Goal: Task Accomplishment & Management: Contribute content

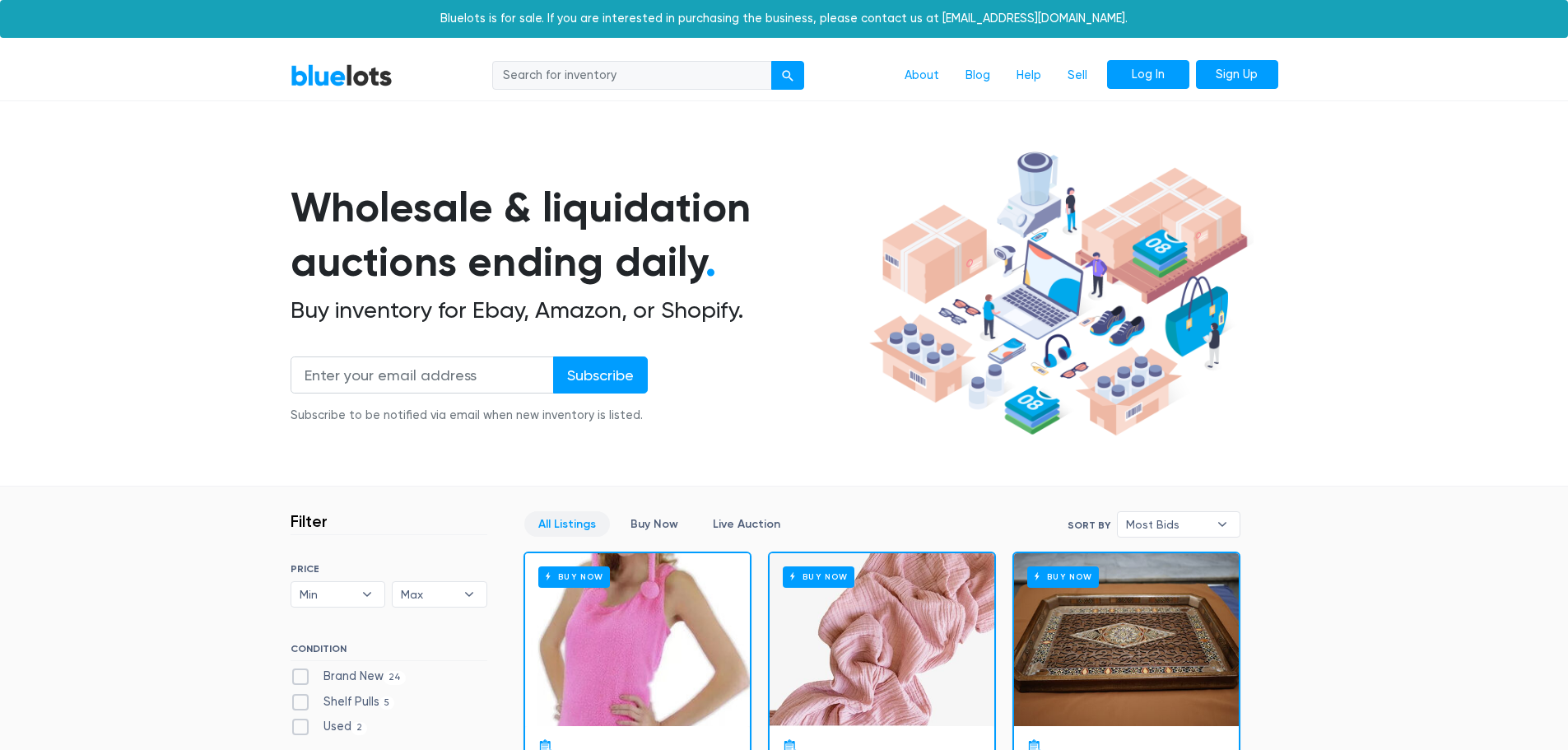
click at [1179, 71] on link "Log In" at bounding box center [1147, 75] width 82 height 30
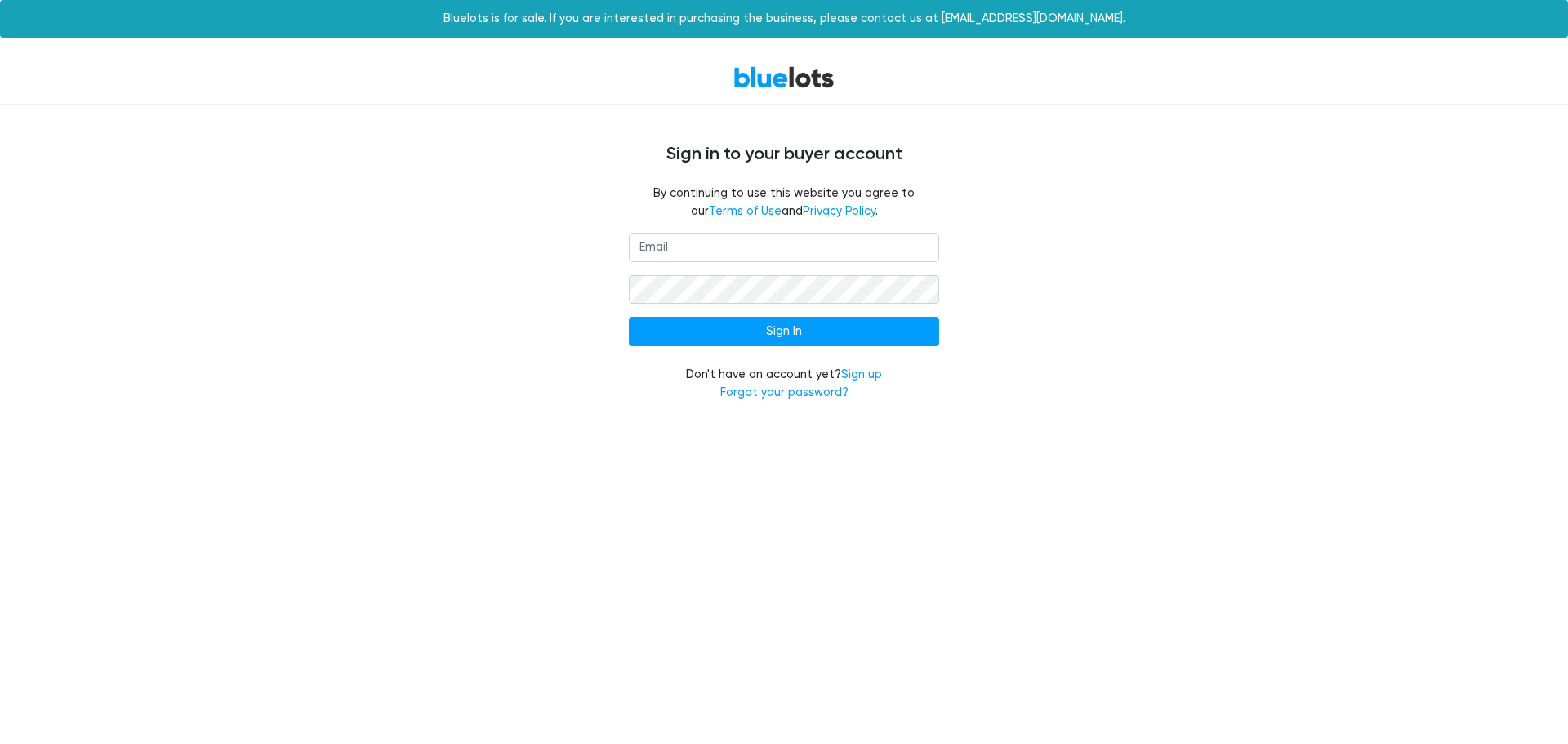
click at [707, 255] on input "email" at bounding box center [783, 248] width 310 height 30
type input "support@masquerade.com"
click at [628, 317] on input "Sign In" at bounding box center [783, 332] width 310 height 30
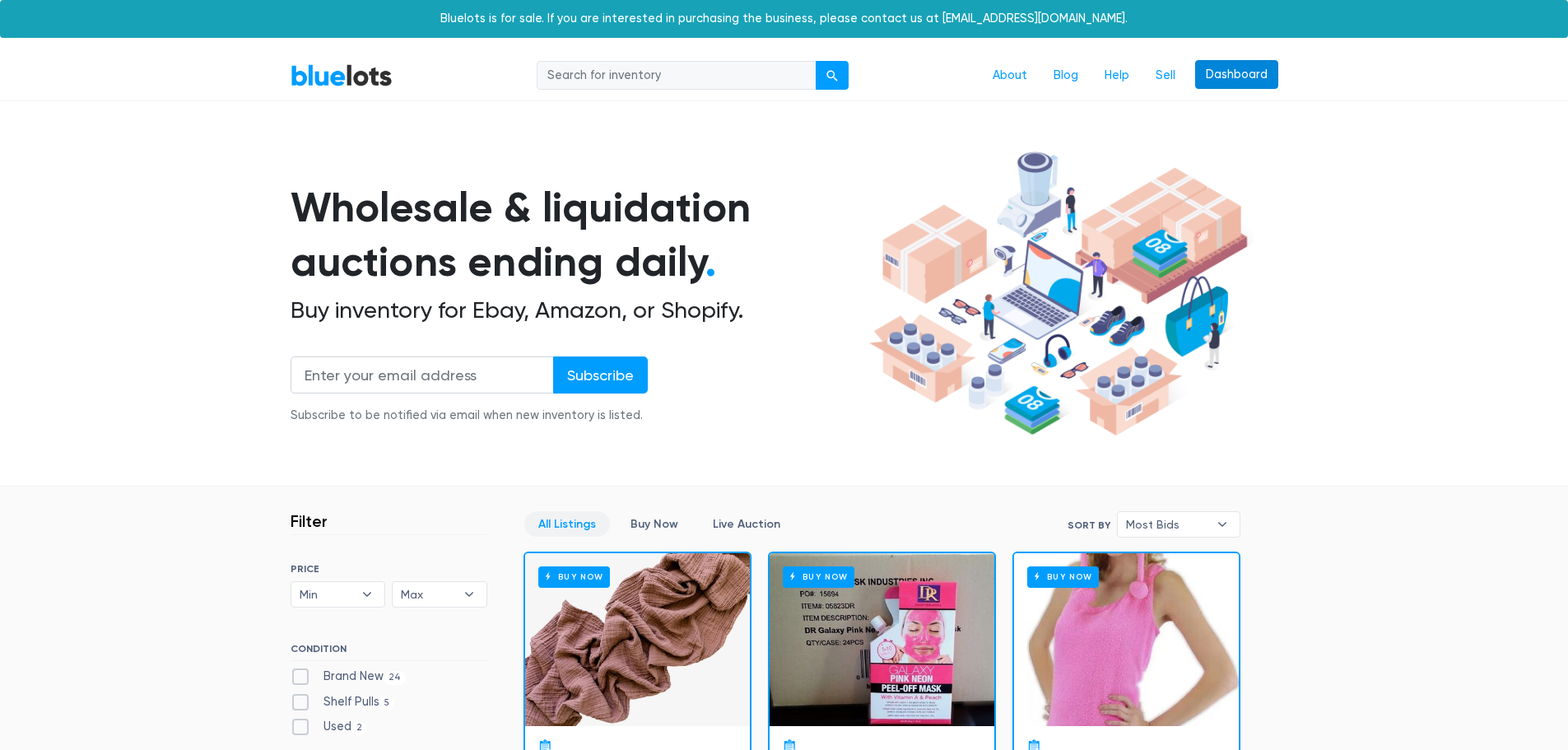
click at [1258, 76] on link "Dashboard" at bounding box center [1237, 75] width 83 height 30
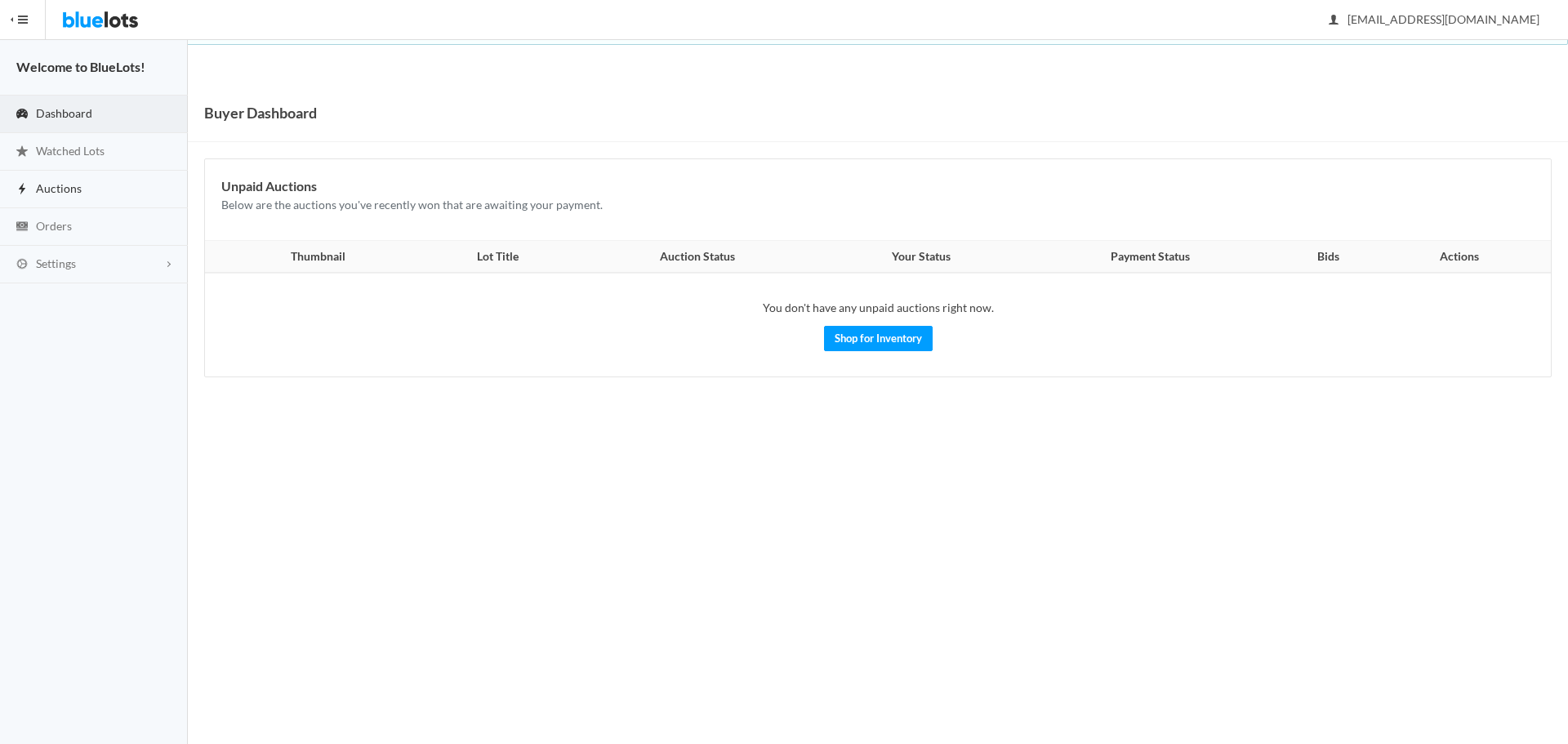
click at [82, 187] on link "Auctions" at bounding box center [94, 190] width 188 height 38
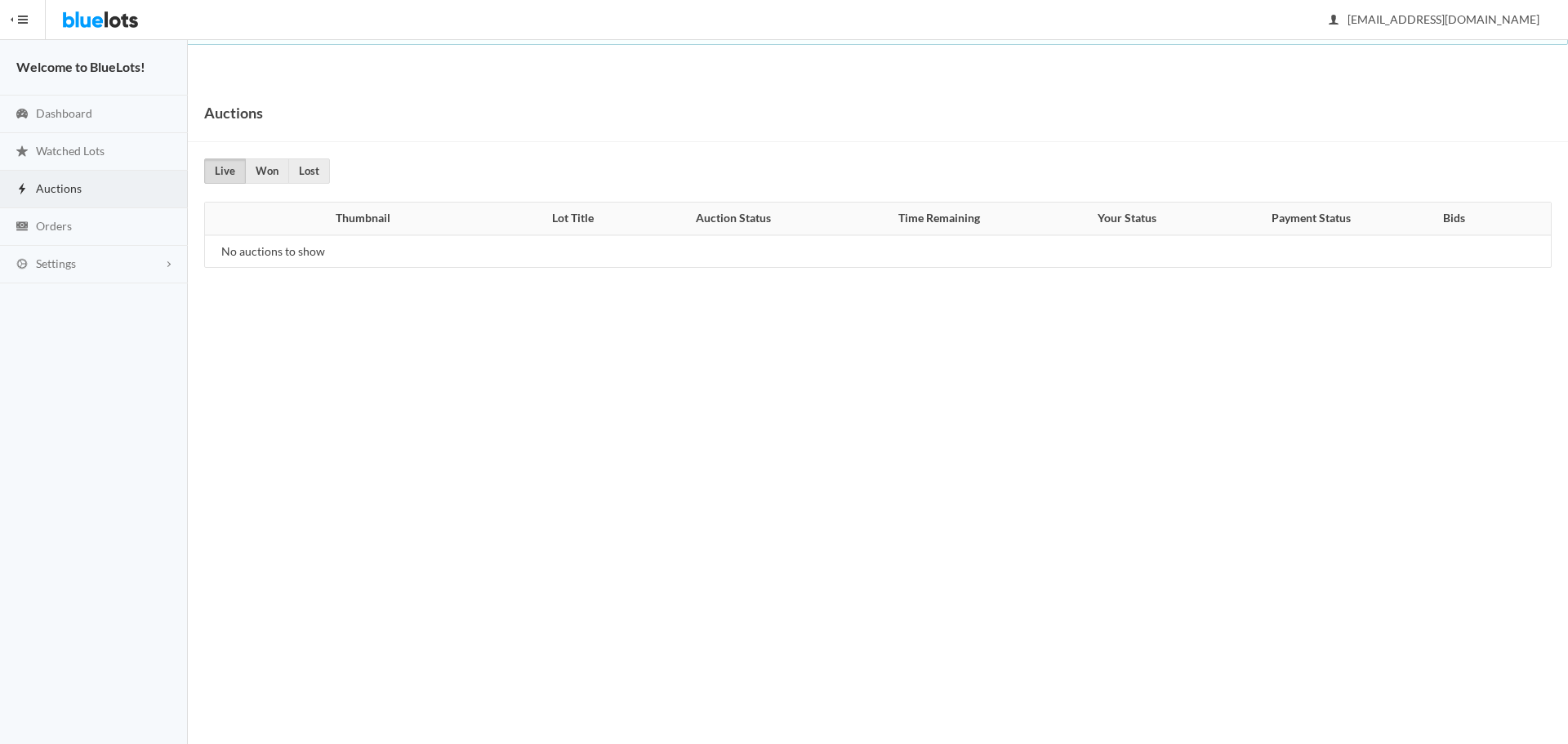
drag, startPoint x: 1303, startPoint y: 109, endPoint x: 1285, endPoint y: 115, distance: 19.0
click at [1301, 109] on div "Auctions" at bounding box center [877, 113] width 1379 height 58
click at [63, 229] on span "Orders" at bounding box center [54, 226] width 36 height 14
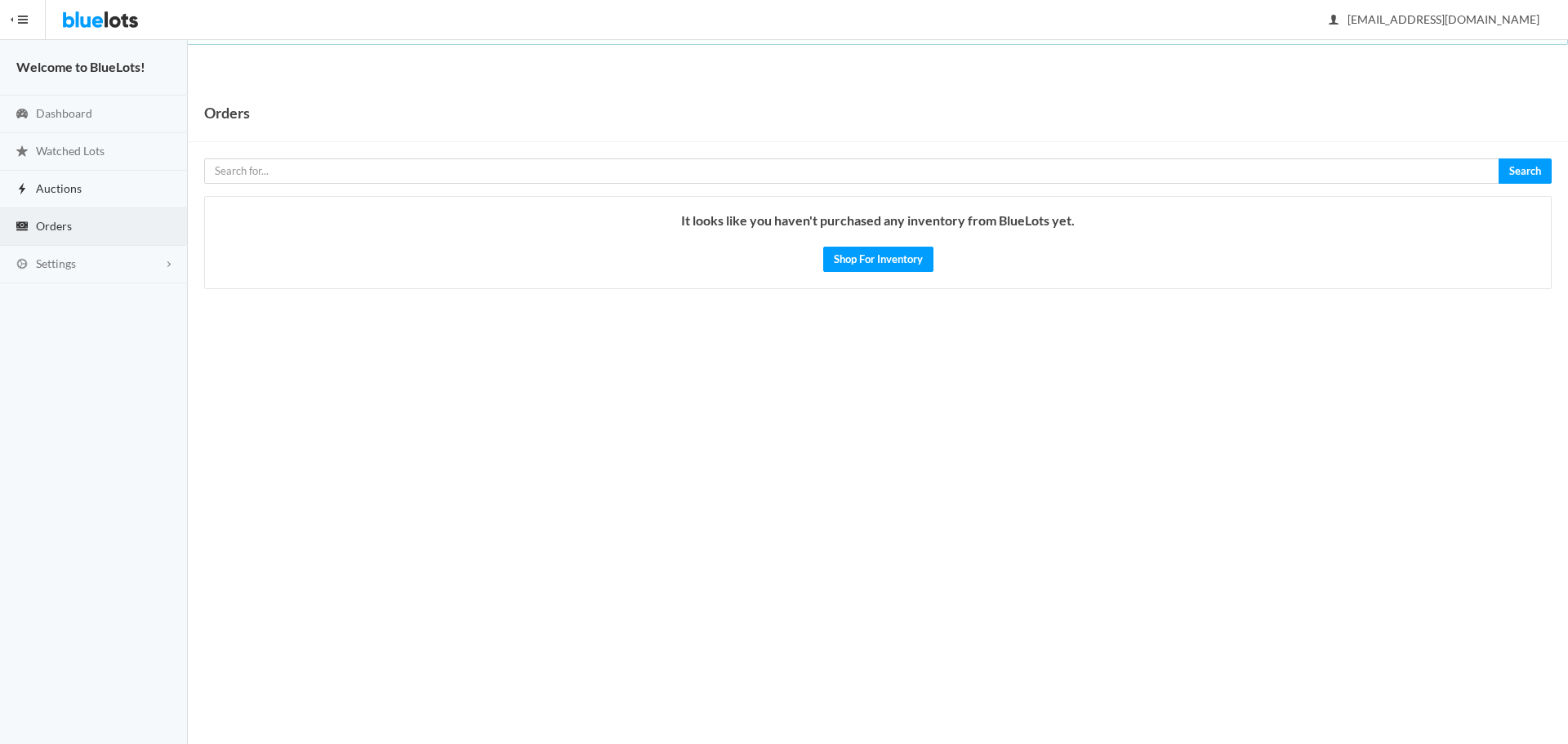
click at [61, 193] on span "Auctions" at bounding box center [59, 188] width 46 height 14
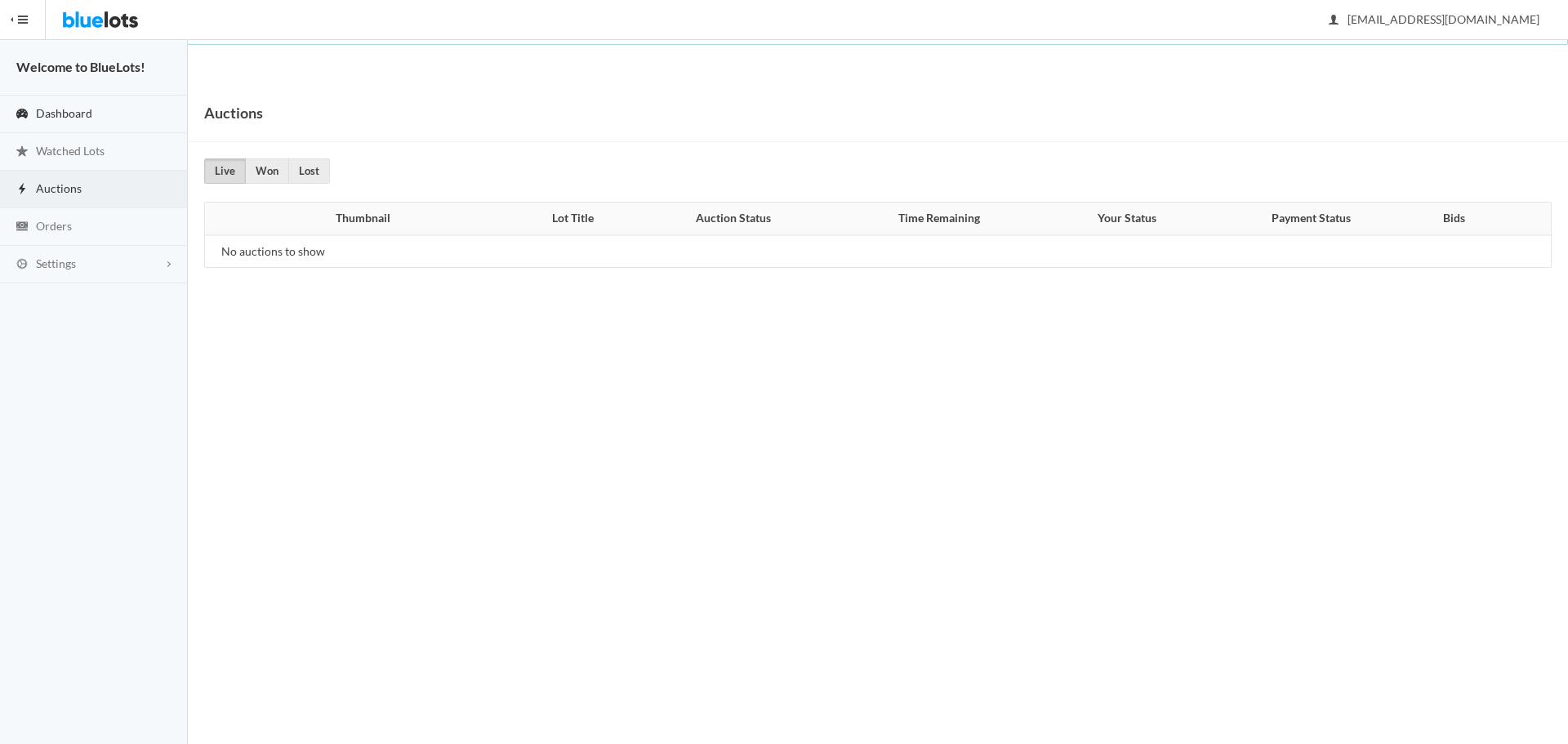
click at [68, 117] on span "Dashboard" at bounding box center [64, 113] width 56 height 14
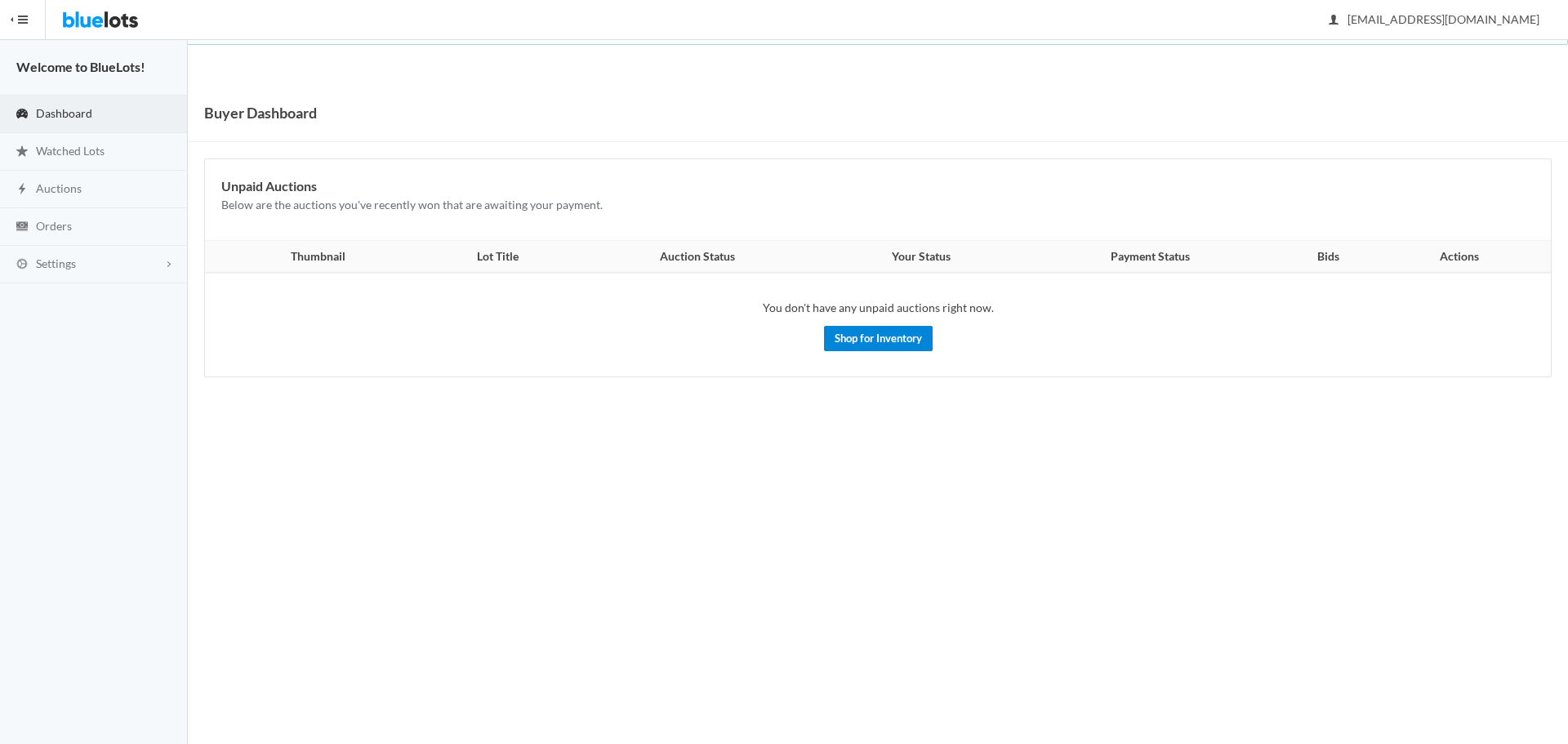
click at [870, 344] on link "Shop for Inventory" at bounding box center [878, 339] width 109 height 26
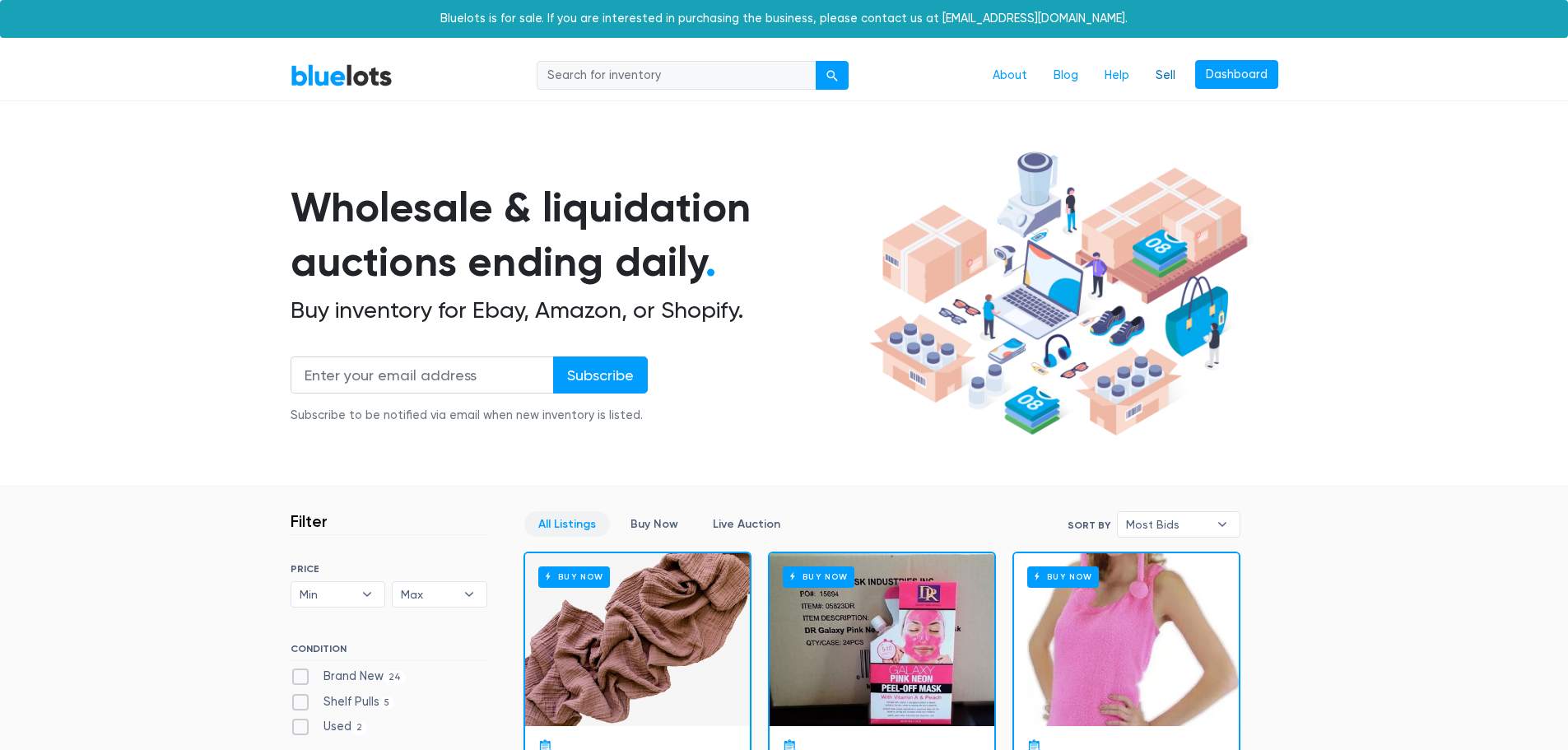
click at [1170, 74] on link "Sell" at bounding box center [1165, 76] width 46 height 32
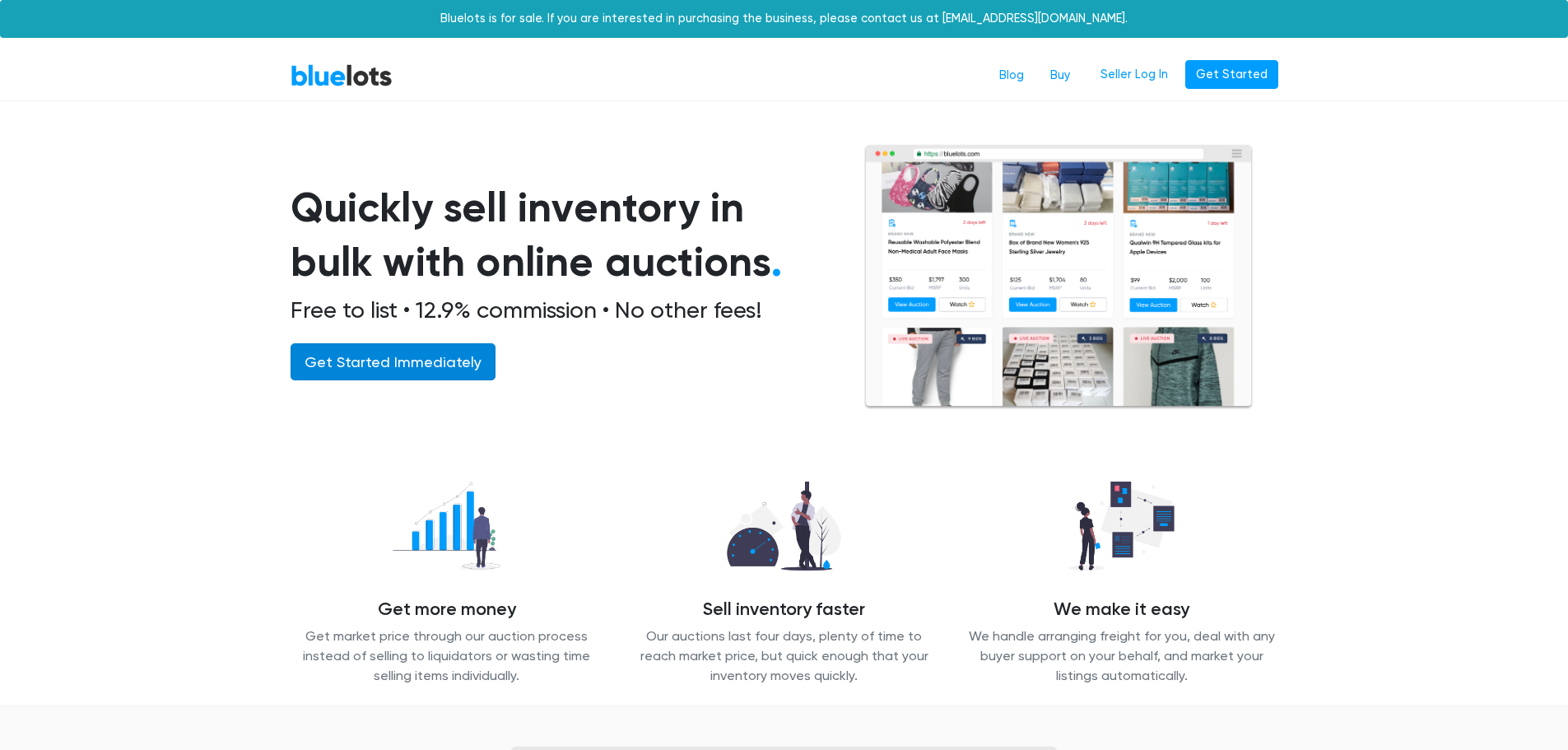
click at [450, 358] on link "Get Started Immediately" at bounding box center [393, 361] width 205 height 37
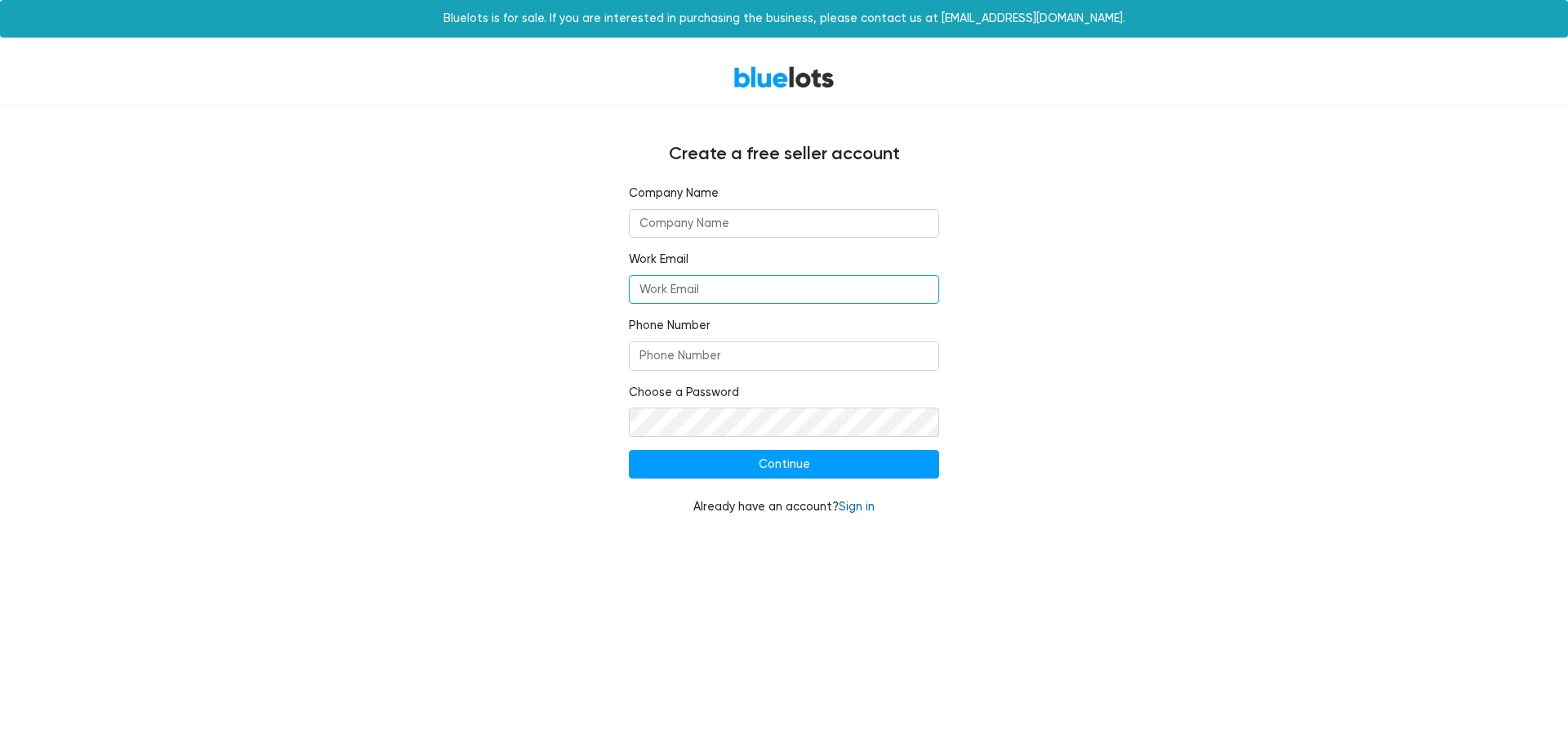
type input "[EMAIL_ADDRESS][DOMAIN_NAME]"
click at [853, 502] on link "Sign in" at bounding box center [856, 507] width 36 height 14
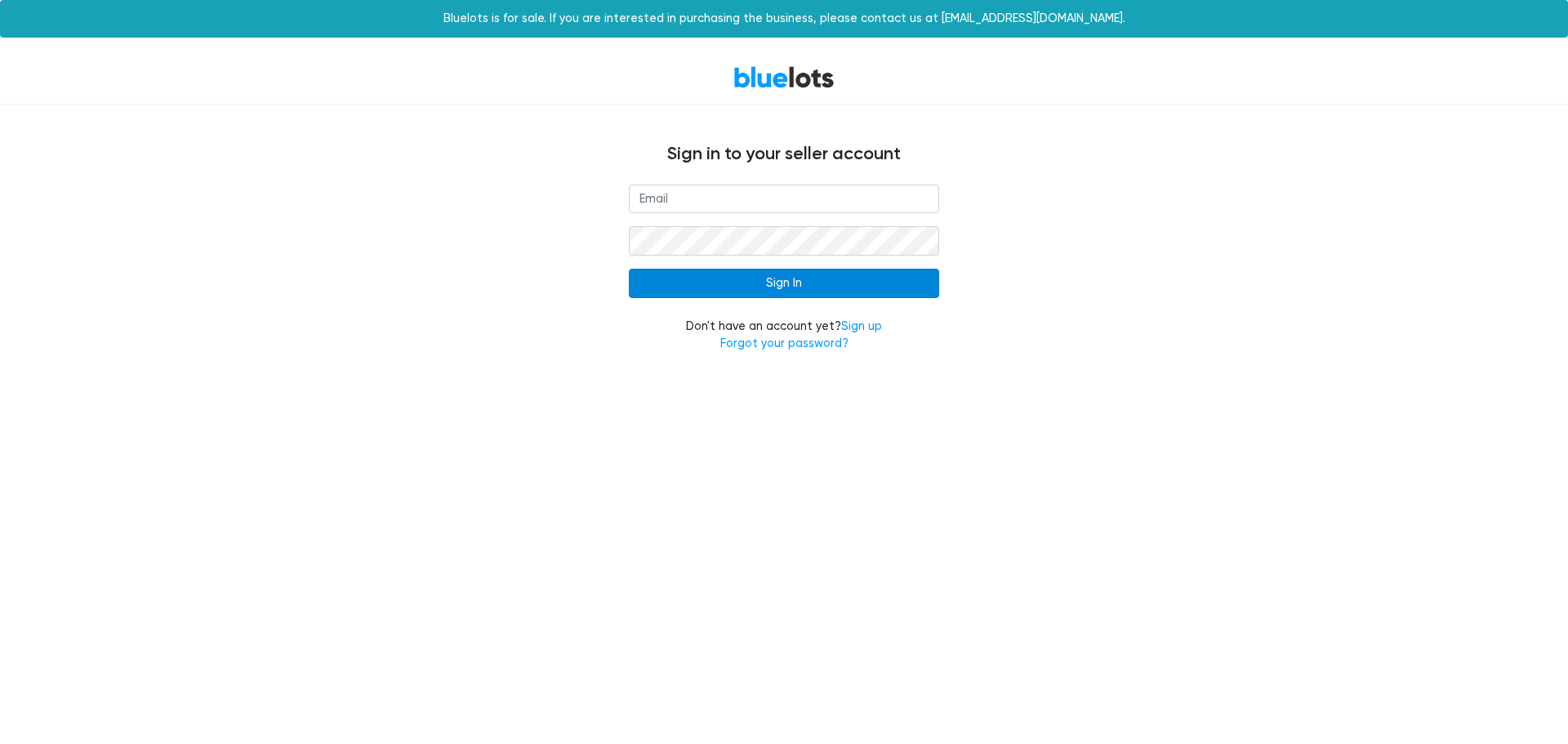
type input "[EMAIL_ADDRESS][DOMAIN_NAME]"
click at [757, 269] on input "Sign In" at bounding box center [783, 283] width 310 height 30
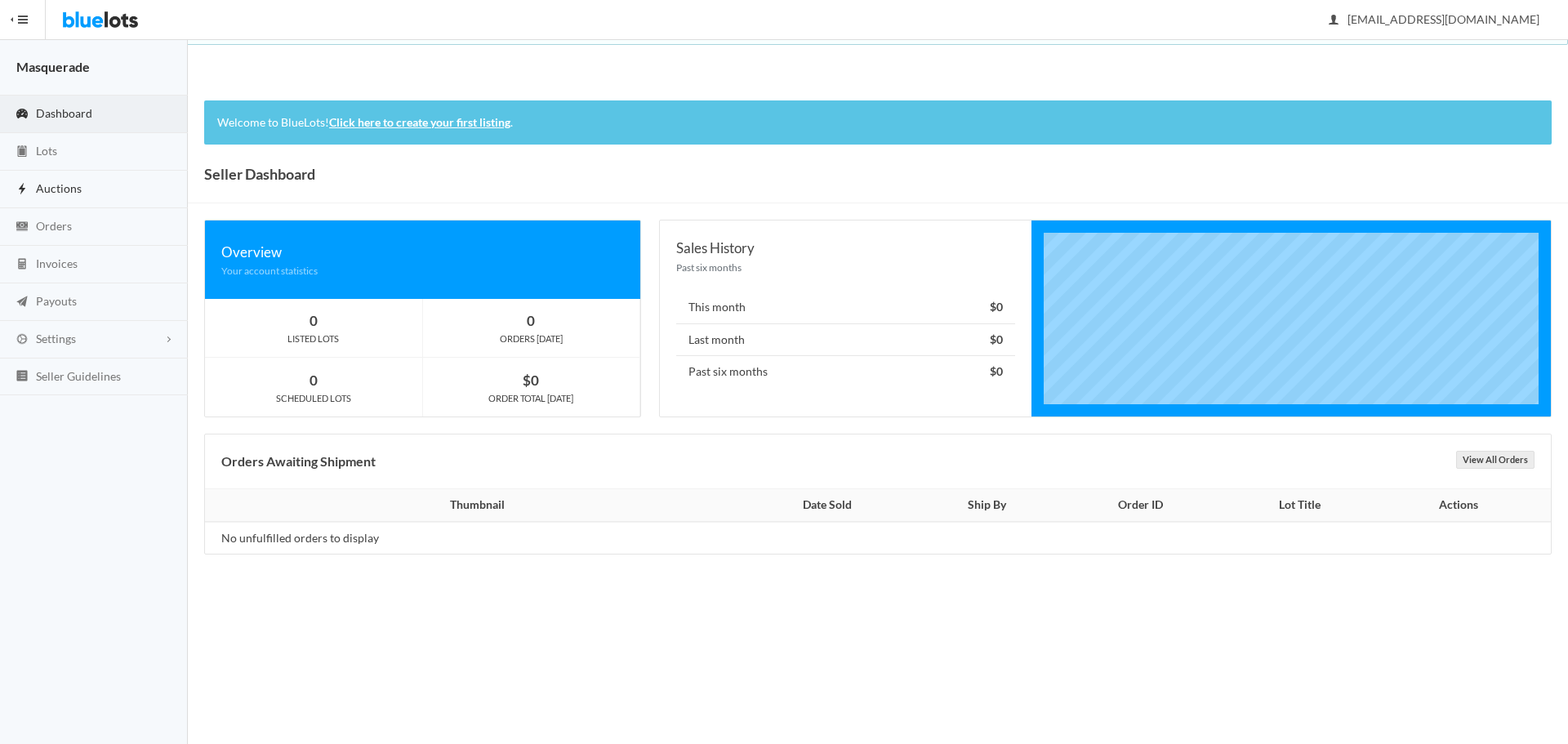
click at [57, 179] on link "Auctions" at bounding box center [94, 190] width 188 height 38
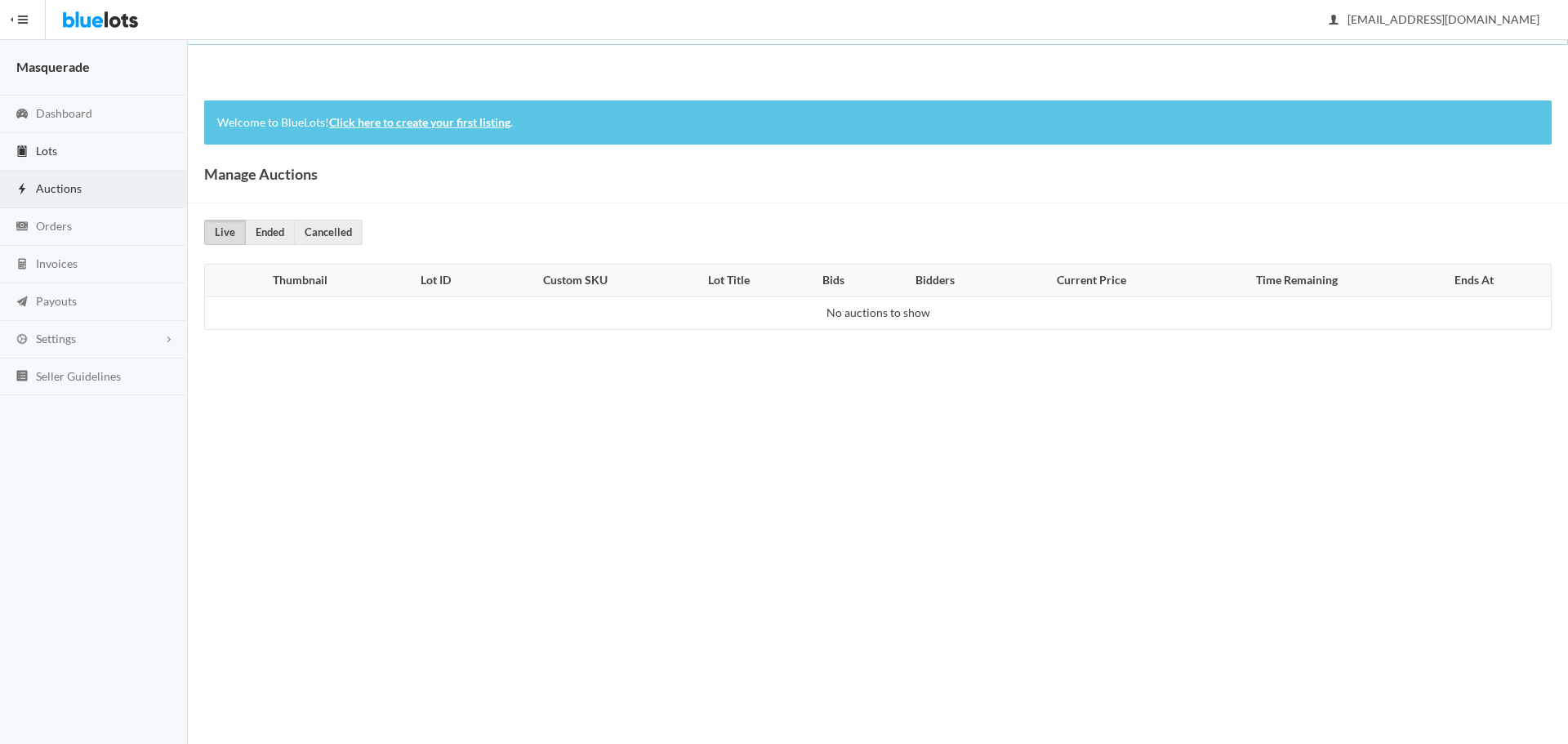
click at [104, 150] on link "Lots" at bounding box center [94, 152] width 188 height 38
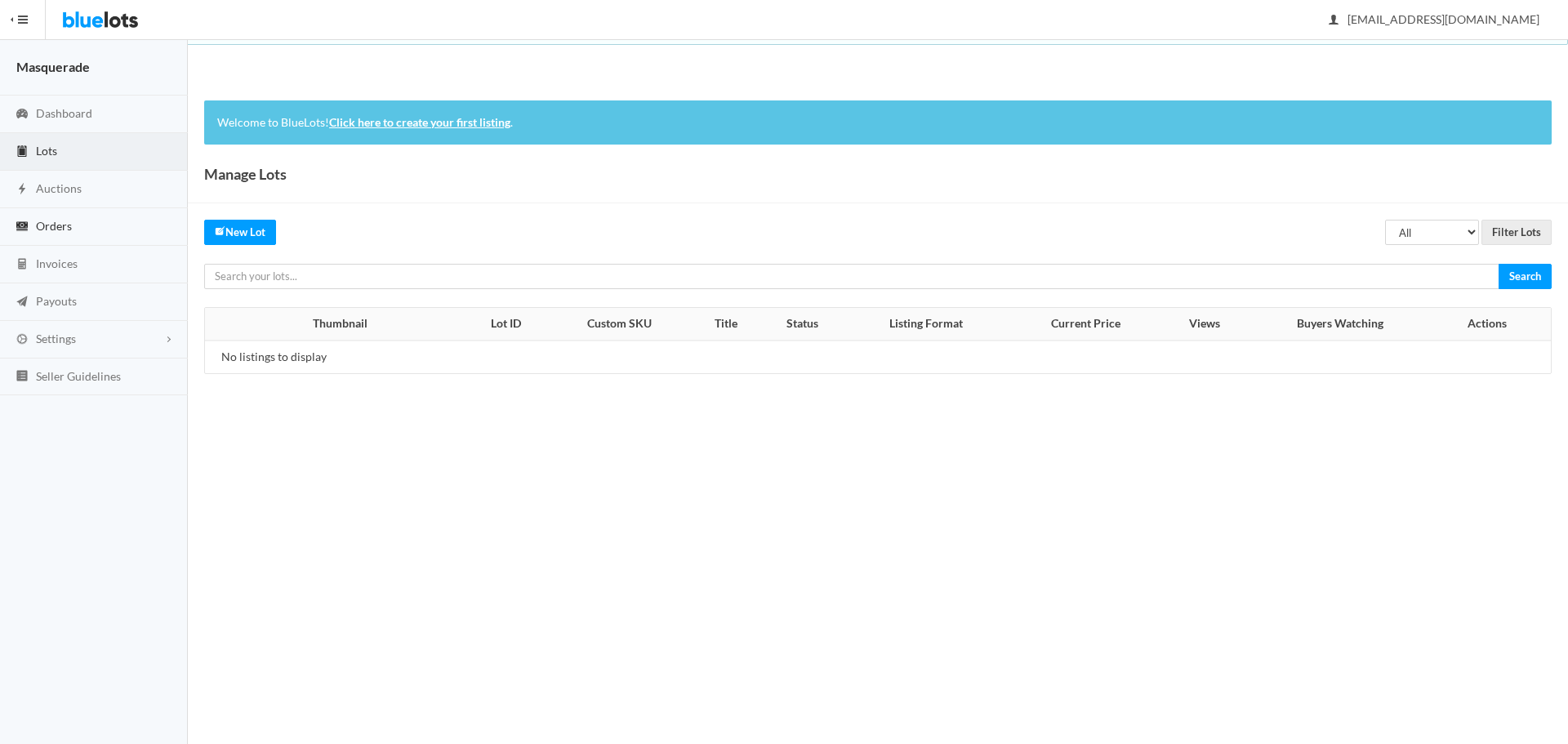
click at [65, 228] on span "Orders" at bounding box center [54, 226] width 36 height 14
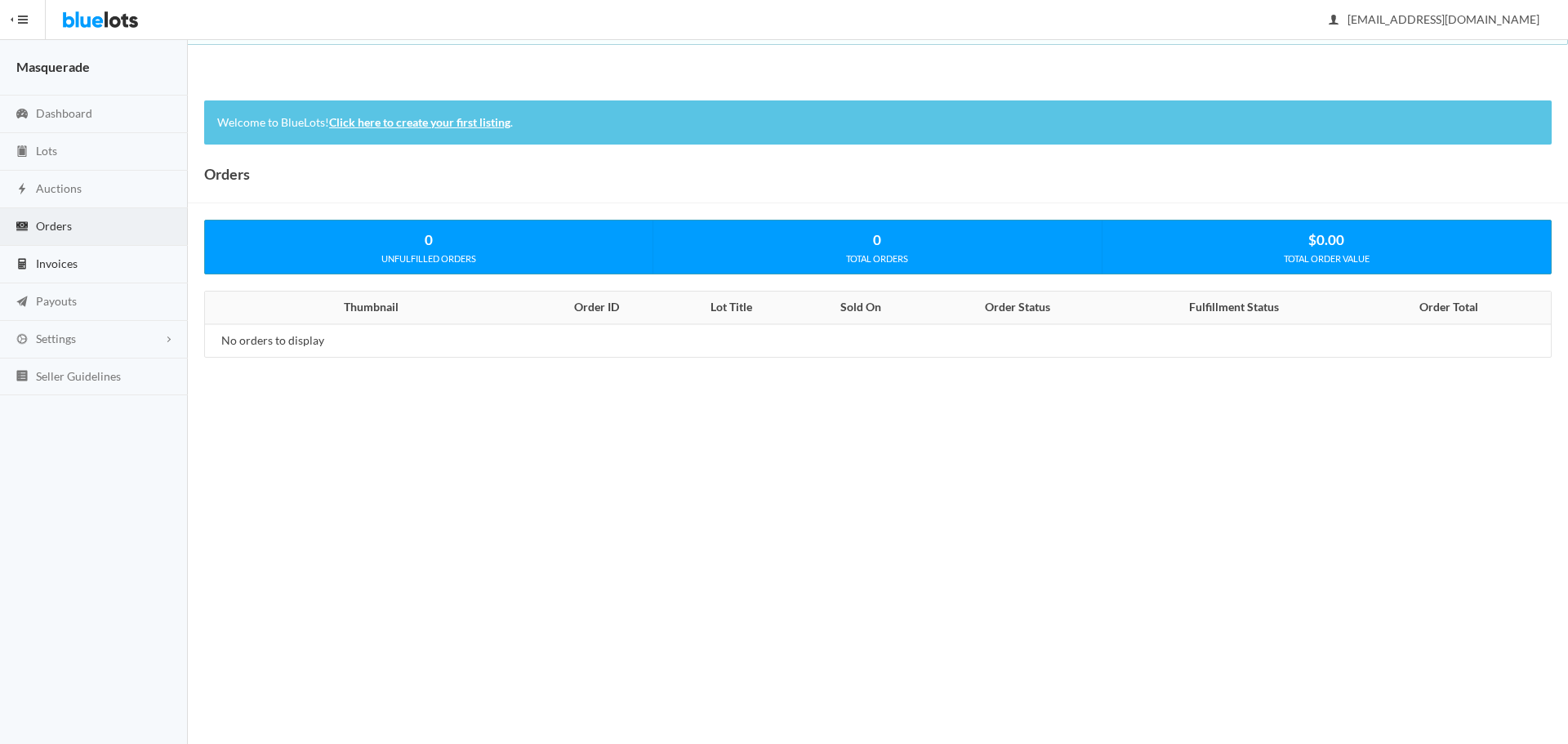
click at [61, 263] on span "Invoices" at bounding box center [57, 263] width 42 height 14
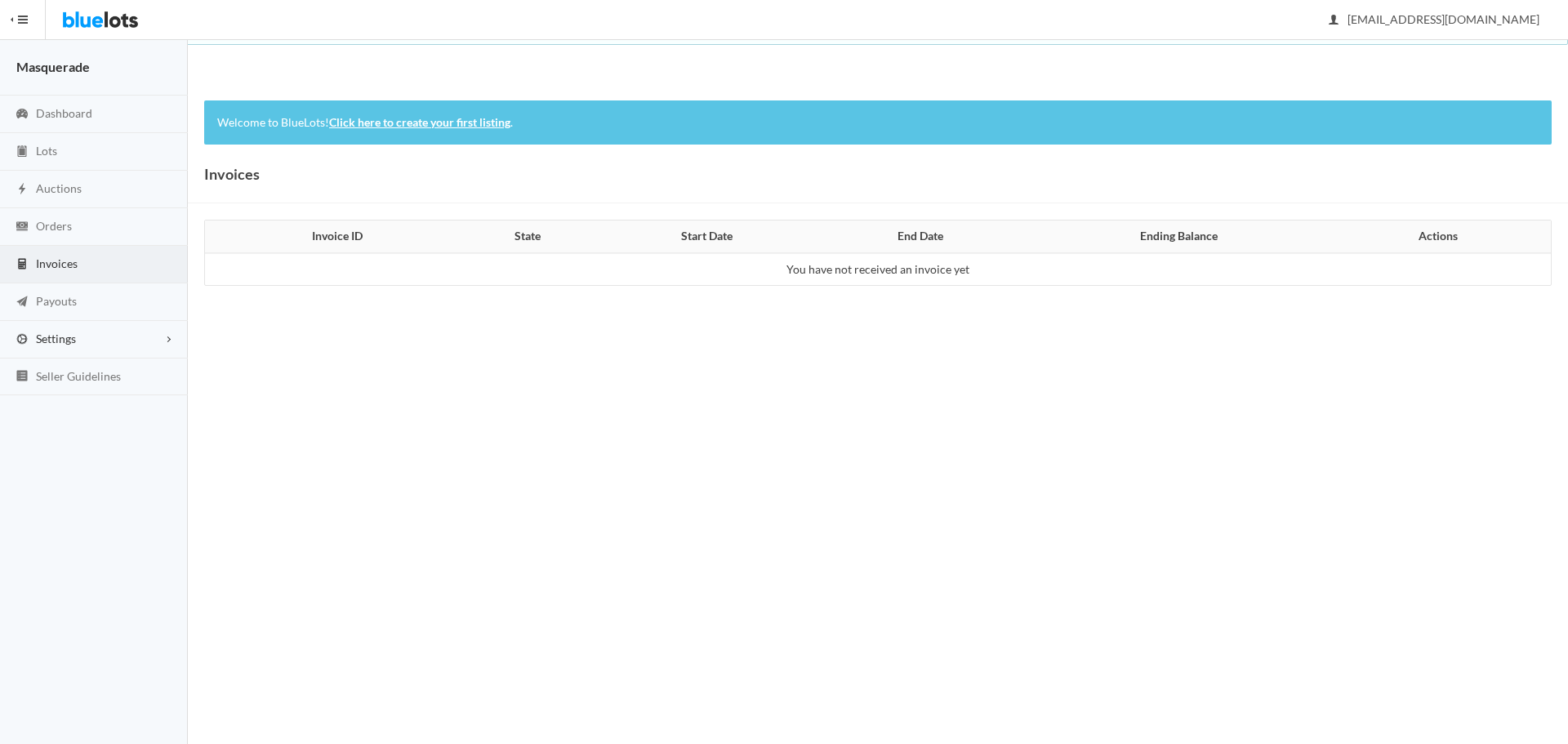
click at [64, 332] on span "Settings" at bounding box center [56, 339] width 40 height 14
click at [79, 475] on link "Seller Guidelines" at bounding box center [94, 466] width 188 height 38
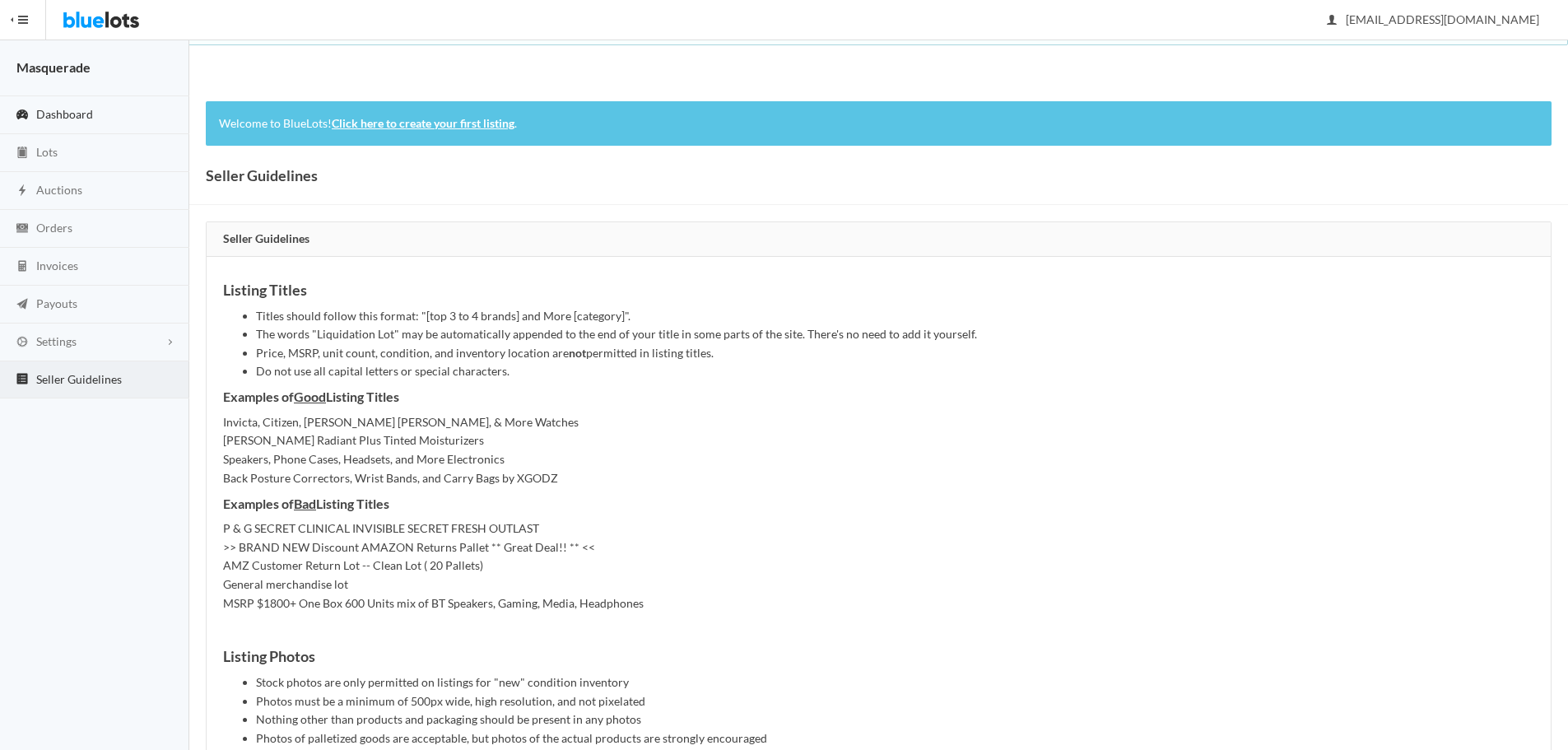
click at [63, 122] on link "Dashboard" at bounding box center [95, 115] width 189 height 38
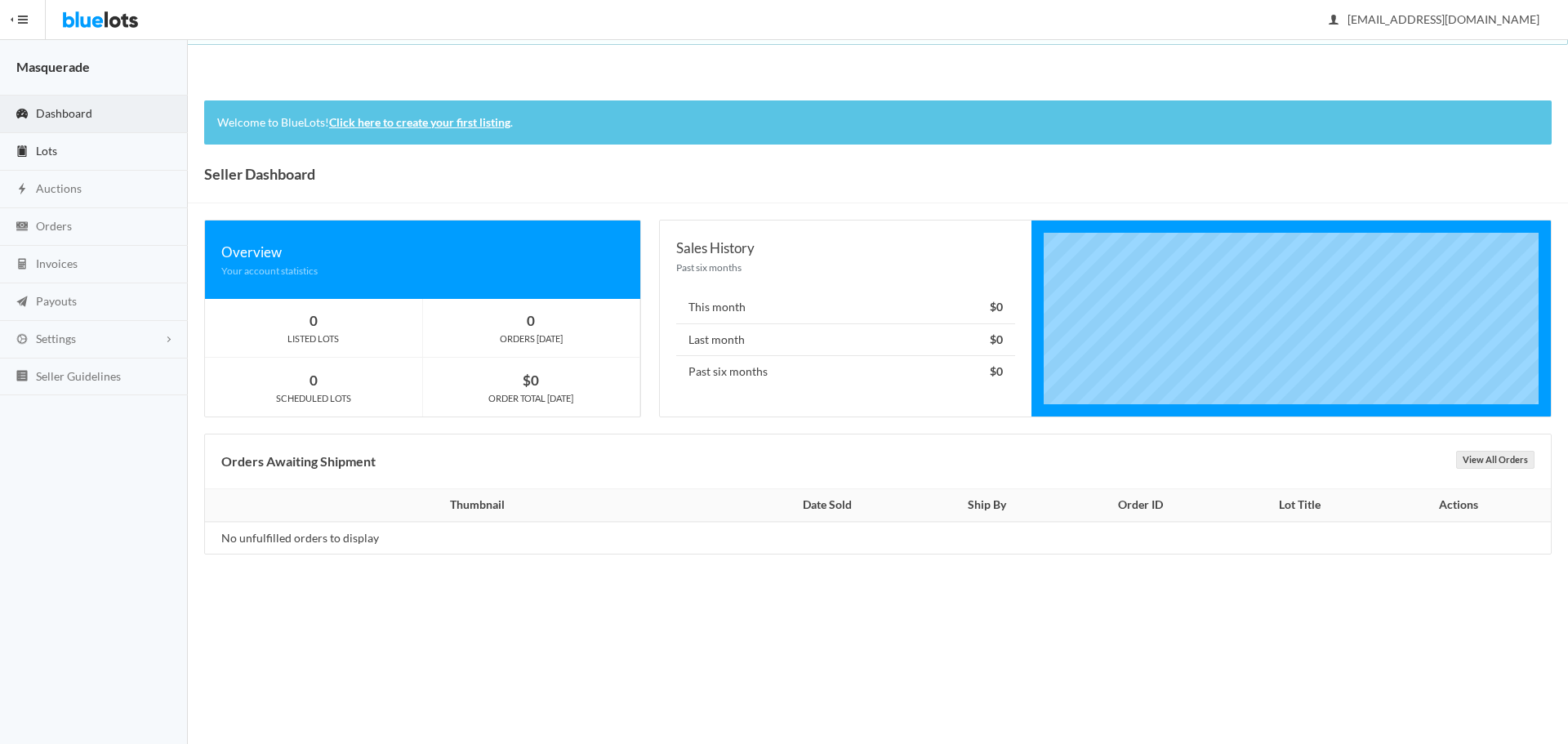
click at [78, 150] on link "Lots" at bounding box center [94, 152] width 188 height 38
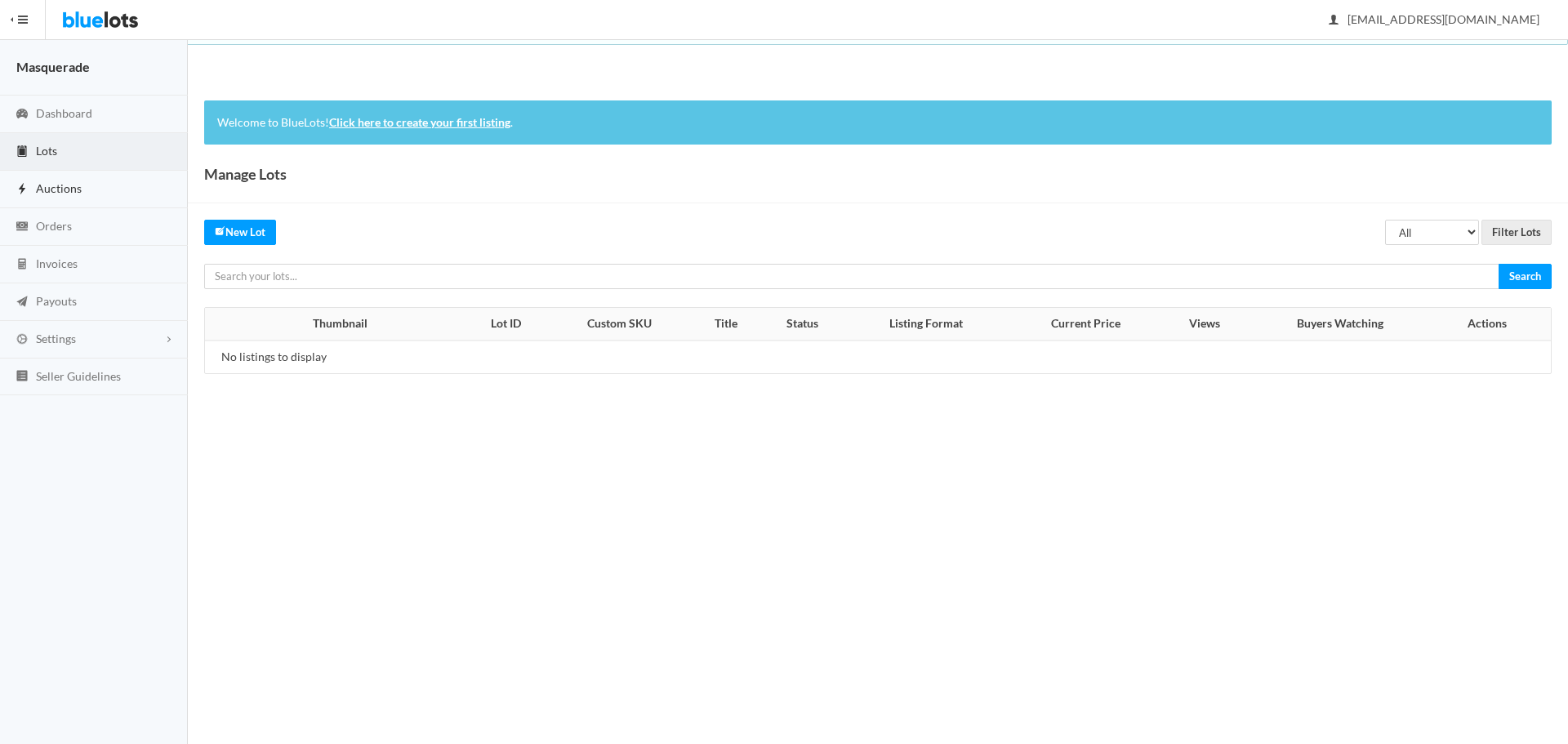
click at [77, 198] on link "Auctions" at bounding box center [94, 190] width 188 height 38
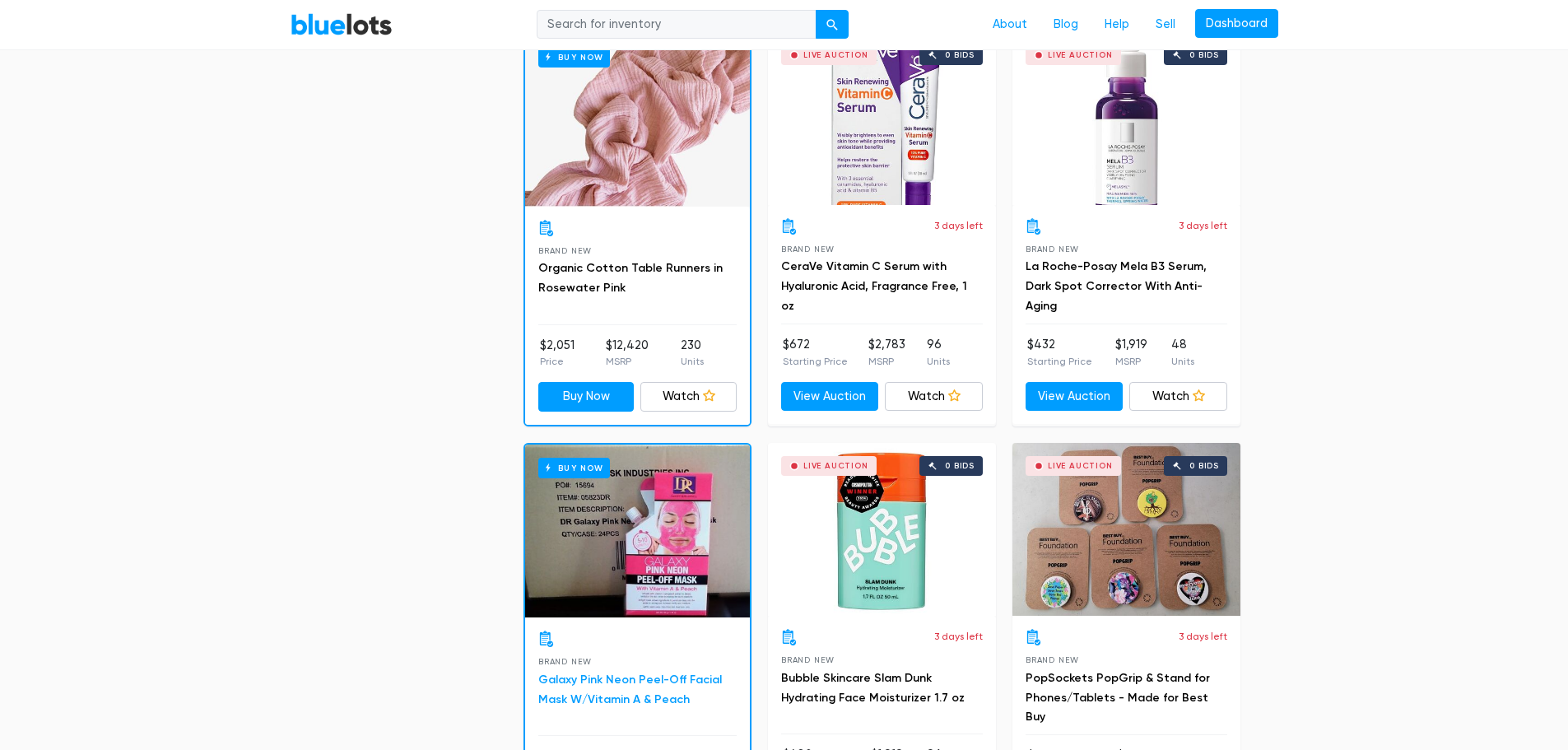
scroll to position [1427, 0]
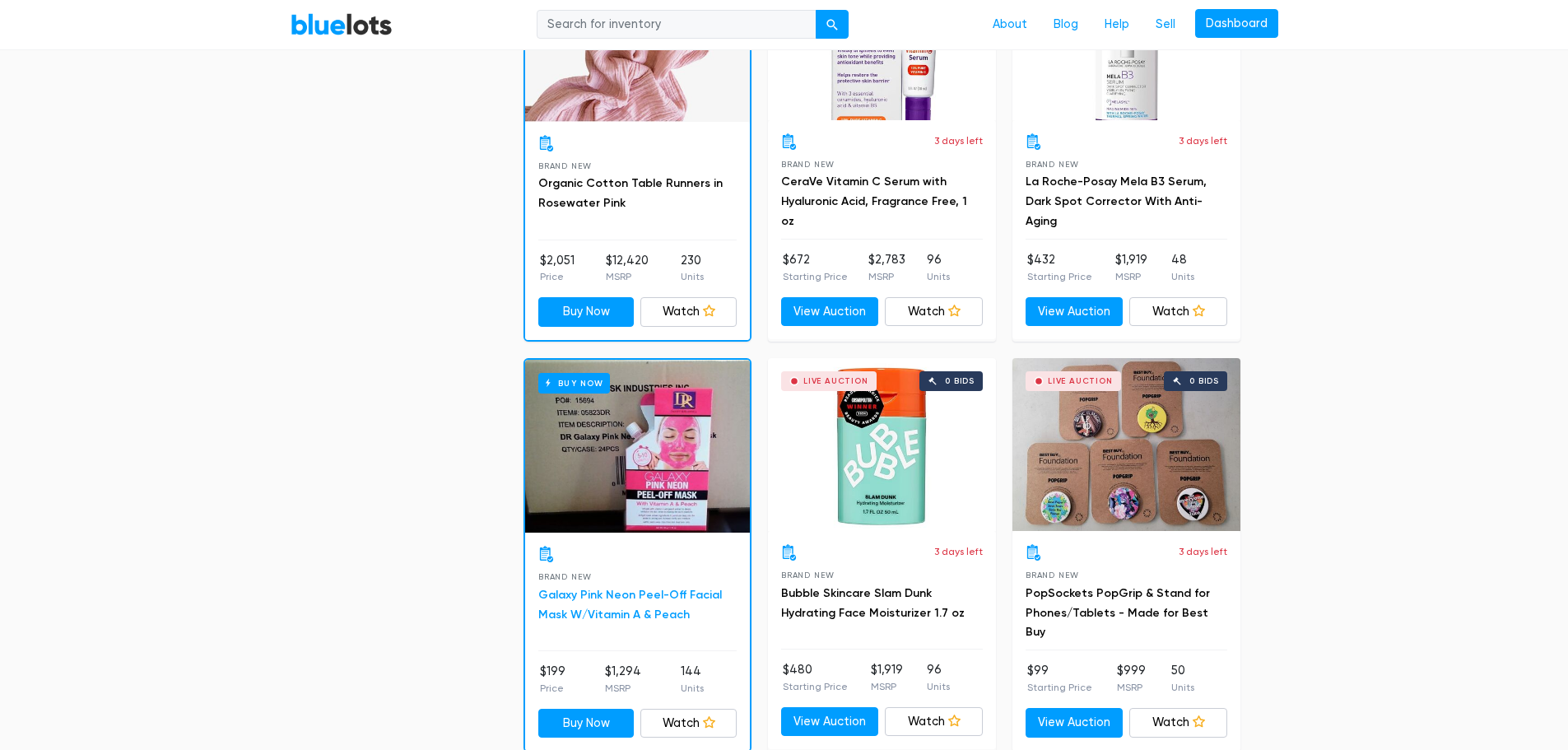
click at [633, 594] on link "Galaxy Pink Neon Peel-Off Facial Mask W/Vitamin A & Peach" at bounding box center [629, 605] width 183 height 34
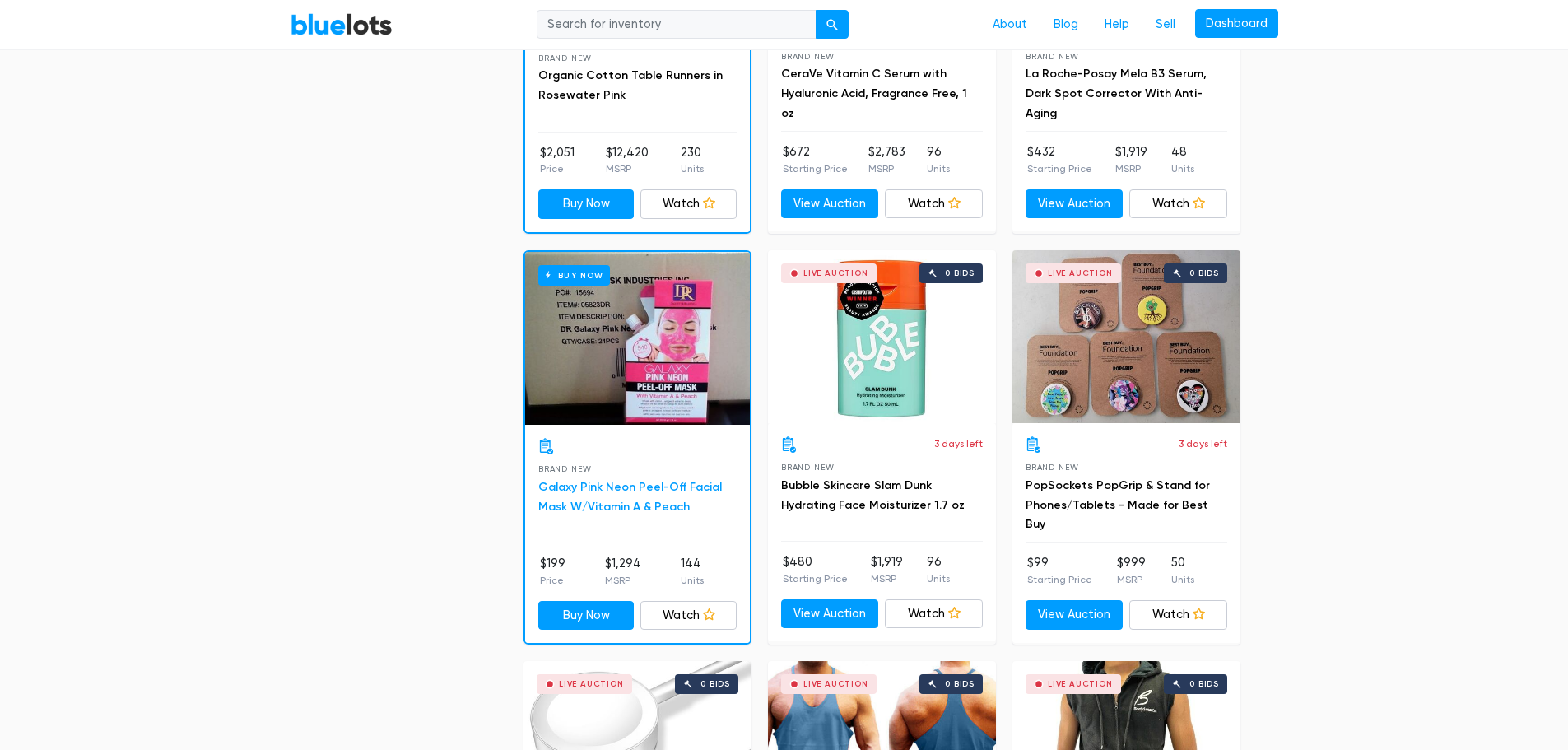
scroll to position [1537, 0]
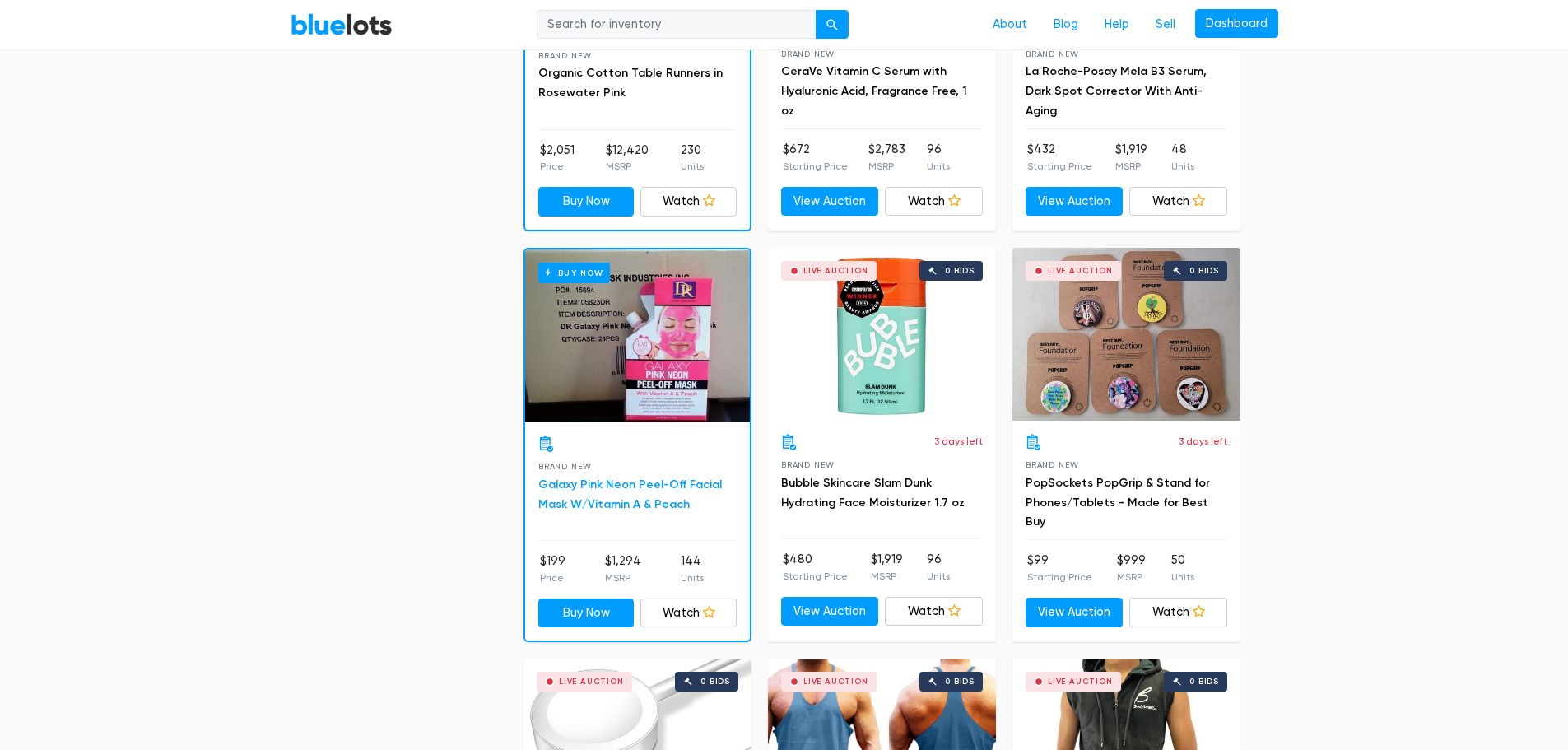
click at [594, 488] on link "Galaxy Pink Neon Peel-Off Facial Mask W/Vitamin A & Peach" at bounding box center [629, 494] width 183 height 34
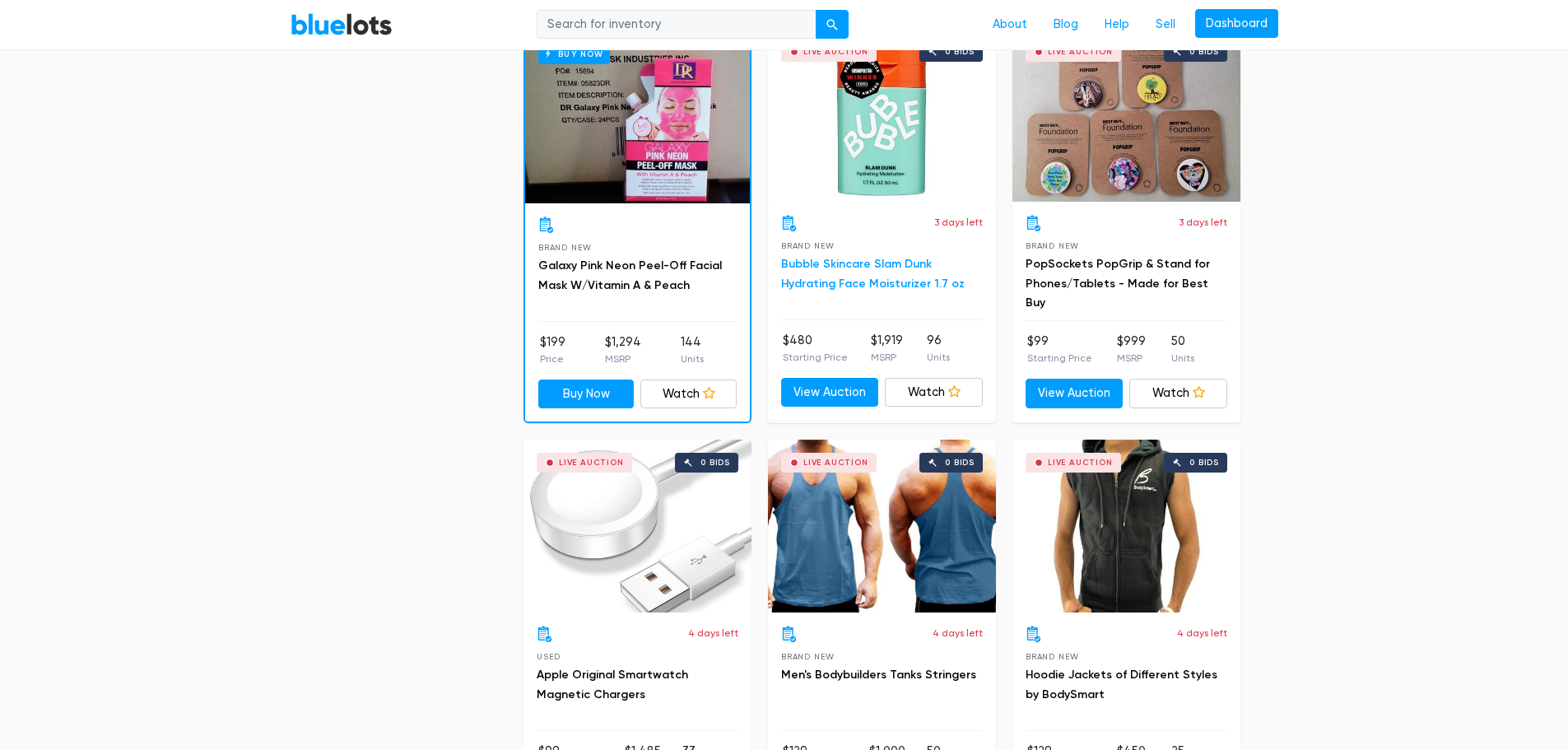
scroll to position [1702, 0]
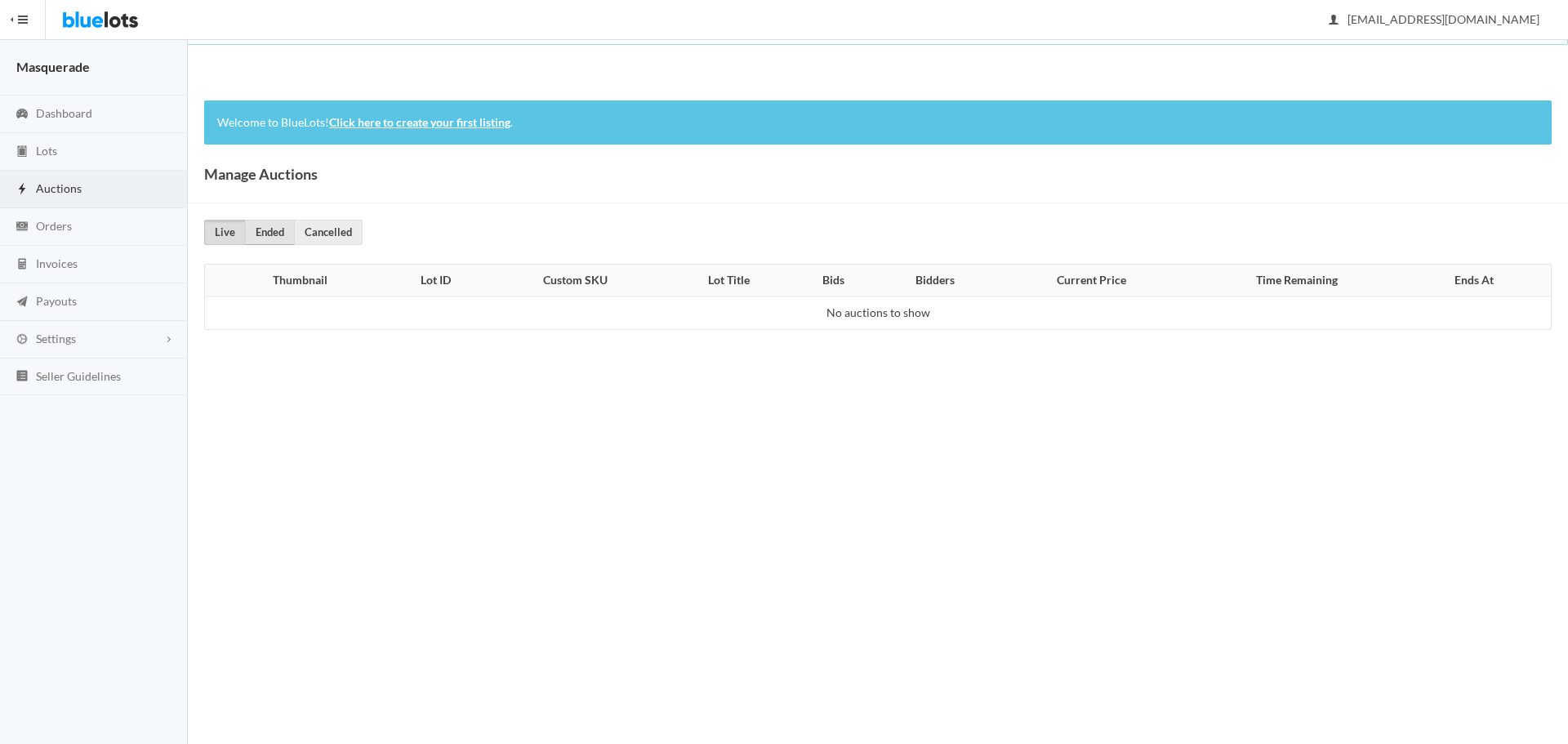
click at [270, 238] on link "Ended" at bounding box center [269, 232] width 49 height 26
click at [217, 229] on link "Live" at bounding box center [225, 232] width 42 height 26
click at [72, 334] on span "Settings" at bounding box center [56, 339] width 40 height 14
click at [68, 231] on span "Orders" at bounding box center [54, 226] width 36 height 14
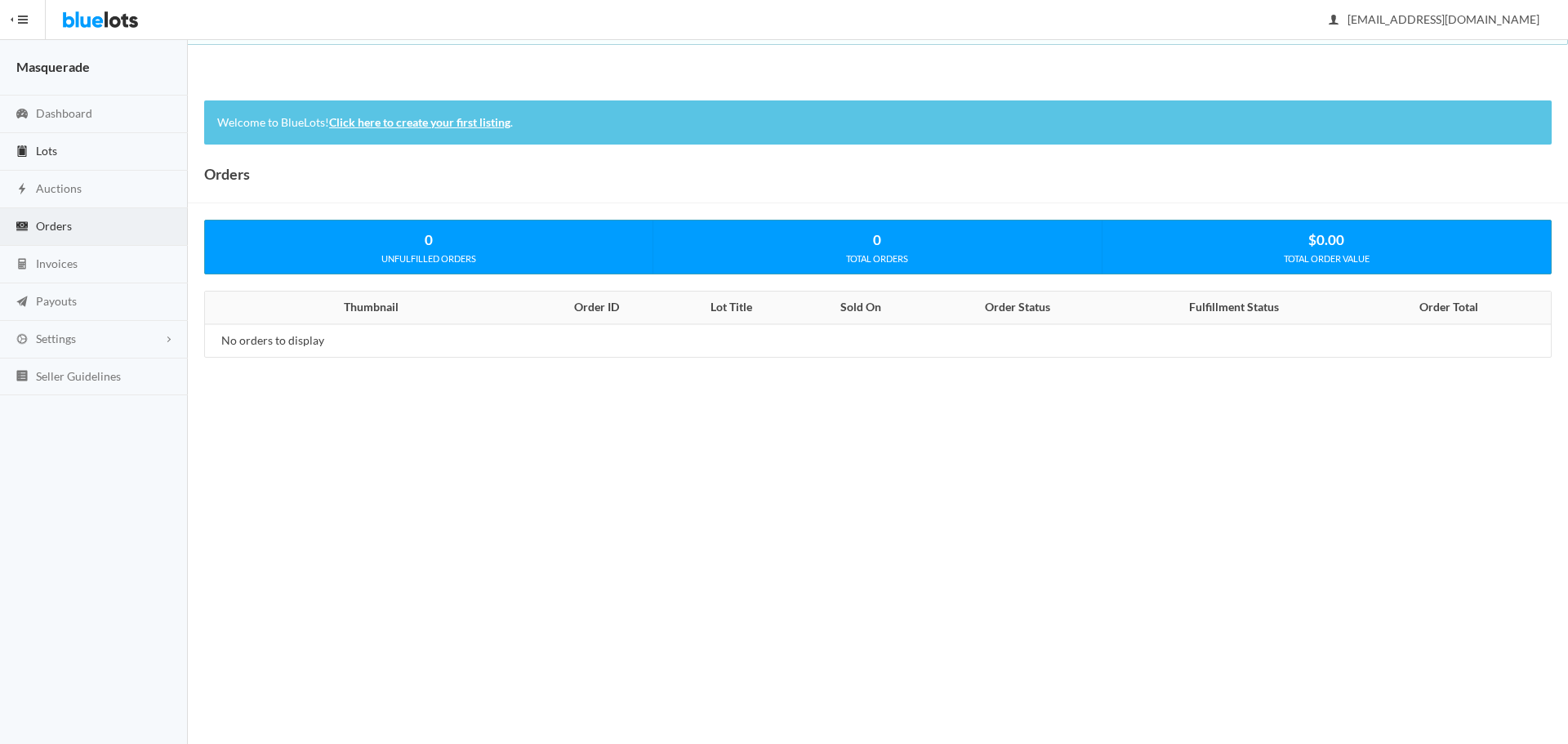
click at [46, 149] on span "Lots" at bounding box center [47, 150] width 21 height 14
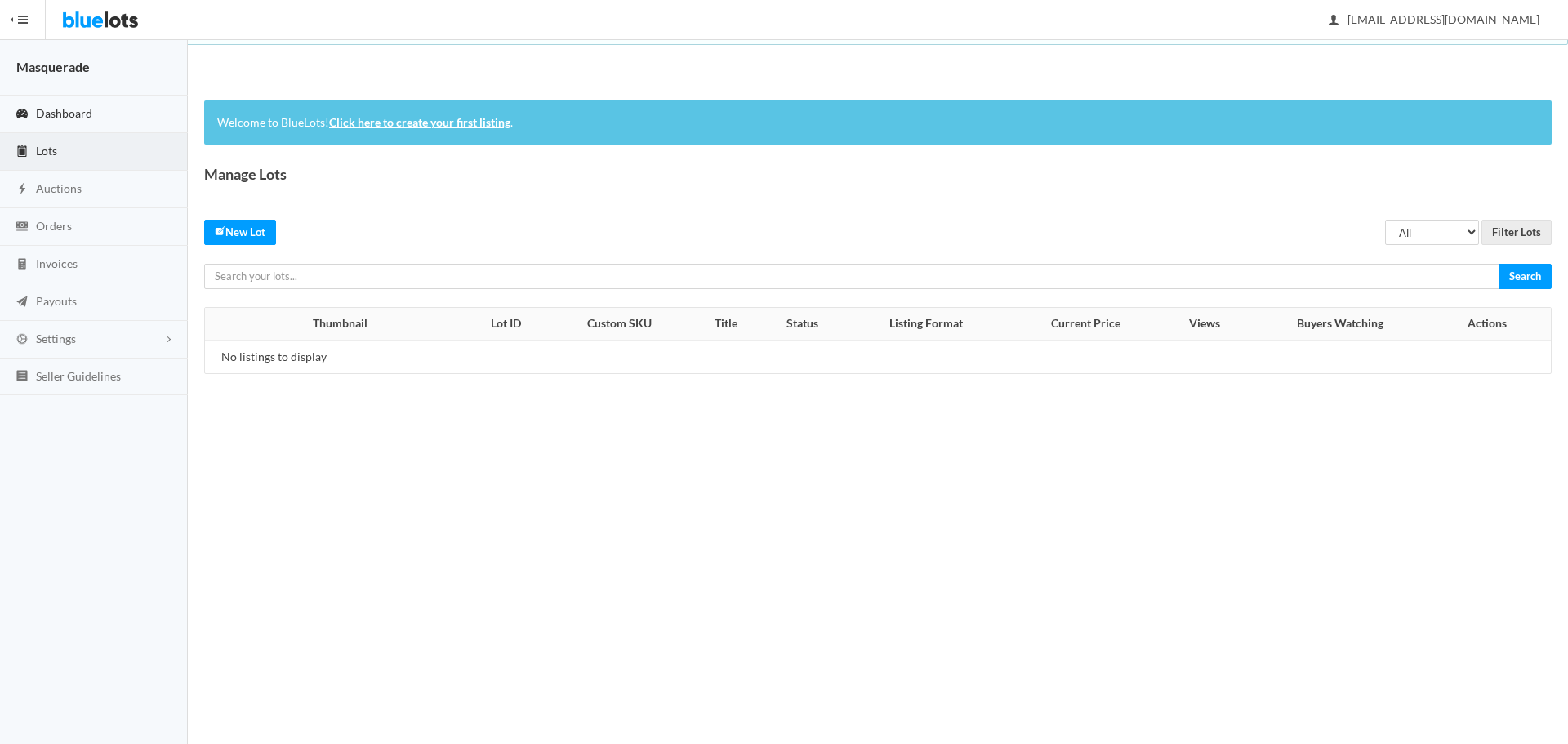
click at [71, 109] on span "Dashboard" at bounding box center [64, 113] width 56 height 14
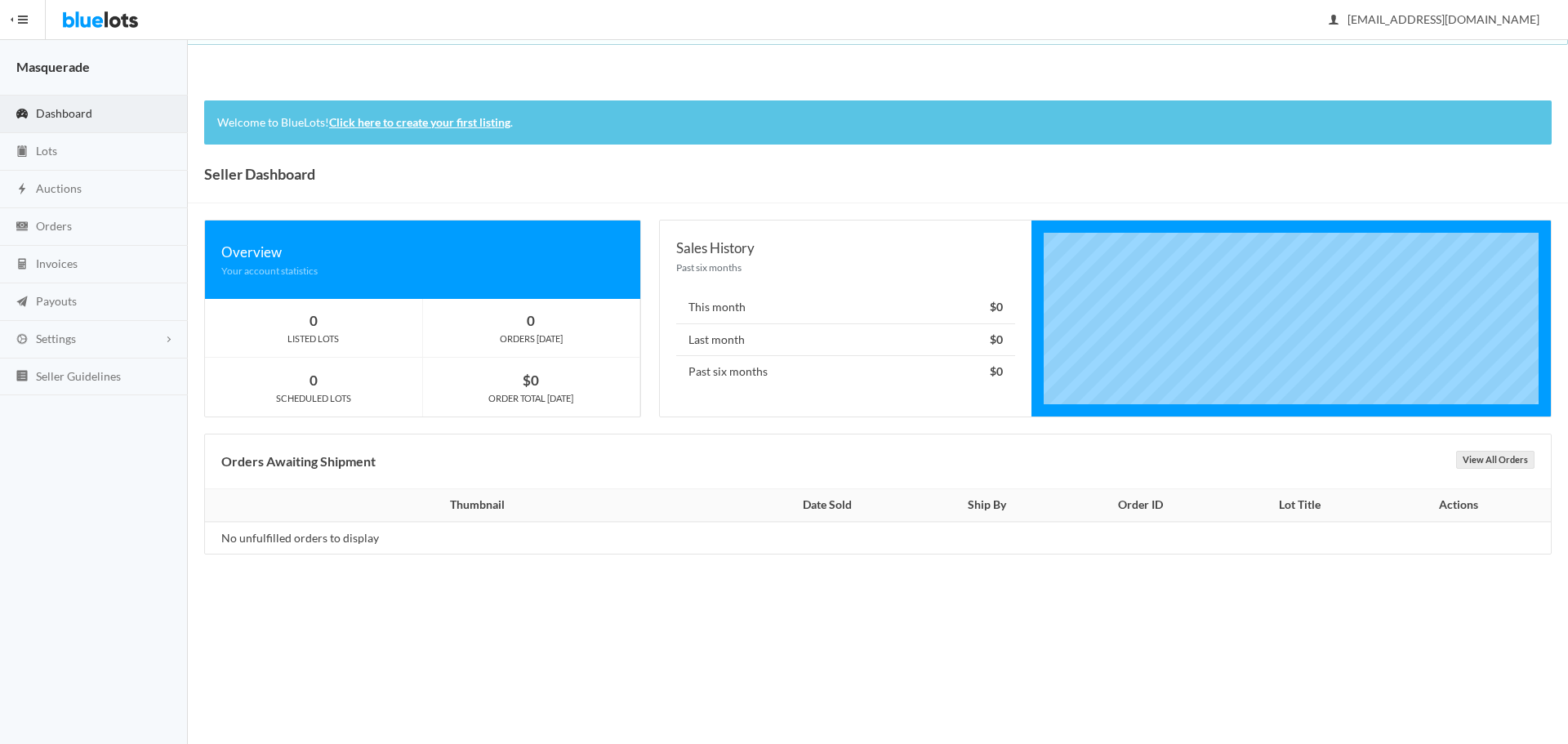
click at [325, 333] on div "LISTED LOTS" at bounding box center [314, 339] width 217 height 15
click at [307, 311] on div "0" at bounding box center [314, 321] width 217 height 22
click at [512, 306] on div "0 ORDERS TODAY" at bounding box center [532, 328] width 218 height 58
click at [1486, 469] on link "View All Orders" at bounding box center [1495, 460] width 78 height 18
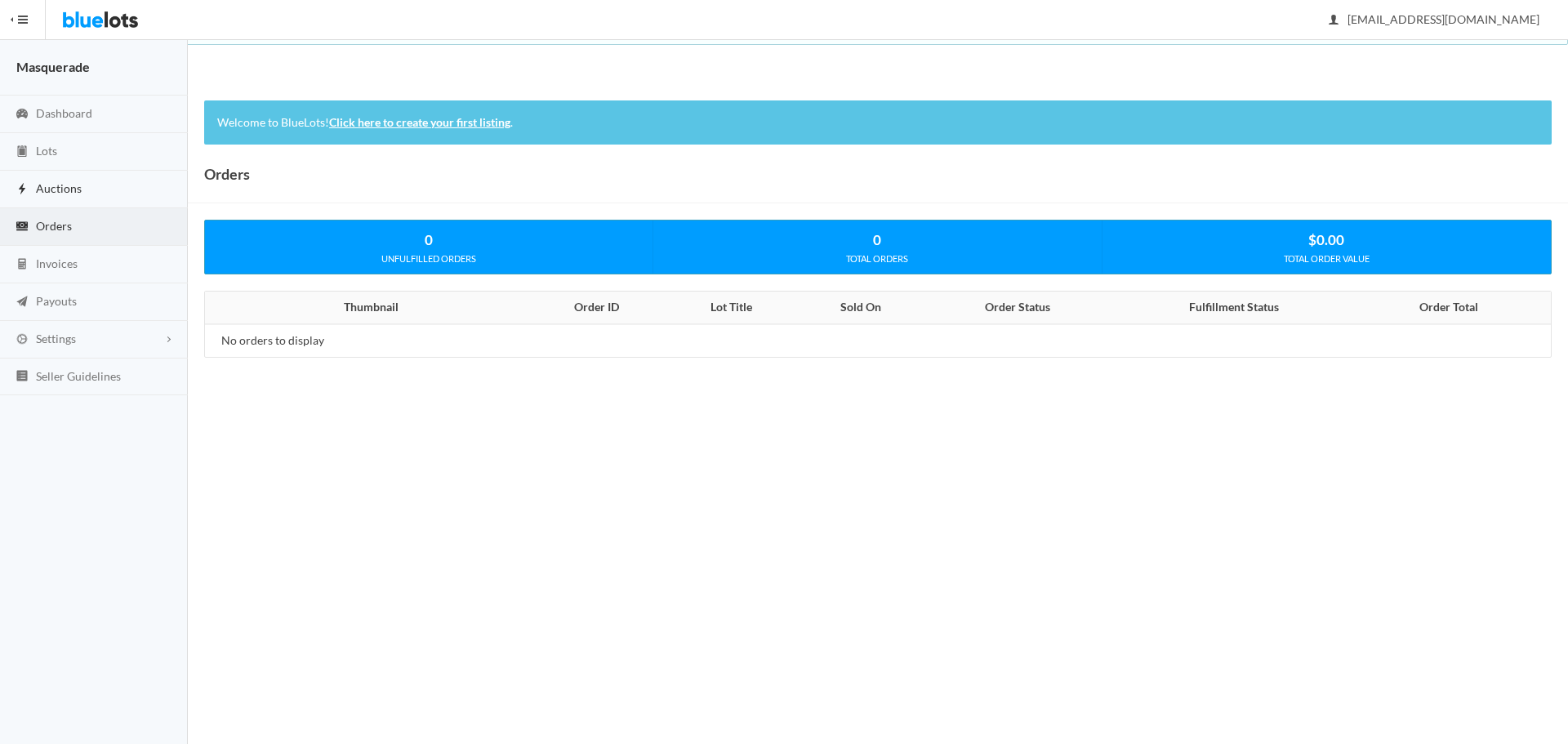
click at [92, 195] on link "Auctions" at bounding box center [94, 190] width 188 height 38
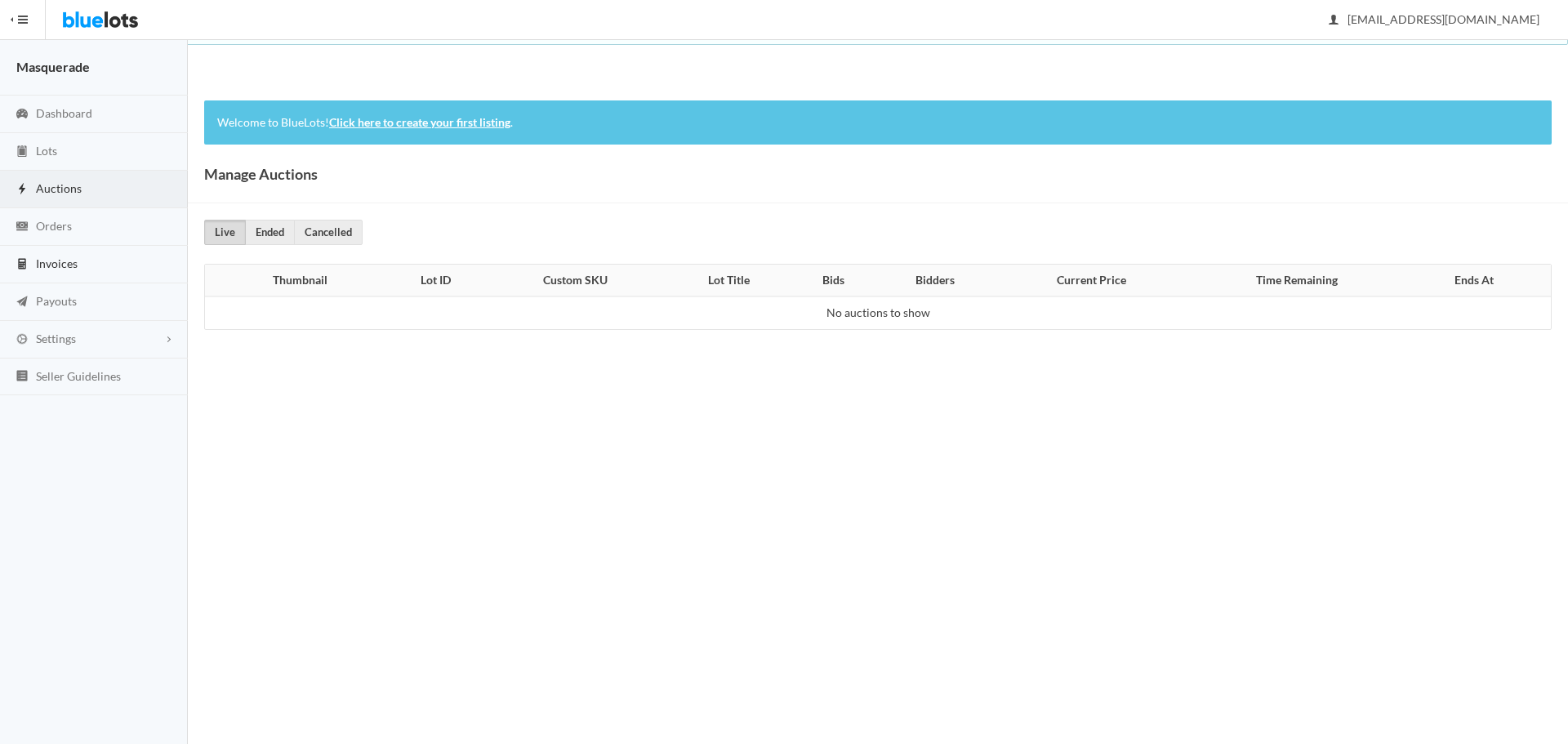
click at [64, 254] on link "Invoices" at bounding box center [94, 264] width 188 height 38
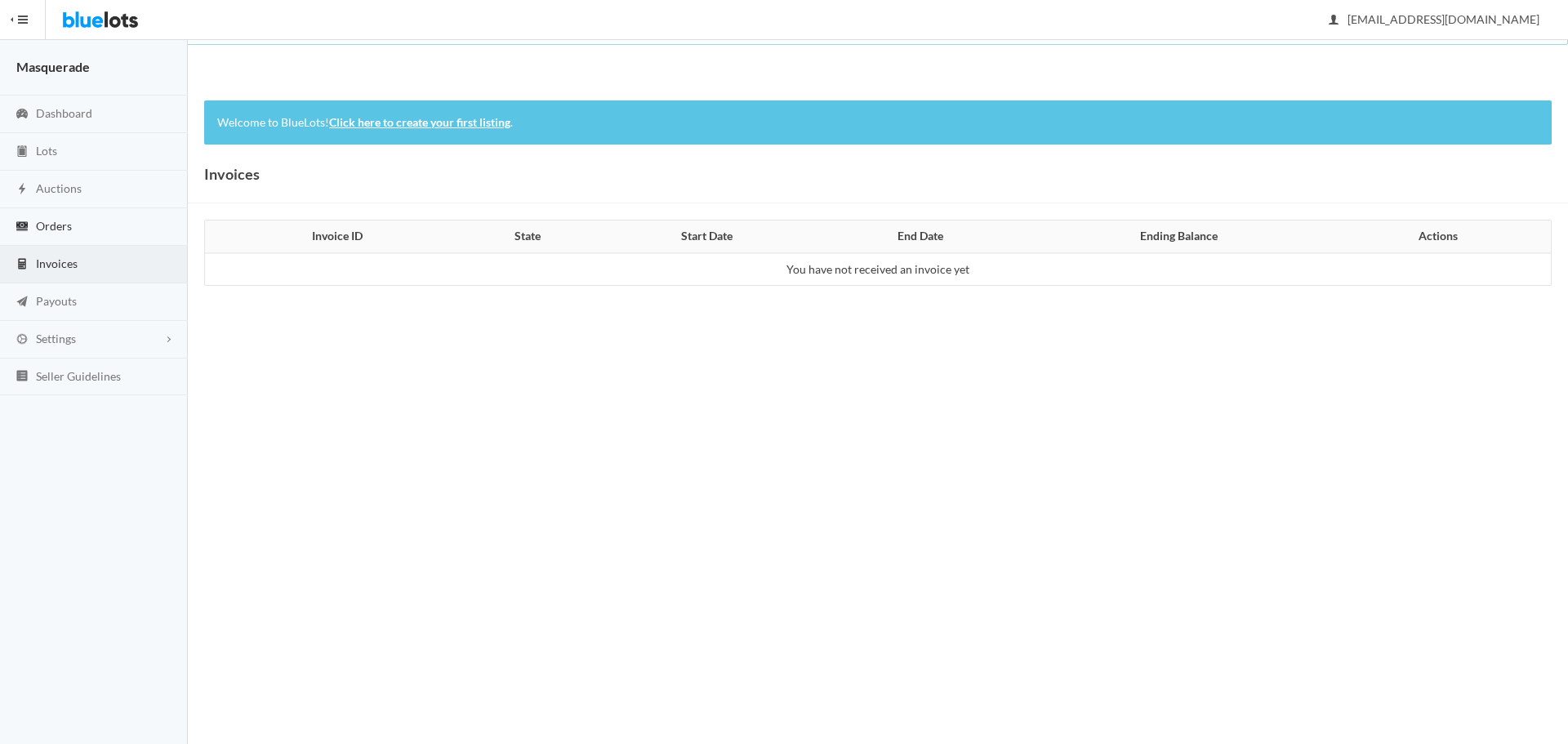
click at [63, 229] on span "Orders" at bounding box center [54, 226] width 36 height 14
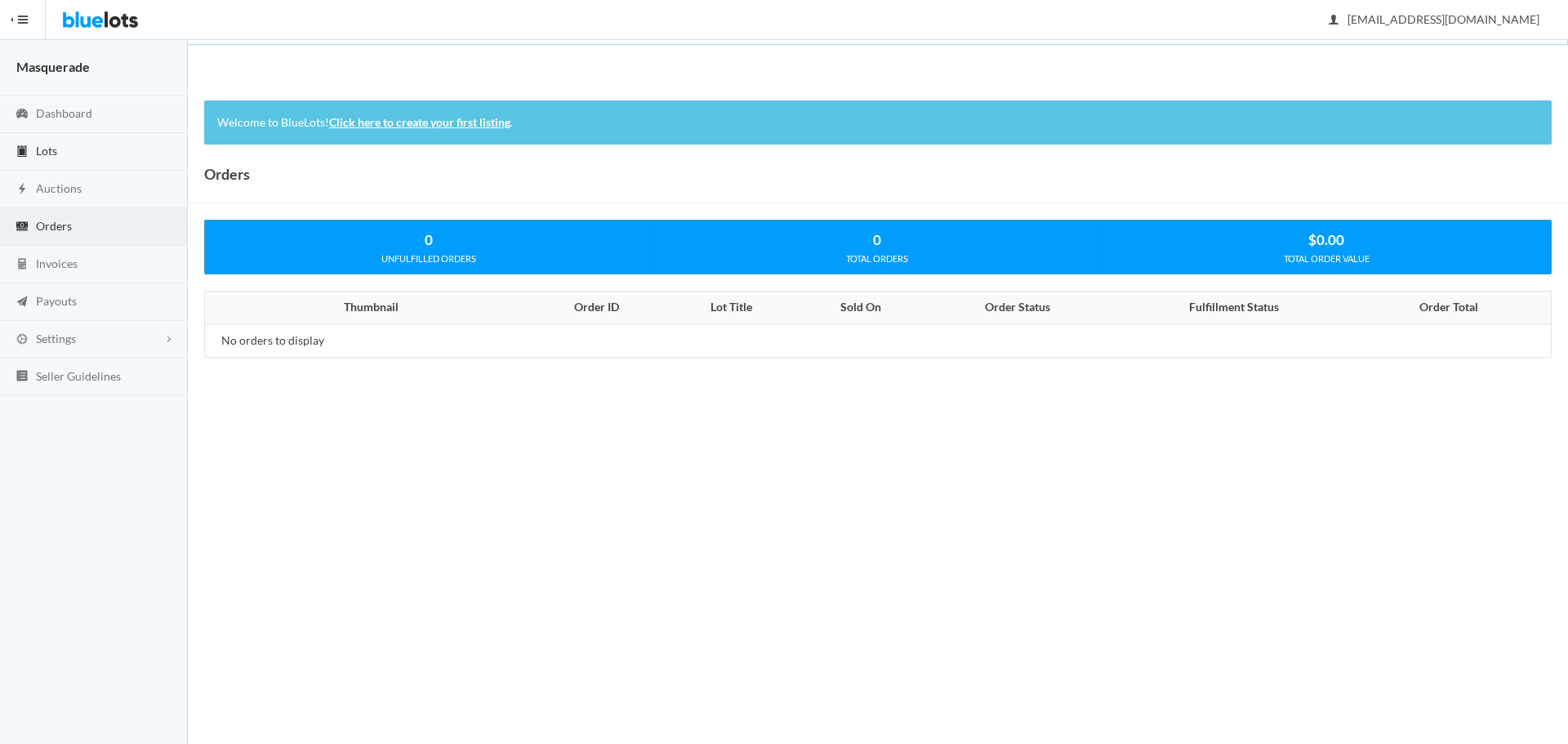
click at [67, 152] on link "Lots" at bounding box center [94, 152] width 188 height 38
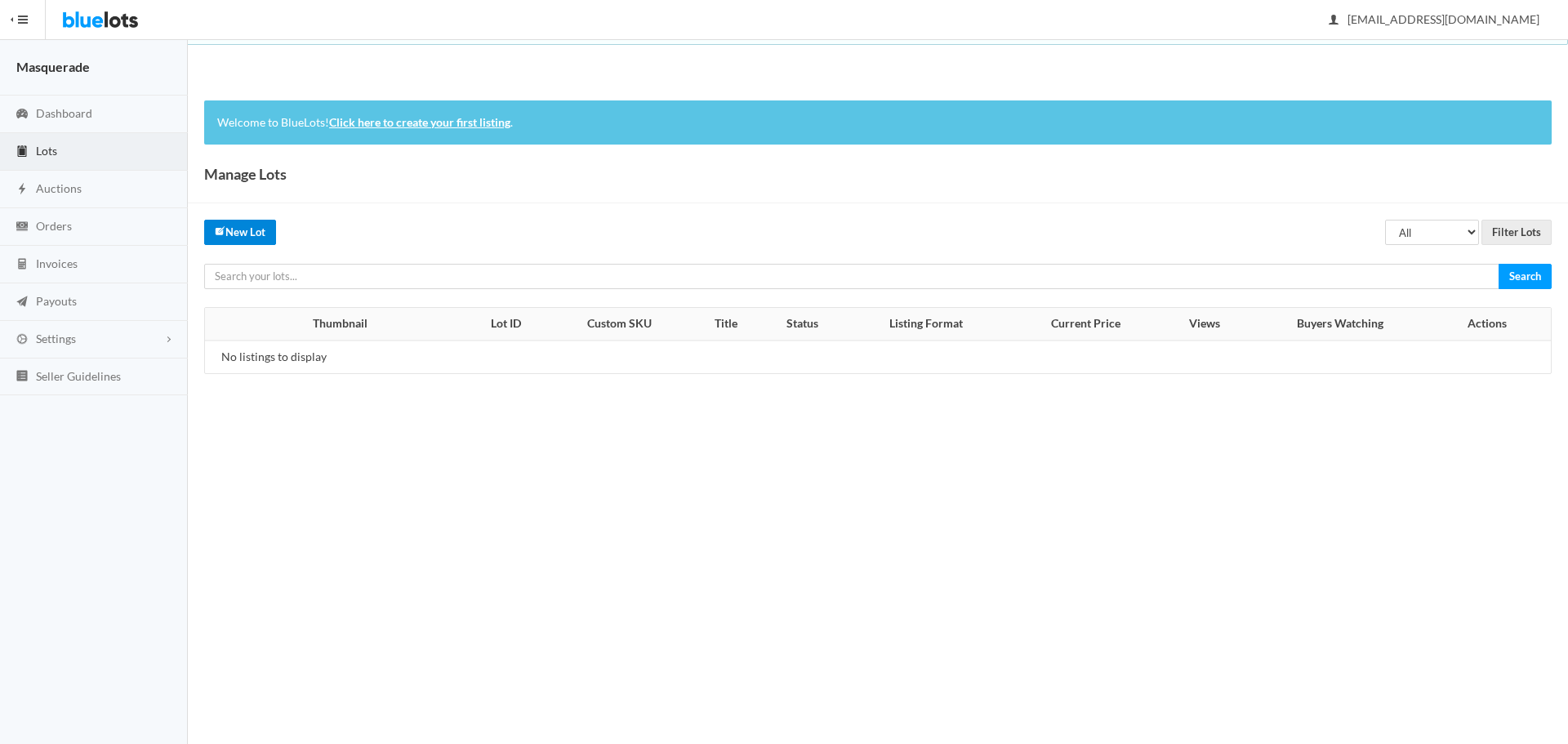
drag, startPoint x: 257, startPoint y: 231, endPoint x: 862, endPoint y: 281, distance: 607.1
click at [259, 231] on link "New Lot" at bounding box center [240, 232] width 72 height 26
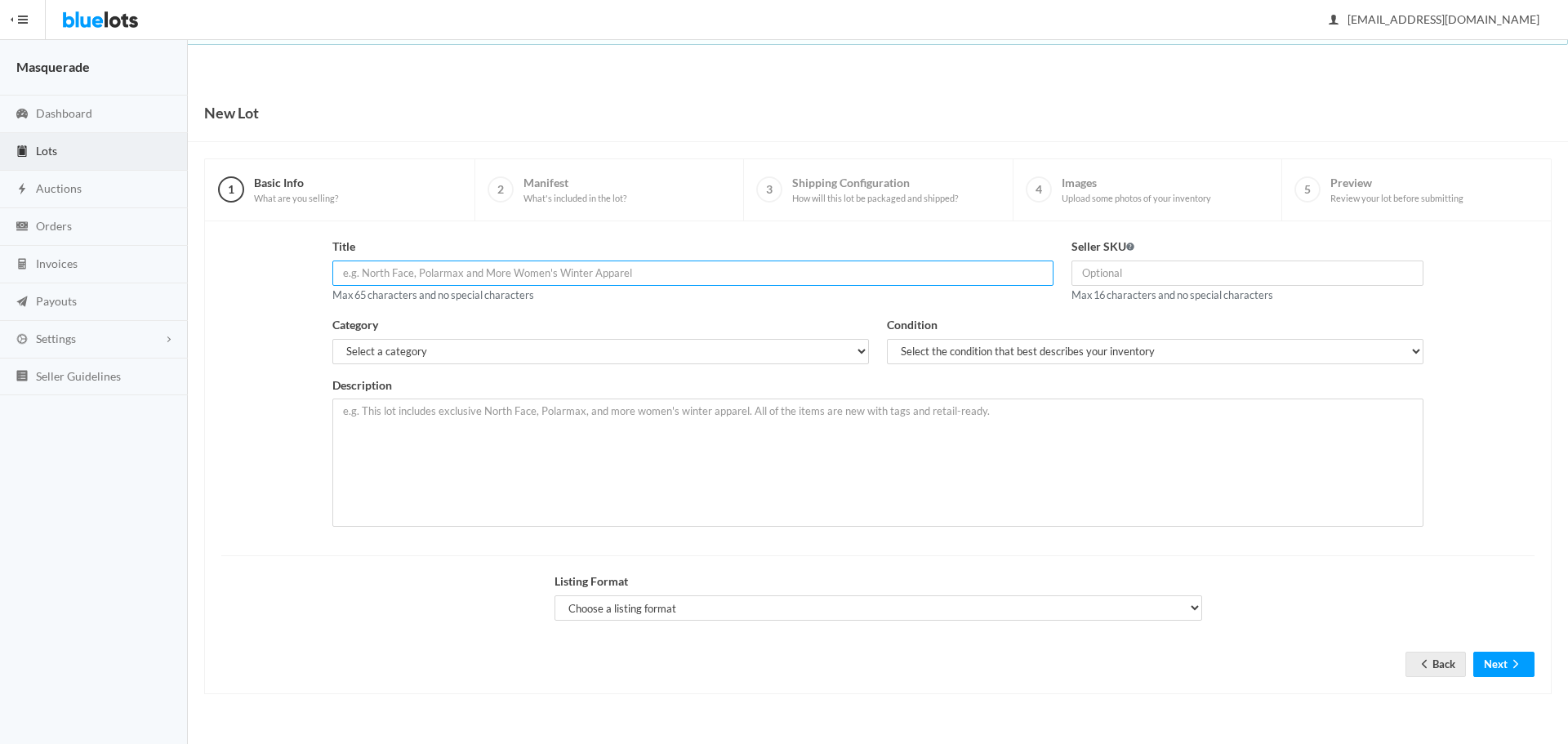
click at [578, 279] on input "text" at bounding box center [693, 273] width 721 height 26
drag, startPoint x: 446, startPoint y: 274, endPoint x: 296, endPoint y: 280, distance: 150.1
click at [184, 301] on body "Bluelots is for sale. If you are interested in purchasing the business, please …" at bounding box center [784, 372] width 1568 height 744
paste input "ian Flower Lei"
type input "Hawaiian Flower Lei"
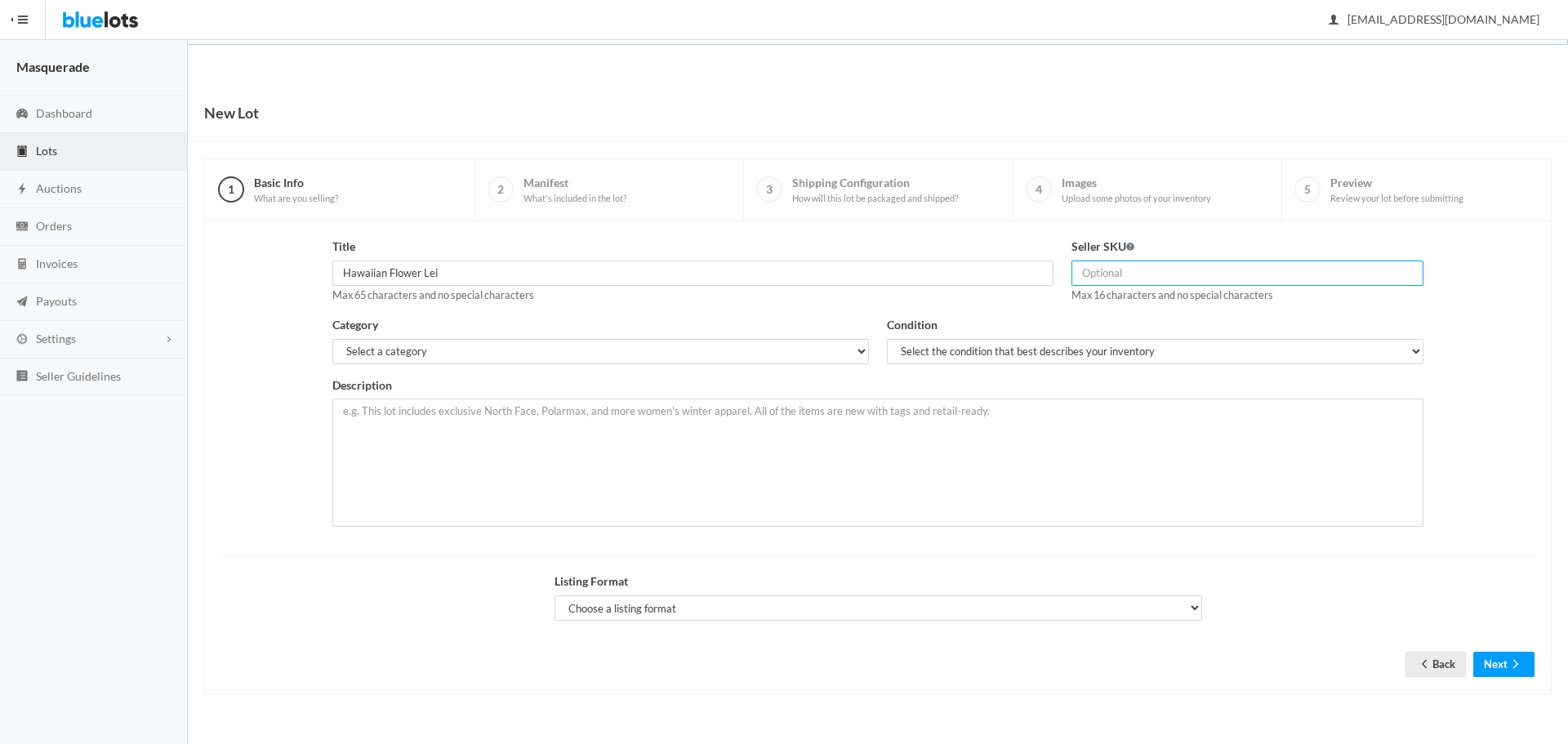
click at [1191, 269] on input "text" at bounding box center [1247, 273] width 352 height 26
paste input "ca-006520"
type input "CA-006520"
drag, startPoint x: 474, startPoint y: 351, endPoint x: 459, endPoint y: 363, distance: 19.2
click at [474, 351] on select "Select a category Electronics Clothing, Shoes & Accessories Appliances Home & G…" at bounding box center [600, 351] width 536 height 26
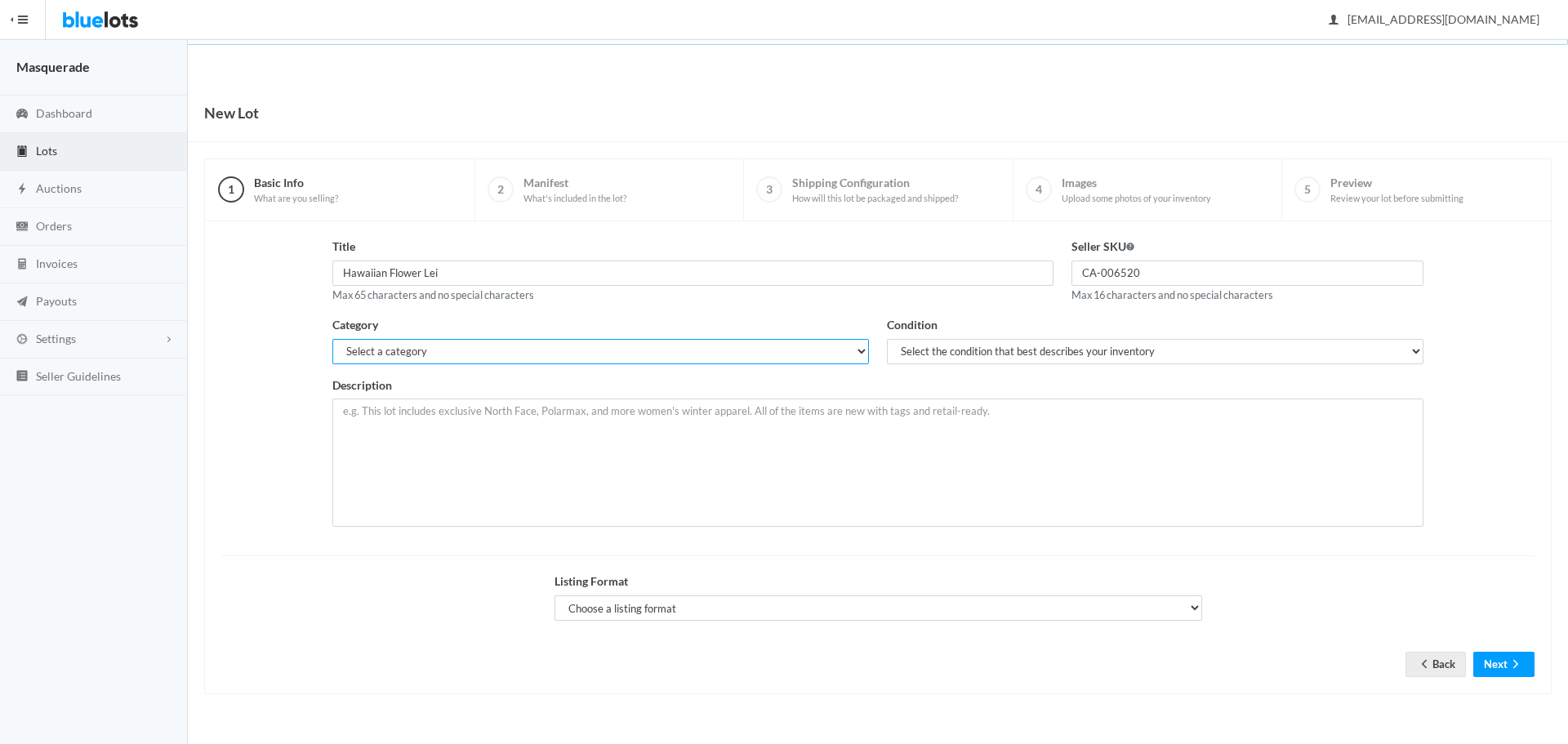
select select "2"
click at [333, 339] on select "Select a category Electronics Clothing, Shoes & Accessories Appliances Home & G…" at bounding box center [600, 351] width 536 height 26
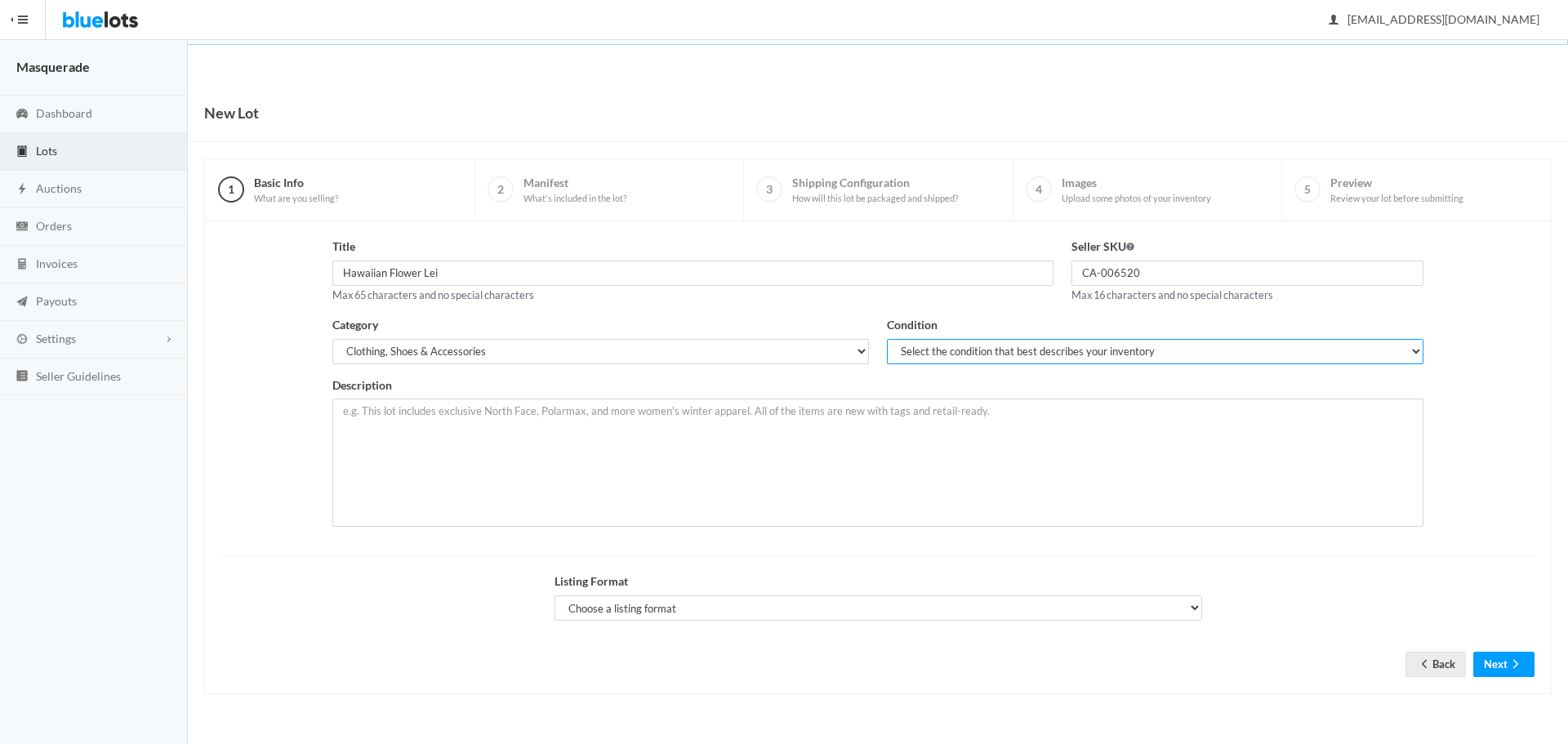
click at [1043, 360] on select "Select the condition that best describes your inventory Brand New Shelf Pulls C…" at bounding box center [1155, 351] width 536 height 26
select select "1"
click at [887, 339] on select "Select the condition that best describes your inventory Brand New Shelf Pulls C…" at bounding box center [1155, 351] width 536 height 26
drag, startPoint x: 958, startPoint y: 354, endPoint x: 952, endPoint y: 361, distance: 9.2
click at [958, 354] on select "Select the condition that best describes your inventory Brand New Shelf Pulls C…" at bounding box center [1155, 351] width 536 height 26
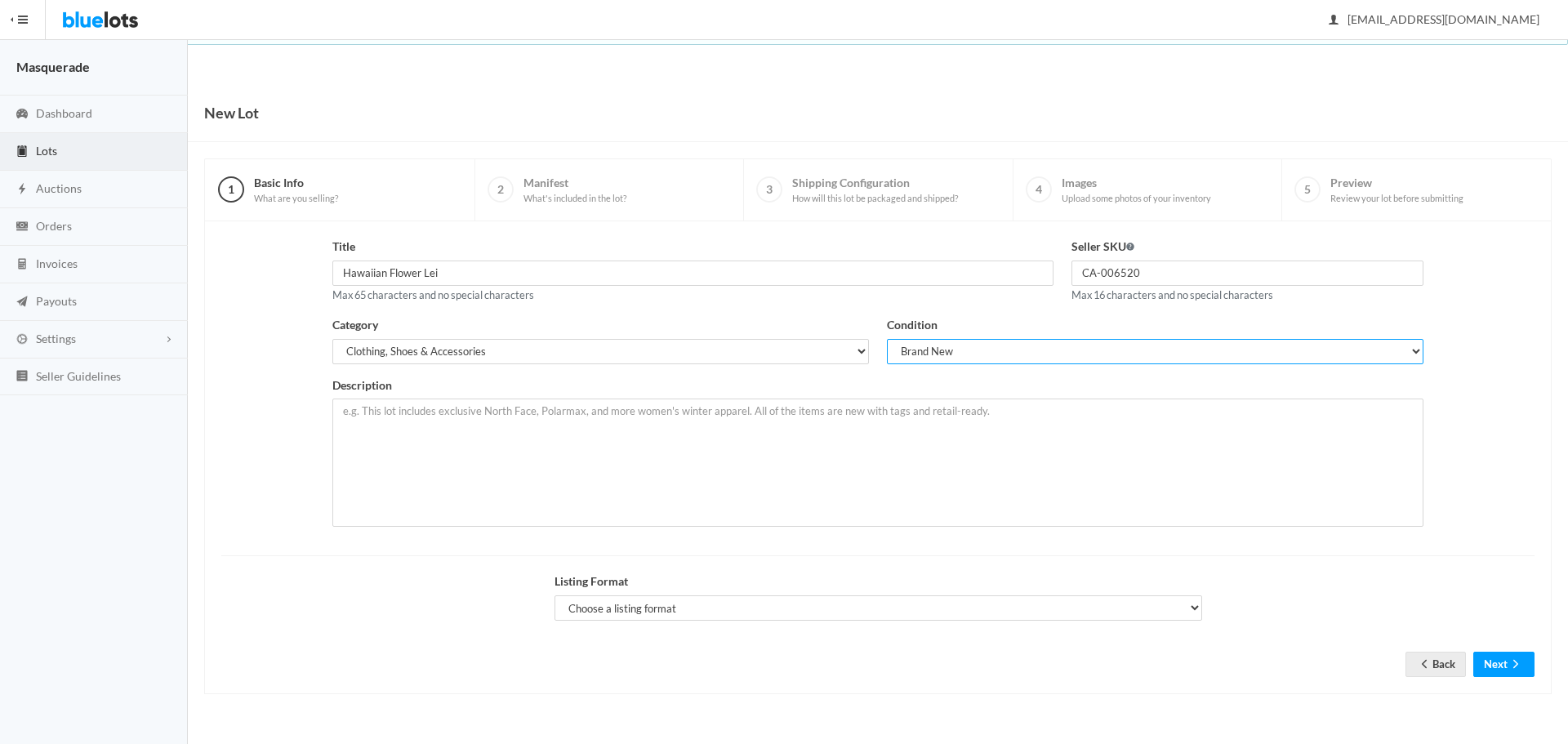
drag, startPoint x: 950, startPoint y: 346, endPoint x: 765, endPoint y: 409, distance: 195.4
click at [950, 346] on select "Select the condition that best describes your inventory Brand New Shelf Pulls C…" at bounding box center [1155, 351] width 536 height 26
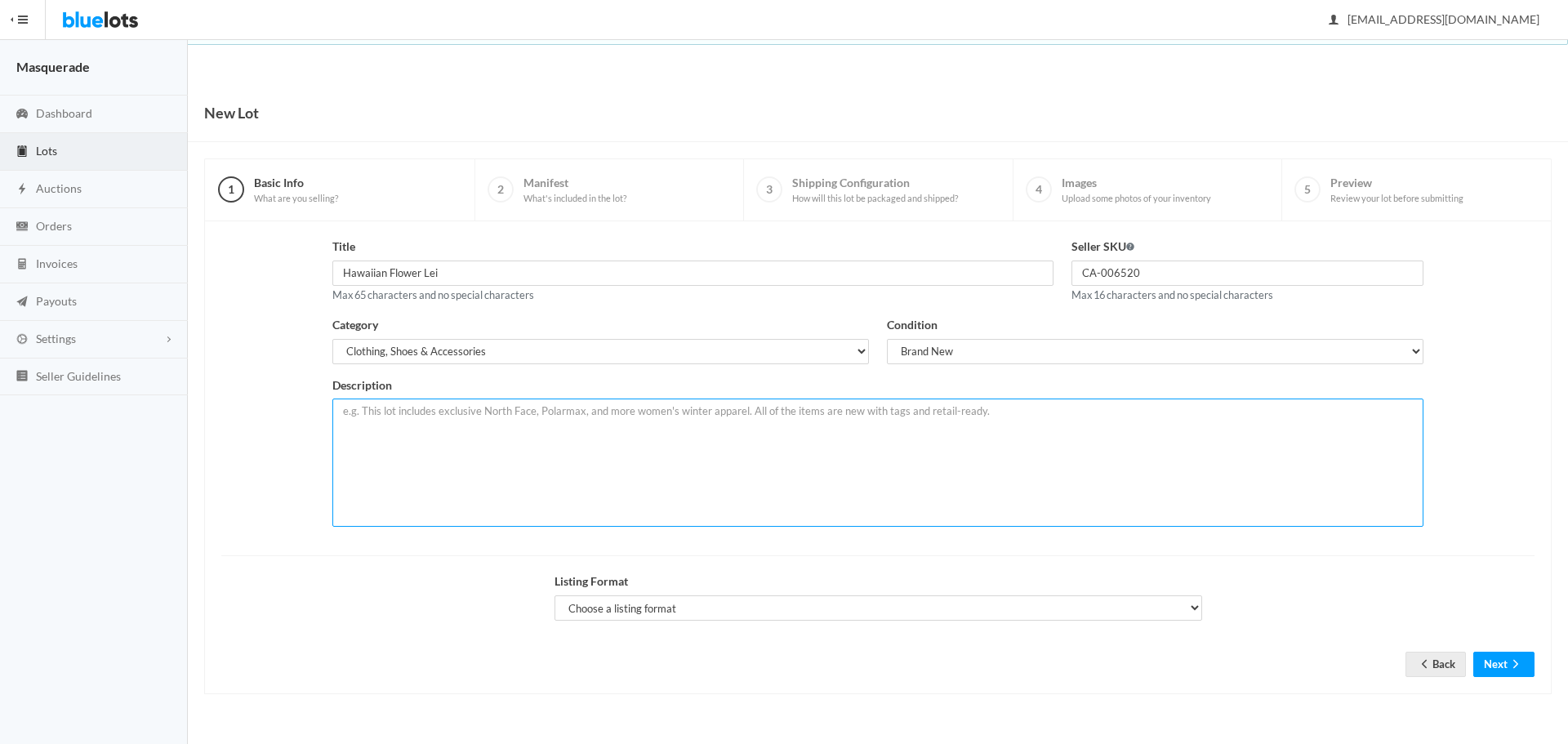
drag, startPoint x: 720, startPoint y: 423, endPoint x: 1189, endPoint y: 482, distance: 472.7
click at [722, 423] on textarea at bounding box center [878, 463] width 1091 height 129
paste textarea "Hawaiian plum blossom flower lei SKU: CA-006520"
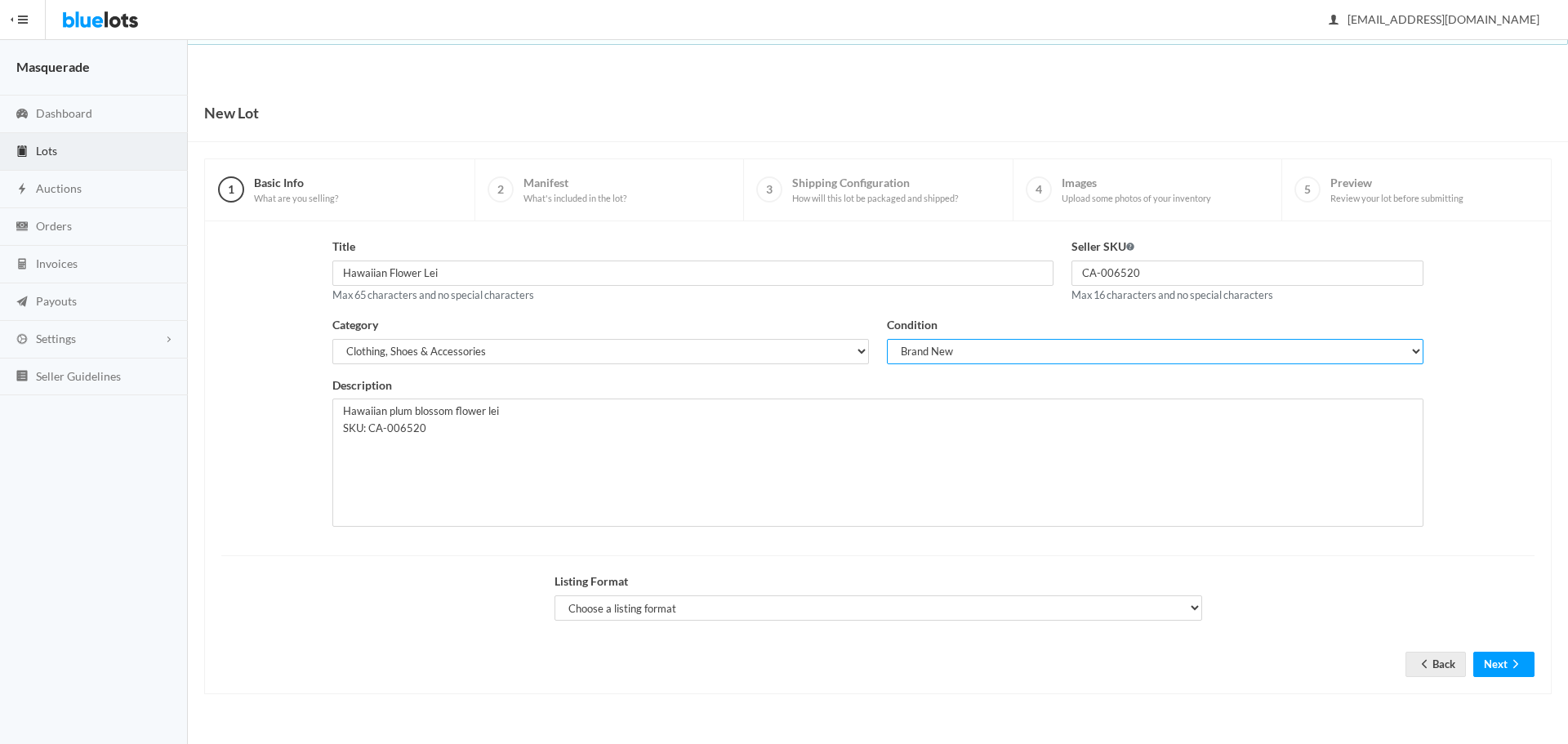
click at [935, 344] on select "Select the condition that best describes your inventory Brand New Shelf Pulls C…" at bounding box center [1155, 351] width 536 height 26
click at [887, 339] on select "Select the condition that best describes your inventory Brand New Shelf Pulls C…" at bounding box center [1155, 351] width 536 height 26
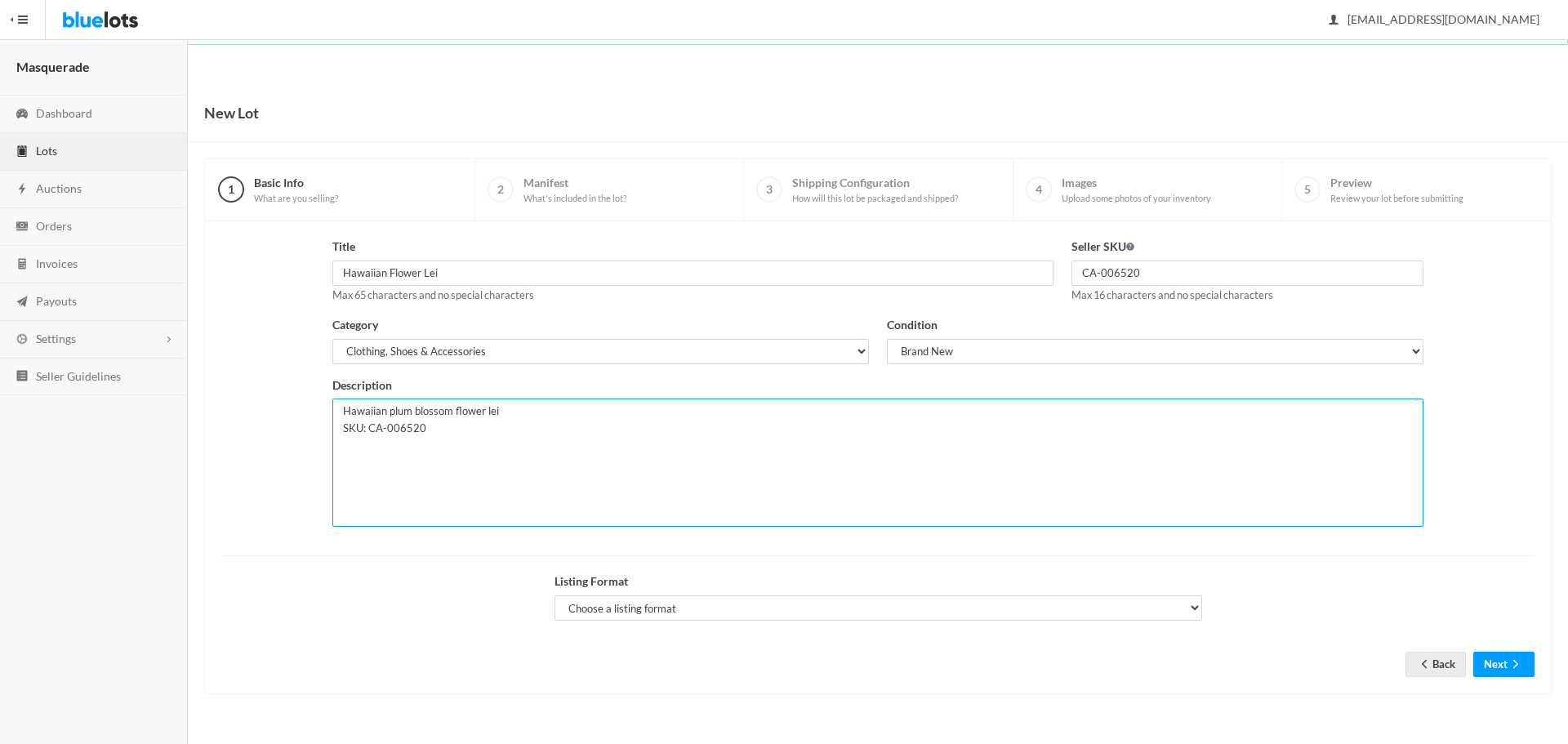
click at [661, 481] on textarea "Hawaiian plum blossom flower lei SKU: CA-006520" at bounding box center [878, 463] width 1091 height 129
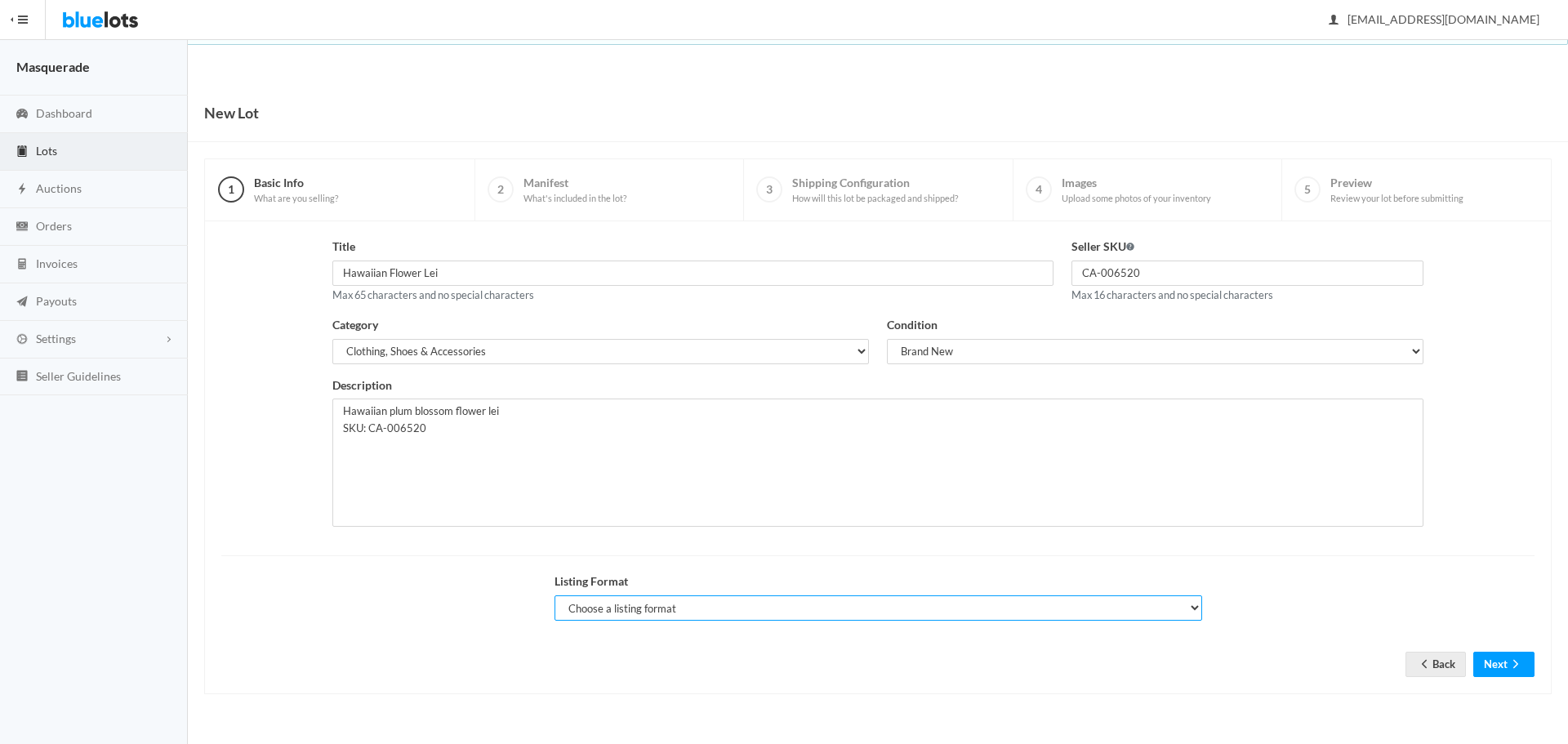
click at [720, 608] on select "Choose a listing format Auction Buy Now" at bounding box center [878, 608] width 647 height 26
drag, startPoint x: 707, startPoint y: 616, endPoint x: 668, endPoint y: 562, distance: 66.6
click at [707, 615] on select "Choose a listing format Auction Buy Now" at bounding box center [878, 608] width 647 height 26
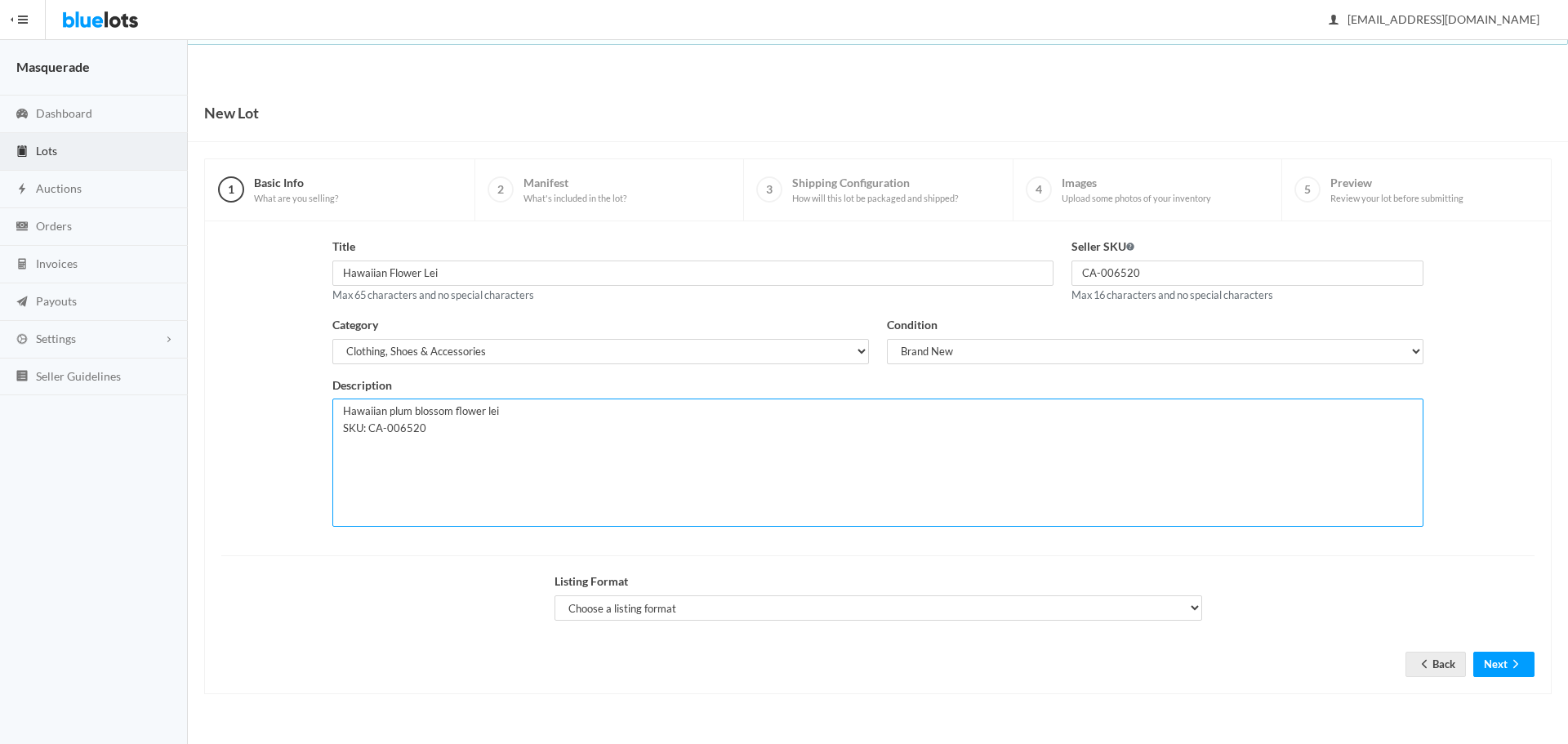
click at [637, 492] on textarea "Hawaiian plum blossom flower lei SKU: CA-006520" at bounding box center [878, 463] width 1091 height 129
click at [550, 448] on textarea "Hawaiian plum blossom flower lei SKU: CA-006520 721 available to purchase" at bounding box center [878, 463] width 1091 height 129
click at [450, 470] on textarea "Hawaiian plum blossom flower lei SKU: CA-006520 721 available to purchase" at bounding box center [878, 463] width 1091 height 129
type textarea "Hawaiian plum blossom flower lei SKU: CA-006520 721 available to purchase"
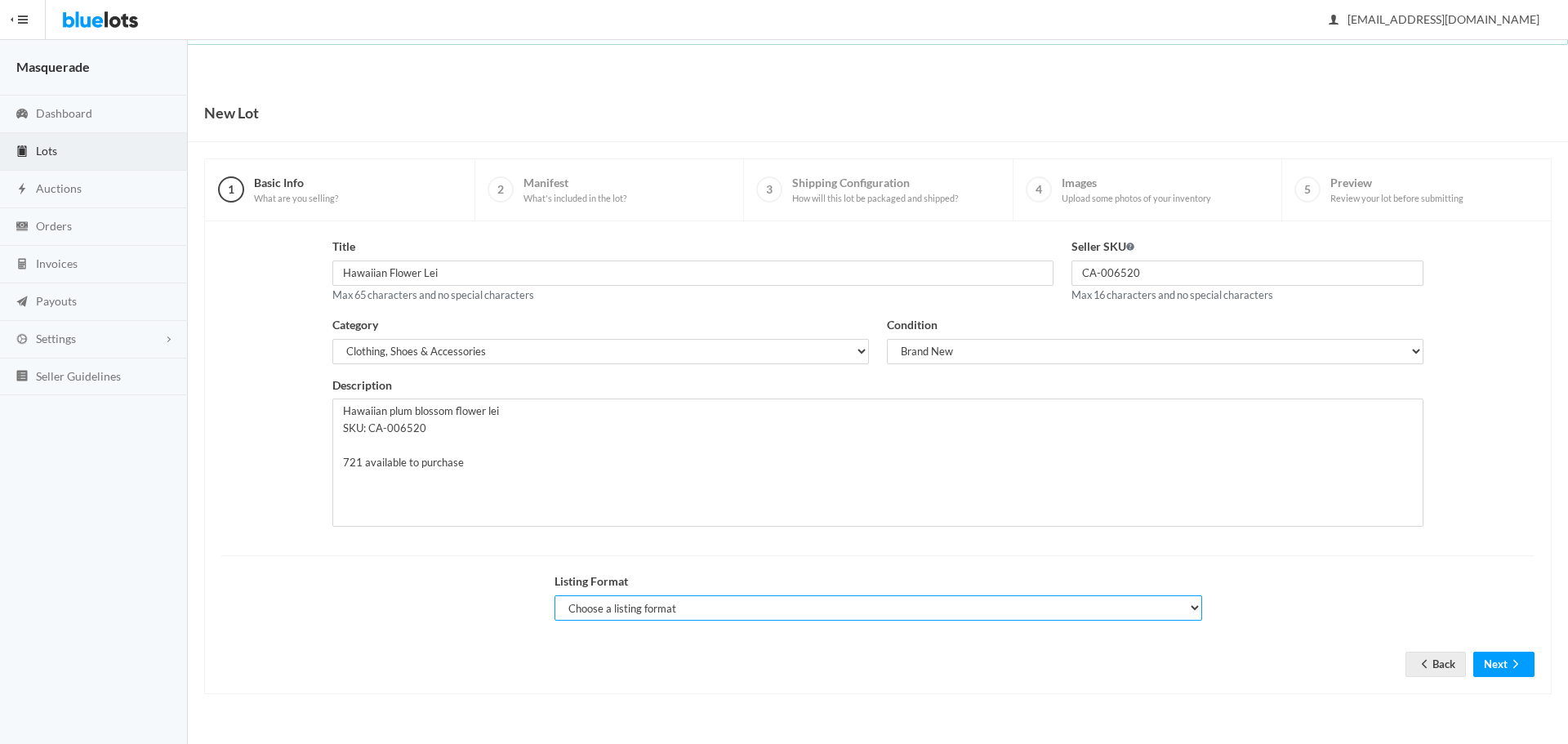
click at [808, 614] on select "Choose a listing format Auction Buy Now" at bounding box center [878, 608] width 647 height 26
select select "true"
click at [554, 596] on select "Choose a listing format Auction Buy Now" at bounding box center [878, 608] width 647 height 26
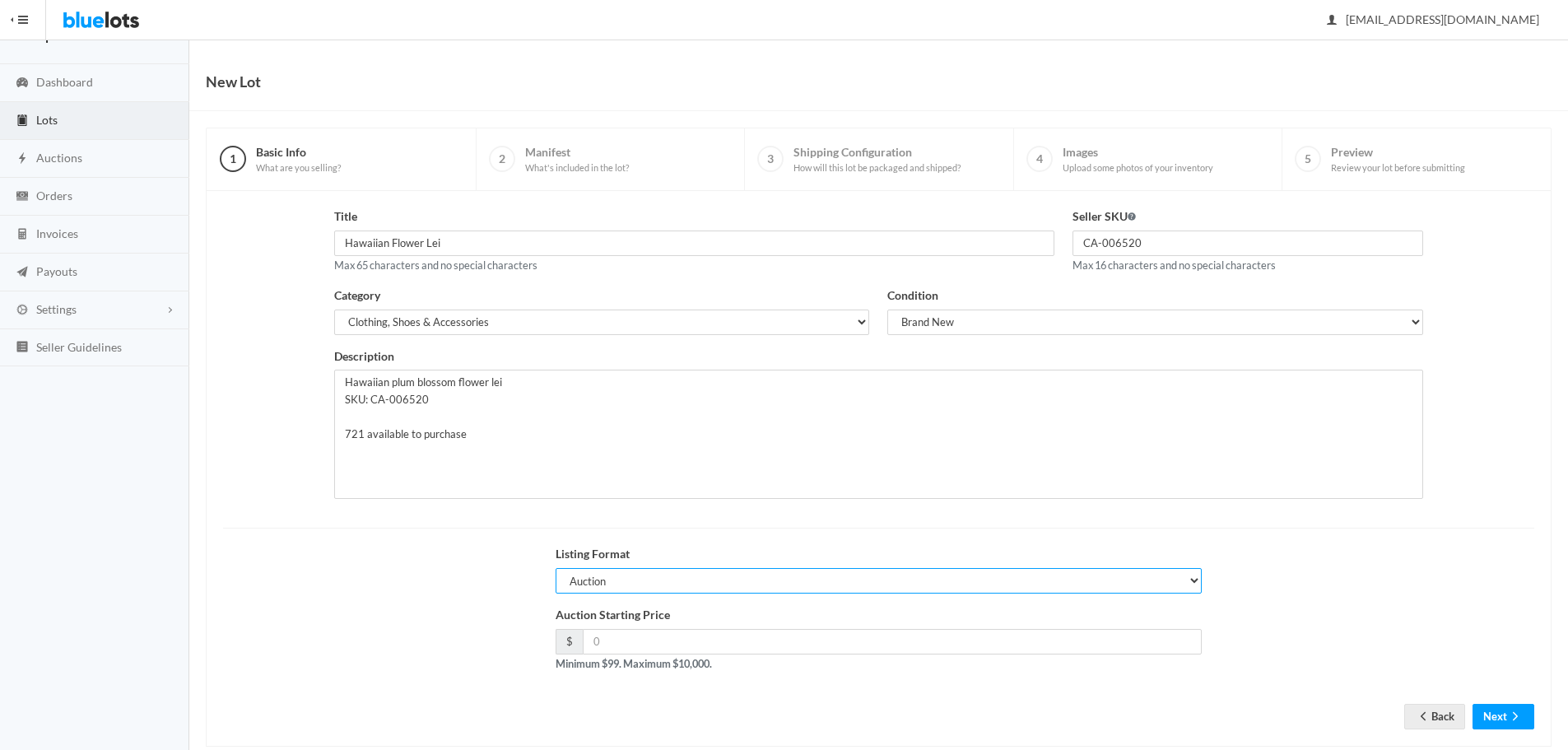
scroll to position [62, 0]
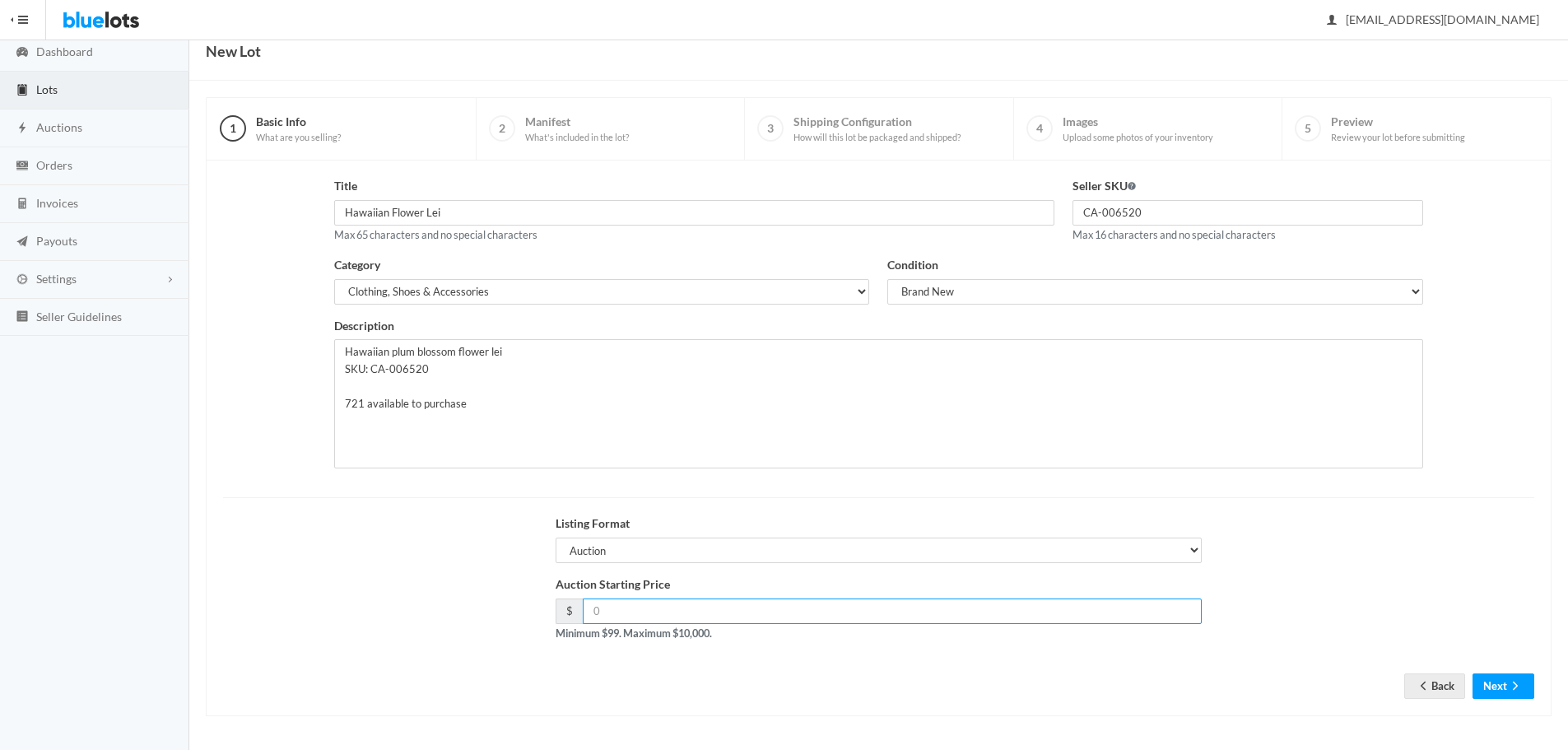
click at [674, 599] on input "number" at bounding box center [892, 611] width 620 height 26
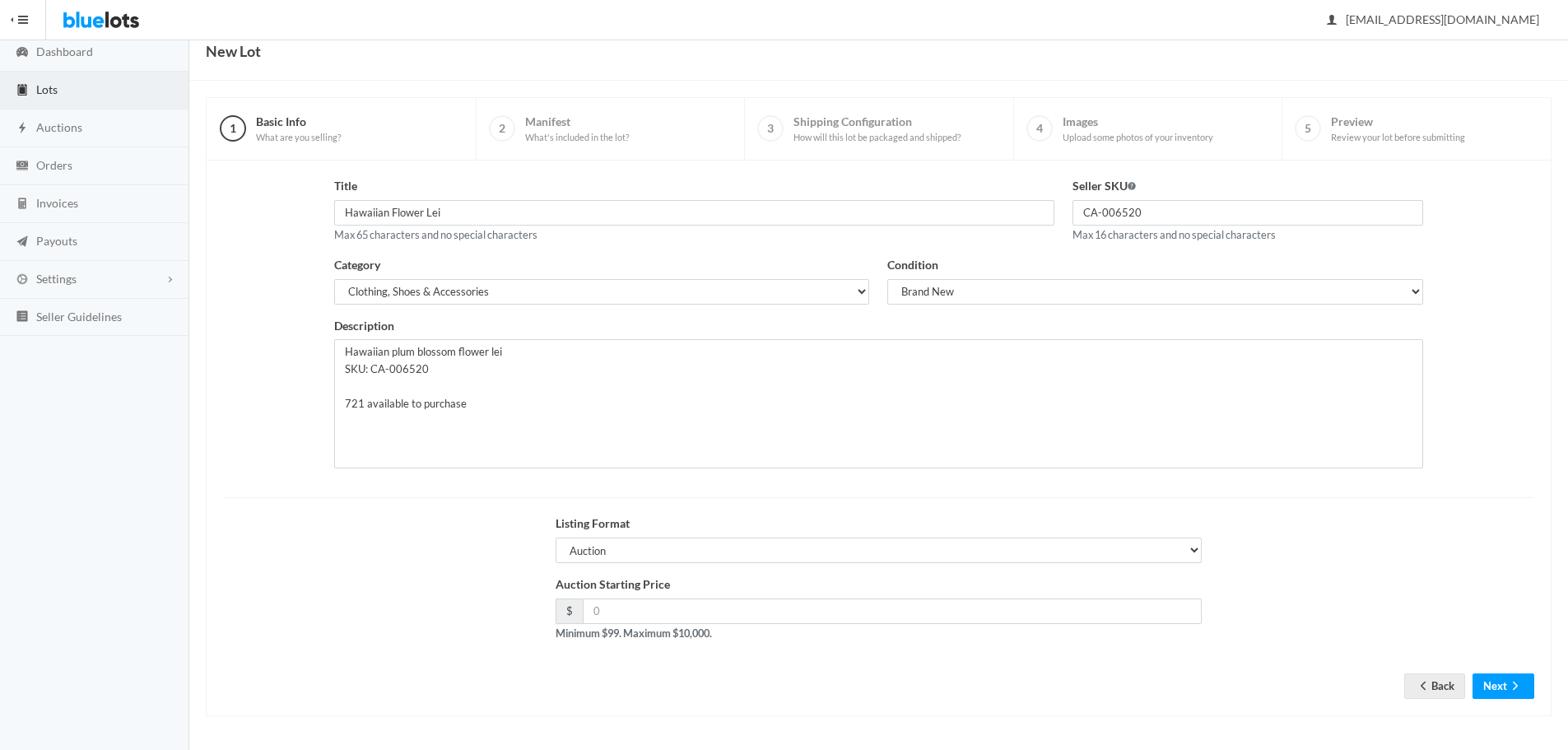
click at [1516, 348] on div "Title Hawaiian Flower Lei Max 65 characters and no special characters Seller SK…" at bounding box center [878, 329] width 1329 height 304
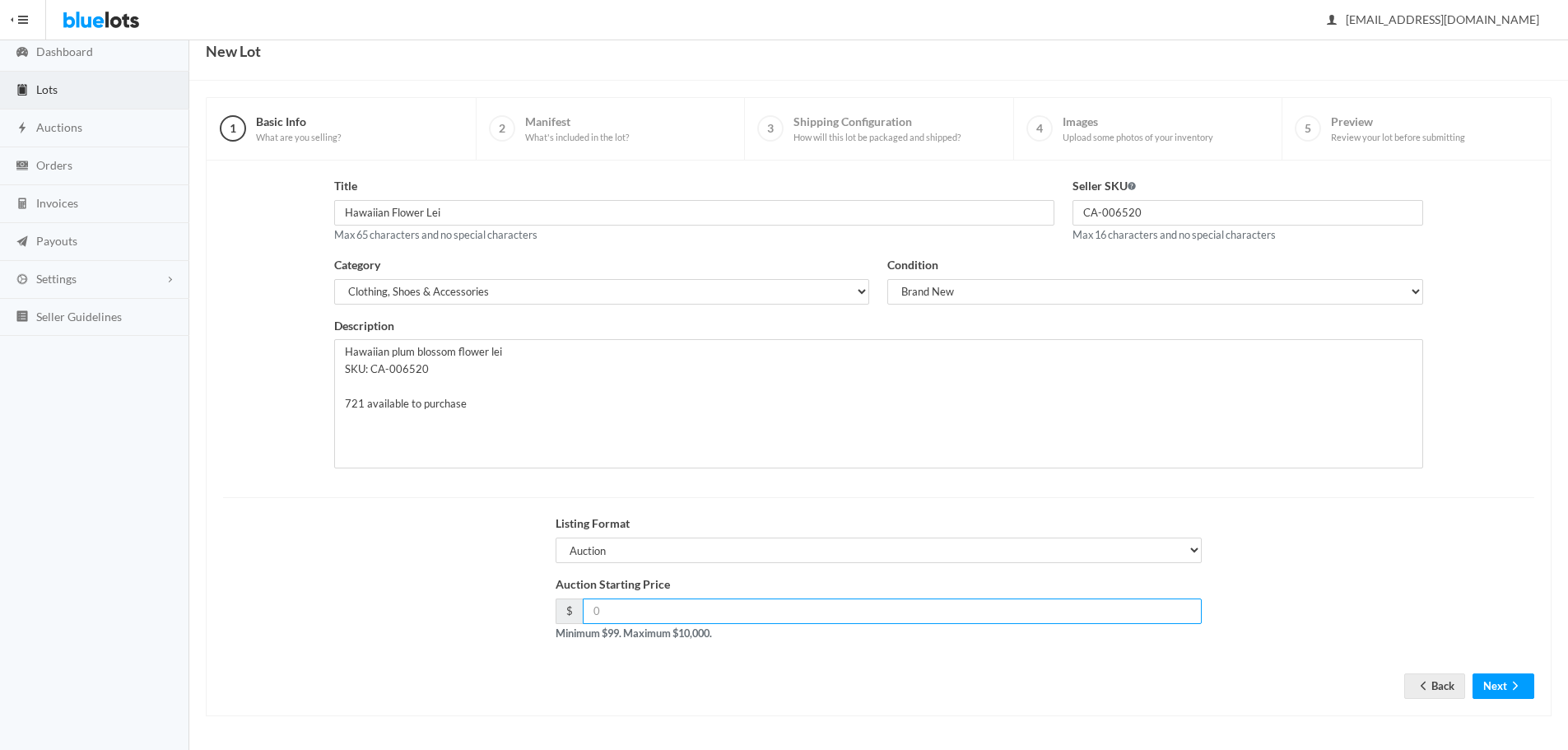
click at [690, 601] on input "number" at bounding box center [892, 611] width 620 height 26
click at [602, 609] on input "number" at bounding box center [892, 611] width 620 height 26
type input "100"
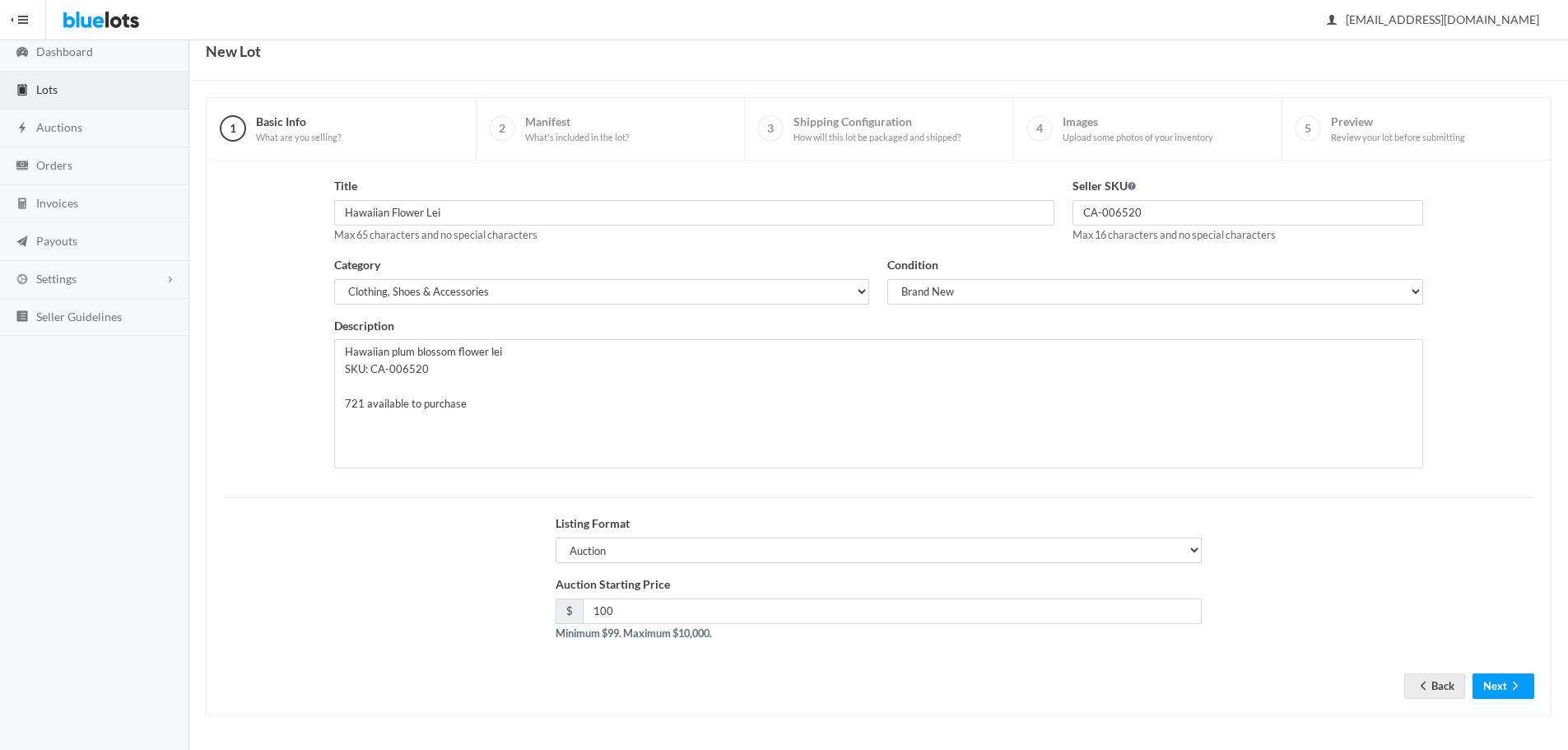
click at [506, 582] on div "Auction Starting Price $ 100 Minimum $99. Maximum $10,000." at bounding box center [878, 615] width 1329 height 79
click at [1341, 537] on div "Listing Format Choose a listing format Auction Buy Now" at bounding box center [878, 545] width 1329 height 61
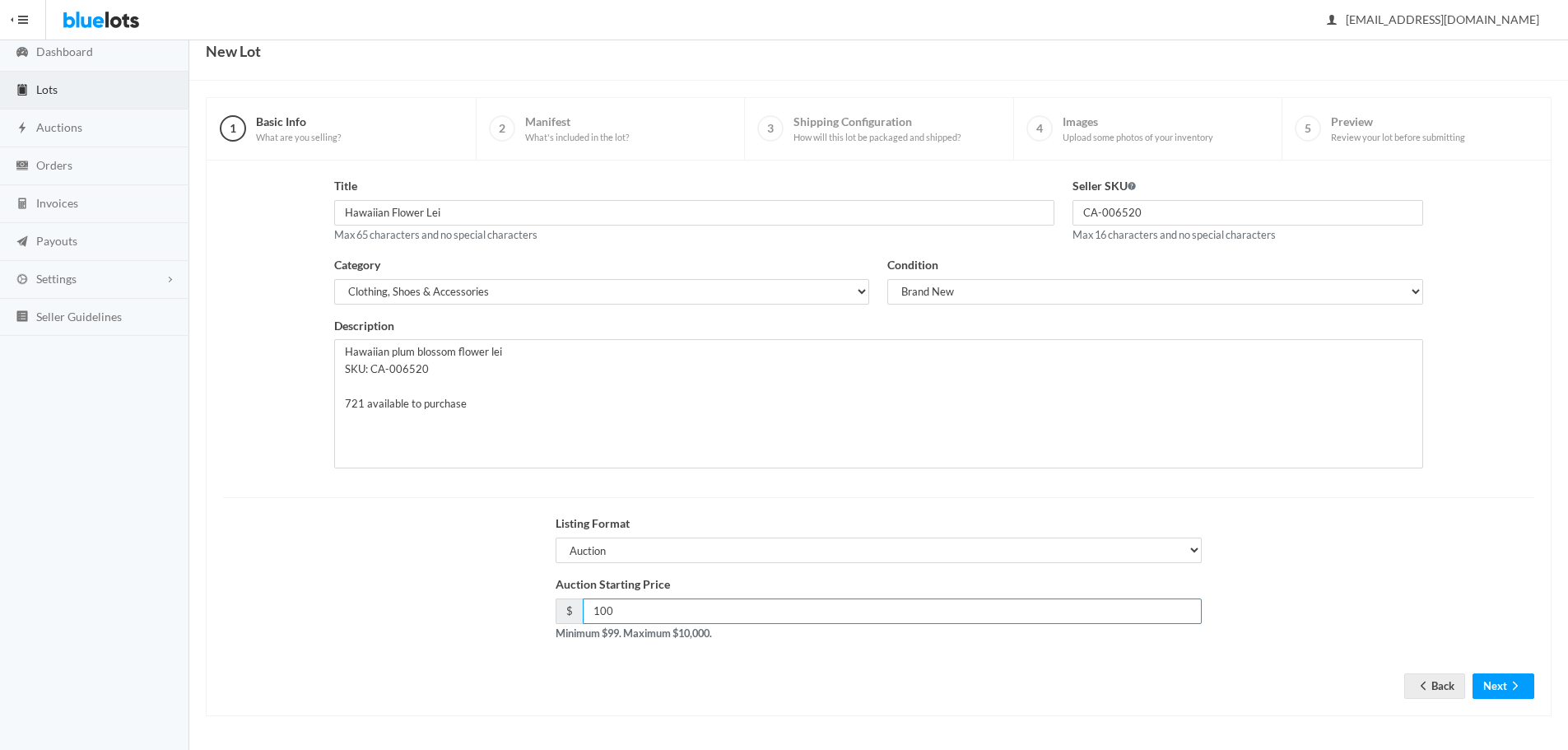
click at [961, 603] on input "100" at bounding box center [892, 611] width 620 height 26
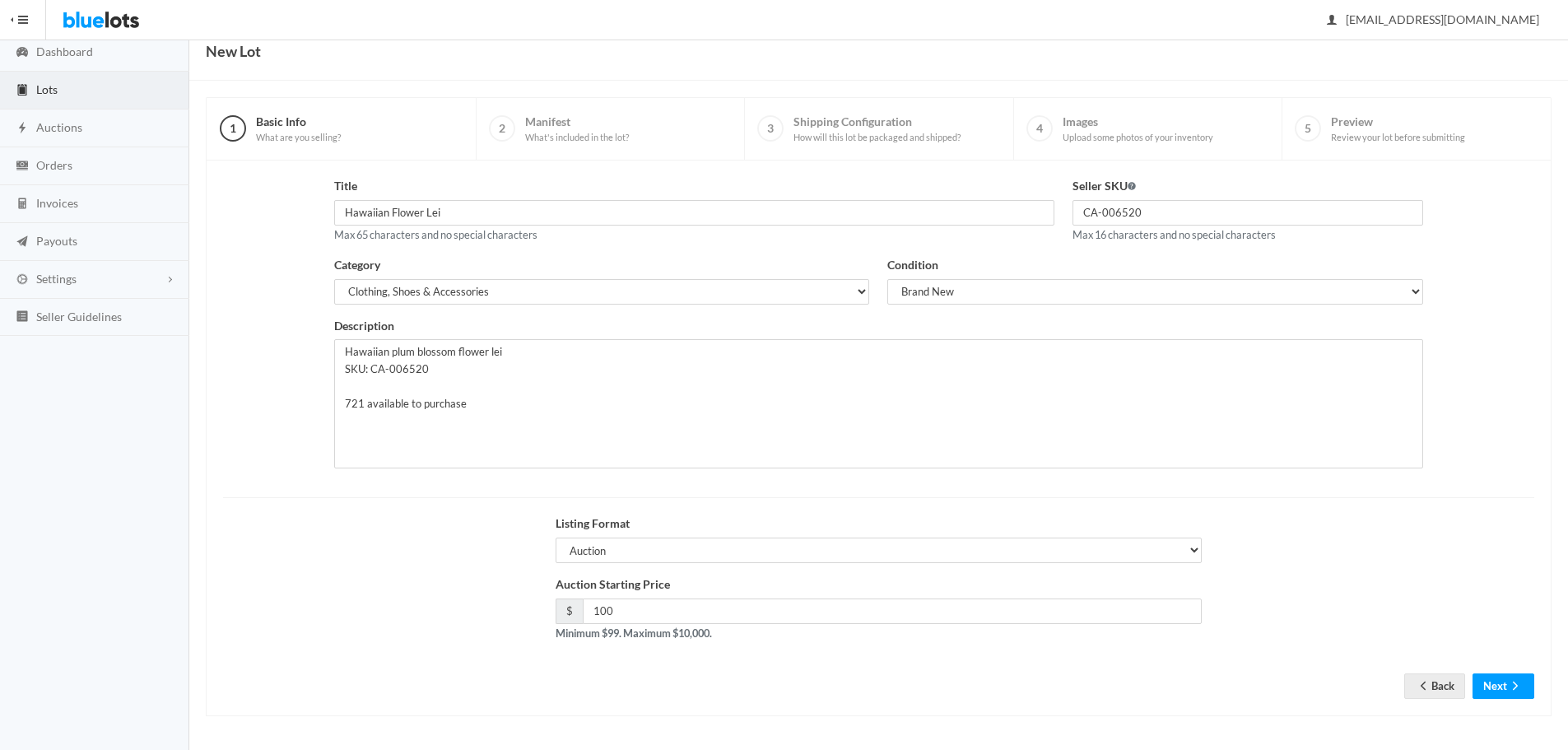
drag, startPoint x: 1382, startPoint y: 574, endPoint x: 1452, endPoint y: 638, distance: 94.8
click at [1384, 576] on form "Title Hawaiian Flower Lei Max 65 characters and no special characters Seller SK…" at bounding box center [878, 425] width 1311 height 497
click at [1499, 691] on button "Next" at bounding box center [1503, 686] width 61 height 26
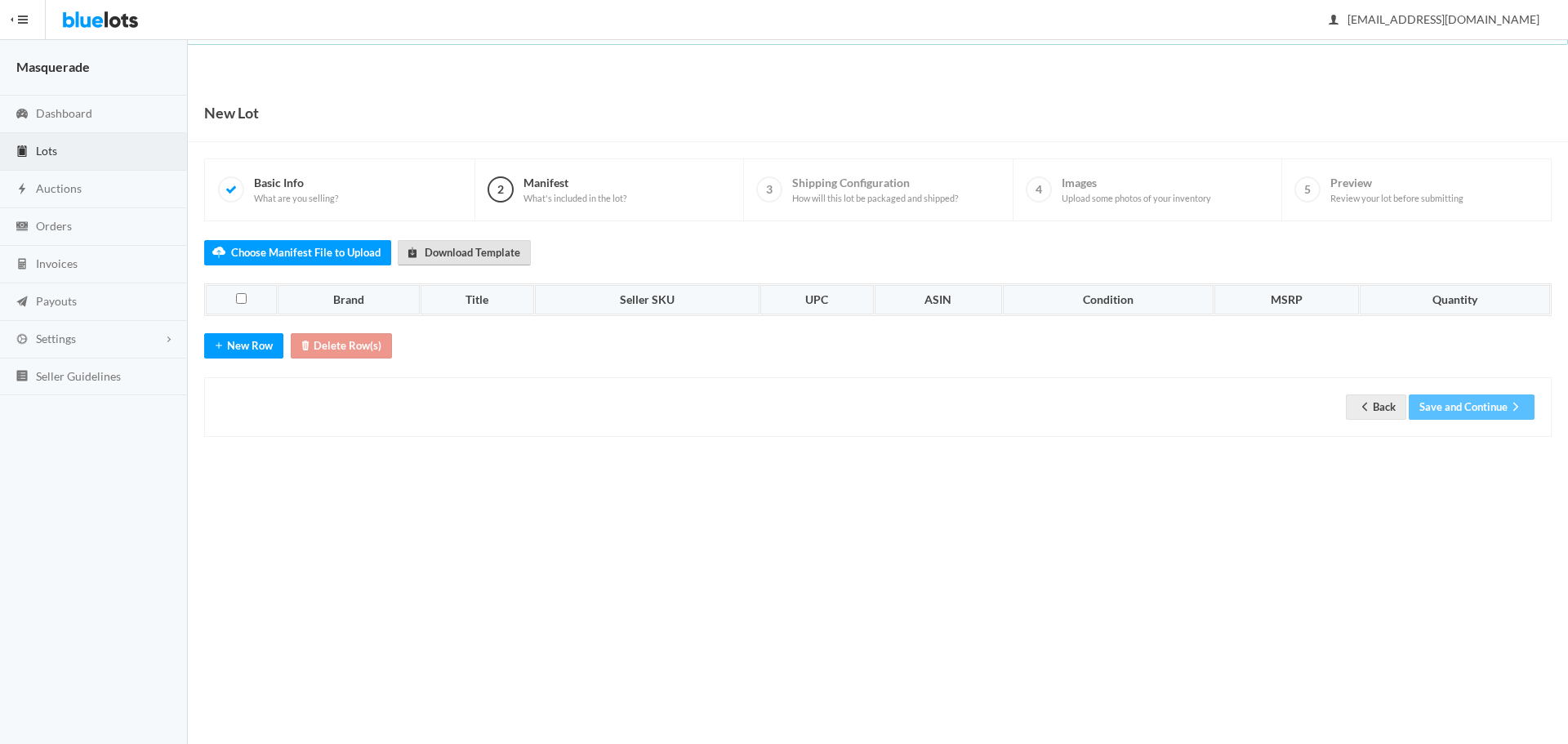
click at [429, 251] on link "Download Template" at bounding box center [464, 252] width 133 height 26
click at [295, 251] on label "Choose Manifest File to Upload" at bounding box center [297, 252] width 187 height 26
click at [0, 0] on input "Choose Manifest File to Upload" at bounding box center [0, 0] width 0 height 0
click at [261, 241] on label "Choose Manifest File to Upload" at bounding box center [297, 252] width 187 height 26
click at [0, 0] on input "Choose Manifest File to Upload" at bounding box center [0, 0] width 0 height 0
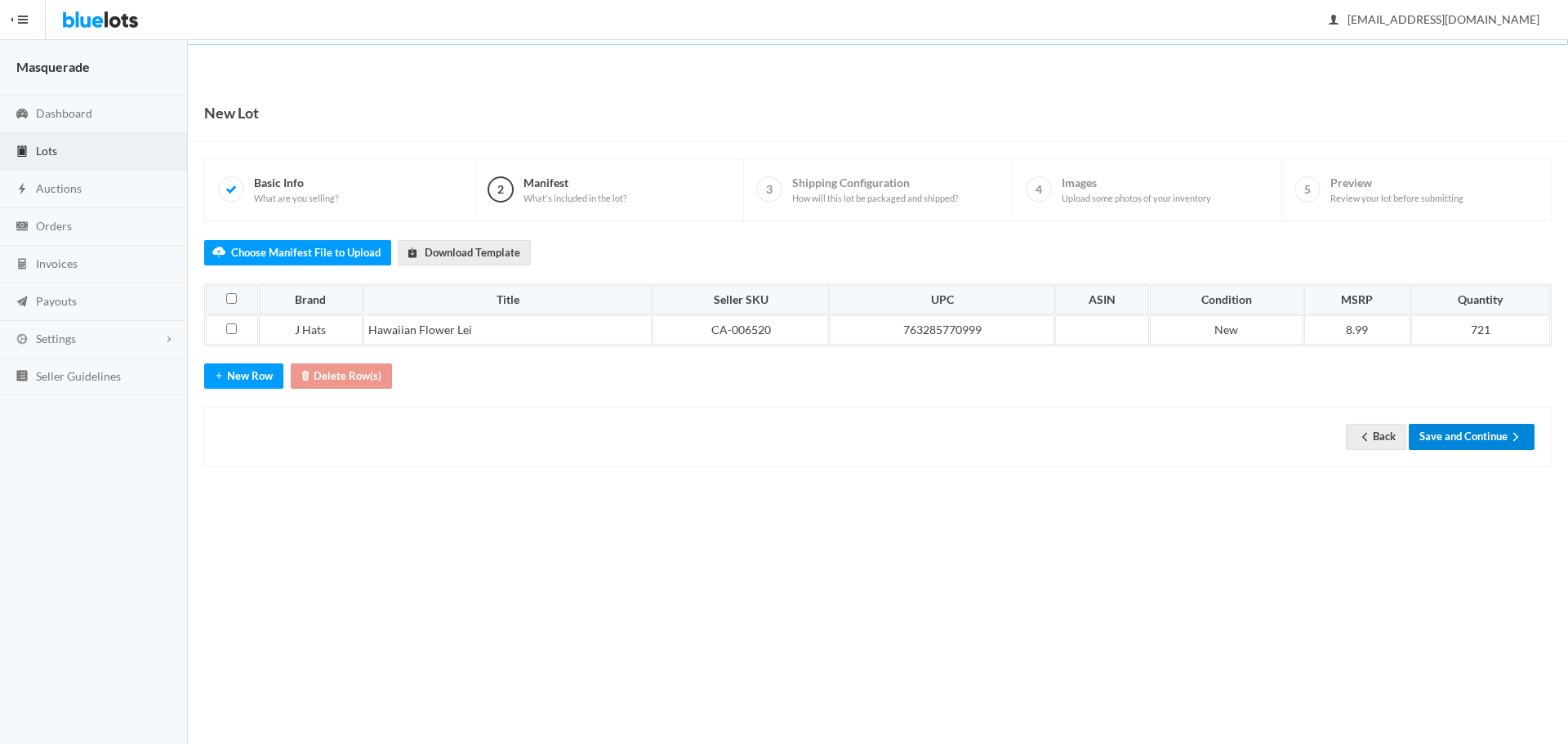
click at [1441, 435] on button "Save and Continue" at bounding box center [1471, 437] width 126 height 26
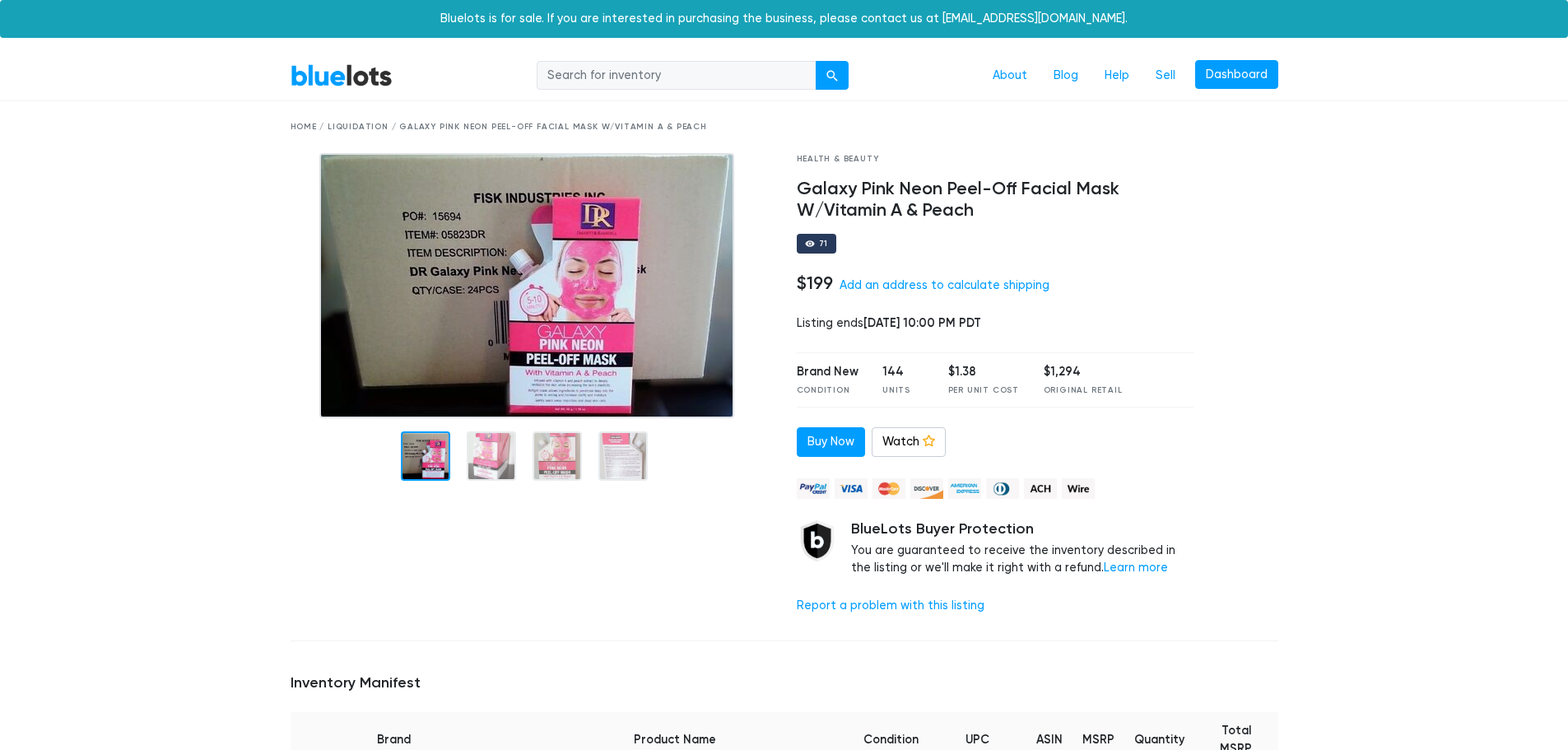
drag, startPoint x: 815, startPoint y: 287, endPoint x: 831, endPoint y: 291, distance: 16.5
click at [831, 291] on h4 "$199" at bounding box center [815, 283] width 37 height 22
drag, startPoint x: 877, startPoint y: 370, endPoint x: 904, endPoint y: 380, distance: 28.8
click at [904, 380] on div "Brand New Condition 144 Units $1.38 Per Unit Cost $1,294 Original Retail" at bounding box center [995, 380] width 398 height 55
click at [970, 375] on div "$1.38" at bounding box center [983, 372] width 71 height 18
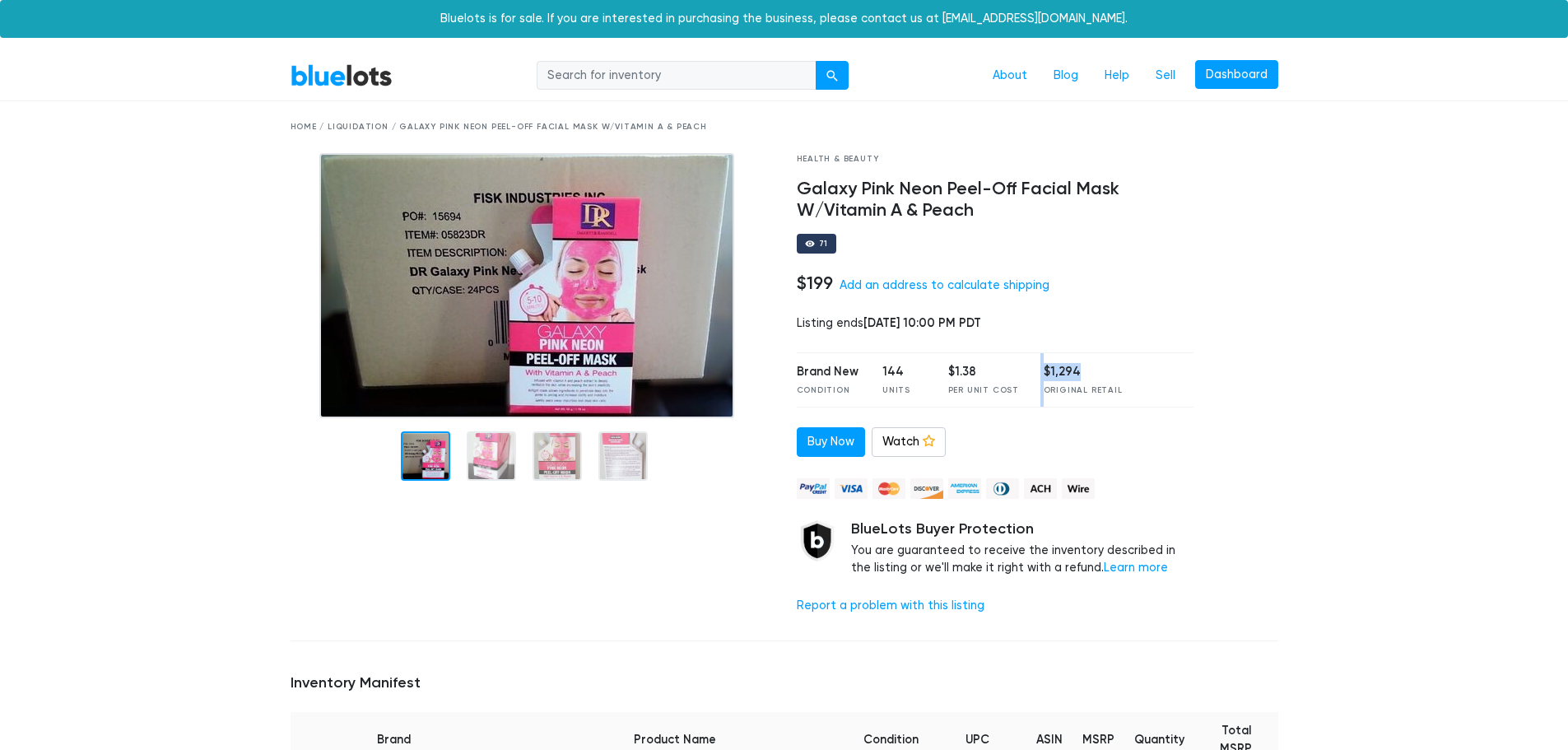
drag, startPoint x: 1076, startPoint y: 368, endPoint x: 1100, endPoint y: 373, distance: 24.5
click at [1094, 370] on div "Brand New Condition 144 Units $1.38 Per Unit Cost $1,294 Original Retail" at bounding box center [995, 380] width 398 height 55
click at [1043, 364] on div "$1,294" at bounding box center [1082, 372] width 79 height 18
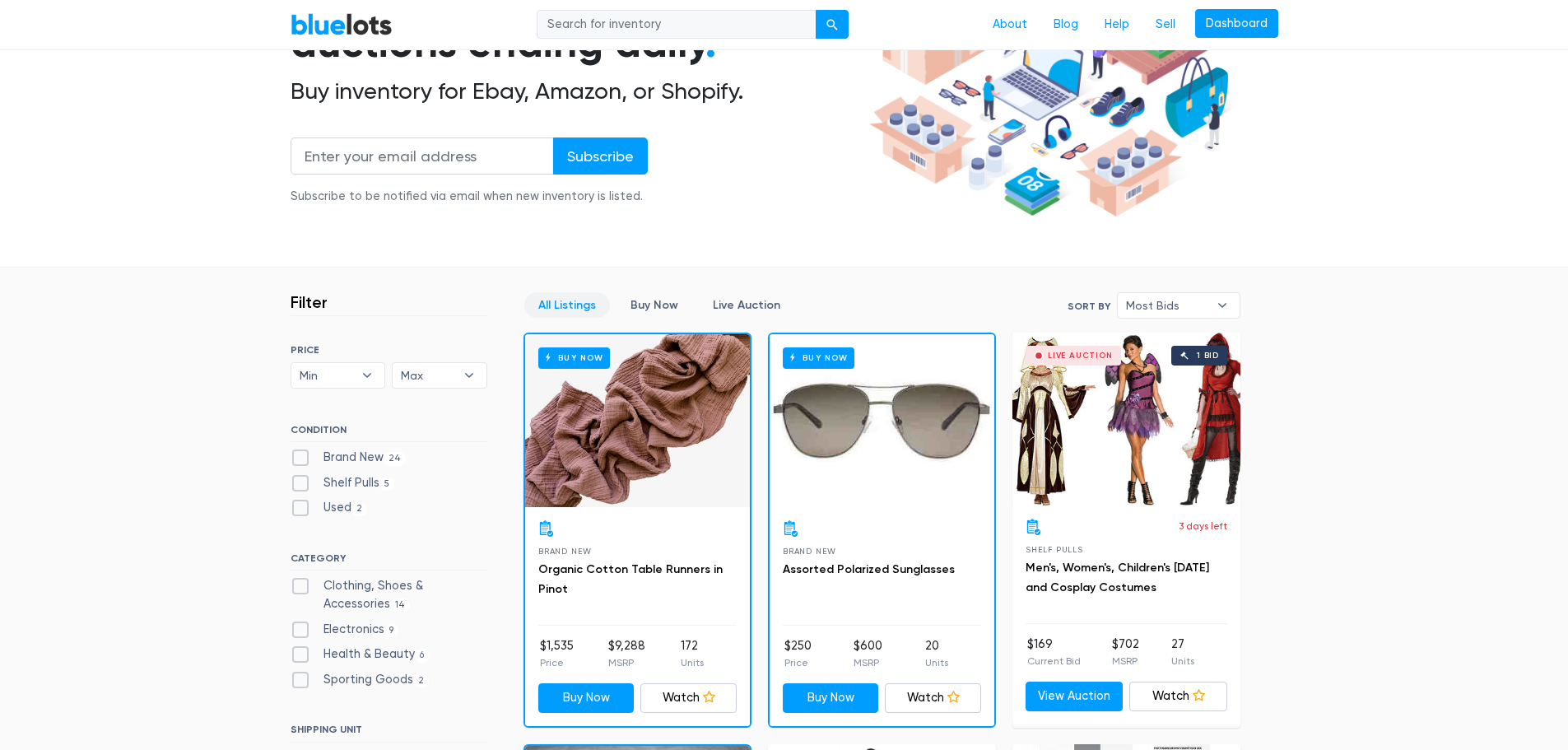
scroll to position [220, 0]
click at [1086, 586] on link "Men's, Women's, Children's Halloween and Cosplay Costumes" at bounding box center [1116, 576] width 183 height 34
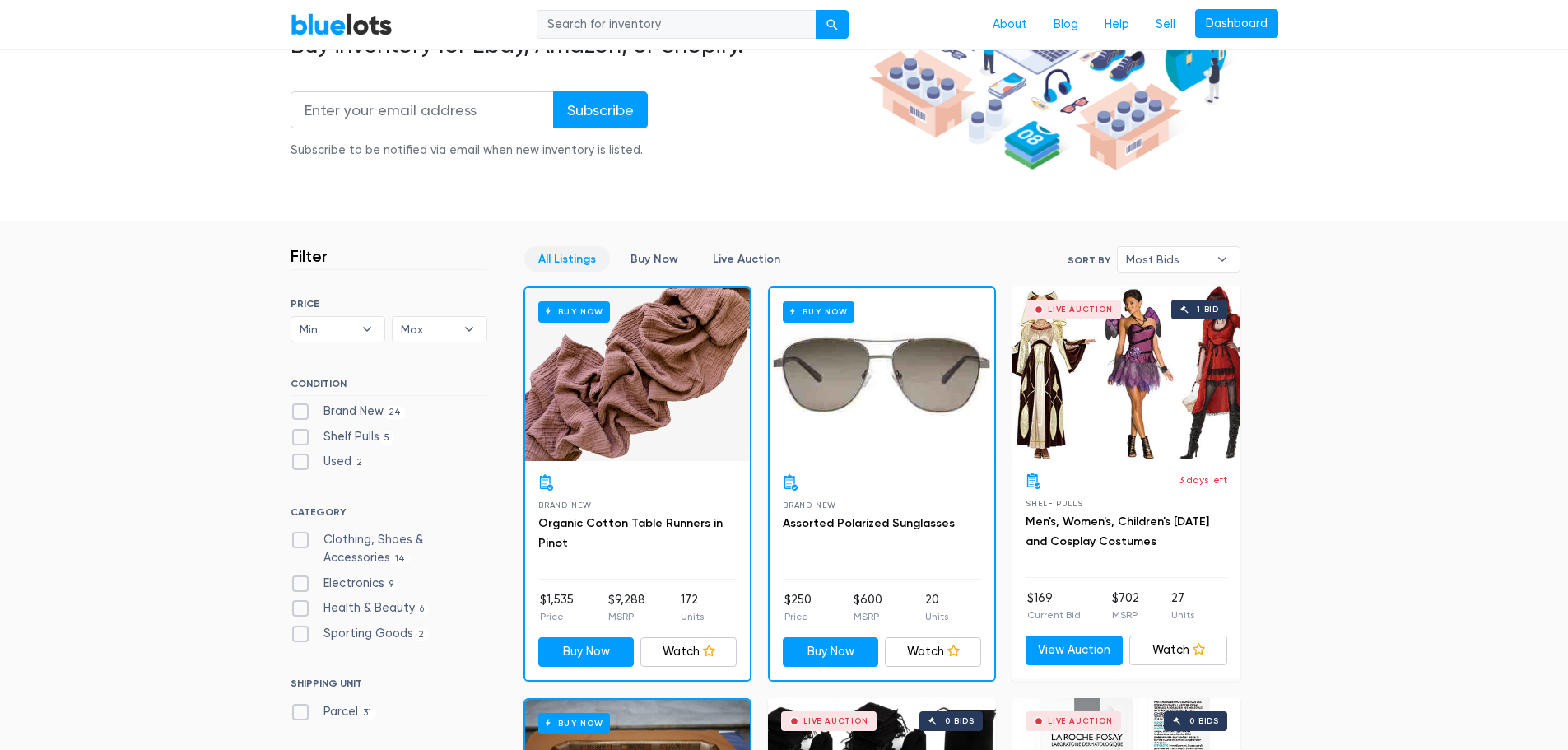
scroll to position [330, 0]
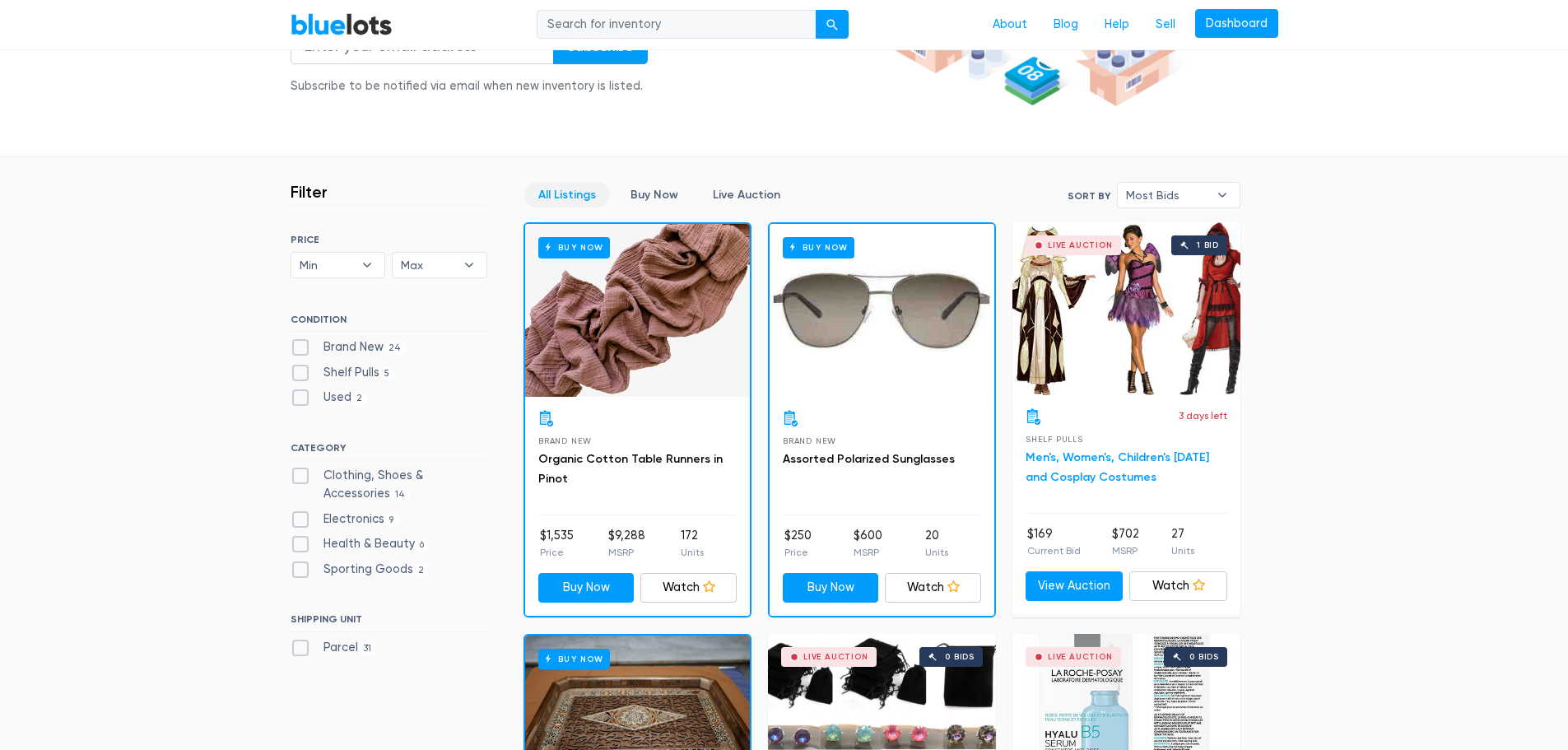
click at [1062, 455] on link "Men's, Women's, Children's Halloween and Cosplay Costumes" at bounding box center [1116, 467] width 183 height 34
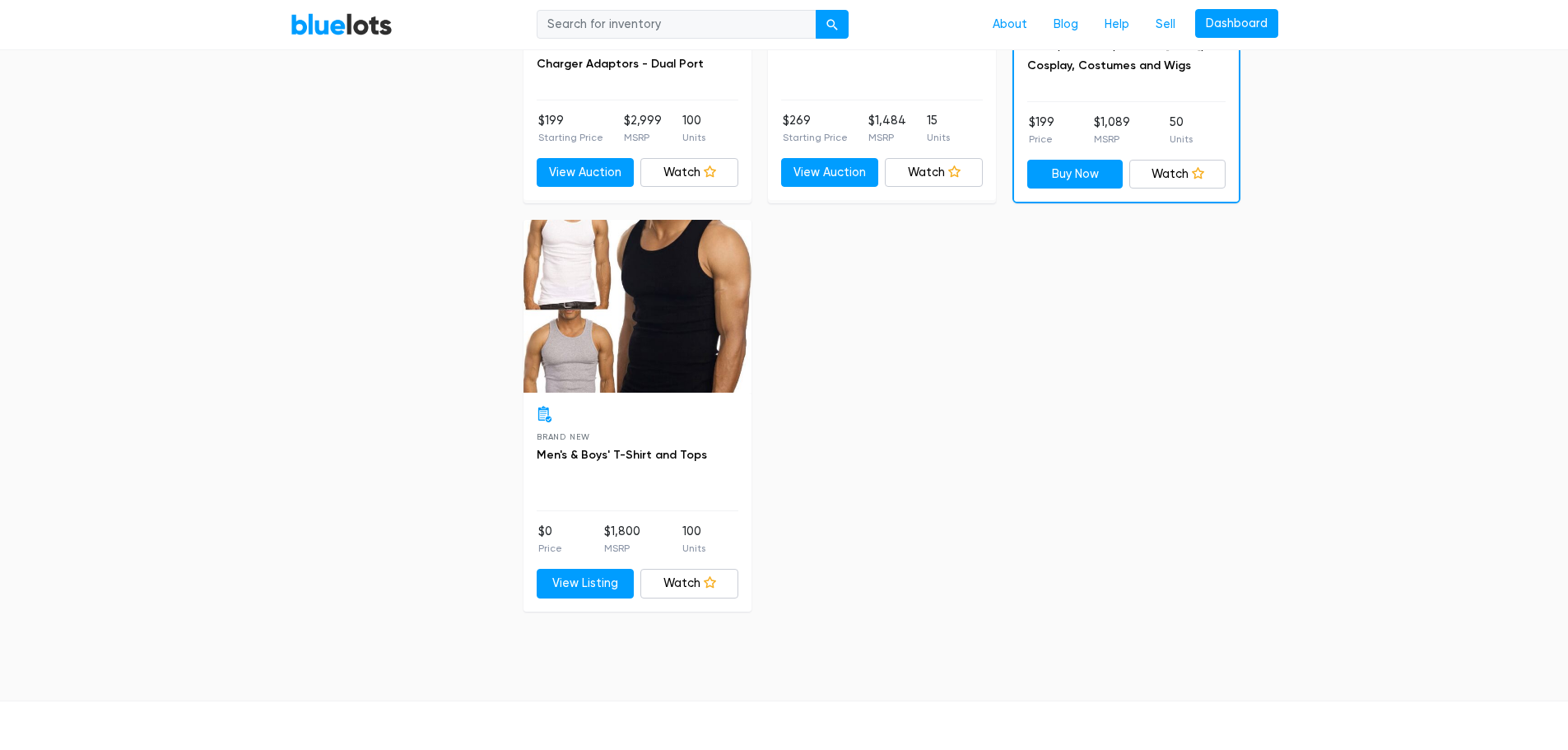
scroll to position [0, 0]
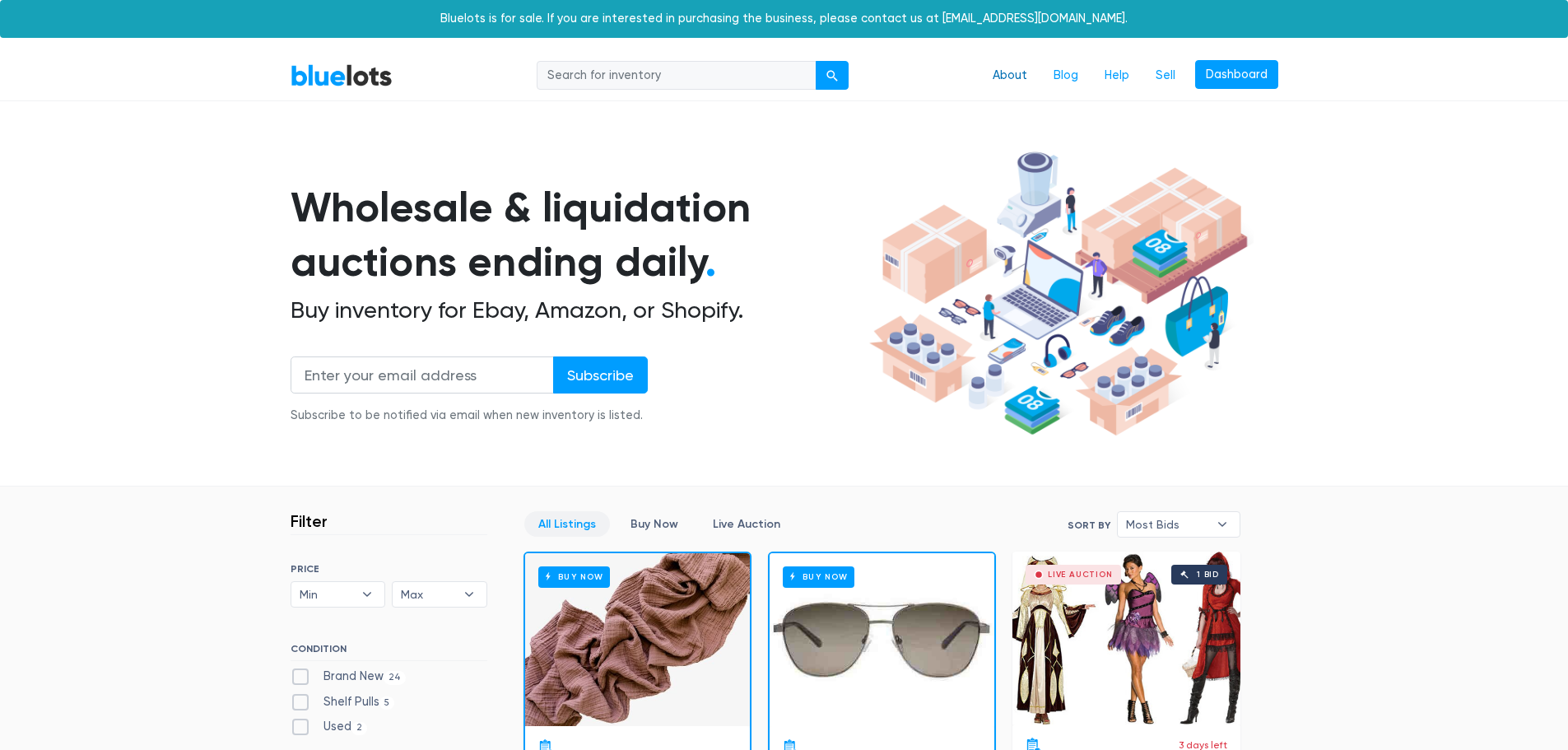
click at [1017, 75] on link "About" at bounding box center [1009, 76] width 61 height 32
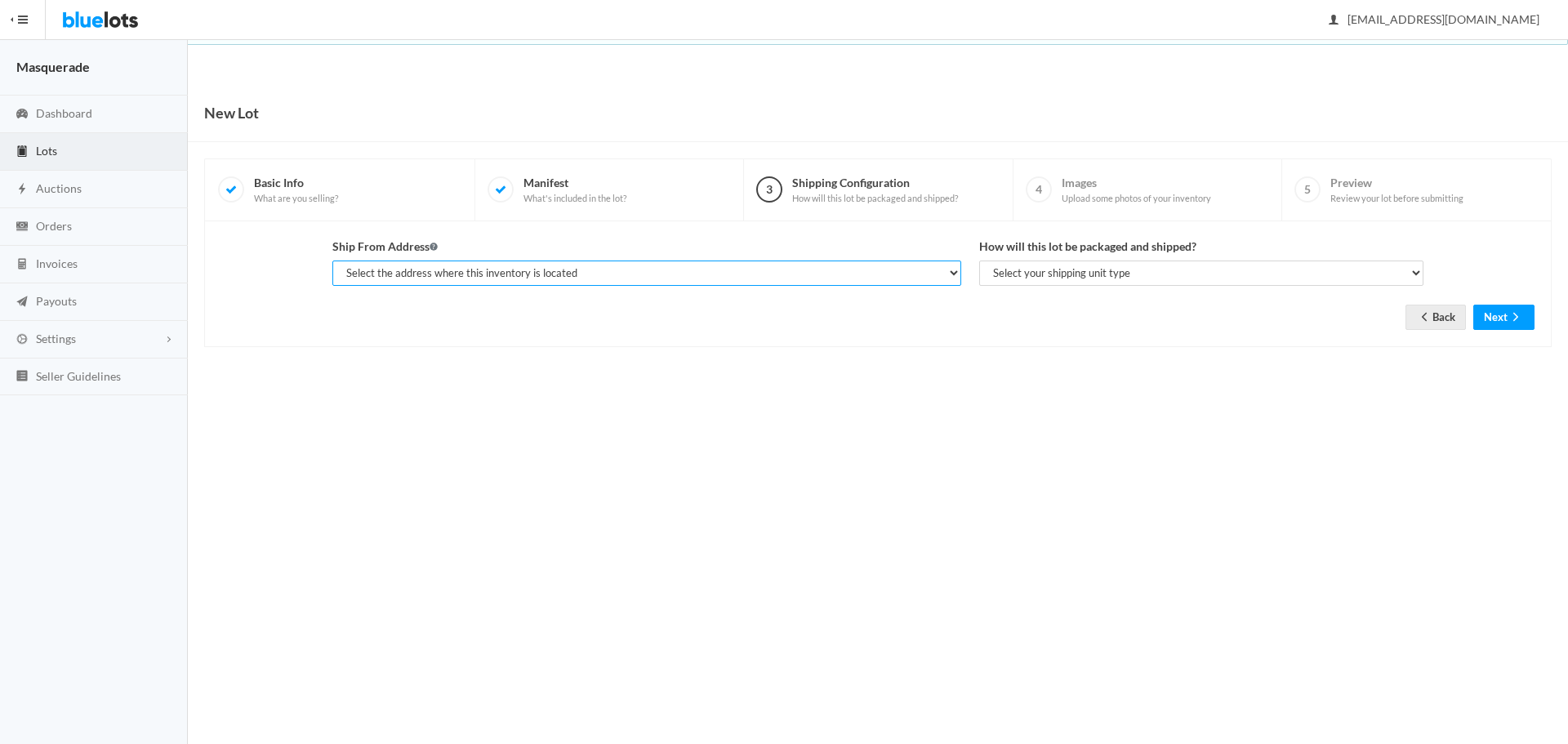
click at [617, 278] on select "Select the address where this inventory is located [GEOGRAPHIC_DATA][STREET_ADD…" at bounding box center [646, 273] width 628 height 26
select select "25380"
click at [333, 260] on select "Select the address where this inventory is located [GEOGRAPHIC_DATA][STREET_ADD…" at bounding box center [646, 273] width 628 height 26
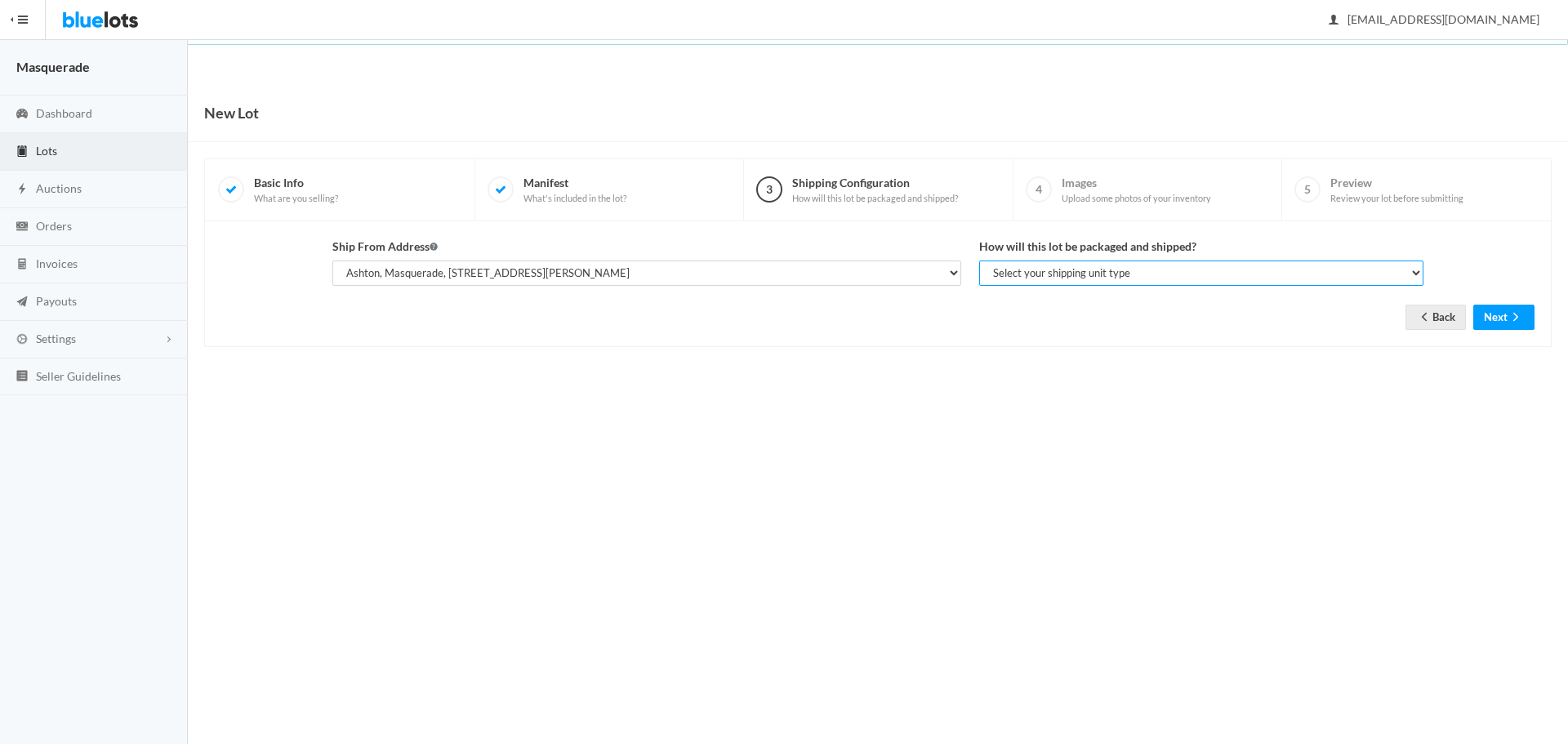
click at [1138, 276] on select "Select your shipping unit type Parcel Pallet Truckload" at bounding box center [1201, 273] width 444 height 26
select select "parcel"
click at [979, 260] on select "Select your shipping unit type Parcel Pallet Truckload" at bounding box center [1201, 273] width 444 height 26
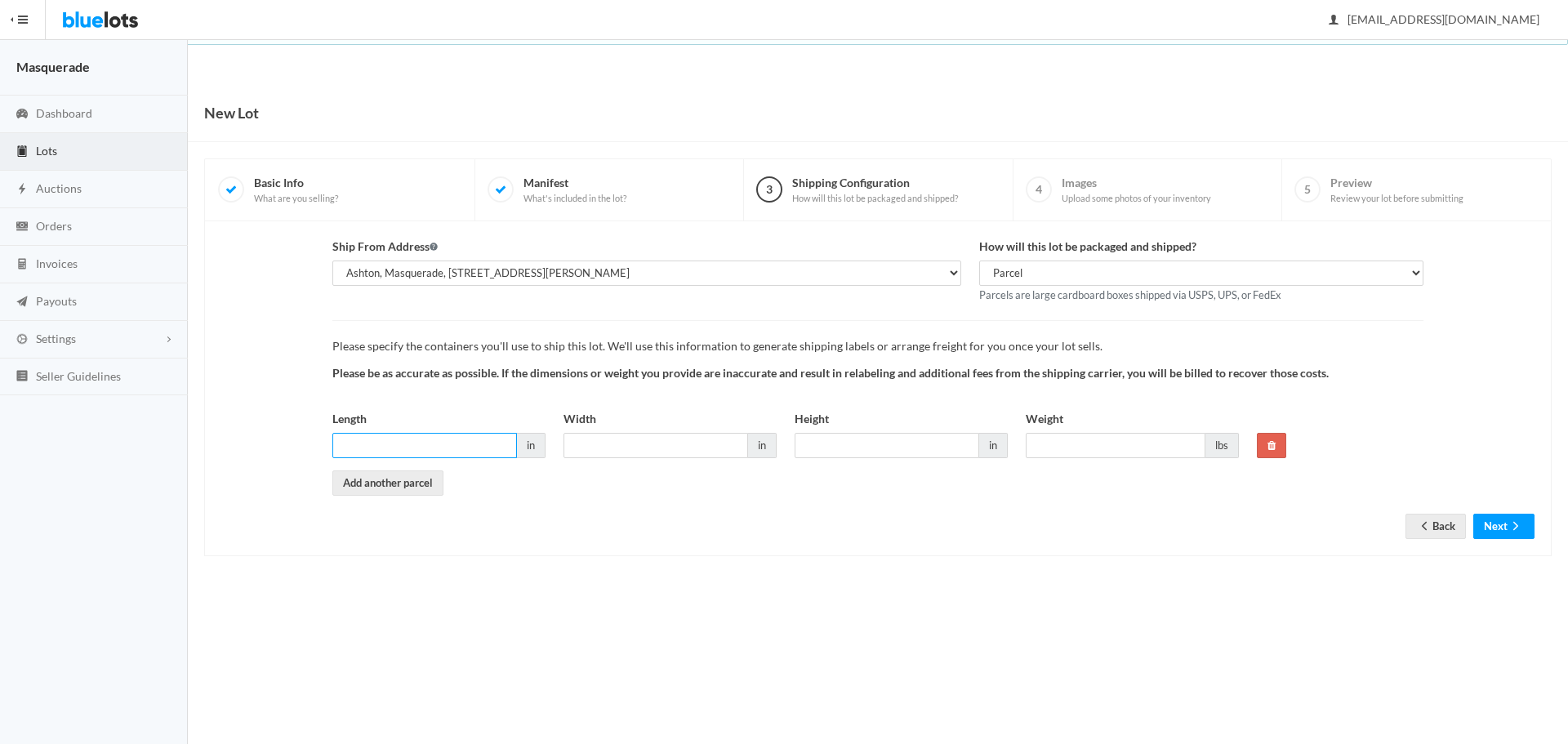
click at [409, 444] on input "Length" at bounding box center [425, 445] width 184 height 26
click at [788, 583] on div "New Lot 1 Basic Info What are you selling? 2 Manifest What's included in the lo…" at bounding box center [877, 337] width 1379 height 507
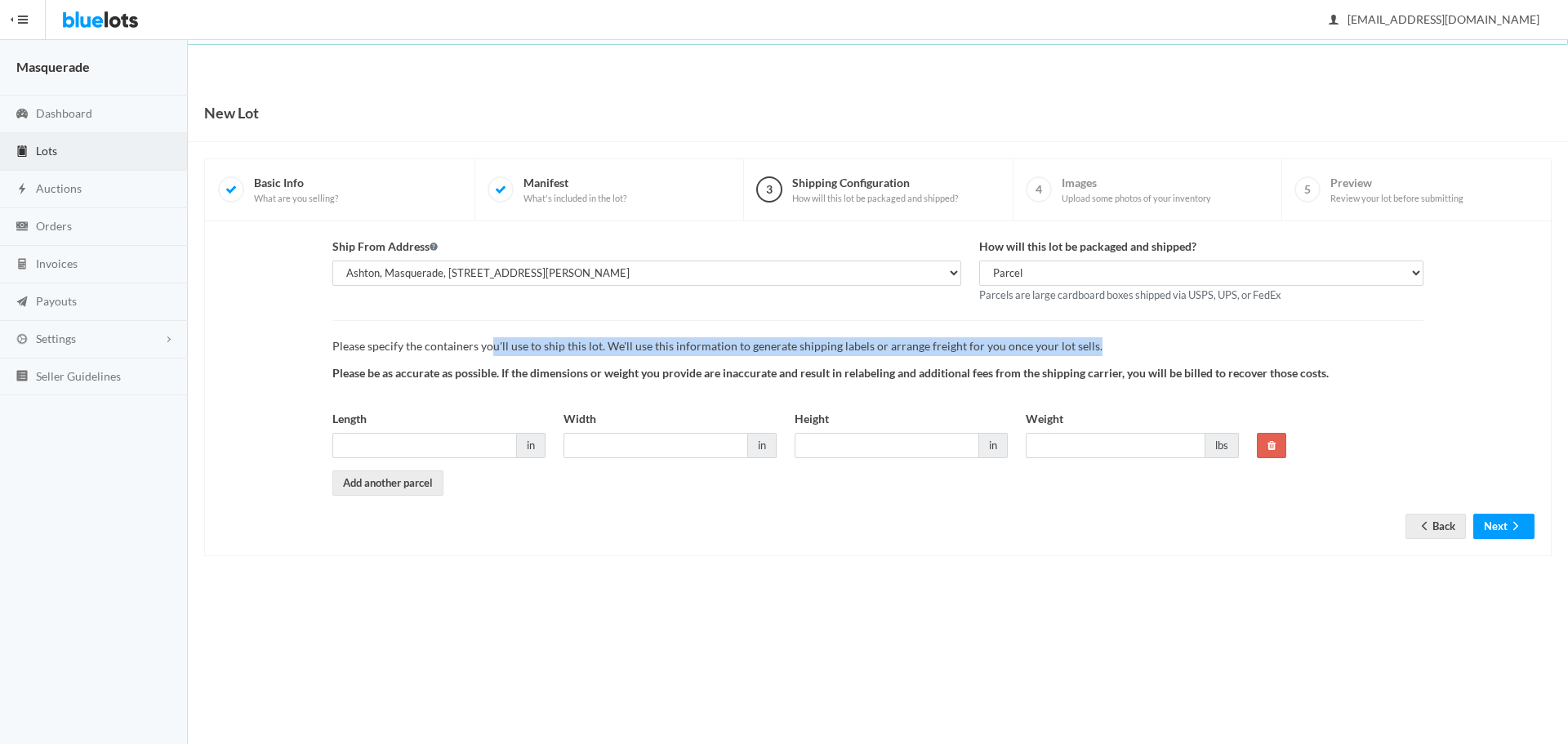
drag, startPoint x: 709, startPoint y: 346, endPoint x: 1097, endPoint y: 351, distance: 388.0
click at [1096, 351] on p "Please specify the containers you'll use to ship this lot. We'll use this infor…" at bounding box center [878, 346] width 1091 height 19
click at [1070, 348] on p "Please specify the containers you'll use to ship this lot. We'll use this infor…" at bounding box center [878, 346] width 1091 height 19
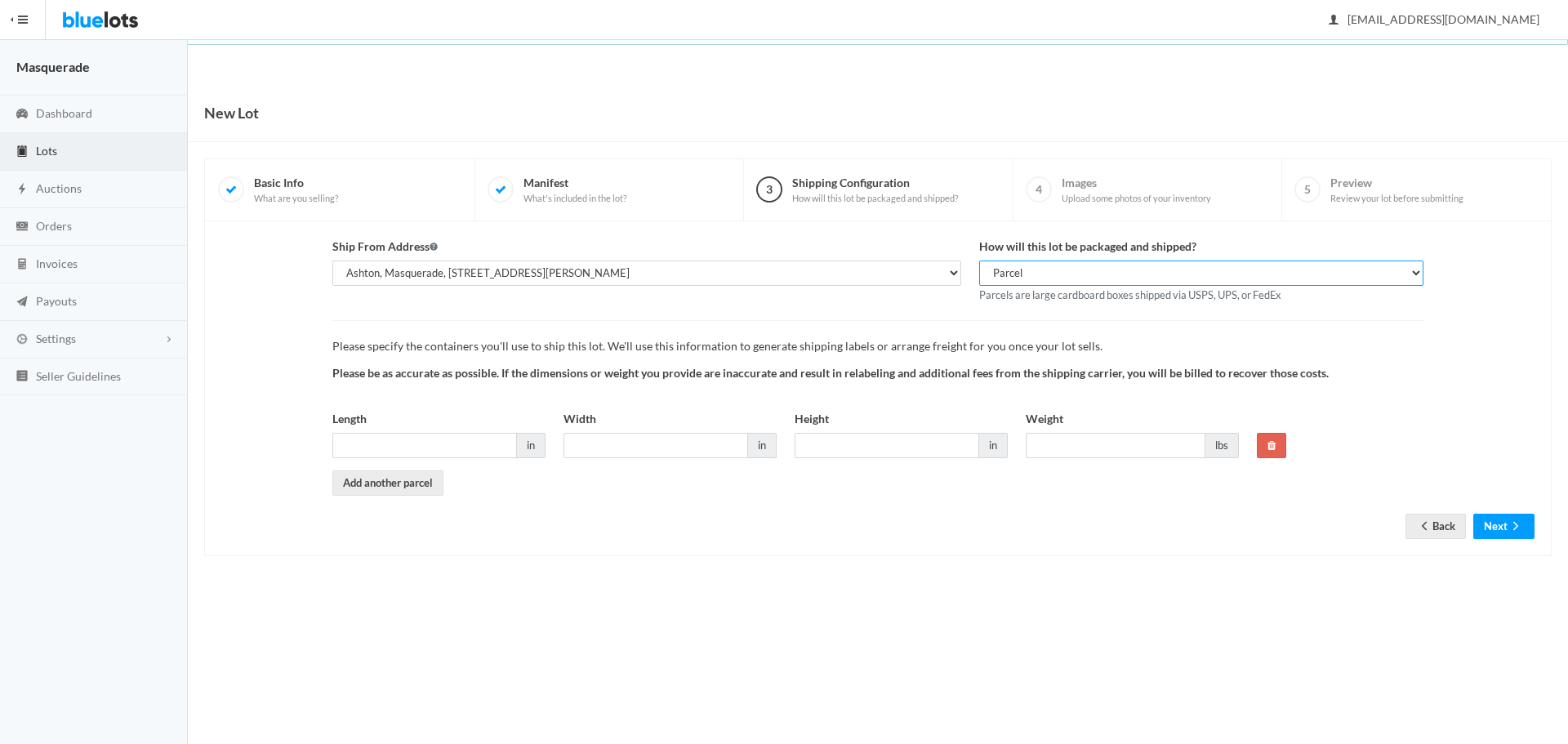
click at [1094, 280] on select "Select your shipping unit type Parcel Pallet Truckload" at bounding box center [1201, 273] width 444 height 26
drag, startPoint x: 700, startPoint y: 330, endPoint x: 758, endPoint y: 317, distance: 59.4
click at [700, 330] on div "Please specify the containers you'll use to ship this lot. We'll use this infor…" at bounding box center [878, 408] width 1091 height 175
click at [1018, 272] on select "Select your shipping unit type Parcel Pallet Truckload" at bounding box center [1201, 273] width 444 height 26
click at [979, 260] on select "Select your shipping unit type Parcel Pallet Truckload" at bounding box center [1201, 273] width 444 height 26
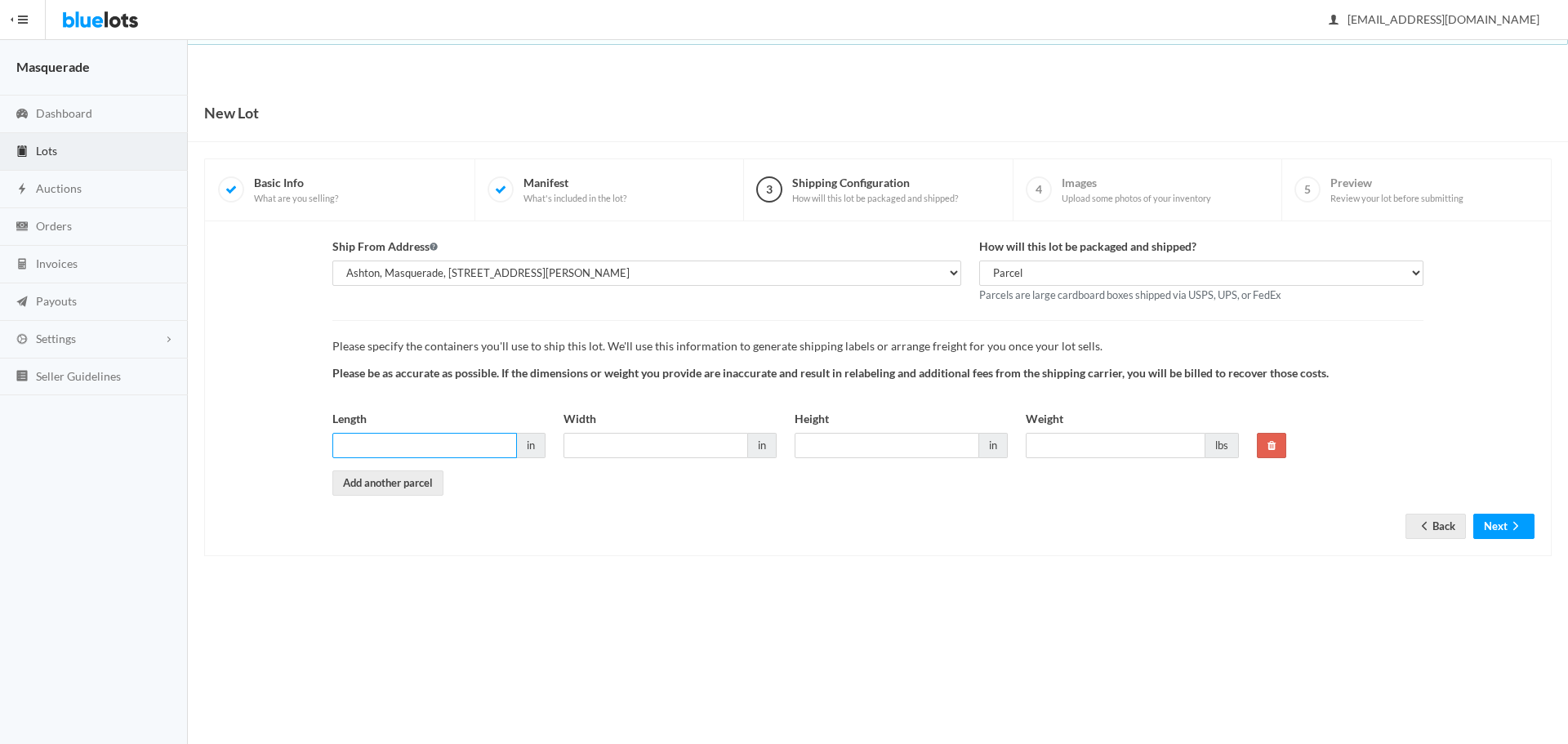
click at [402, 437] on input "Length" at bounding box center [425, 445] width 184 height 26
type input "28"
type input "16"
click at [1084, 443] on input "Weight" at bounding box center [1115, 445] width 180 height 26
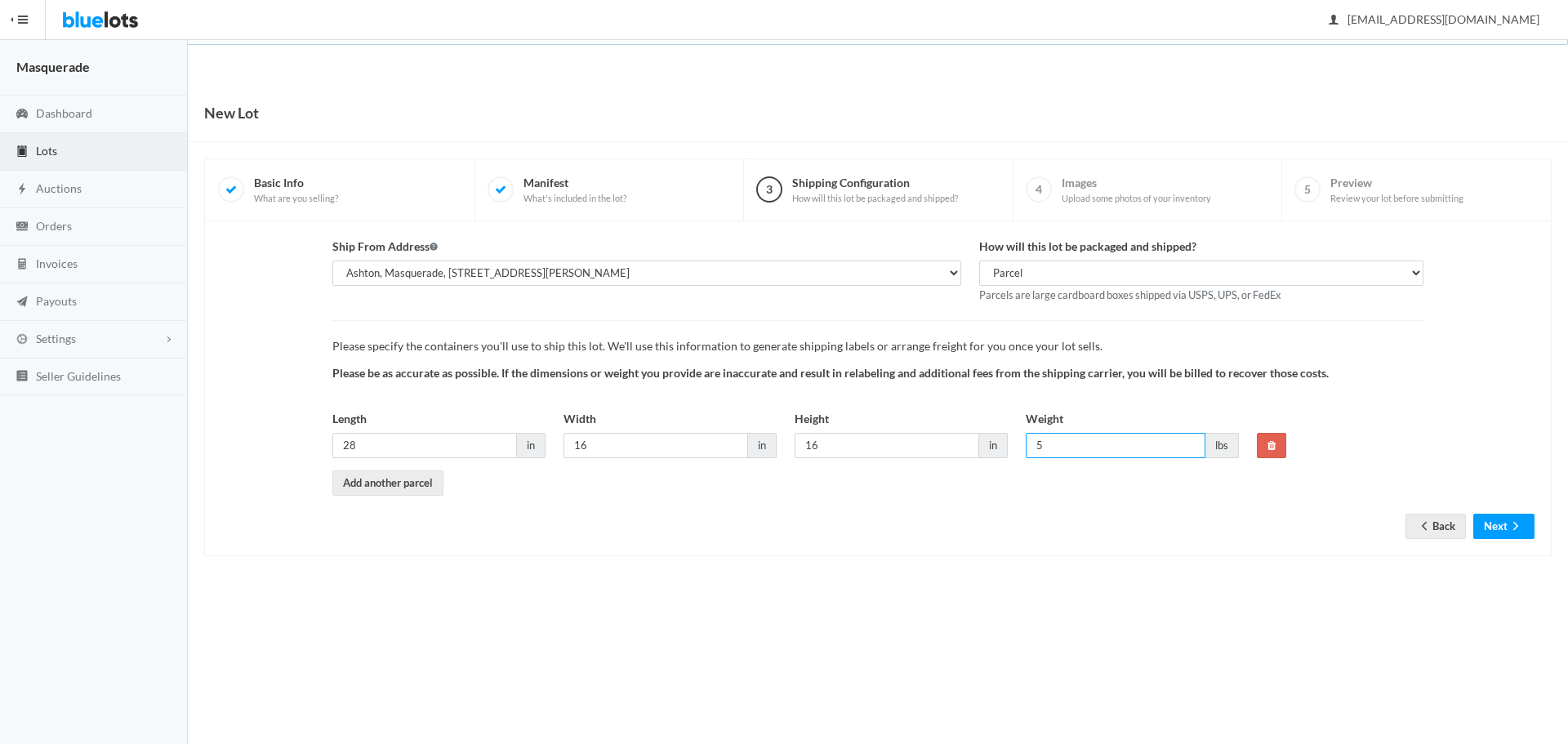
type input "5"
click at [917, 602] on body "Bluelots is for sale. If you are interested in purchasing the business, please …" at bounding box center [784, 372] width 1568 height 744
click at [1515, 531] on icon "arrow forward" at bounding box center [1515, 526] width 16 height 13
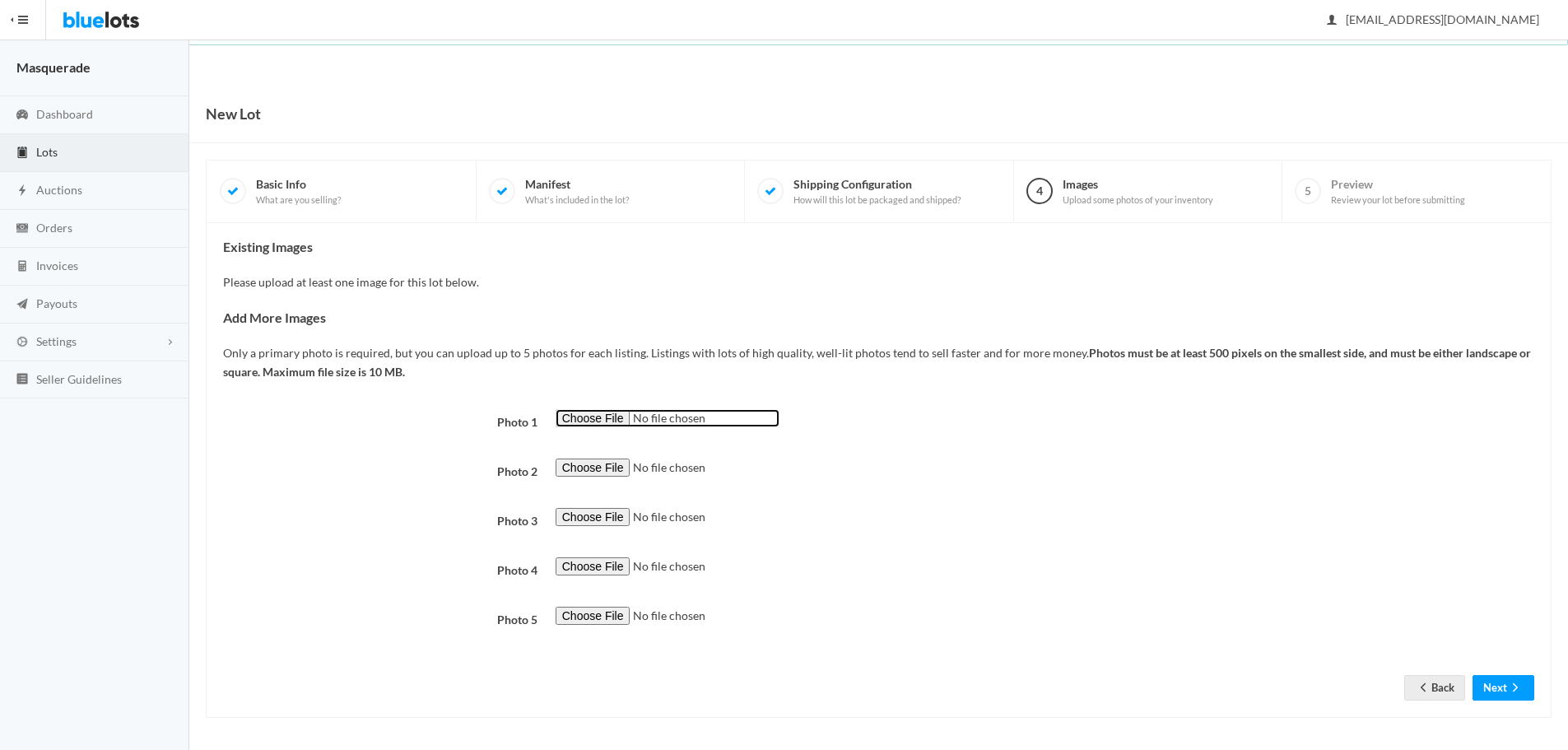
click at [564, 414] on input "file" at bounding box center [667, 419] width 224 height 19
type input "C:\fakepath\IMG_1042.jpg"
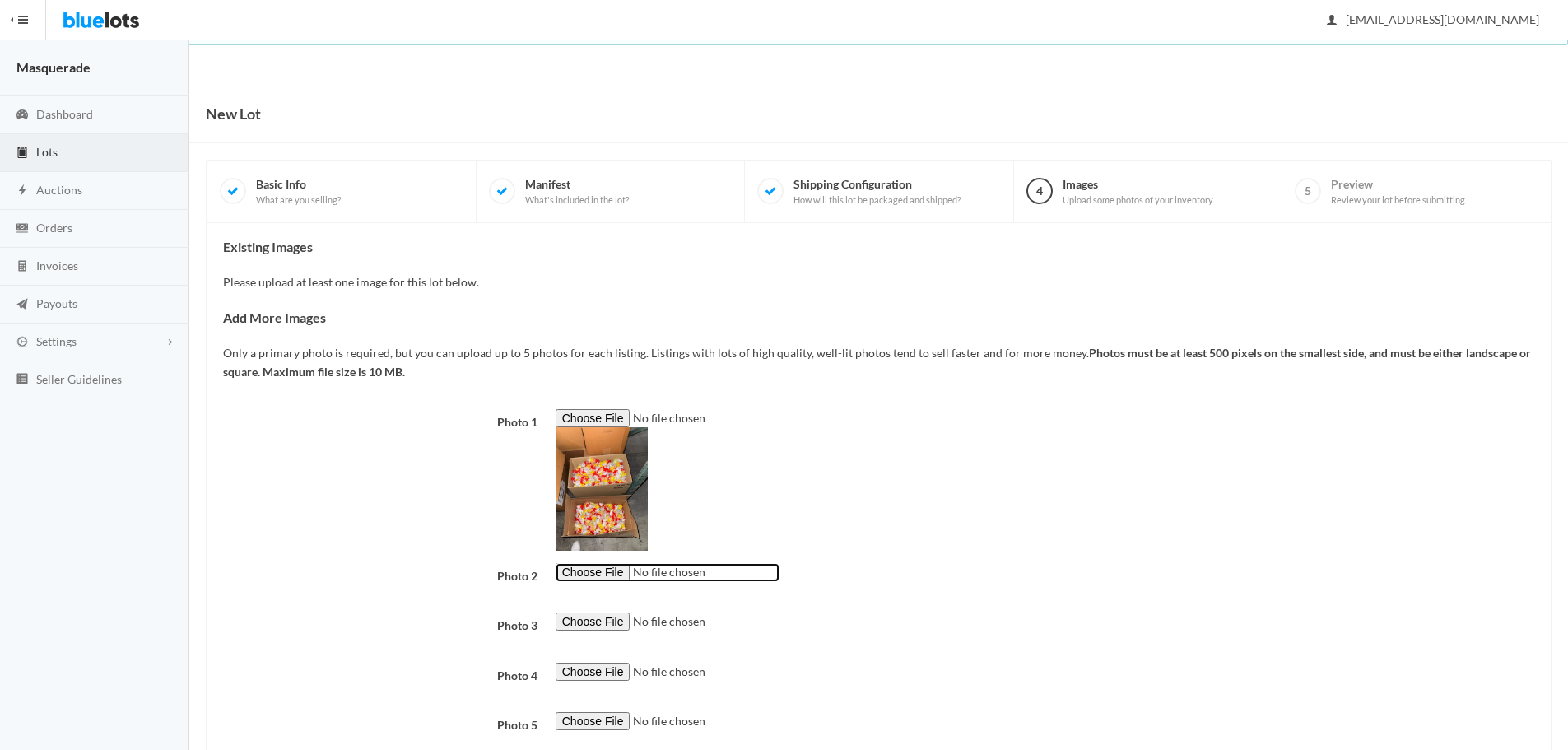
click at [603, 566] on input "file" at bounding box center [667, 572] width 224 height 19
type input "C:\fakepath\IMG_1040.jpg"
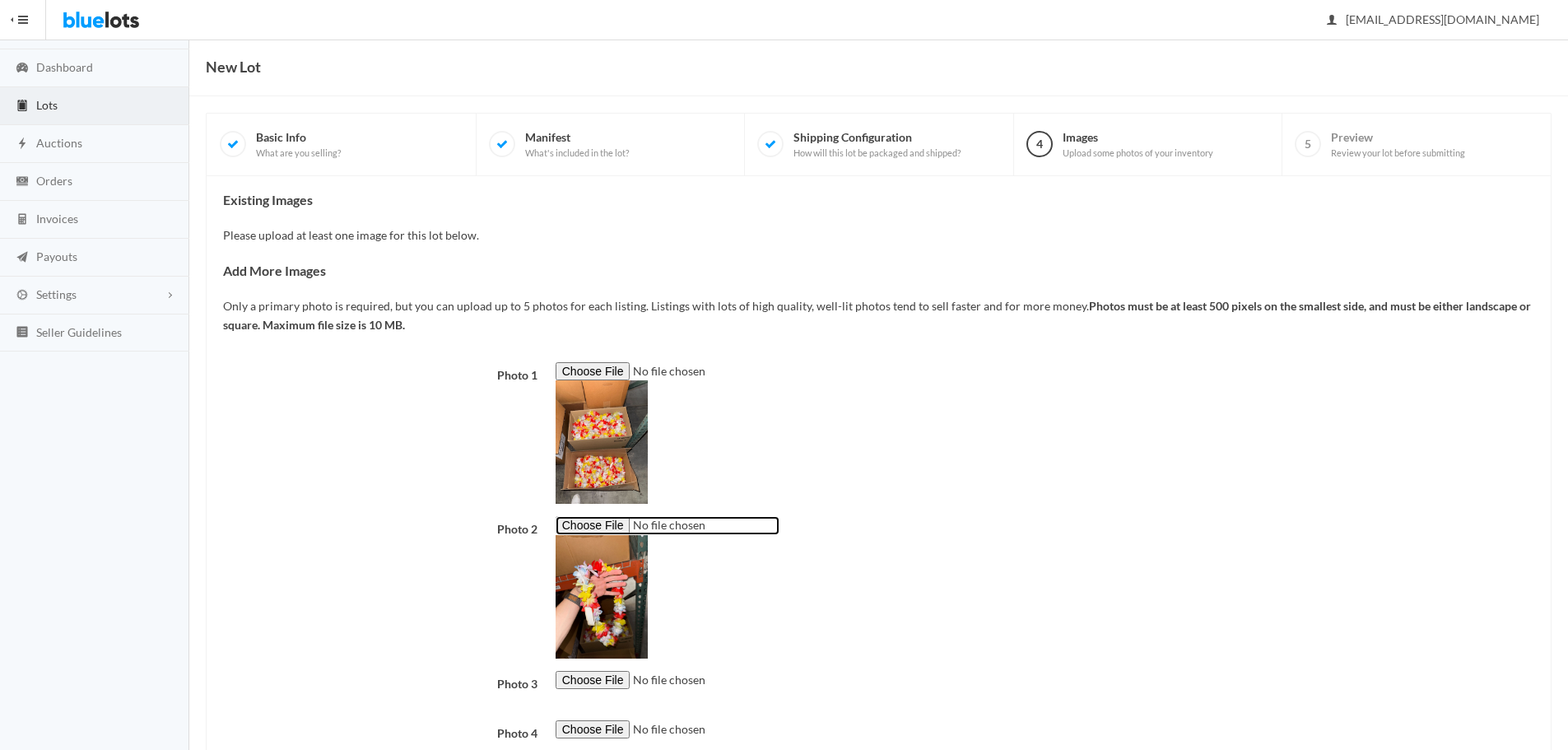
scroll to position [110, 0]
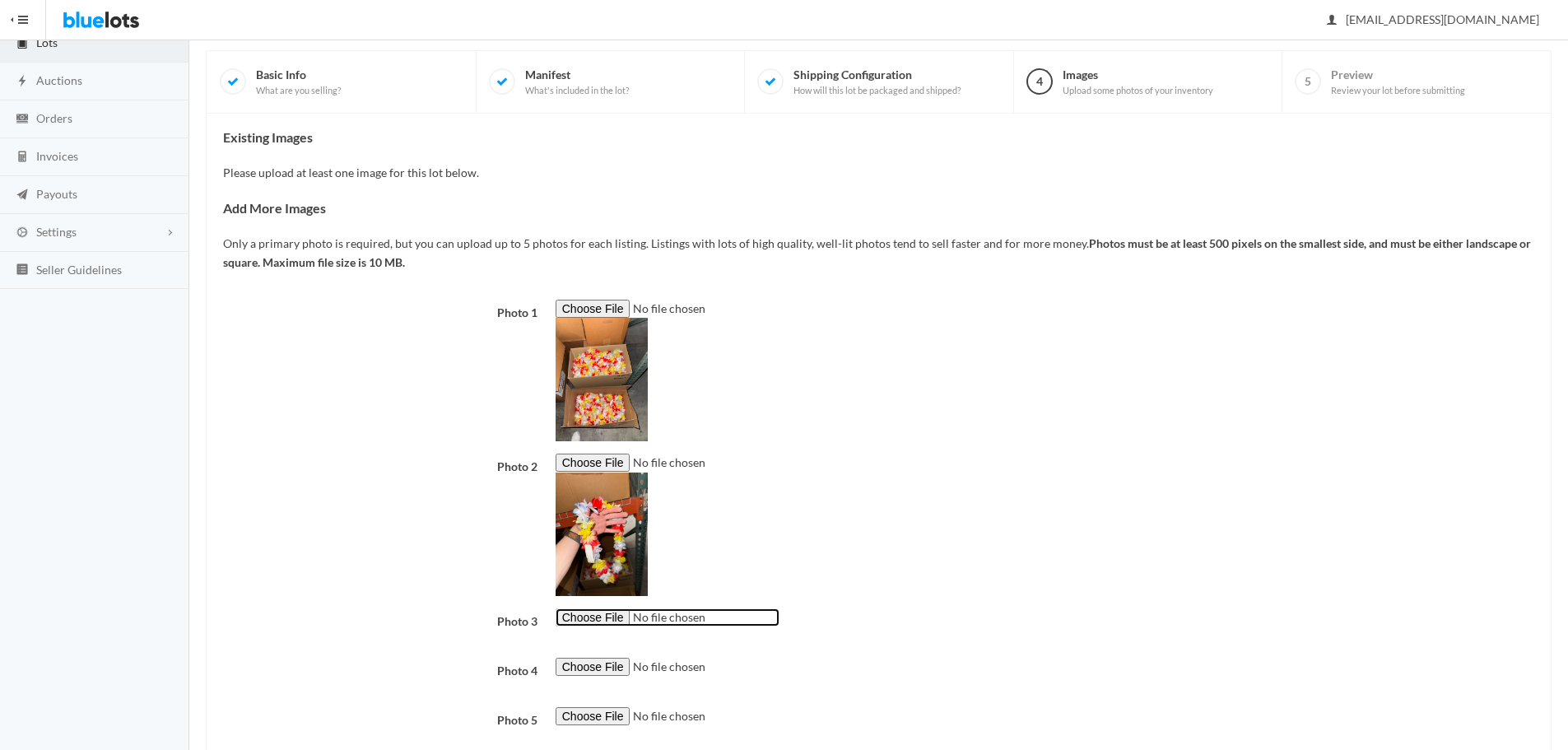
click at [599, 610] on input "file" at bounding box center [667, 618] width 224 height 19
type input "C:\fakepath\IMG_1043.jpg"
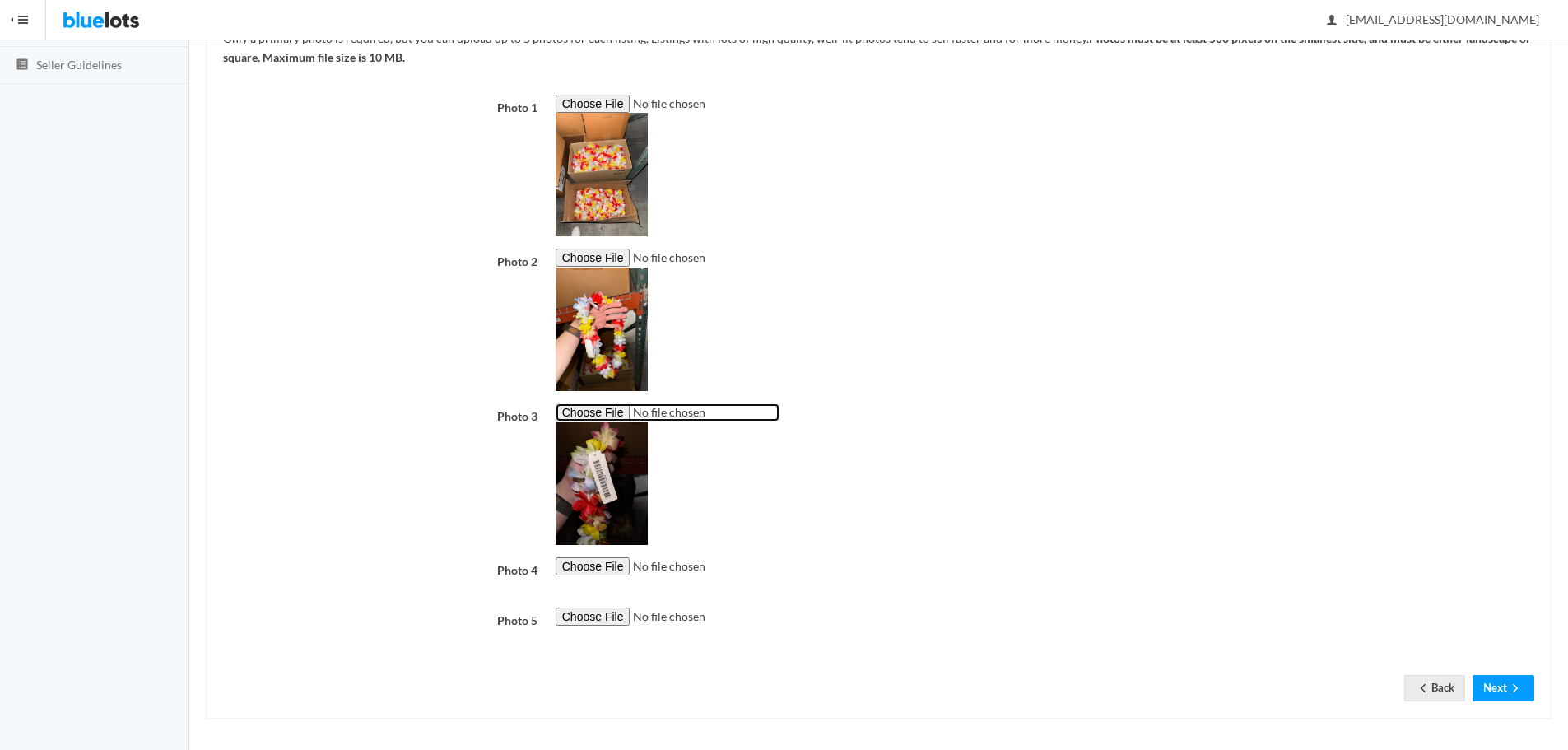
scroll to position [317, 0]
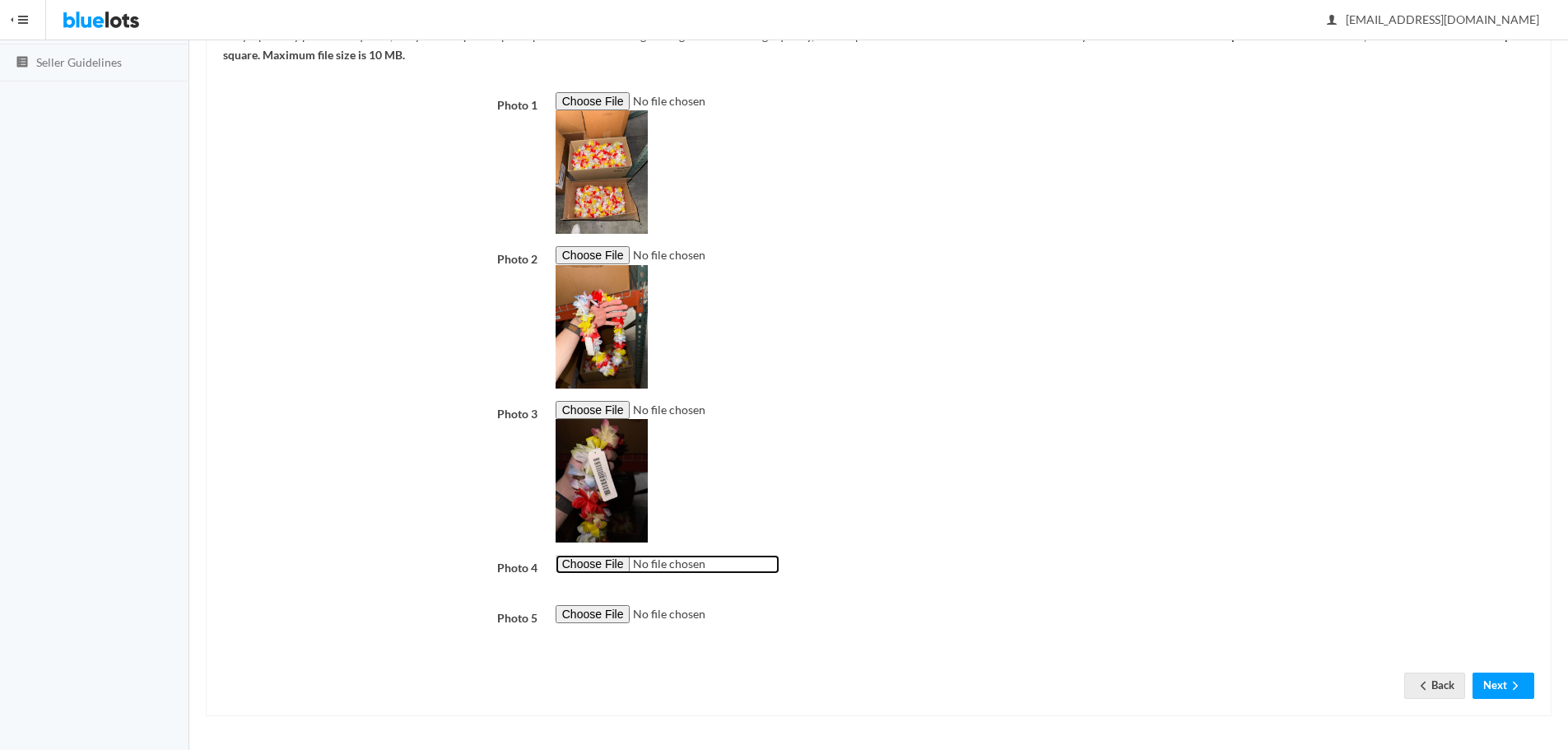
click at [607, 572] on input "file" at bounding box center [667, 564] width 224 height 19
type input "C:\fakepath\IMG_1046.jpg"
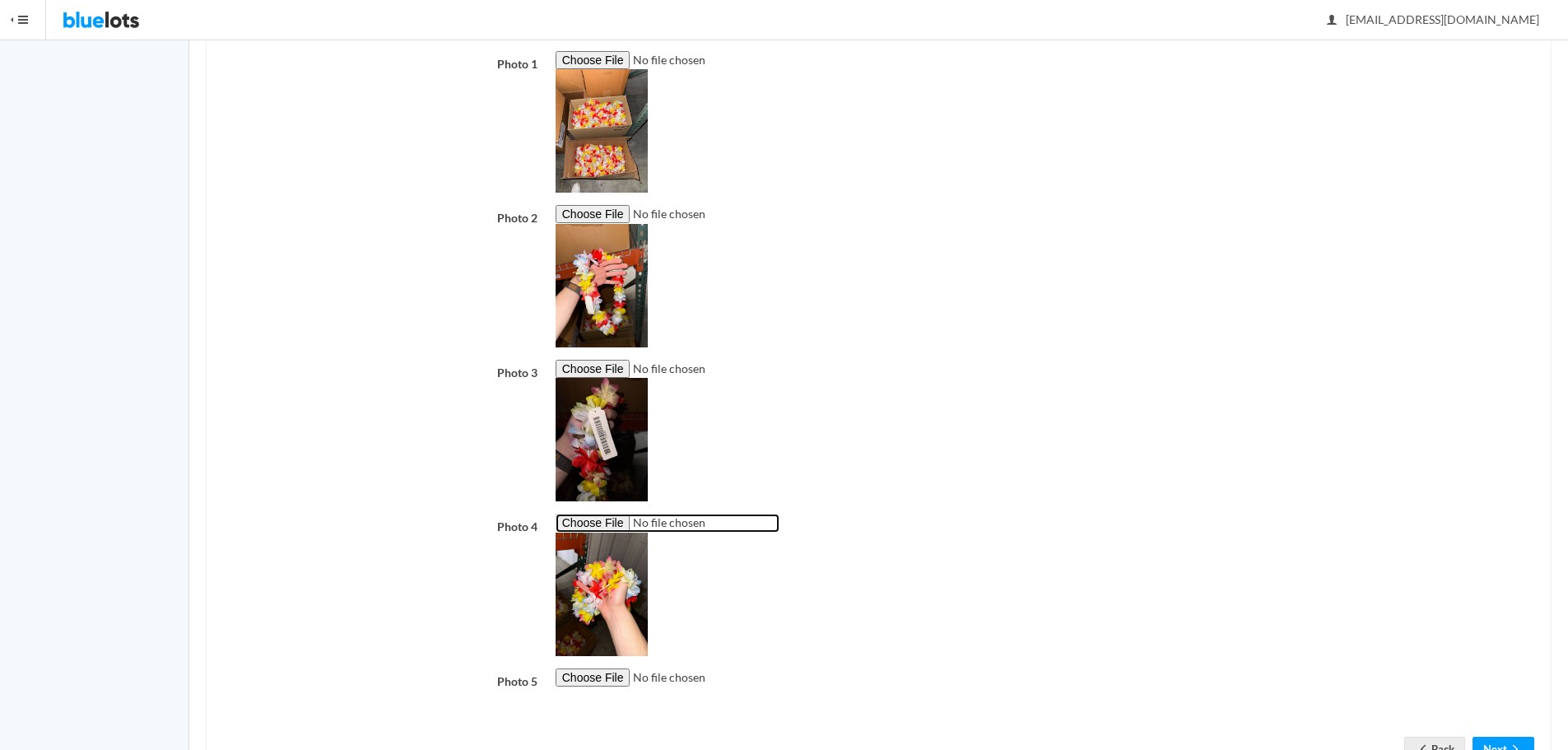
scroll to position [422, 0]
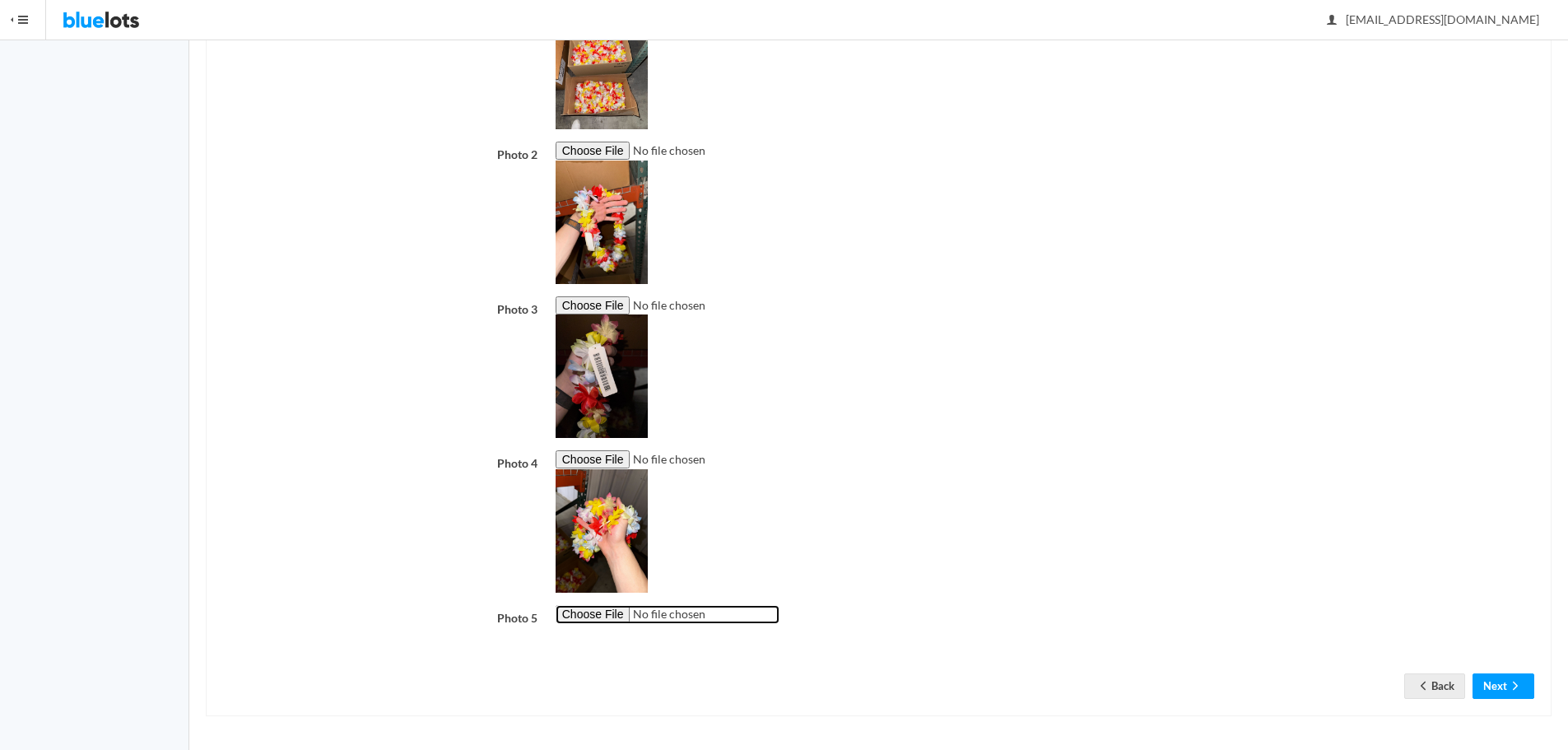
click at [613, 620] on input "file" at bounding box center [667, 615] width 224 height 19
click at [577, 617] on input "file" at bounding box center [667, 615] width 224 height 19
type input "C:\fakepath\CA-006520.jpg"
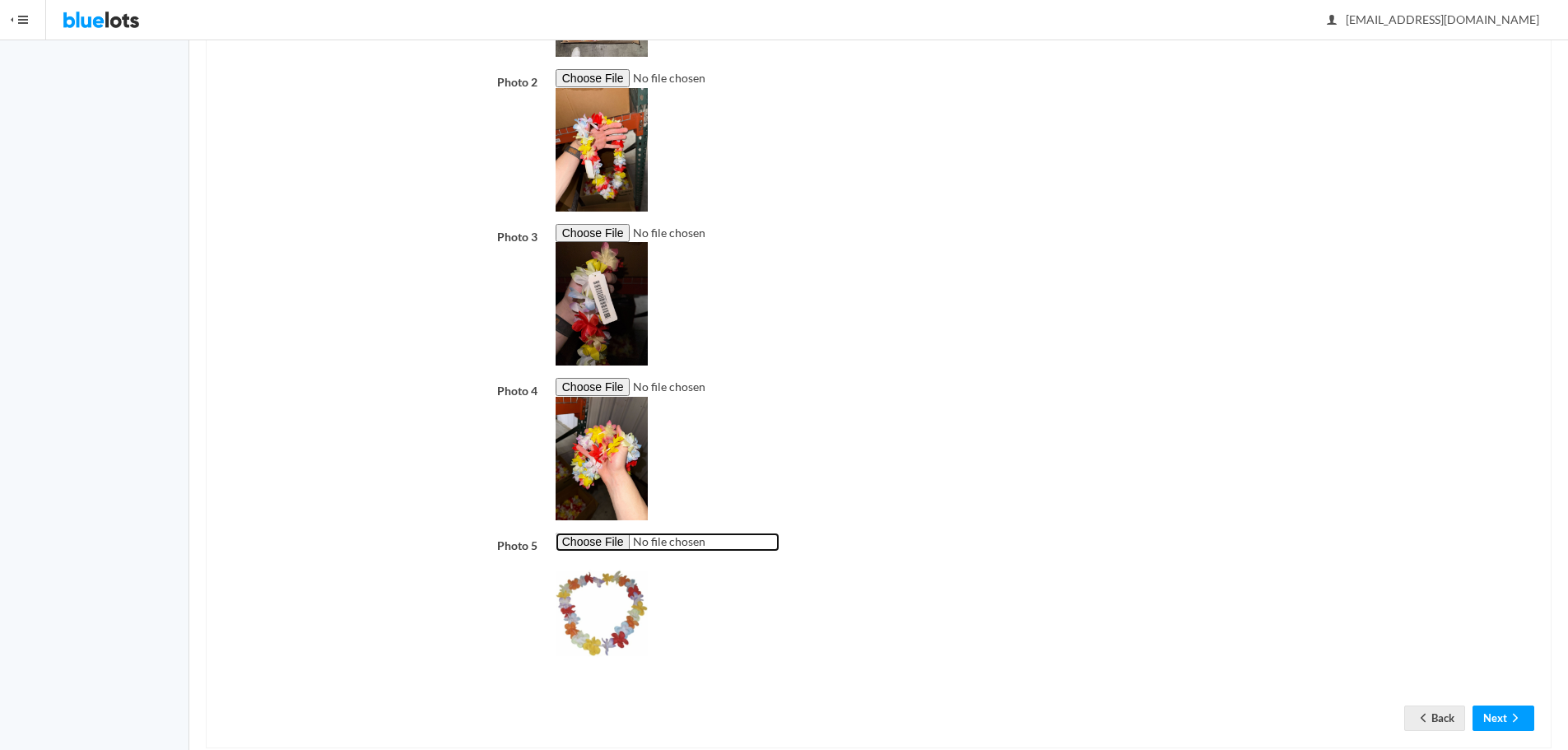
scroll to position [527, 0]
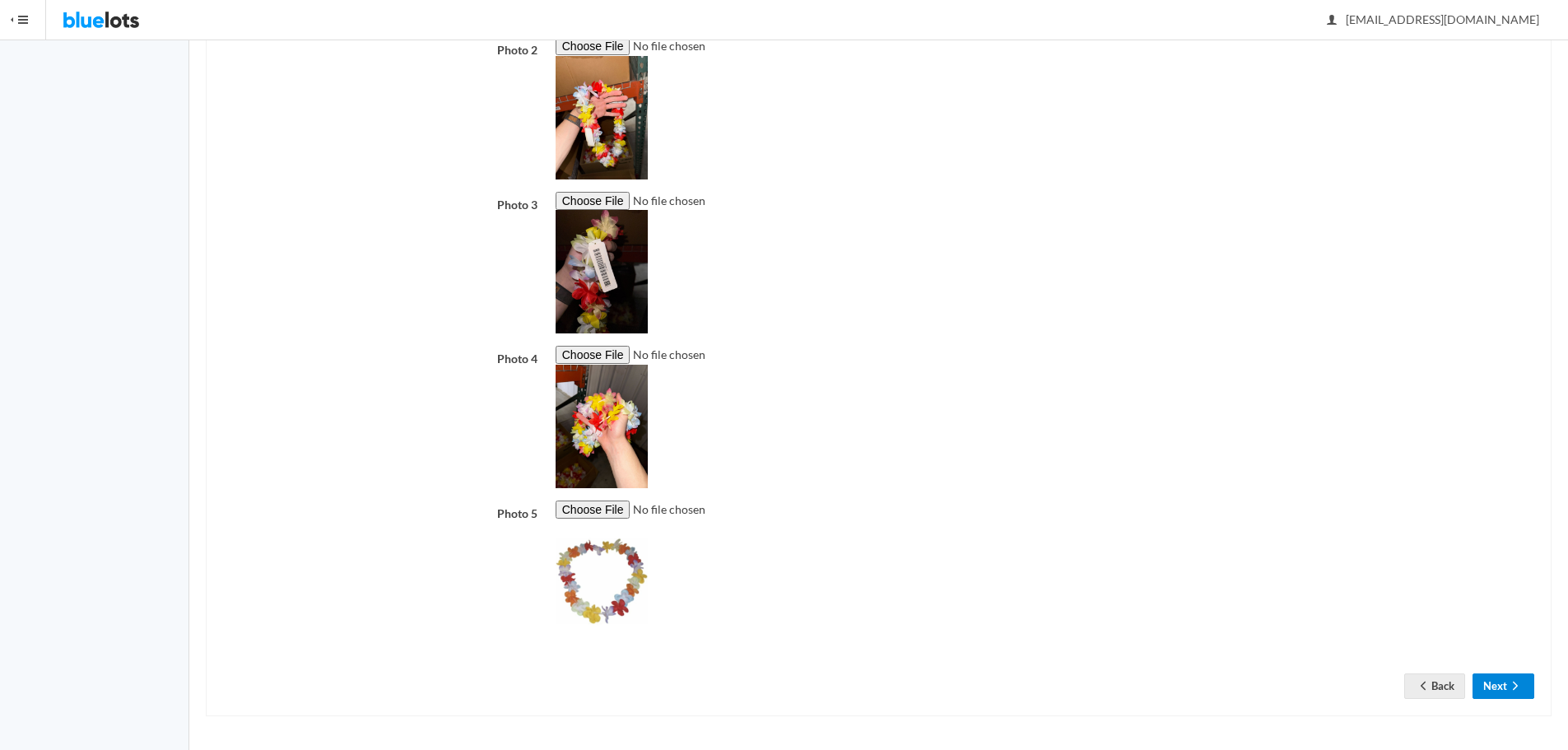
click at [1491, 689] on button "Next" at bounding box center [1503, 686] width 61 height 26
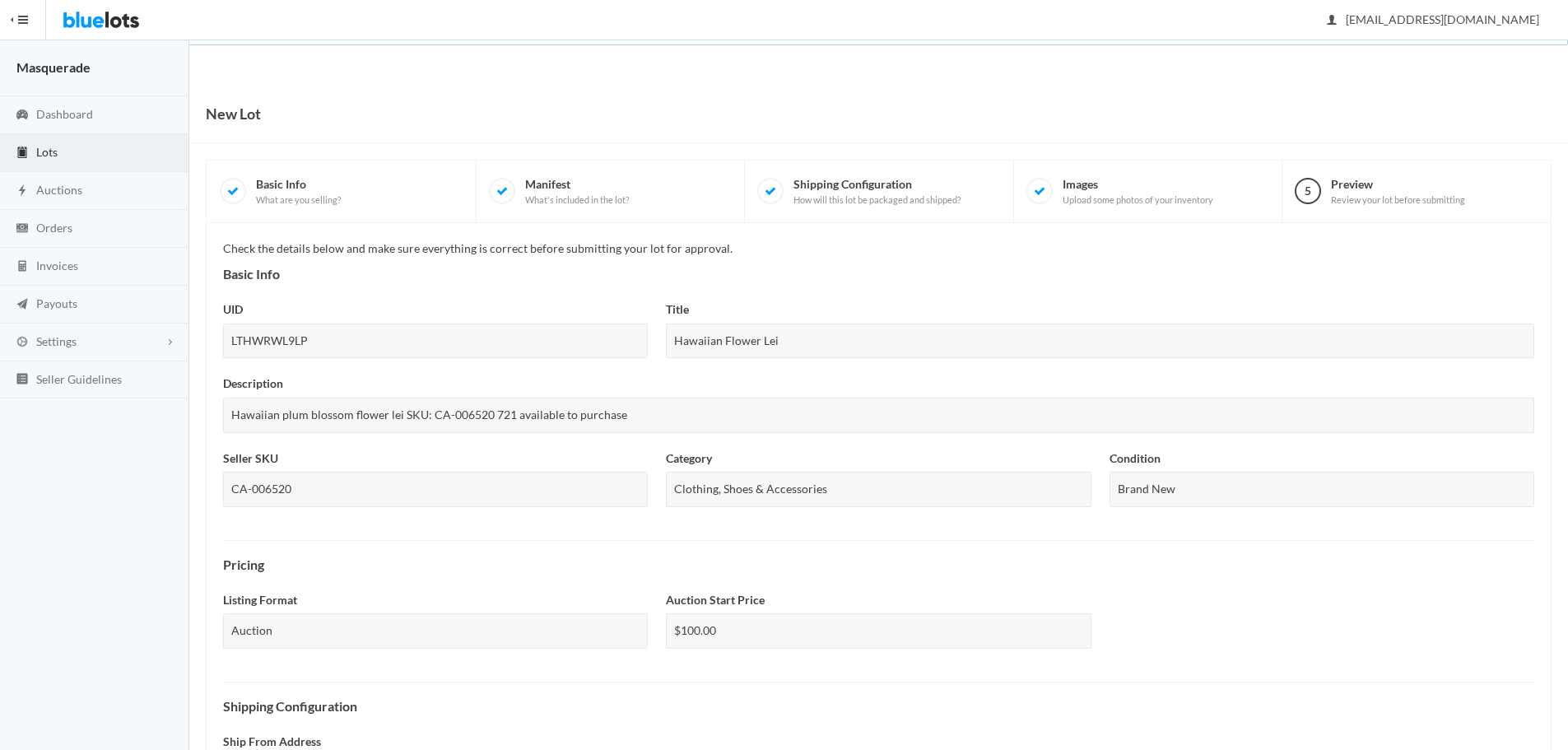
click at [358, 345] on div "LTHWRWL9LP" at bounding box center [436, 341] width 425 height 36
click at [756, 291] on div "Check the details below and make sure everything is correct before submitting y…" at bounding box center [878, 696] width 1311 height 914
drag, startPoint x: 300, startPoint y: 425, endPoint x: 262, endPoint y: 421, distance: 38.2
click at [292, 424] on div "Hawaiian plum blossom flower lei SKU: CA-006520 721 available to purchase" at bounding box center [878, 415] width 1311 height 36
click at [232, 412] on div "Hawaiian plum blossom flower lei SKU: CA-006520 721 available to purchase" at bounding box center [878, 415] width 1311 height 36
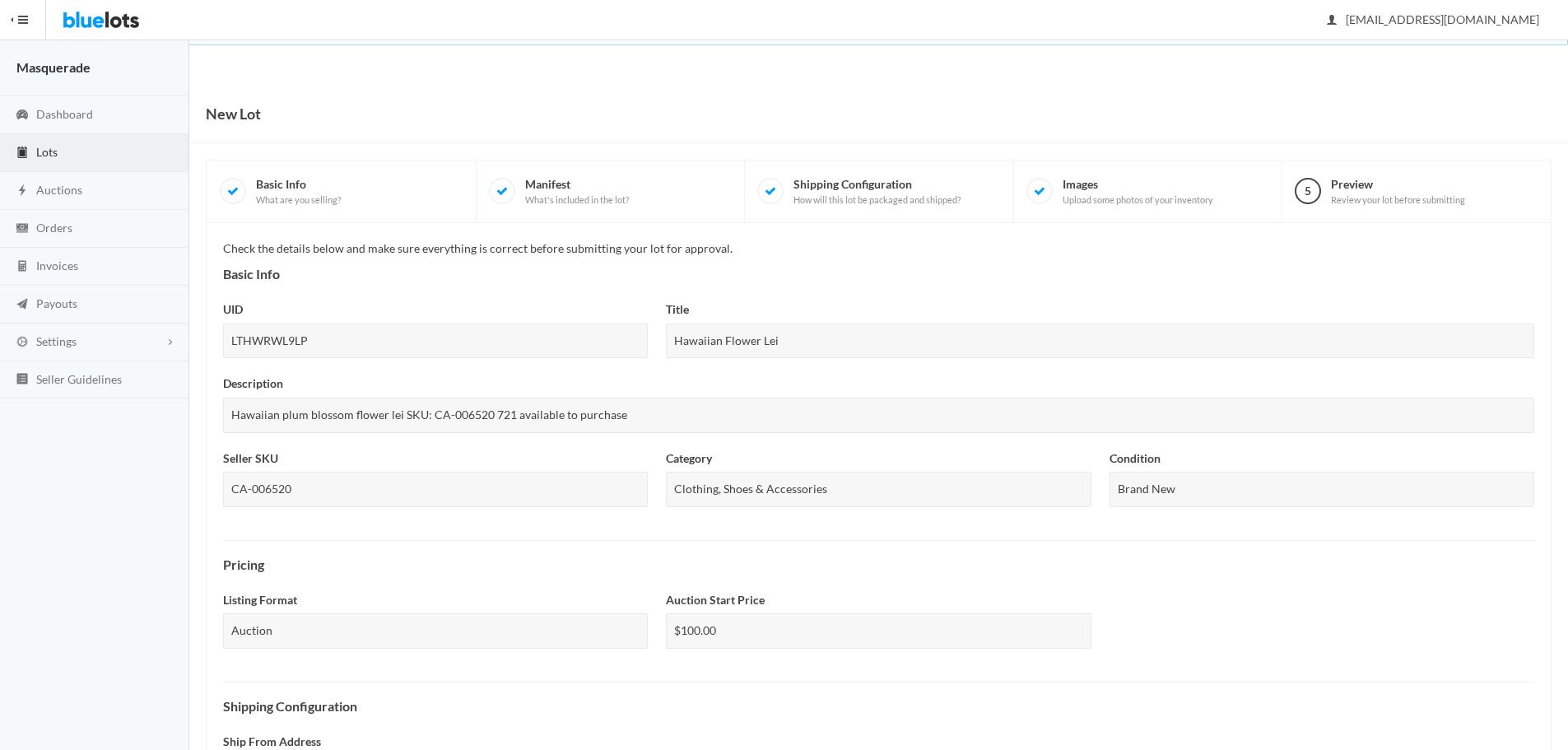
click at [584, 462] on div "Seller SKU CA-006520" at bounding box center [436, 478] width 425 height 57
click at [739, 619] on div "$100.00" at bounding box center [878, 631] width 425 height 36
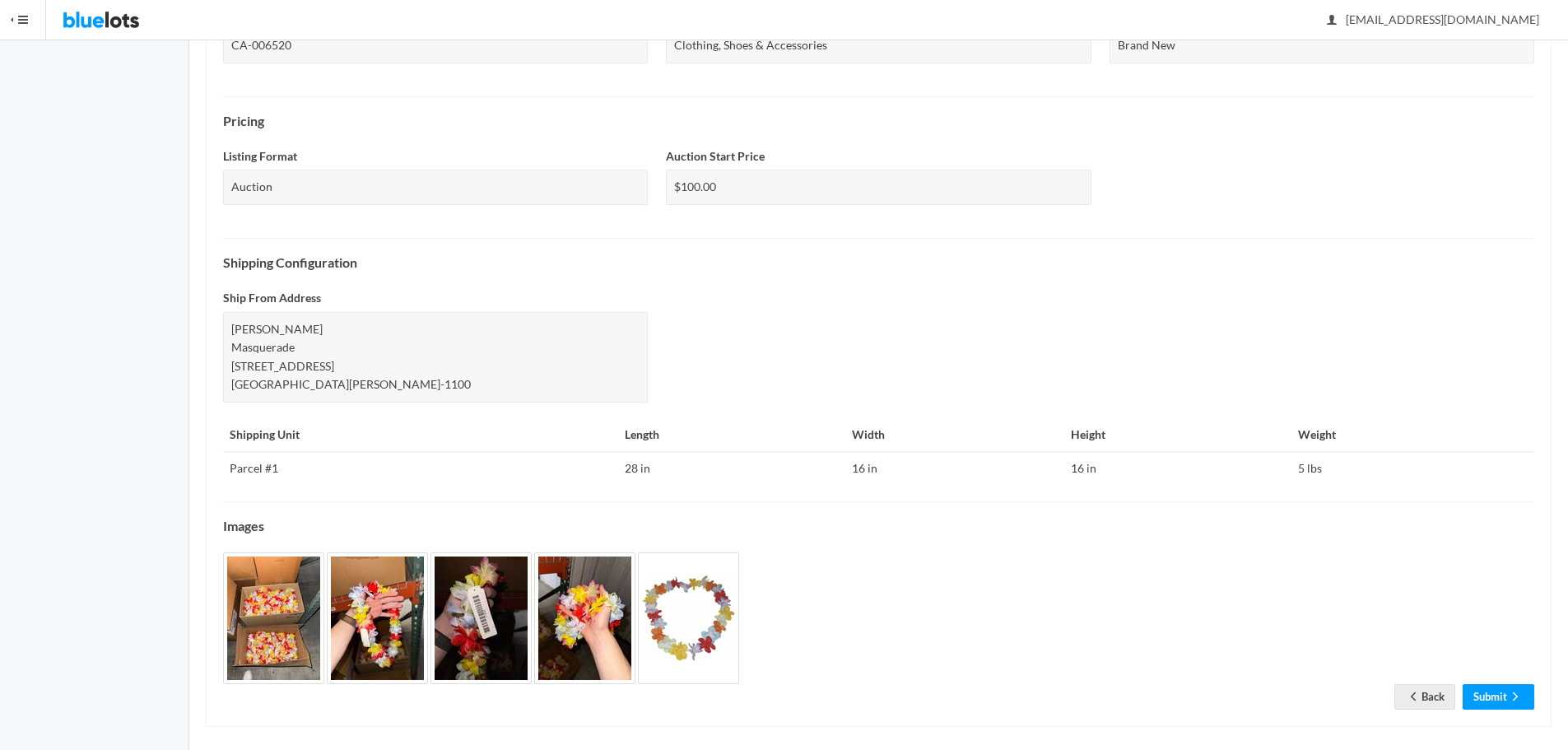
scroll to position [454, 0]
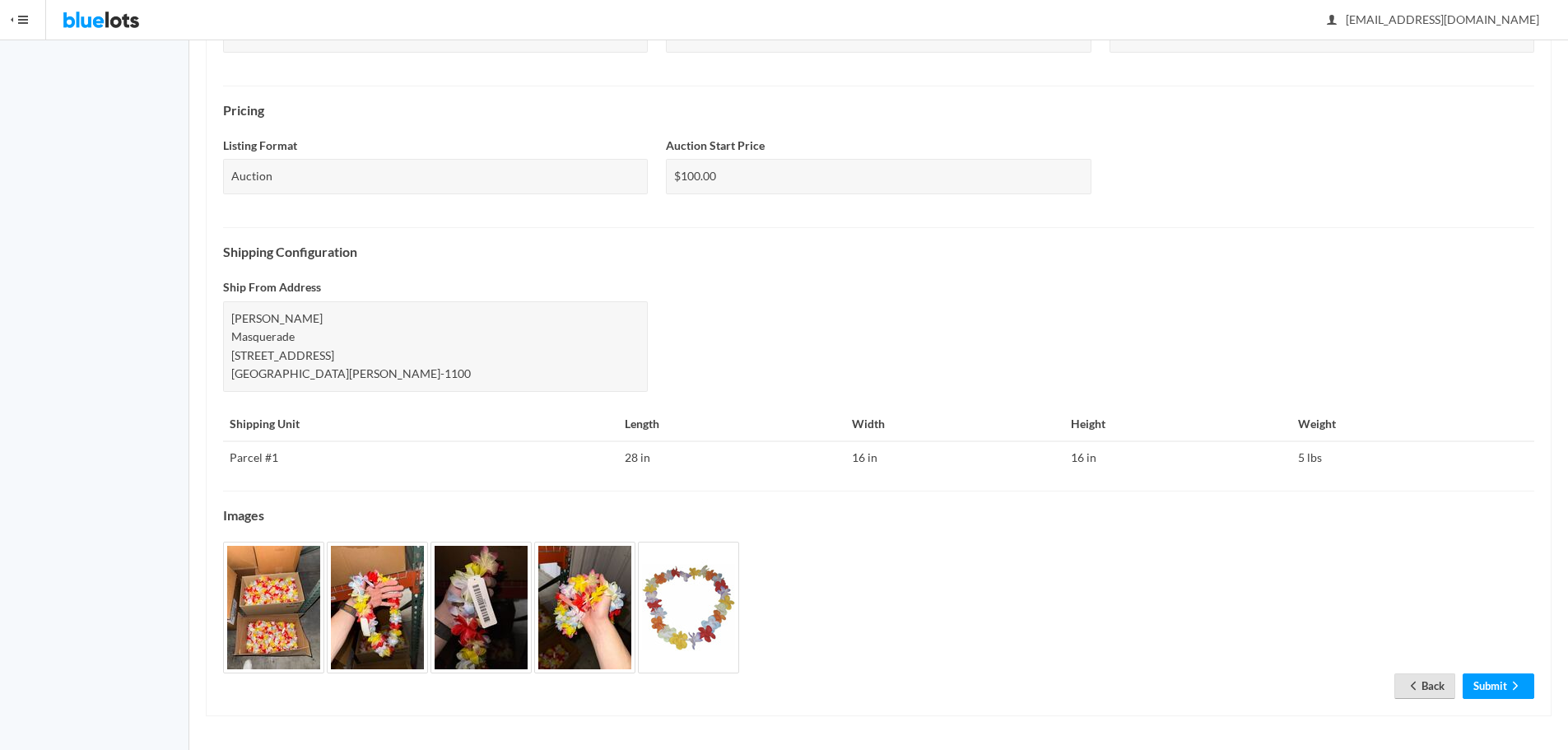
click at [1428, 679] on link "Back" at bounding box center [1424, 686] width 61 height 26
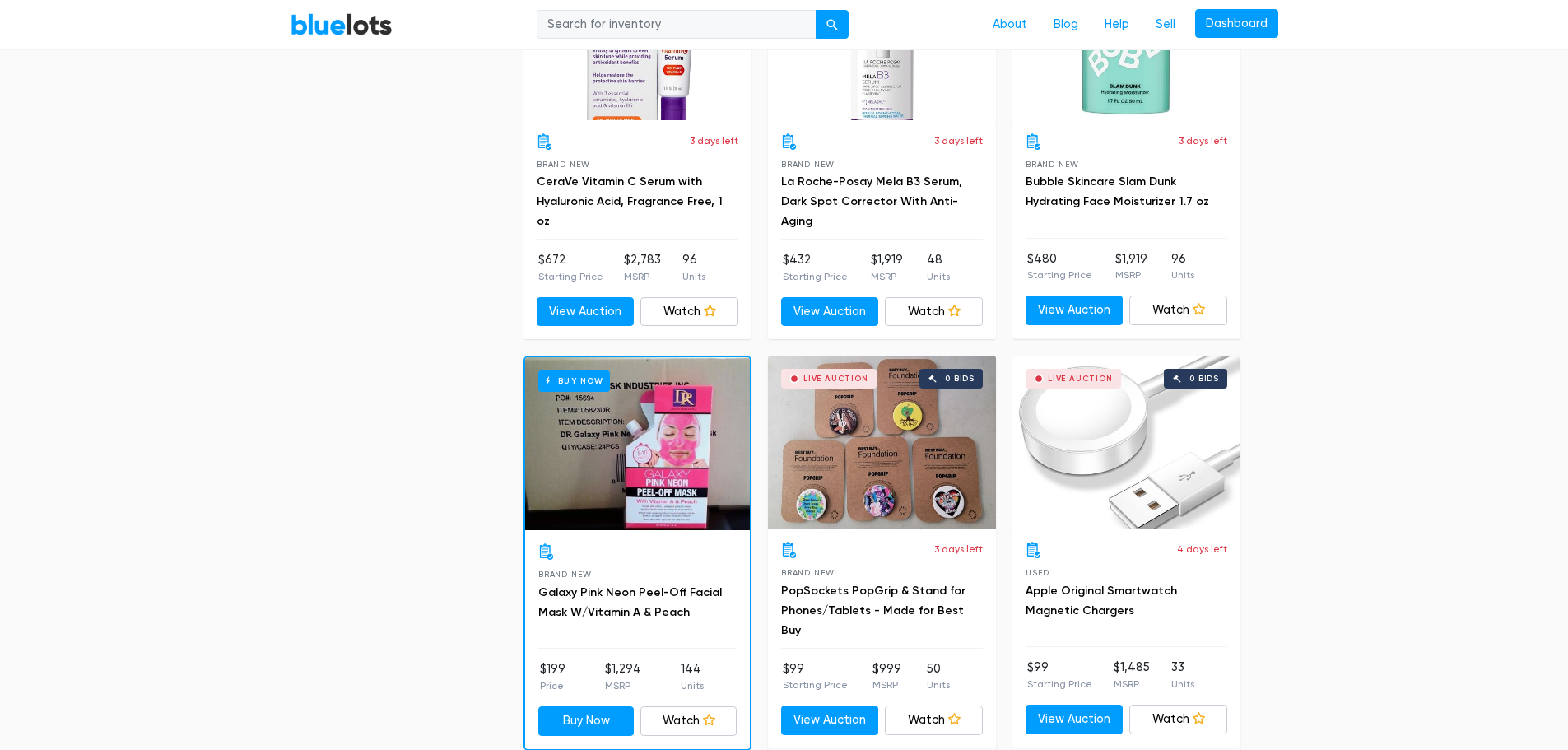
scroll to position [1647, 0]
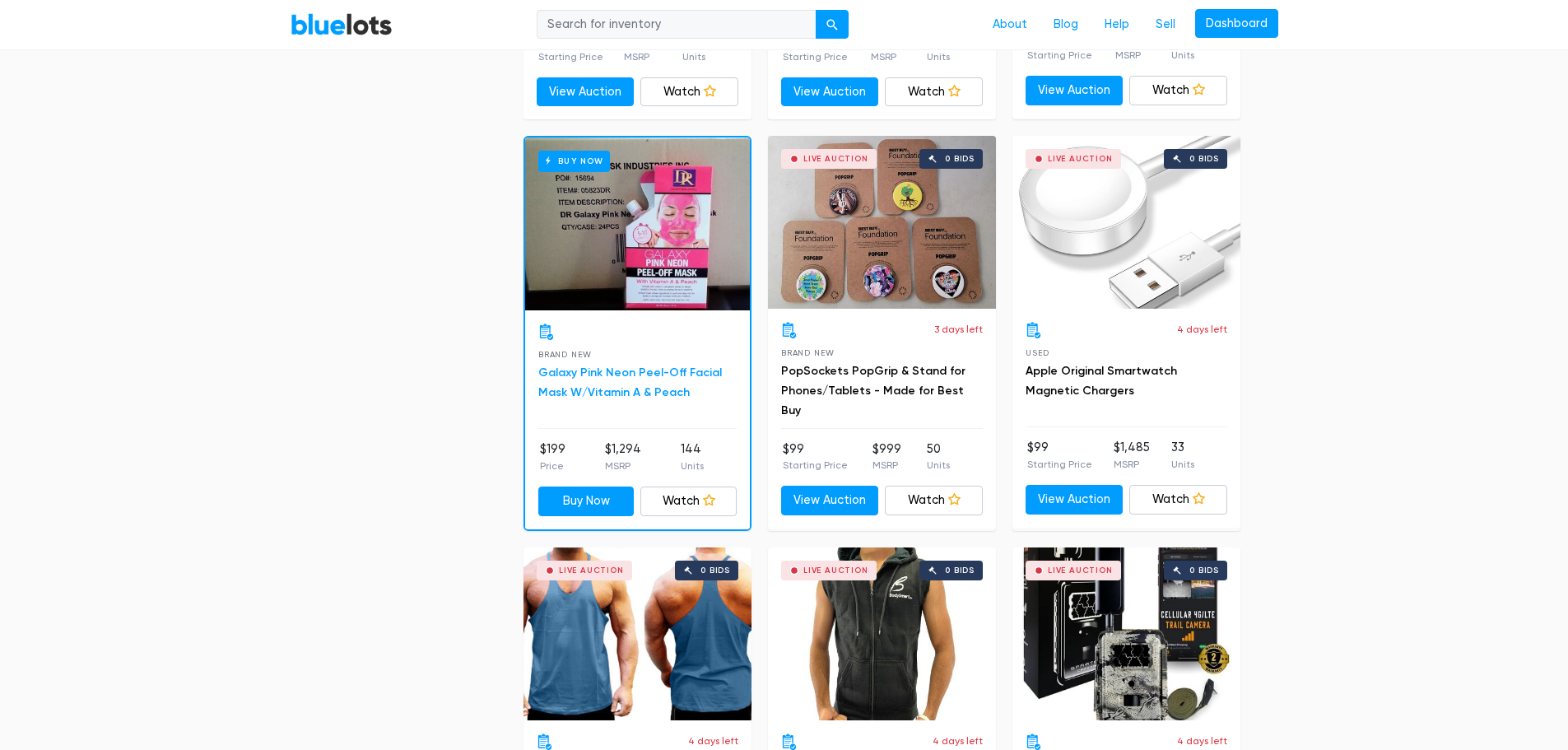
click at [655, 384] on link "Galaxy Pink Neon Peel-Off Facial Mask W/Vitamin A & Peach" at bounding box center [629, 382] width 183 height 34
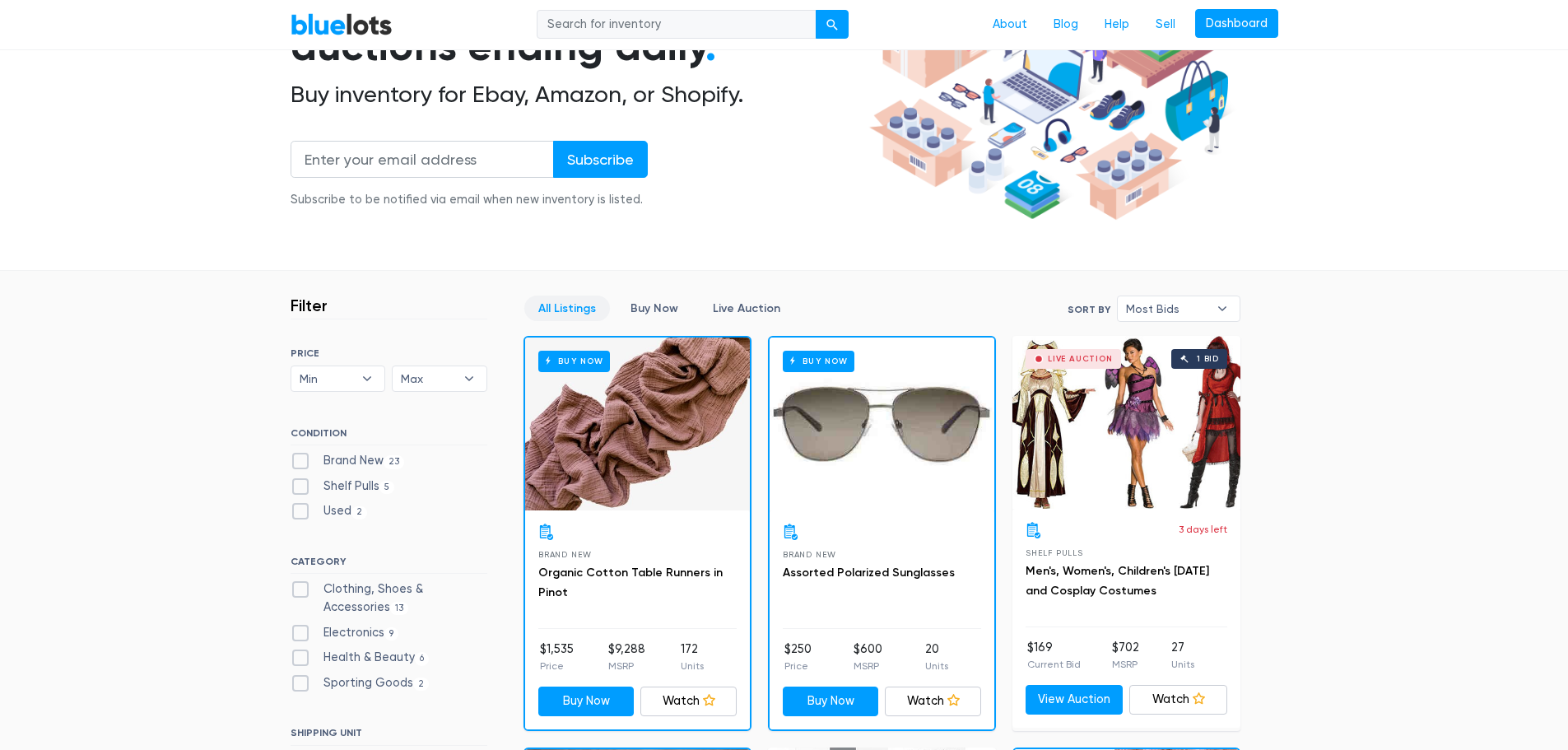
scroll to position [274, 0]
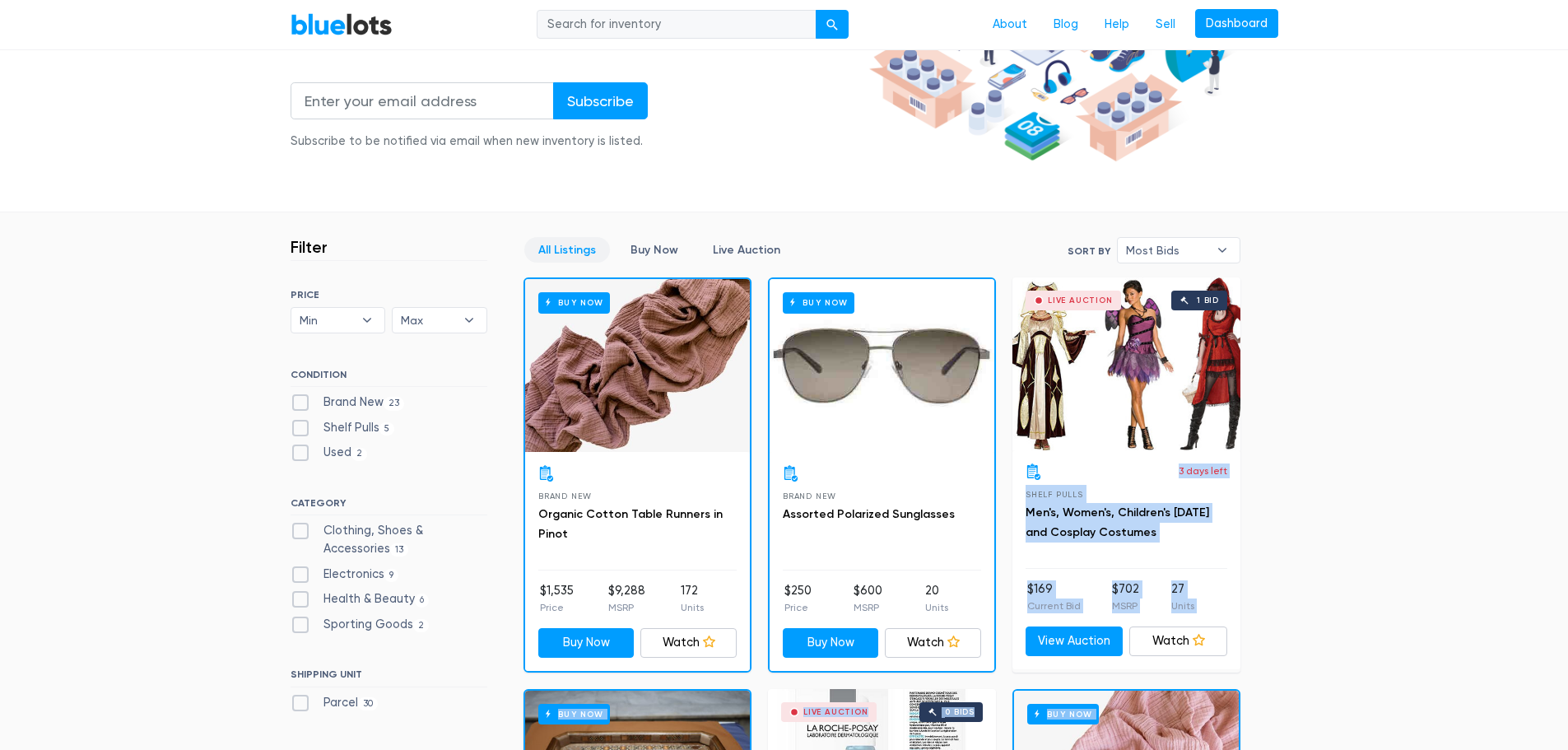
drag, startPoint x: 1203, startPoint y: 472, endPoint x: 1235, endPoint y: 495, distance: 39.4
click at [1204, 479] on div "3 days left" at bounding box center [1203, 472] width 48 height 17
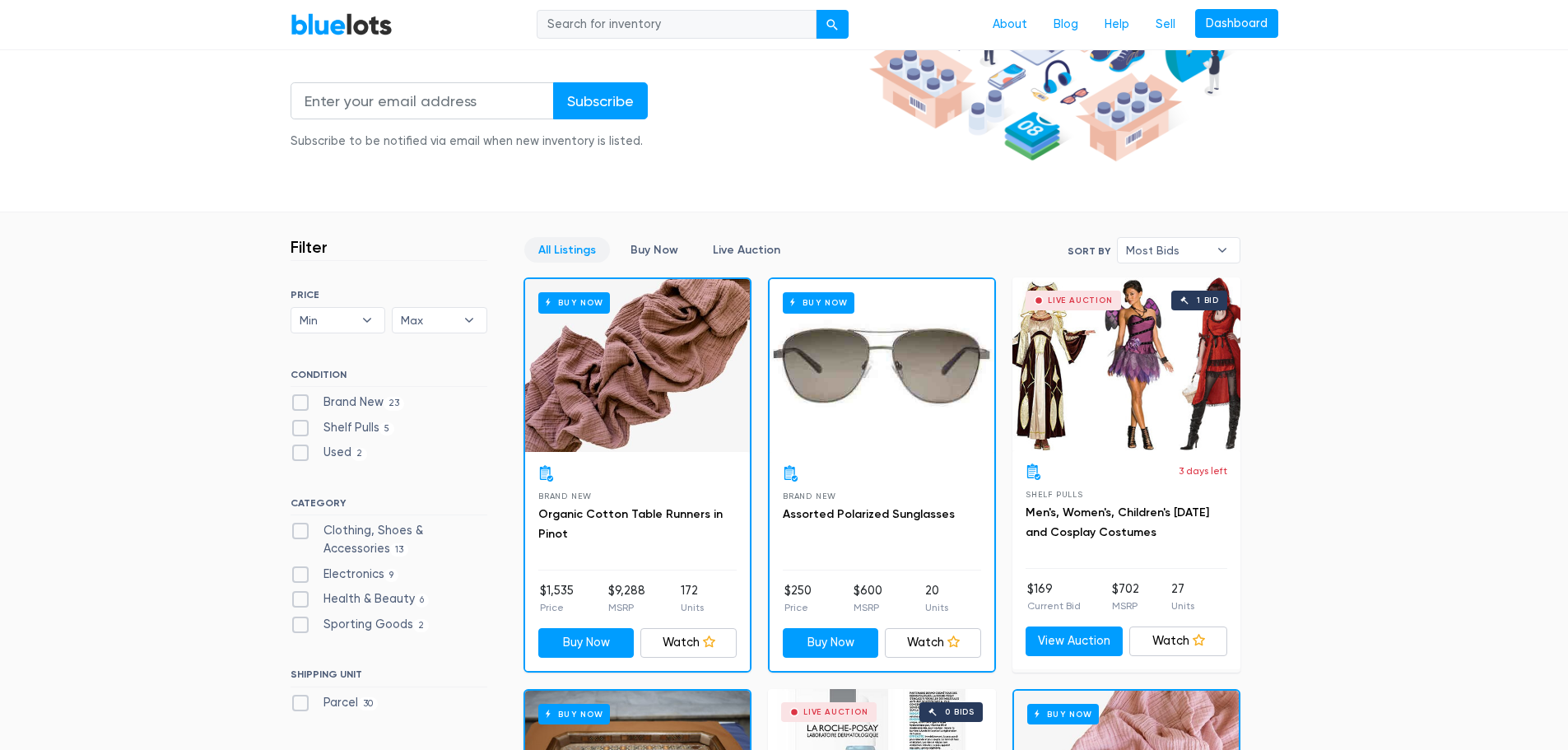
click at [686, 21] on input "search" at bounding box center [676, 25] width 280 height 30
type input "costumes"
click at [815, 10] on button "submit" at bounding box center [832, 25] width 33 height 30
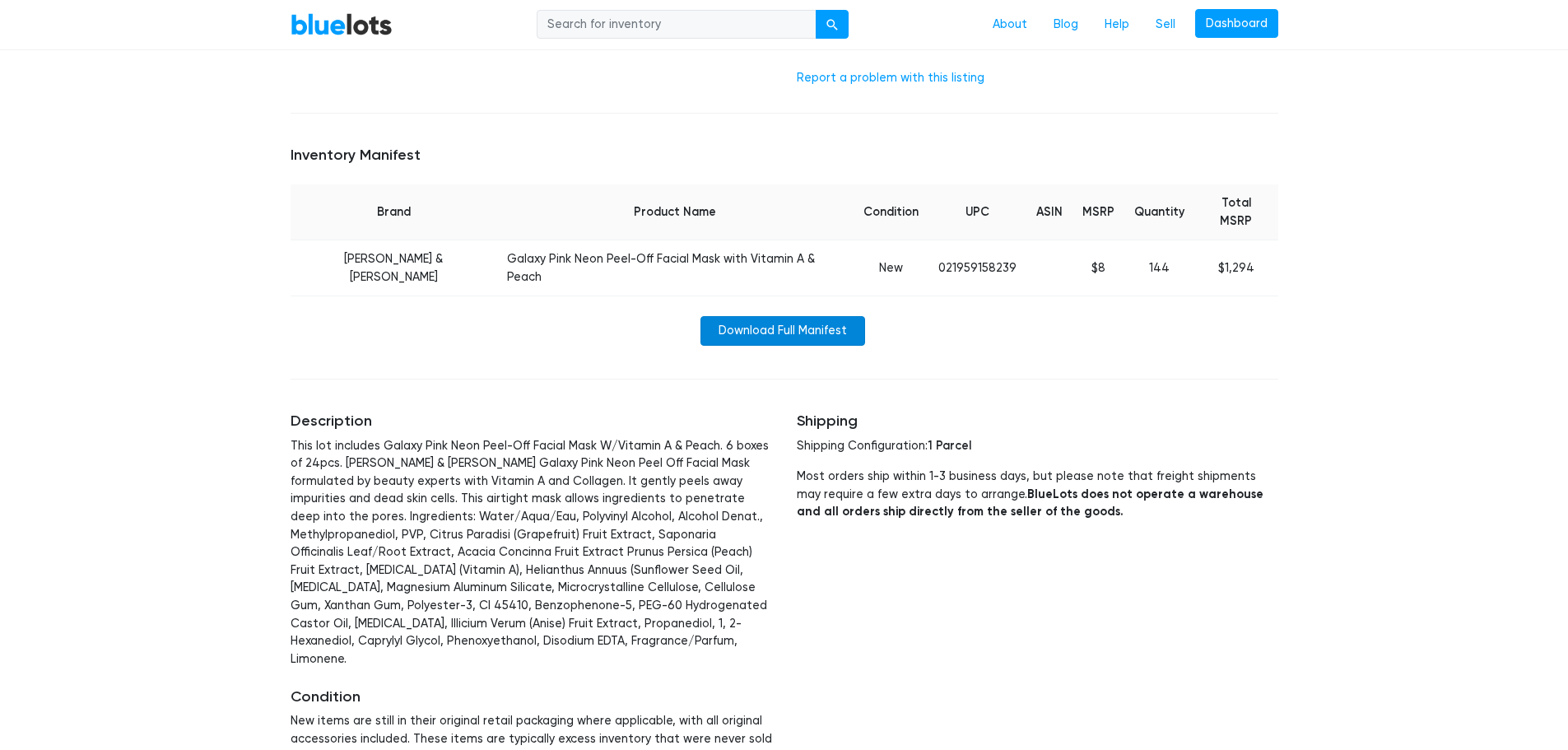
scroll to position [659, 0]
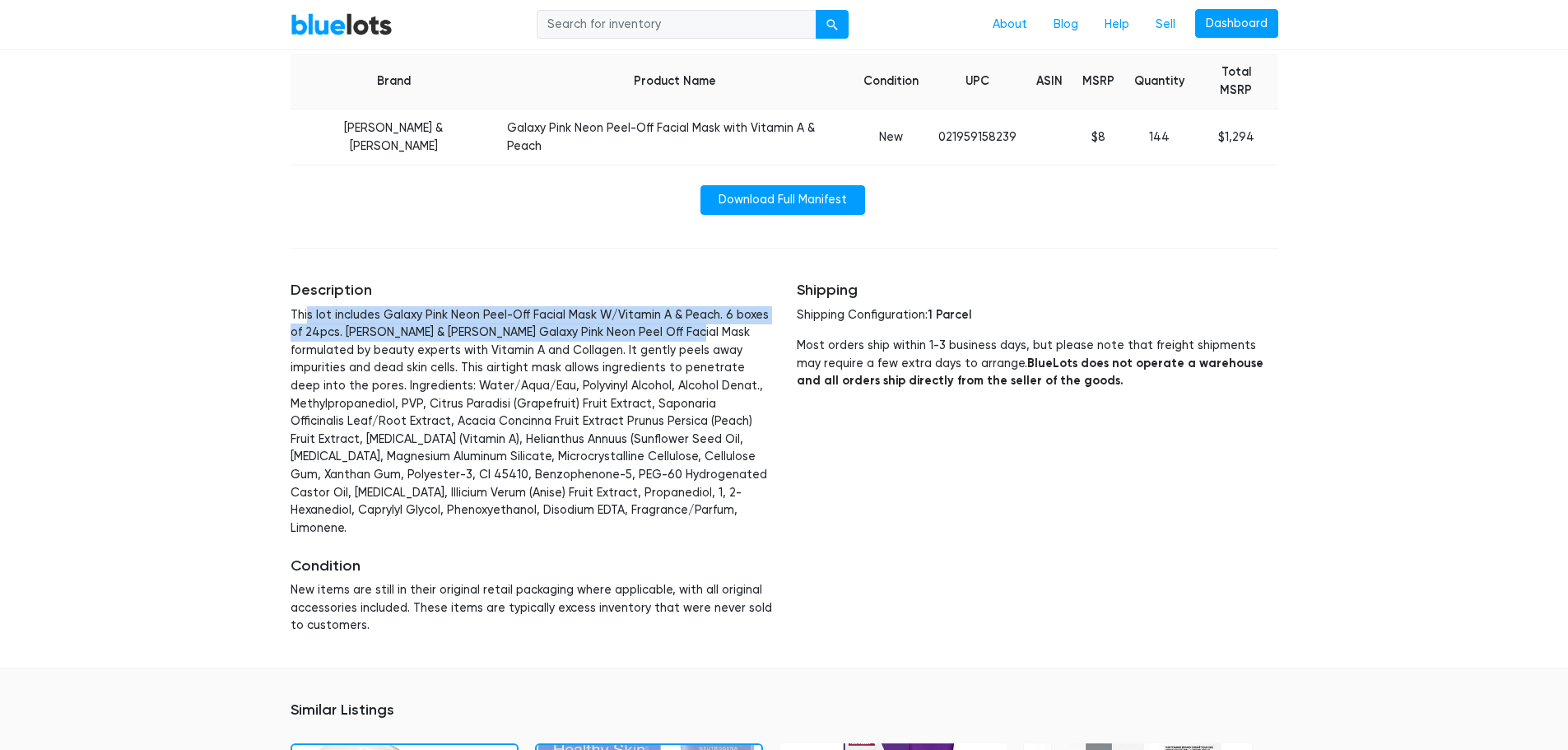
drag, startPoint x: 305, startPoint y: 277, endPoint x: 675, endPoint y: 297, distance: 370.5
click at [675, 306] on p "This lot includes Galaxy Pink Neon Peel-Off Facial Mask W/Vitamin A & Peach. 6 …" at bounding box center [531, 422] width 481 height 232
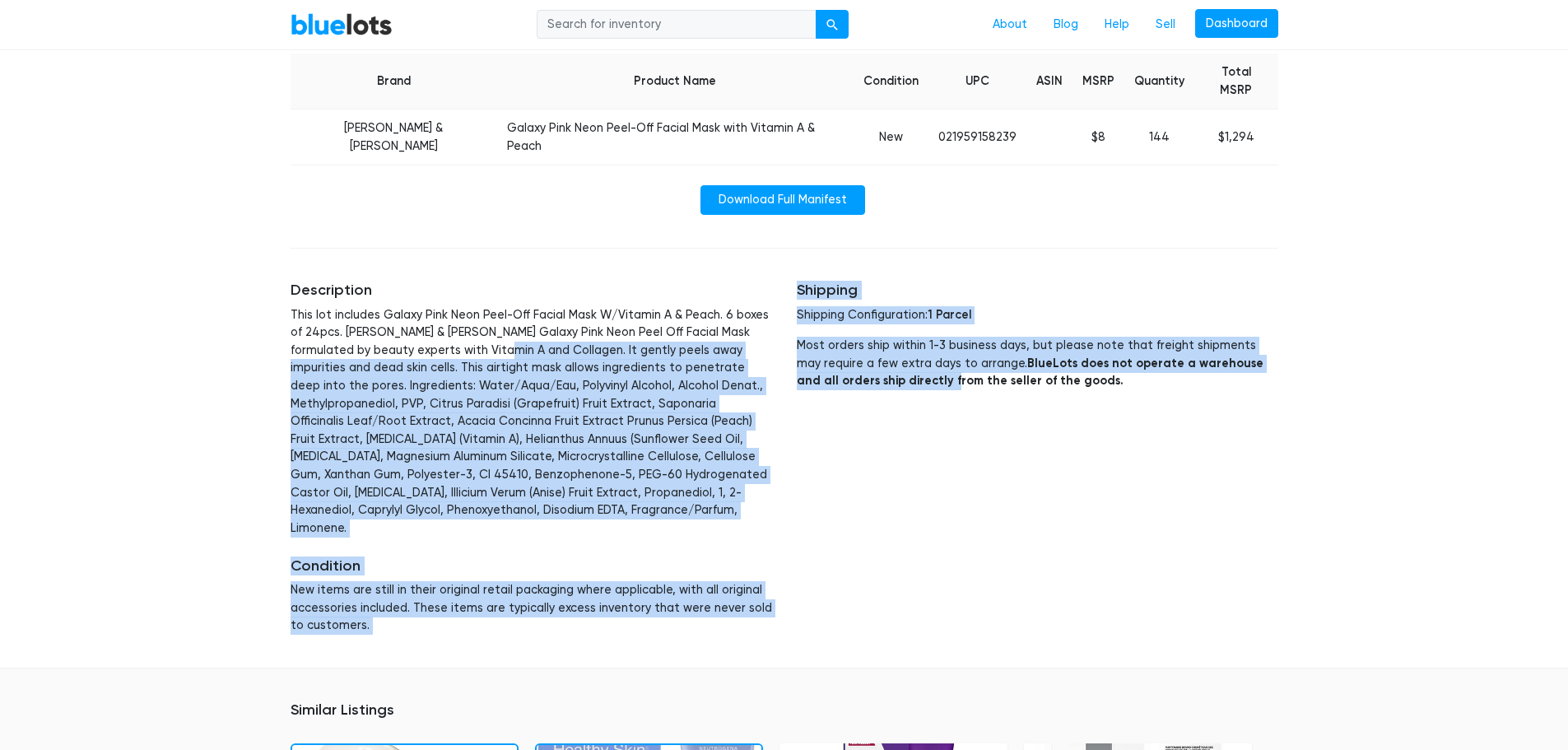
drag, startPoint x: 558, startPoint y: 310, endPoint x: 925, endPoint y: 396, distance: 376.9
click at [928, 395] on div "Description This lot includes Galaxy Pink Neon Peel-Off Facial Mask W/Vitamin A…" at bounding box center [784, 458] width 1012 height 393
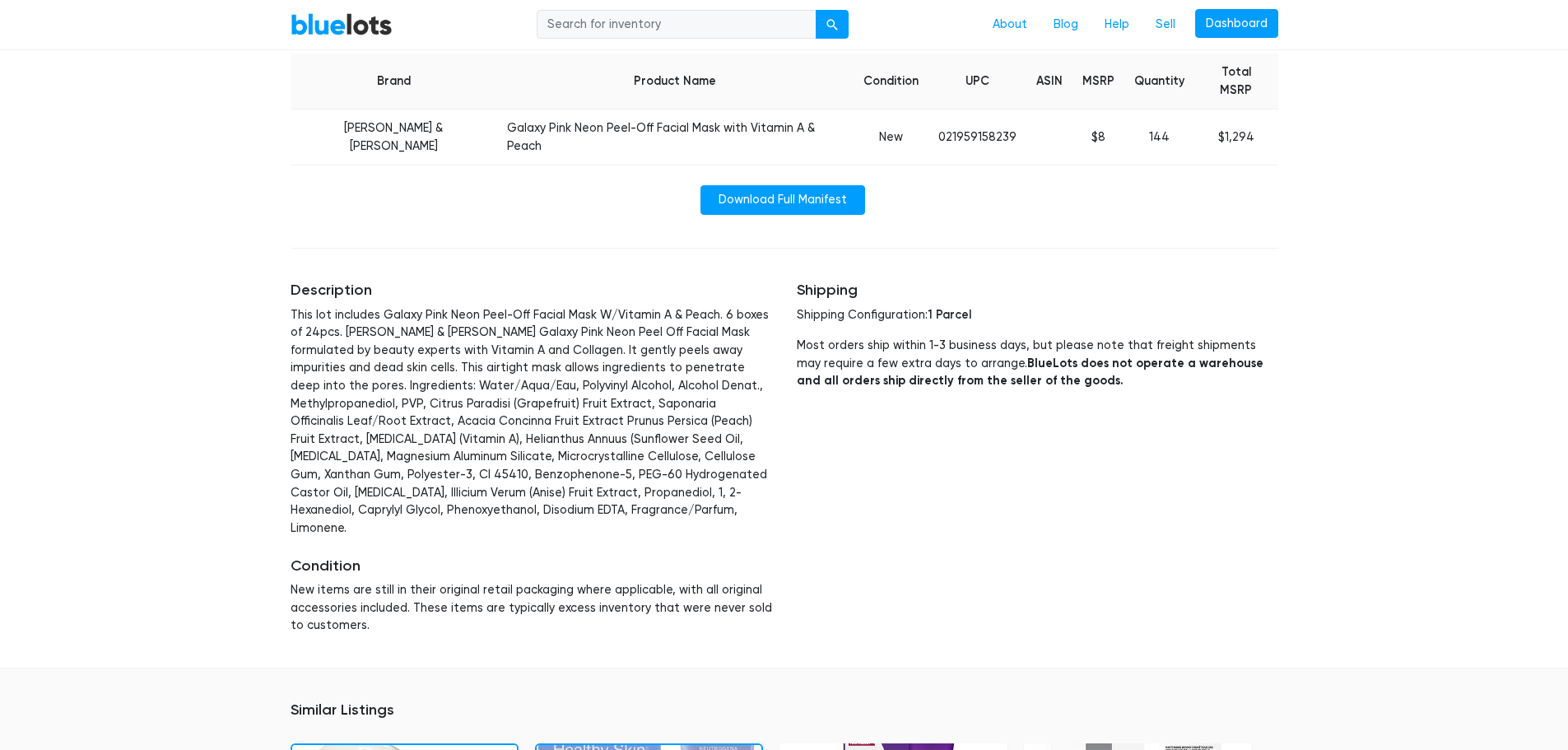
drag, startPoint x: 639, startPoint y: 296, endPoint x: 581, endPoint y: 350, distance: 79.2
click at [638, 306] on p "This lot includes Galaxy Pink Neon Peel-Off Facial Mask W/Vitamin A & Peach. 6 …" at bounding box center [531, 422] width 481 height 232
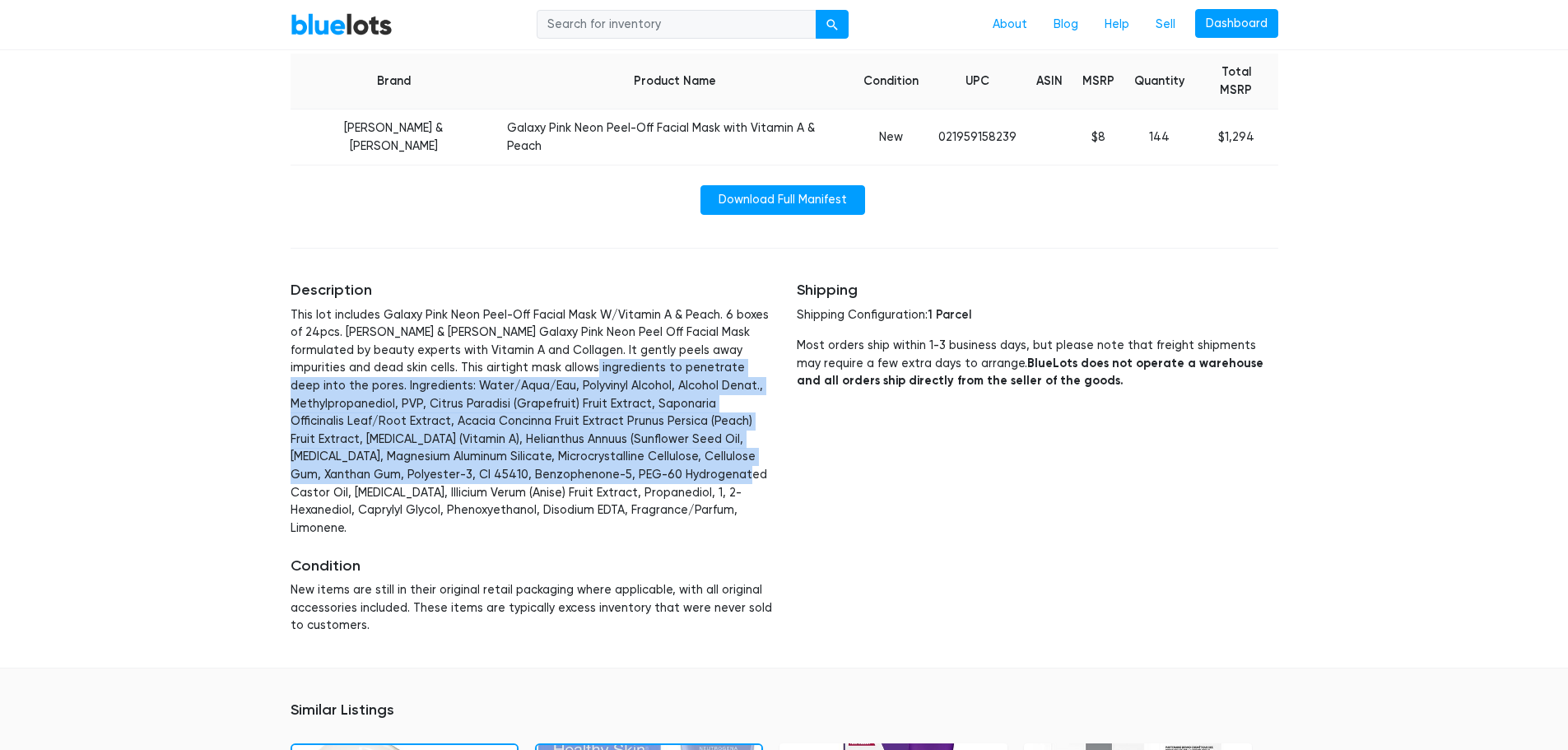
click at [590, 479] on p "This lot includes Galaxy Pink Neon Peel-Off Facial Mask W/Vitamin A & Peach. 6 …" at bounding box center [531, 422] width 481 height 232
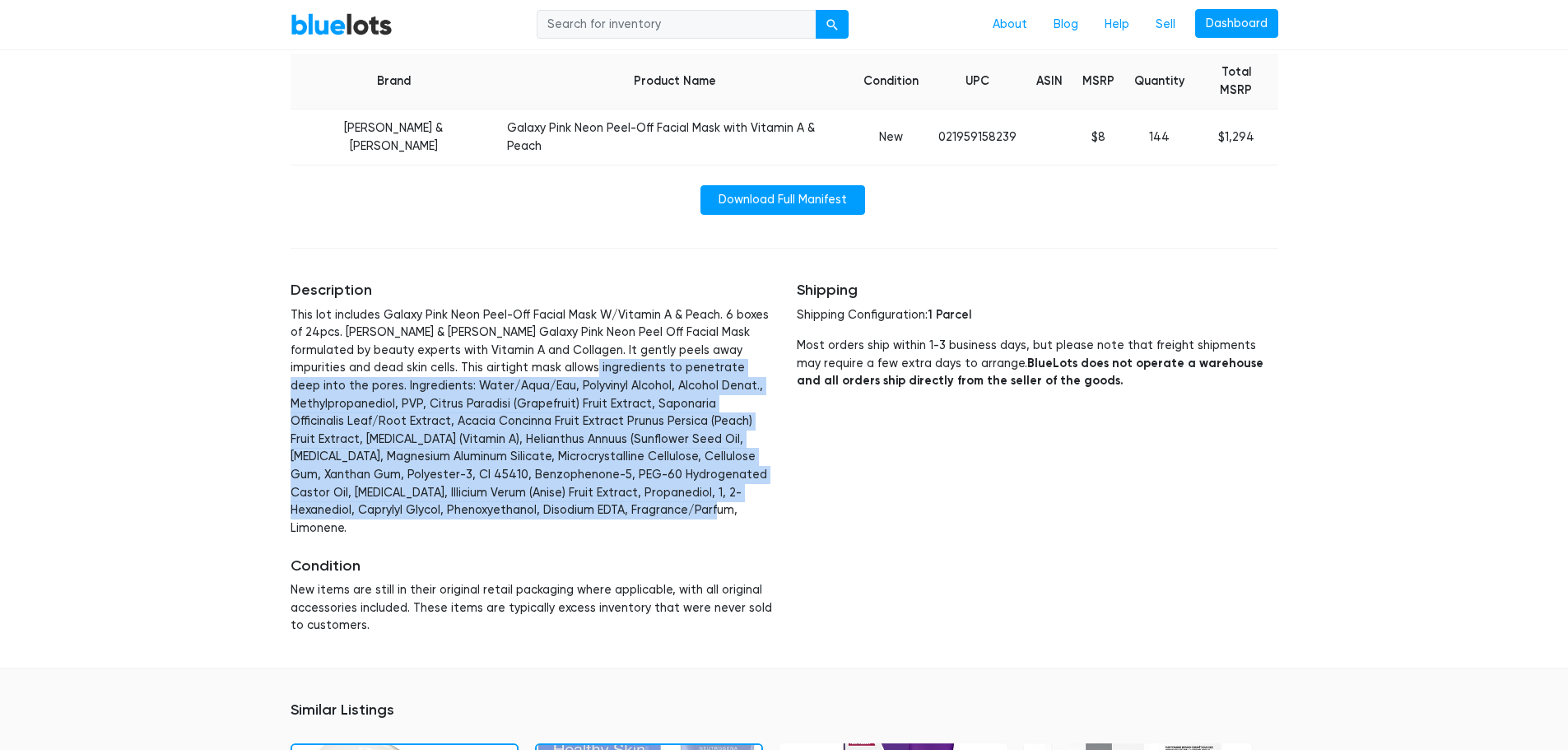
click at [565, 387] on p "This lot includes Galaxy Pink Neon Peel-Off Facial Mask W/Vitamin A & Peach. 6 …" at bounding box center [531, 422] width 481 height 232
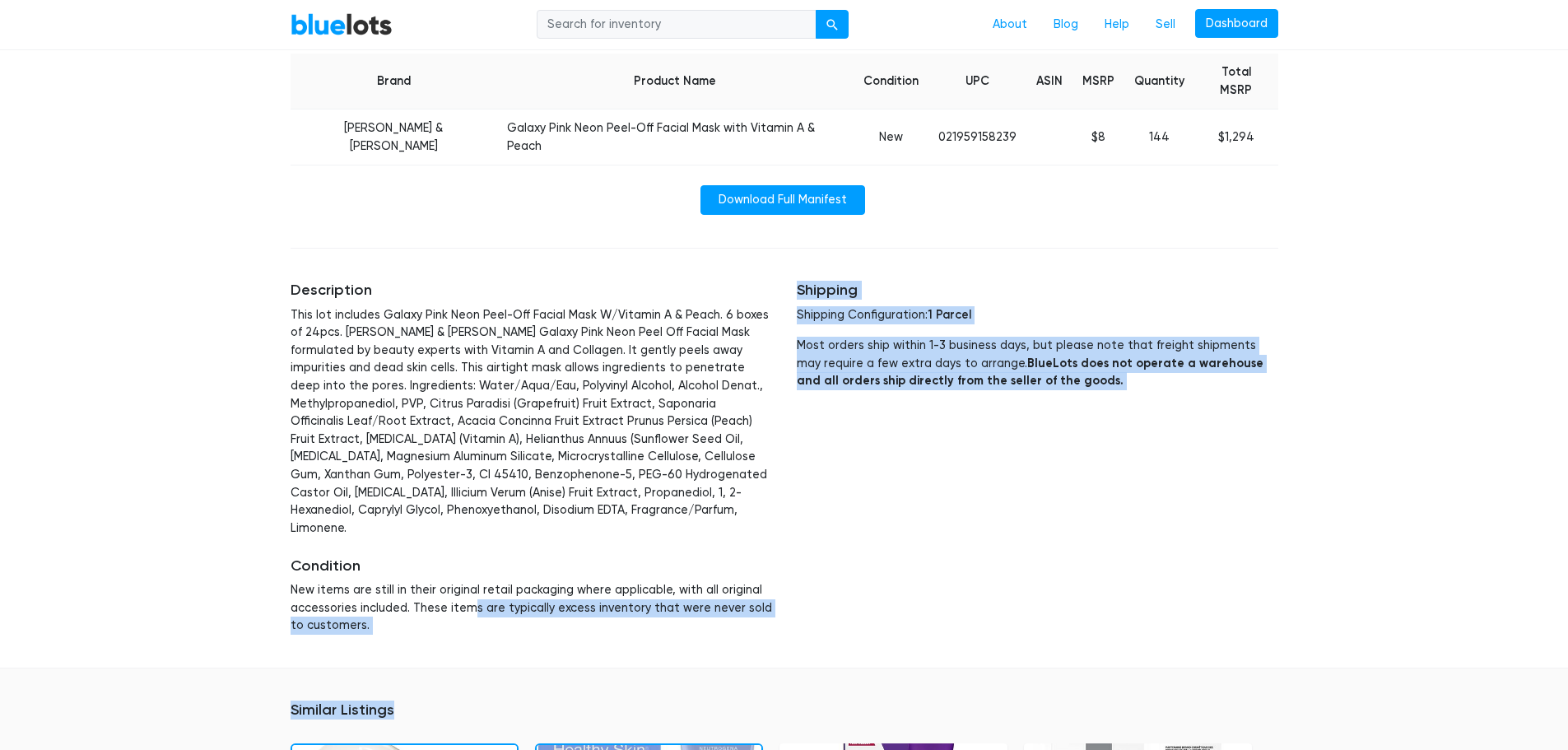
click at [524, 630] on div "BlueLots About Blog Help Sell Dashboard Home / Liquidation / Galaxy Pink Neon P…" at bounding box center [784, 416] width 1568 height 2049
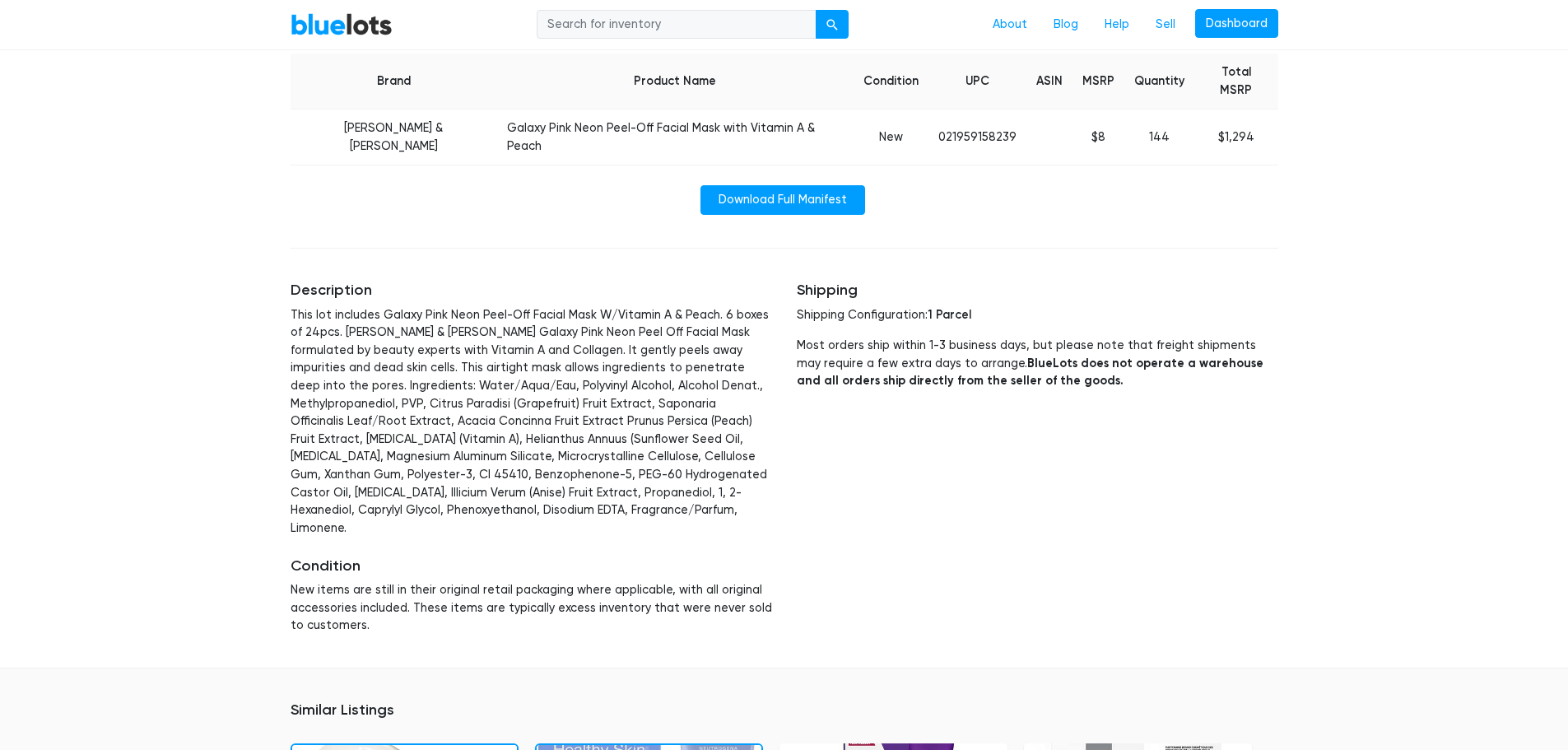
click at [383, 581] on p "New items are still in their original retail packaging where applicable, with a…" at bounding box center [531, 608] width 481 height 53
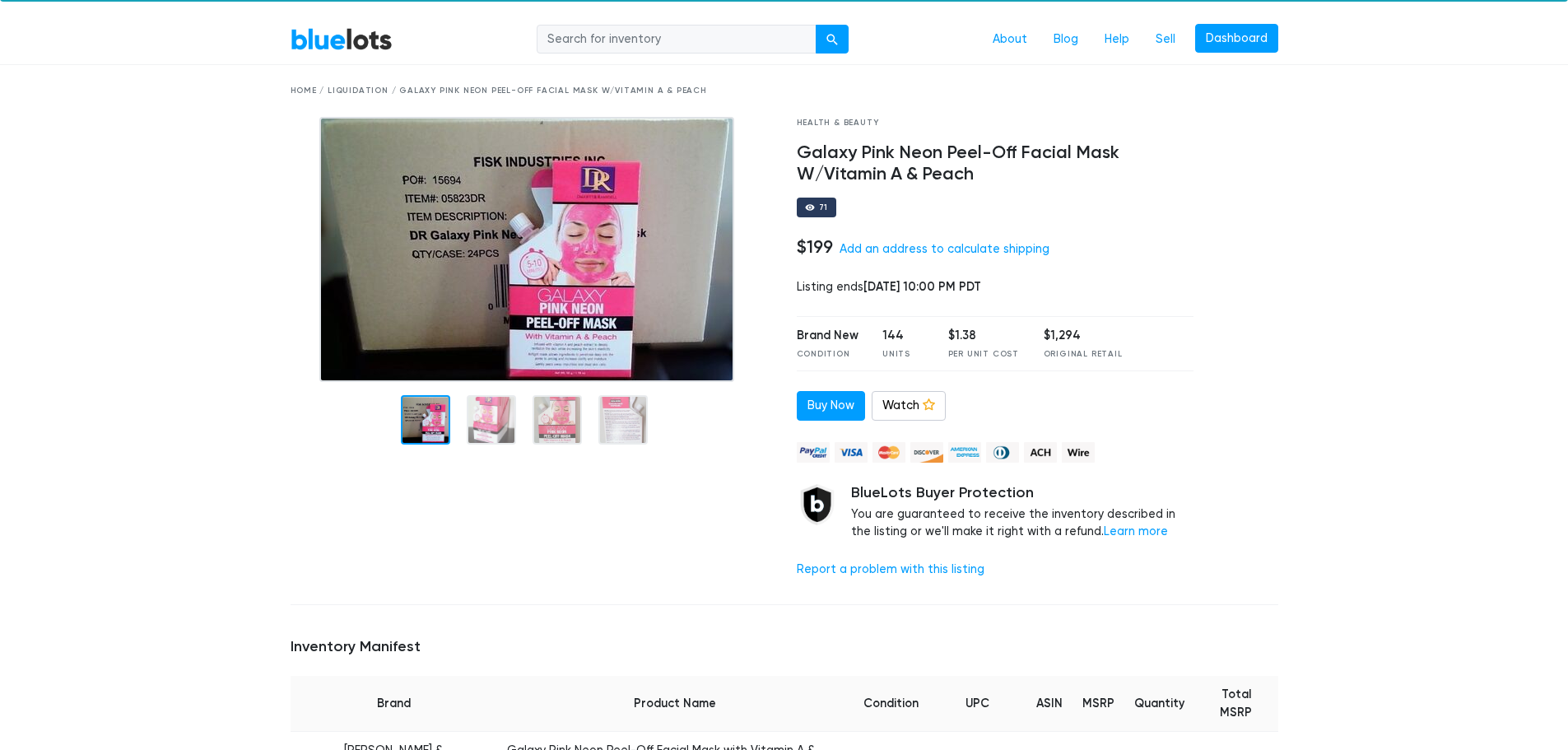
scroll to position [0, 0]
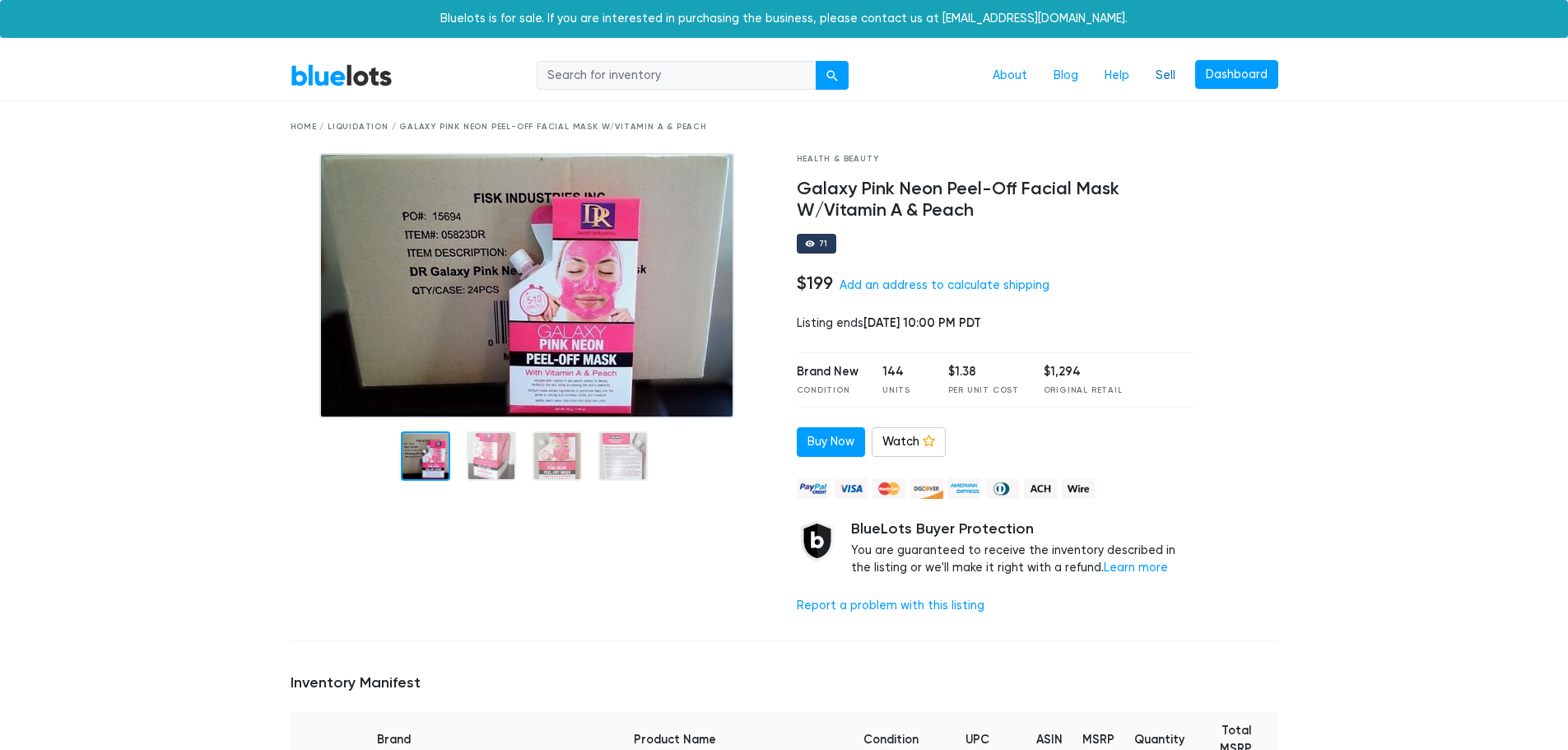
click at [1159, 76] on link "Sell" at bounding box center [1165, 76] width 46 height 32
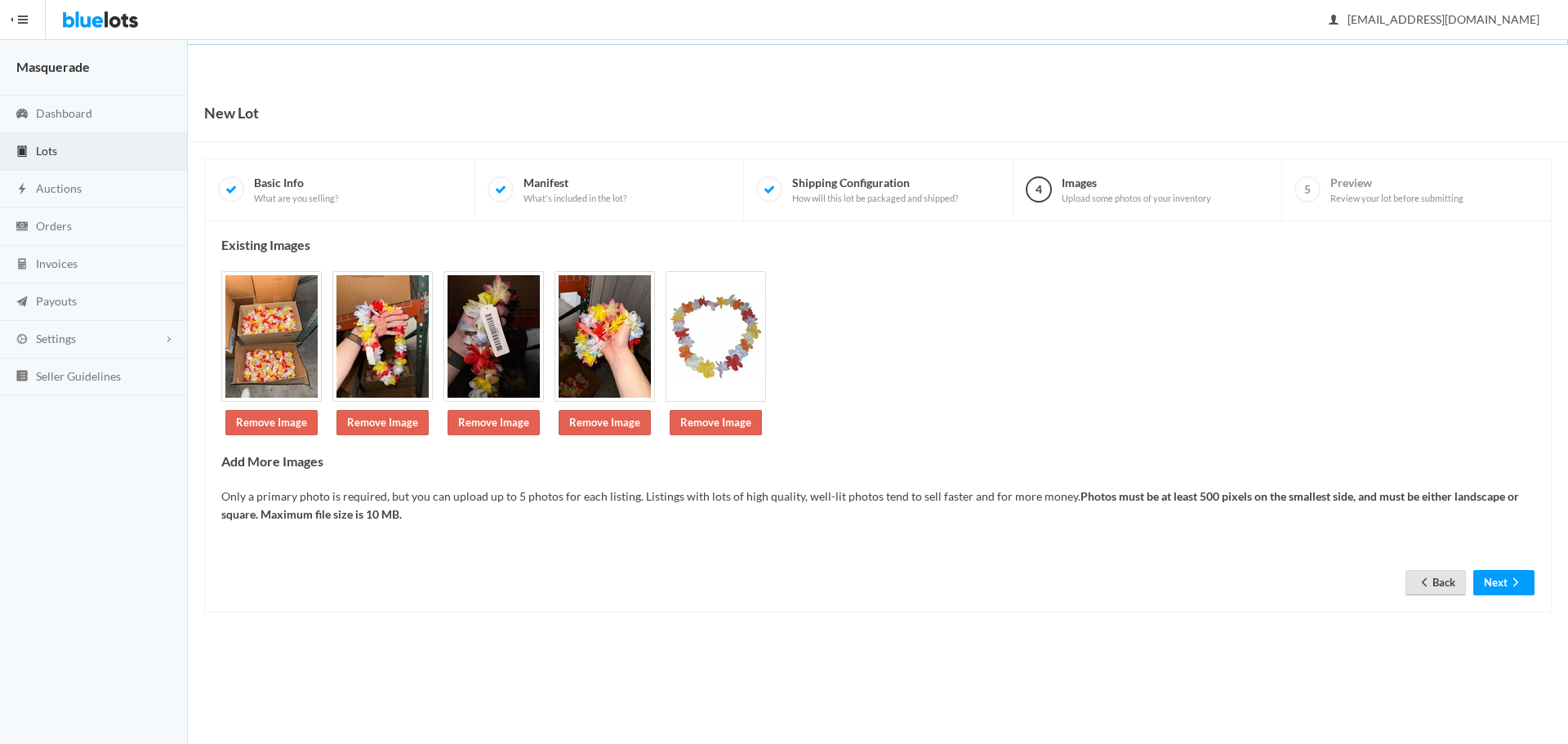
click at [1435, 581] on link "Back" at bounding box center [1435, 583] width 60 height 26
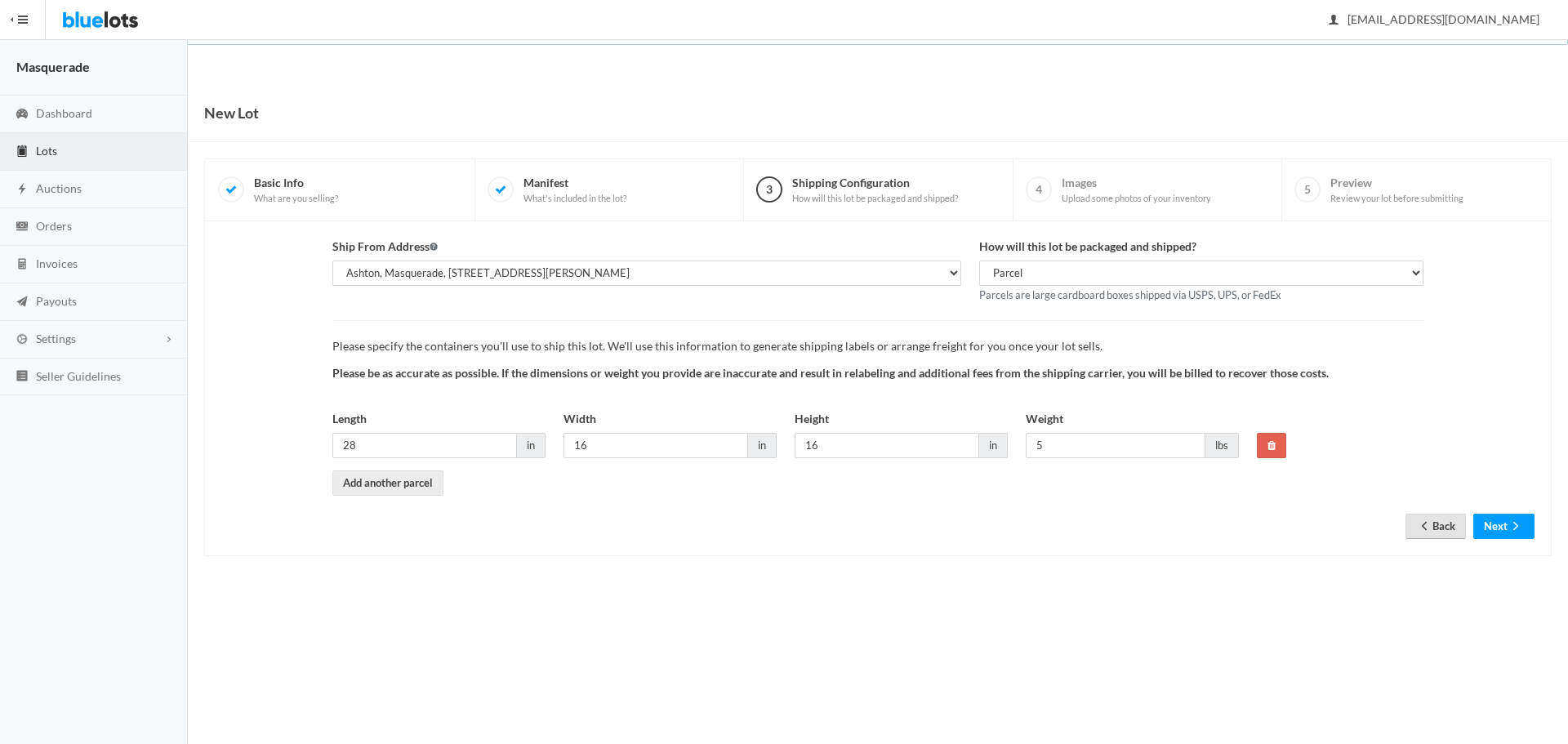
click at [1458, 530] on link "Back" at bounding box center [1435, 526] width 60 height 26
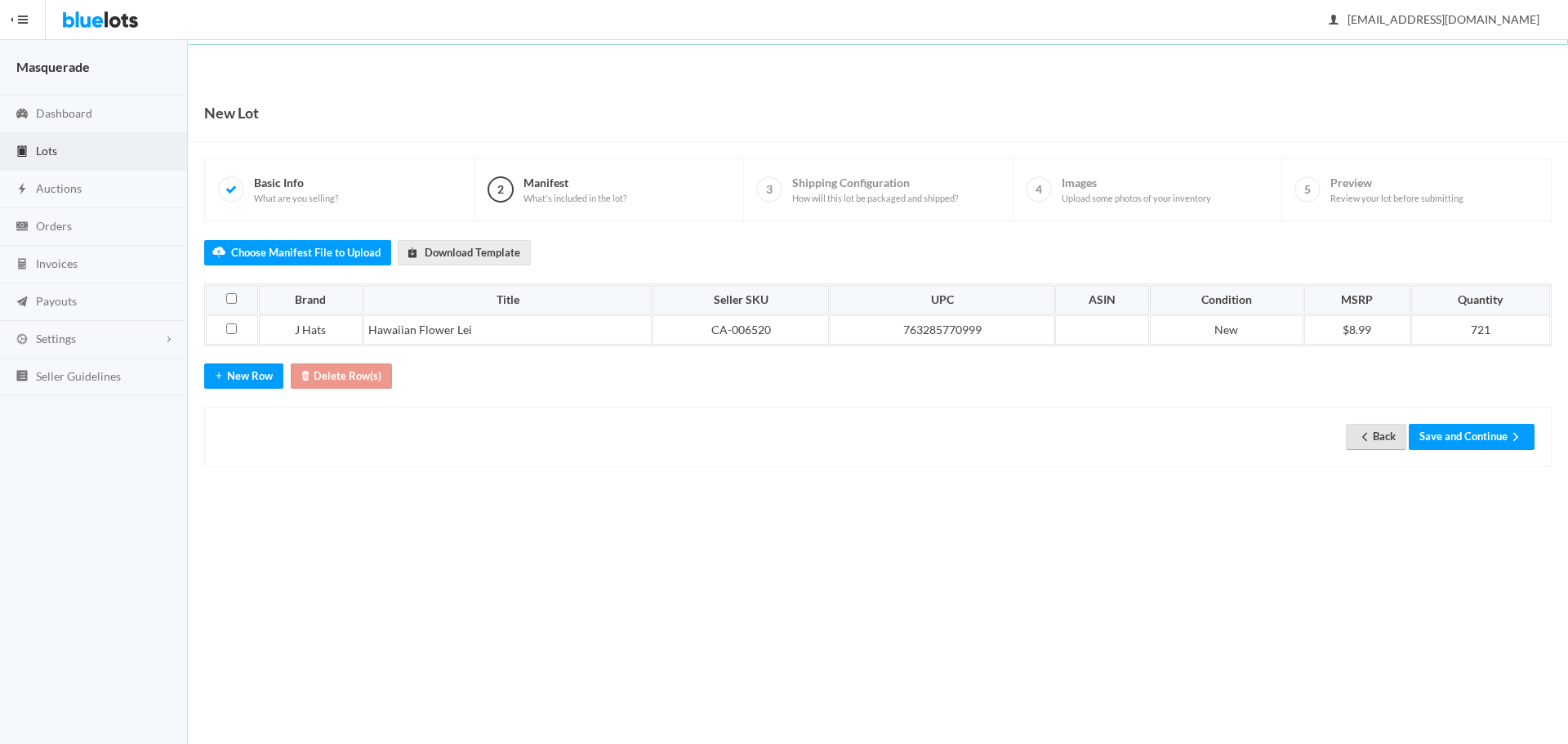
click at [1381, 429] on link "Back" at bounding box center [1375, 437] width 60 height 26
click at [1454, 440] on button "Save and Continue" at bounding box center [1471, 437] width 126 height 26
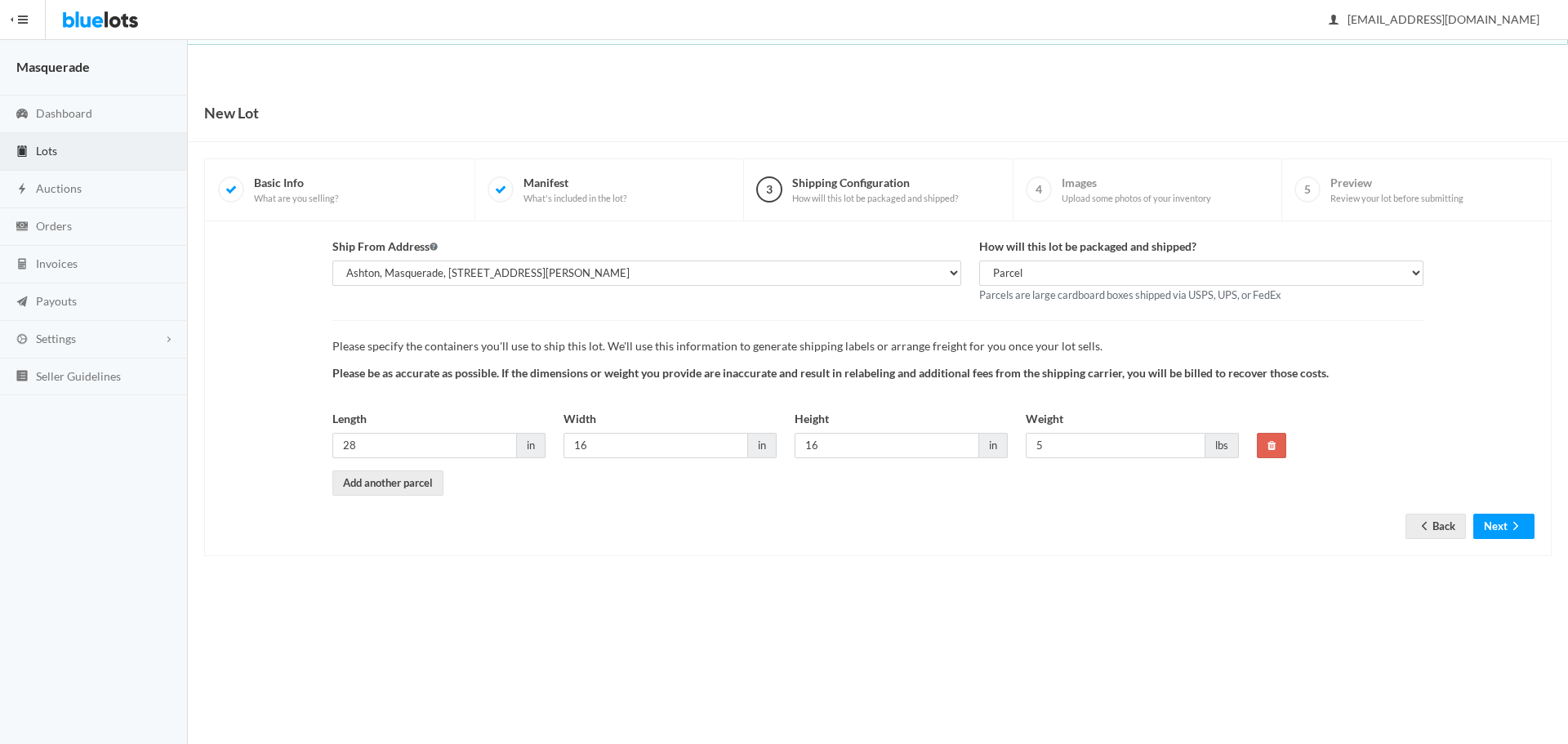
click at [1502, 512] on form "Ship From Address Ashton, Masquerade, 444 Industrial Rd Ste A, St George, UT, 8…" at bounding box center [878, 375] width 1313 height 276
click at [1502, 521] on button "Next" at bounding box center [1503, 526] width 61 height 26
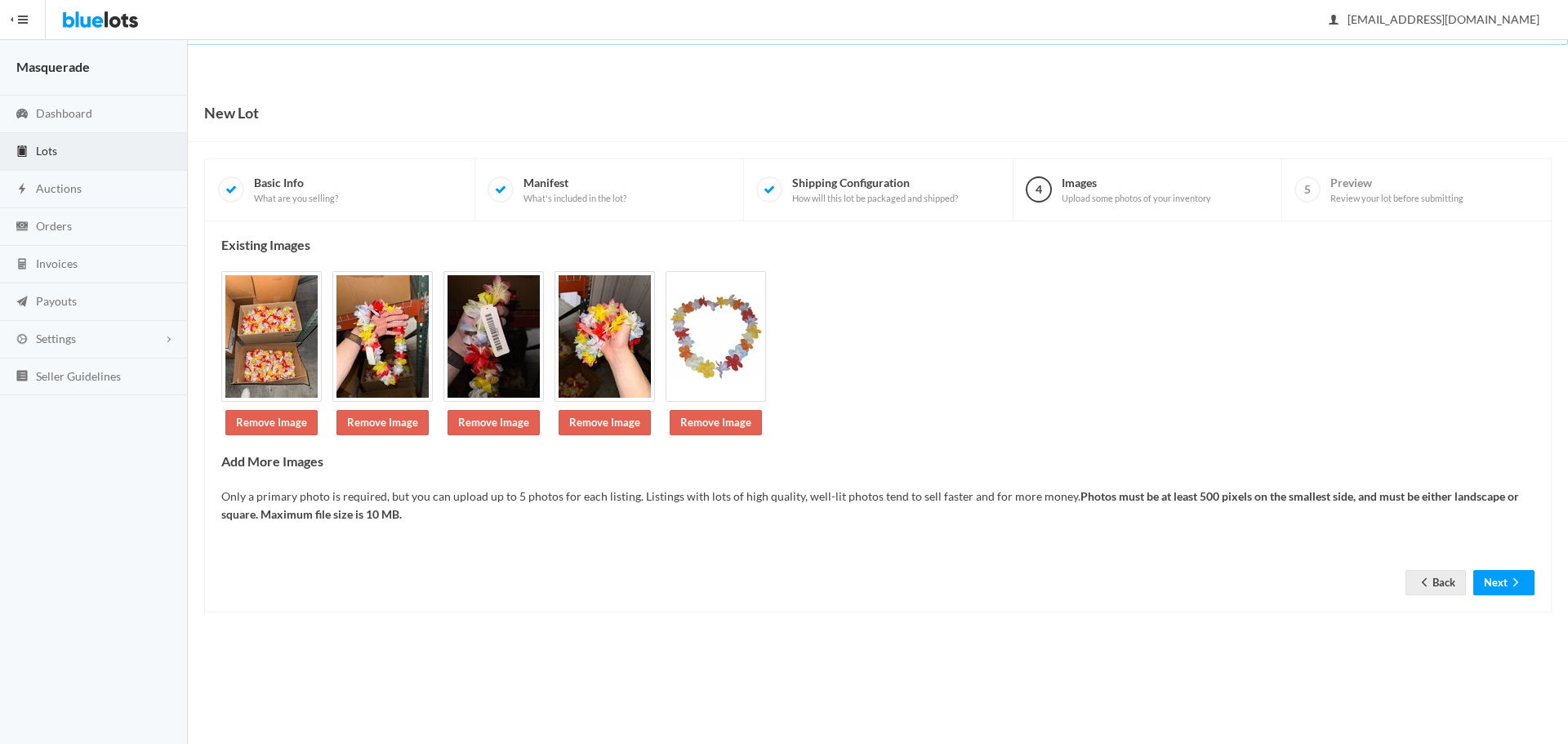
click at [1501, 521] on p "Only a primary photo is required, but you can upload up to 5 photos for each li…" at bounding box center [878, 506] width 1313 height 37
click at [1500, 567] on form "Back Next" at bounding box center [878, 560] width 1313 height 19
click at [1500, 584] on button "Next" at bounding box center [1503, 583] width 61 height 26
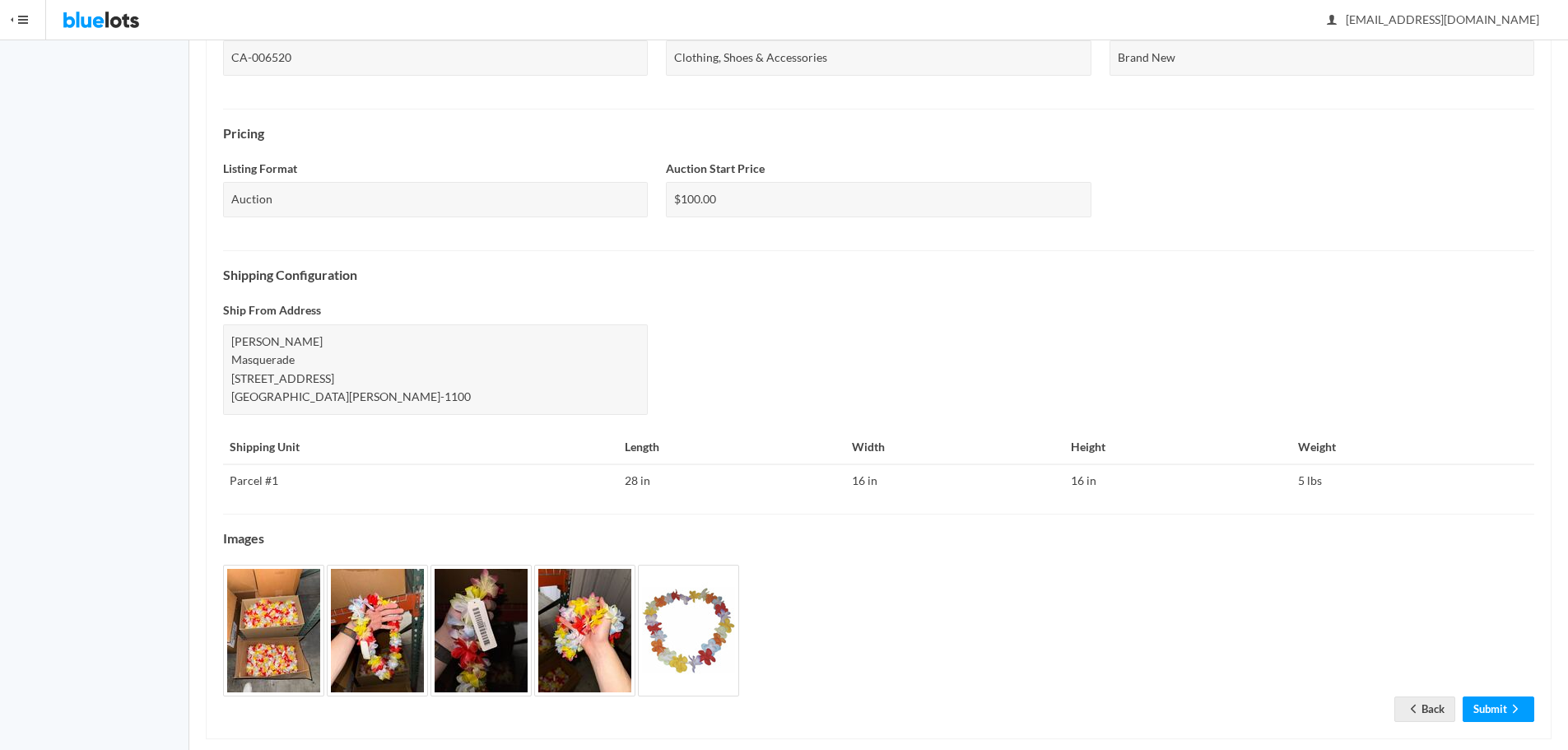
scroll to position [454, 0]
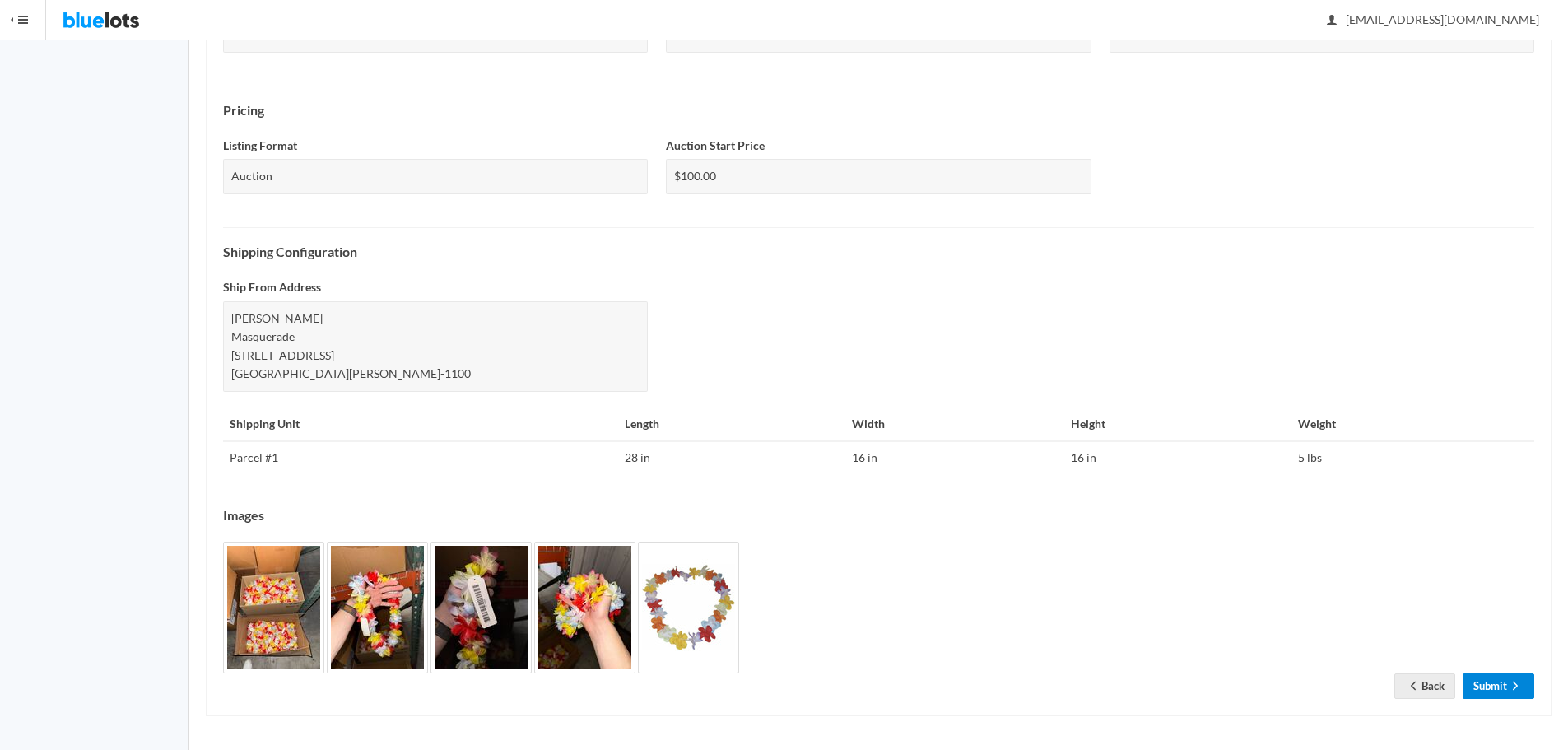
click at [1497, 691] on link "Submit" at bounding box center [1498, 686] width 71 height 26
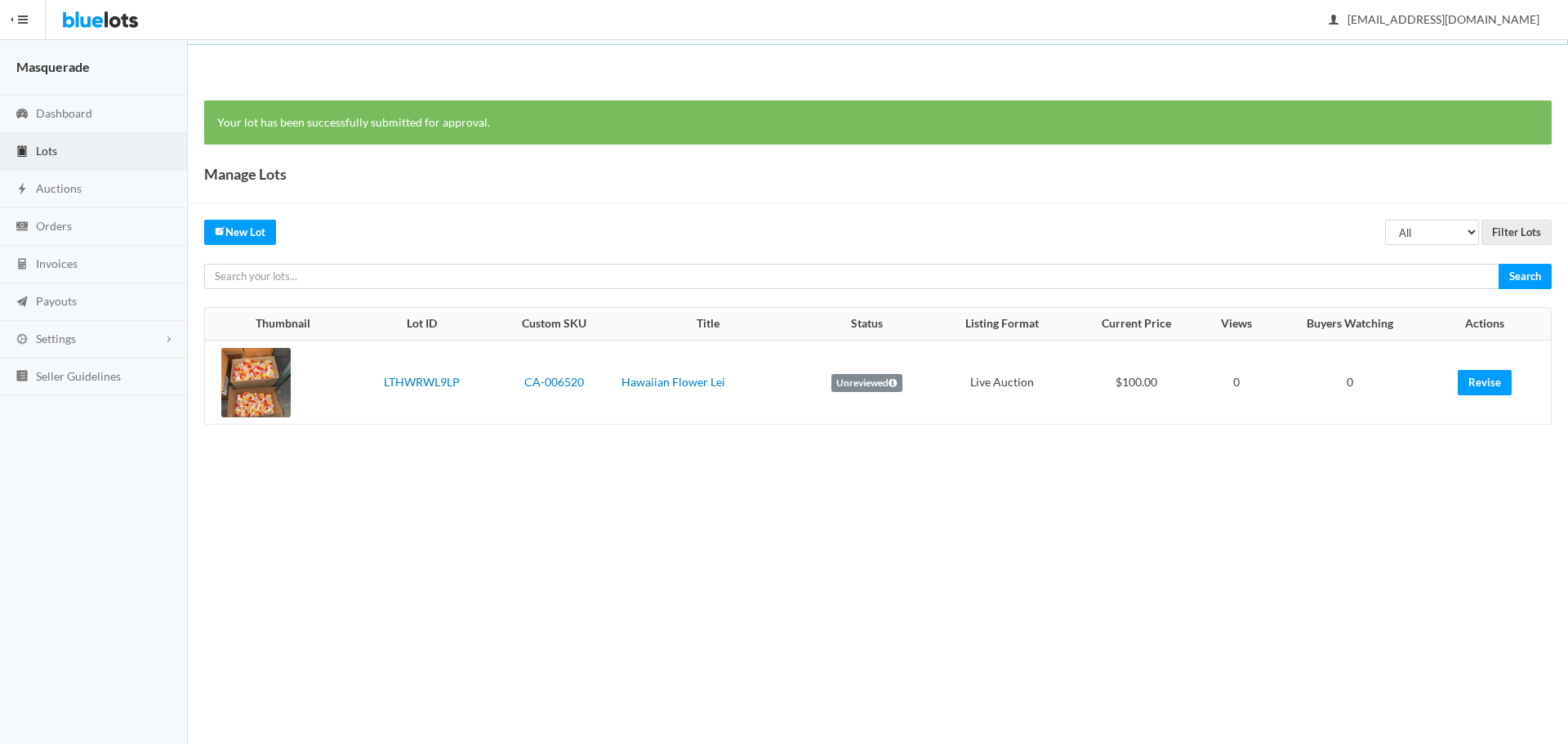
drag, startPoint x: 968, startPoint y: 518, endPoint x: 1008, endPoint y: 508, distance: 41.2
click at [971, 518] on body "Bluelots is for sale. If you are interested in purchasing the business, please …" at bounding box center [784, 372] width 1568 height 744
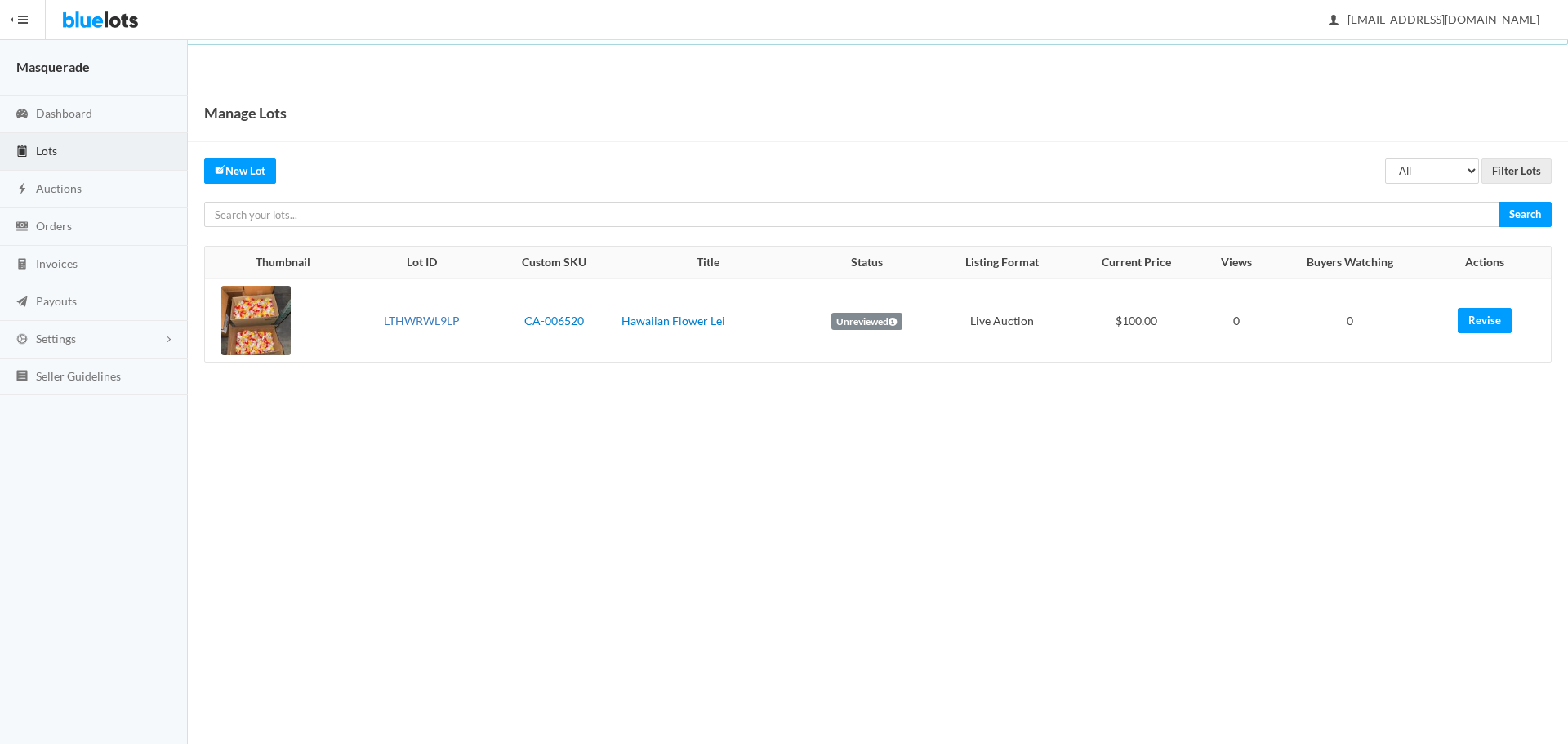
click at [410, 321] on link "LTHWRWL9LP" at bounding box center [422, 321] width 76 height 14
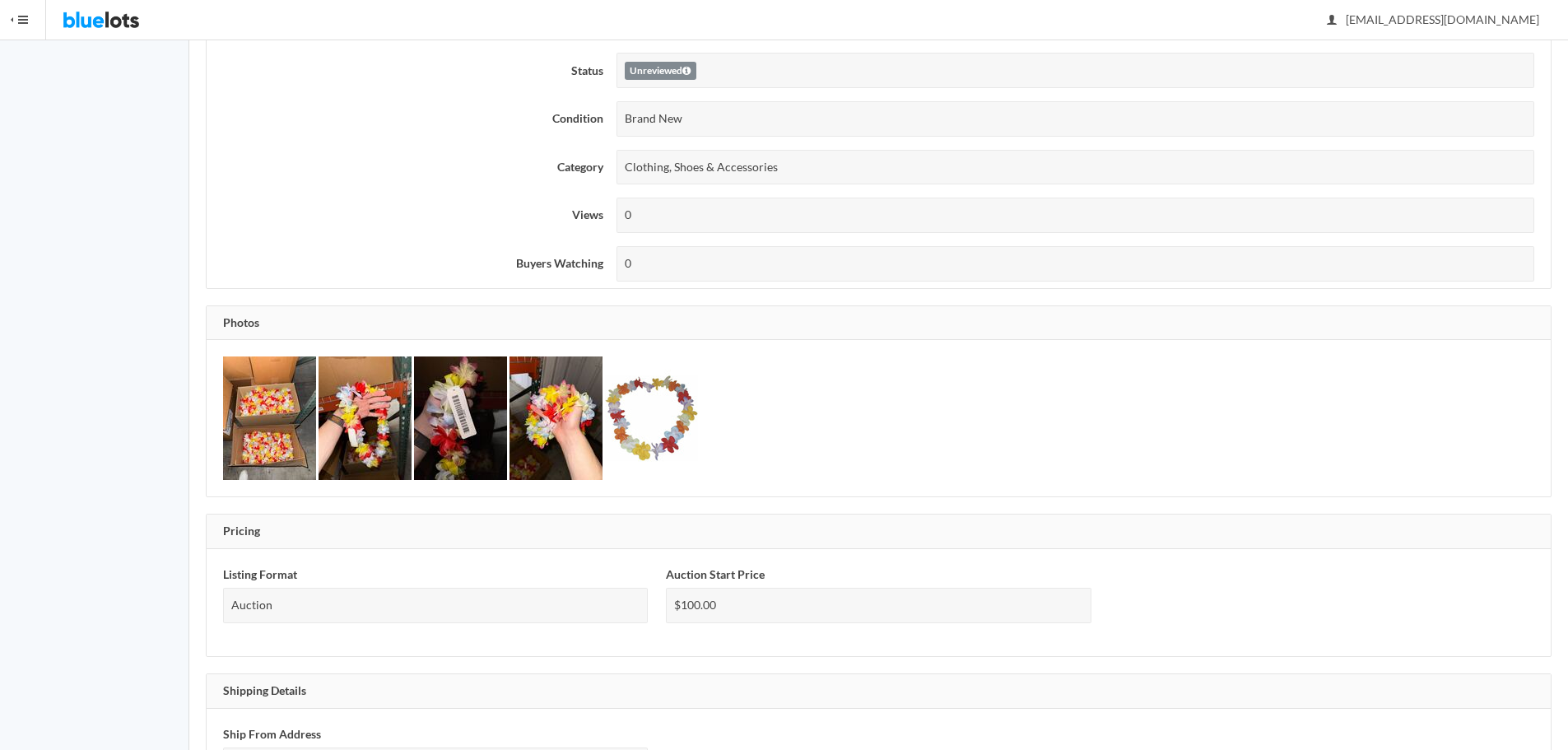
scroll to position [494, 0]
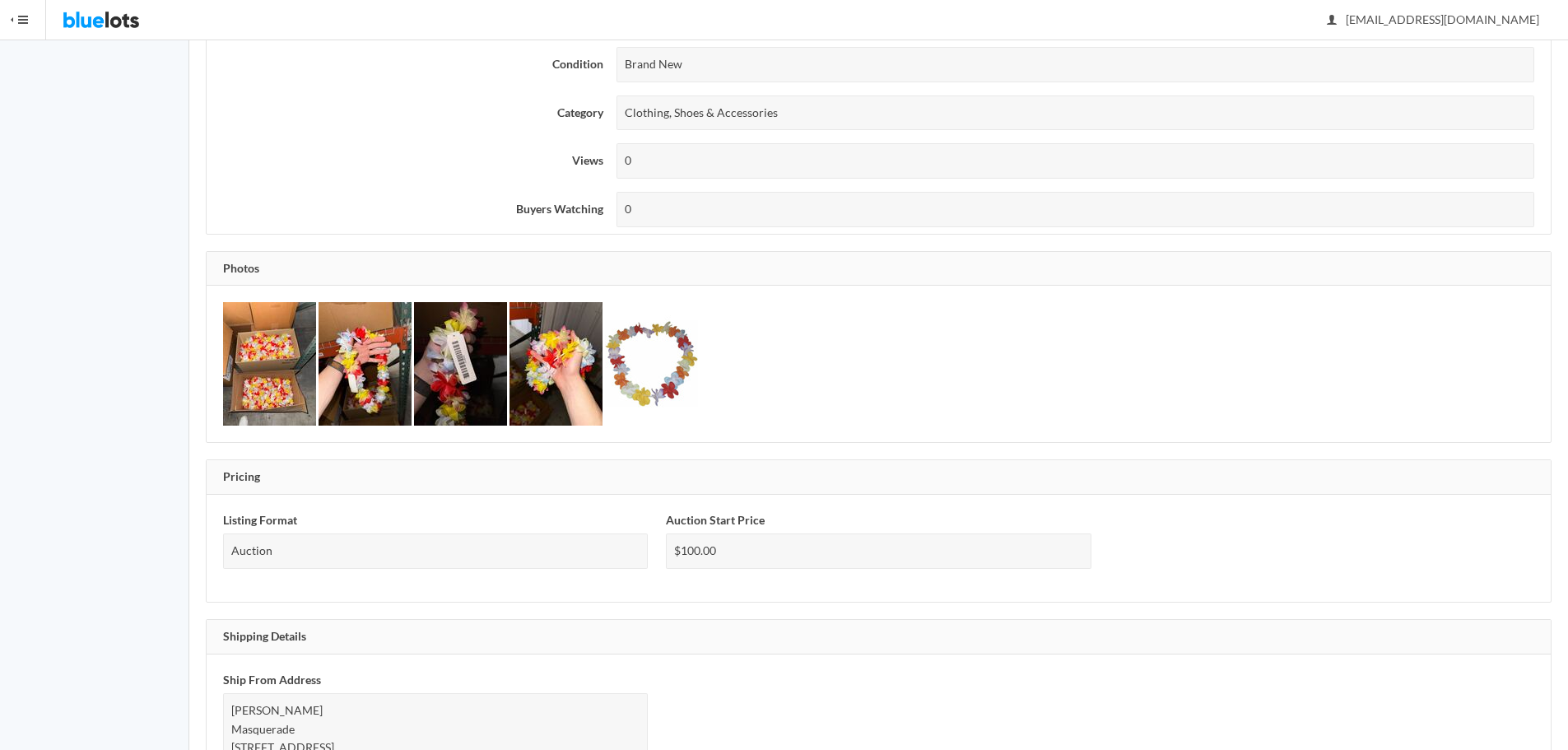
click at [282, 343] on img at bounding box center [270, 364] width 93 height 124
click at [529, 360] on img at bounding box center [556, 364] width 93 height 124
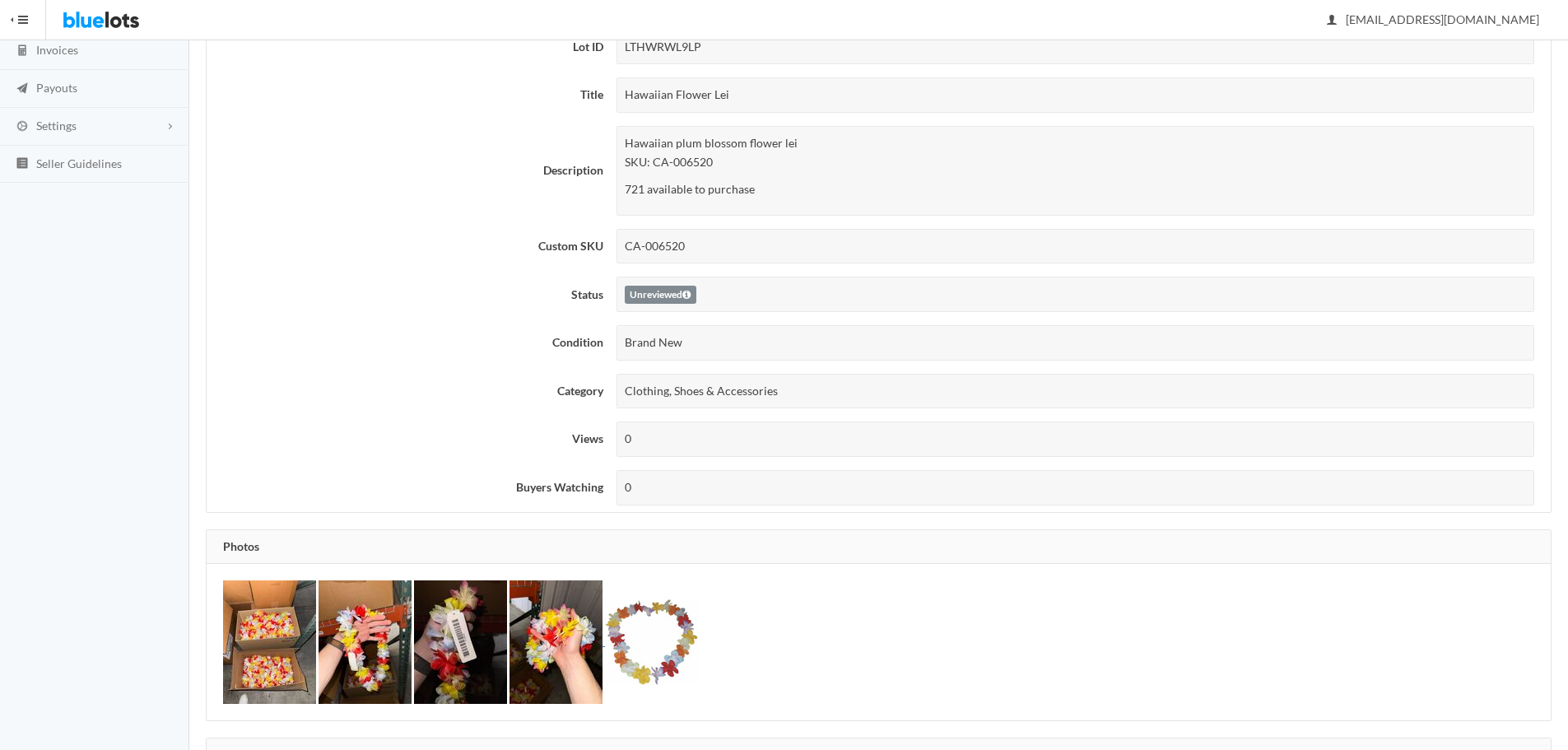
scroll to position [0, 0]
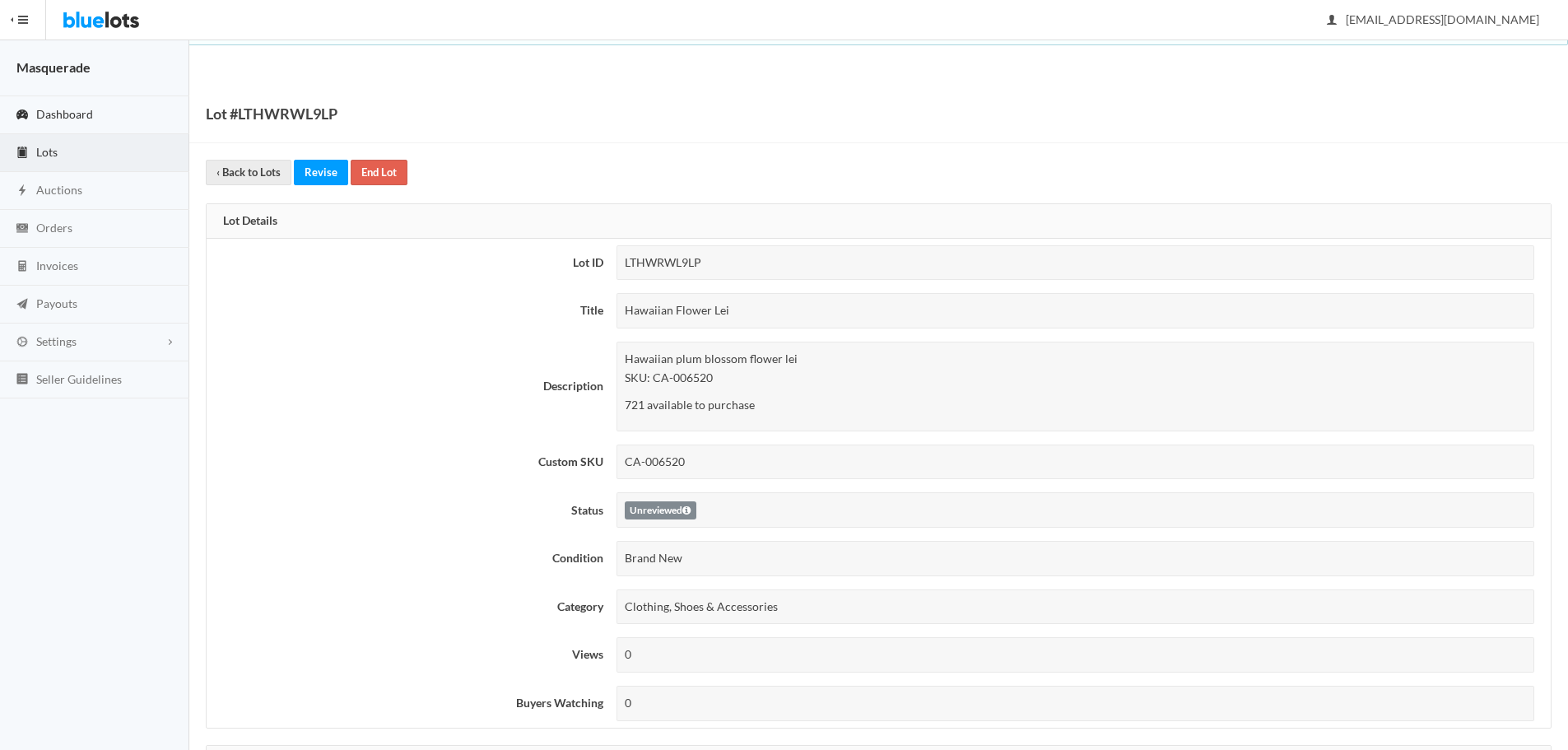
click at [69, 115] on span "Dashboard" at bounding box center [65, 114] width 56 height 14
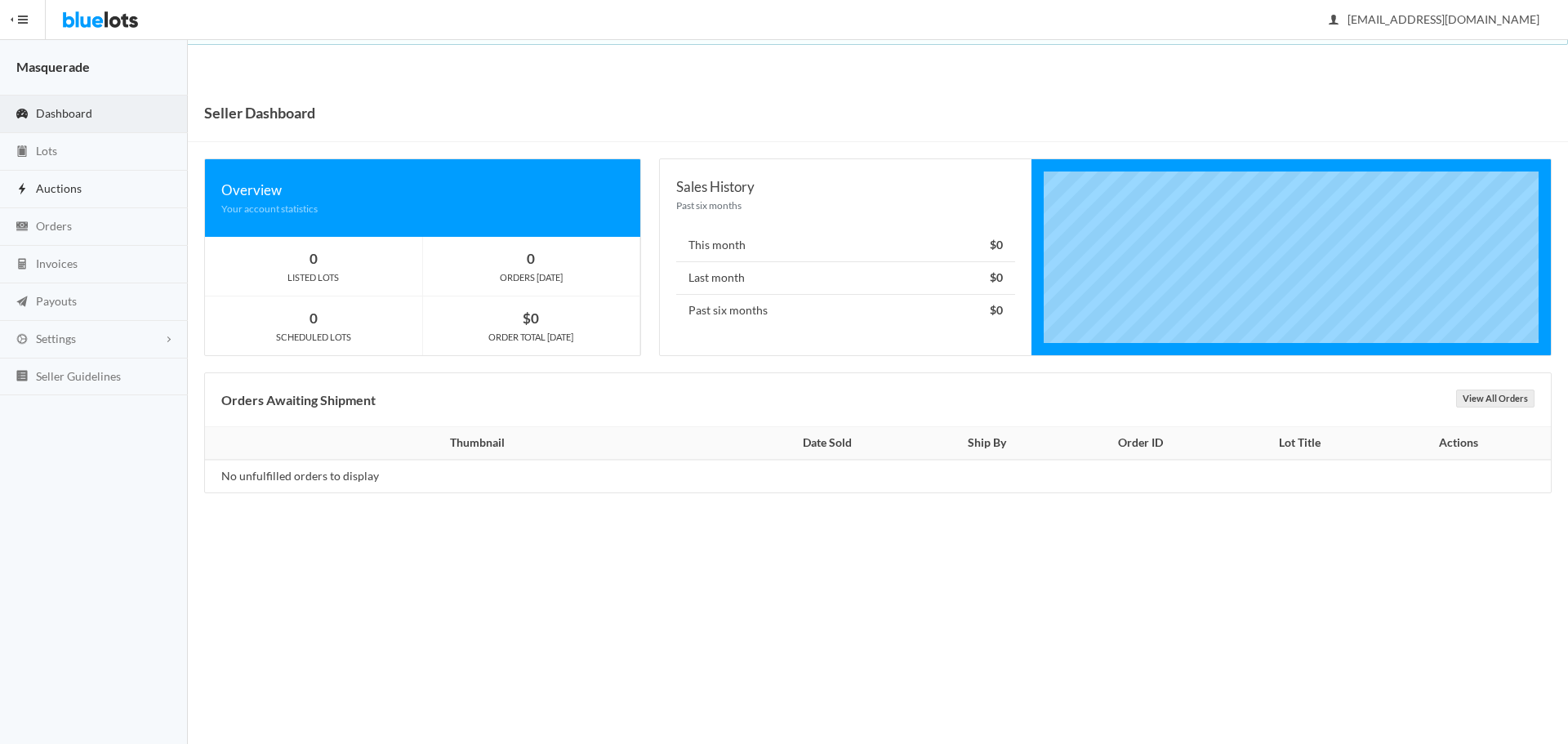
click at [65, 179] on link "Auctions" at bounding box center [94, 190] width 188 height 38
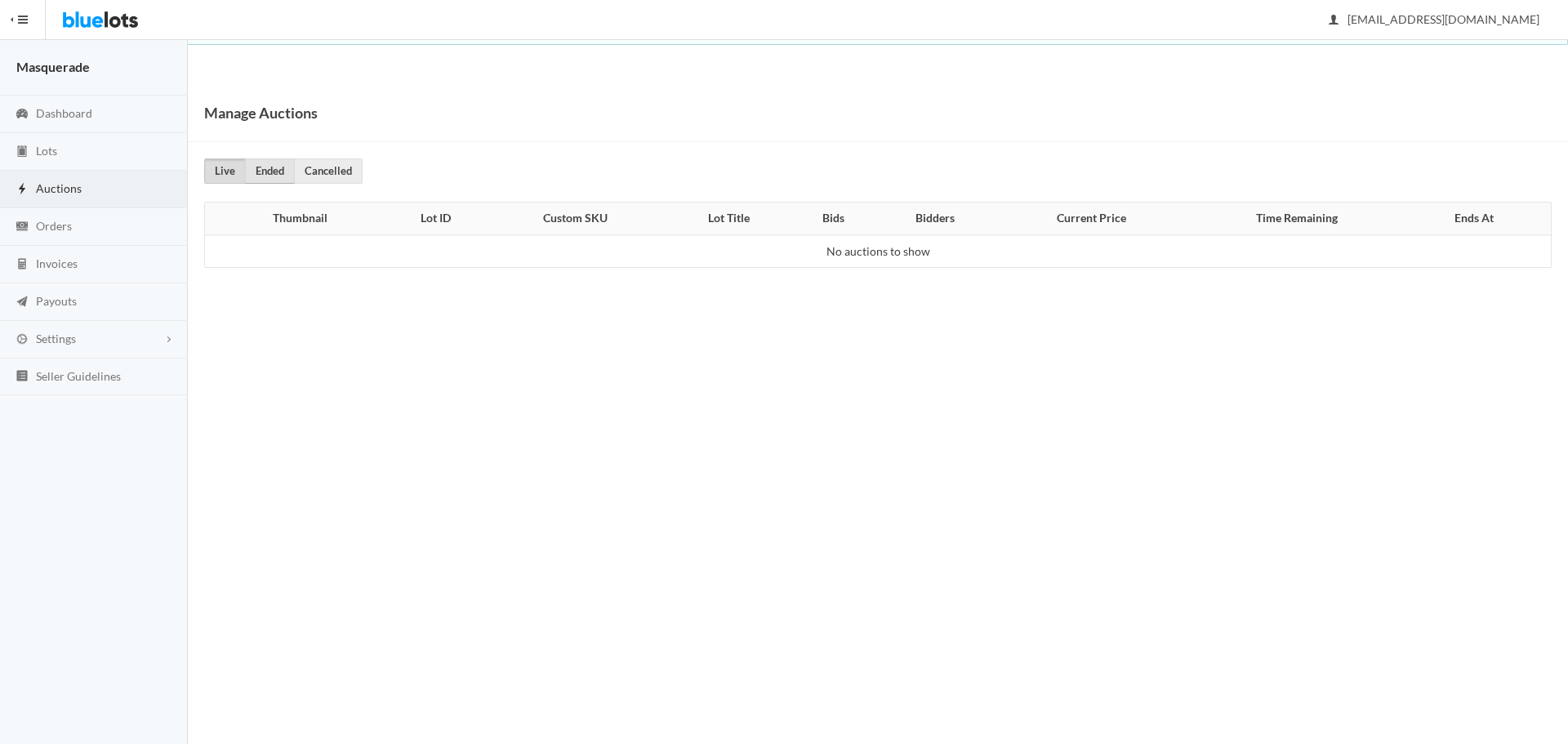
click at [281, 158] on link "Ended" at bounding box center [269, 171] width 49 height 26
click at [306, 166] on link "Cancelled" at bounding box center [328, 171] width 68 height 26
click at [238, 171] on link "Live" at bounding box center [225, 171] width 42 height 26
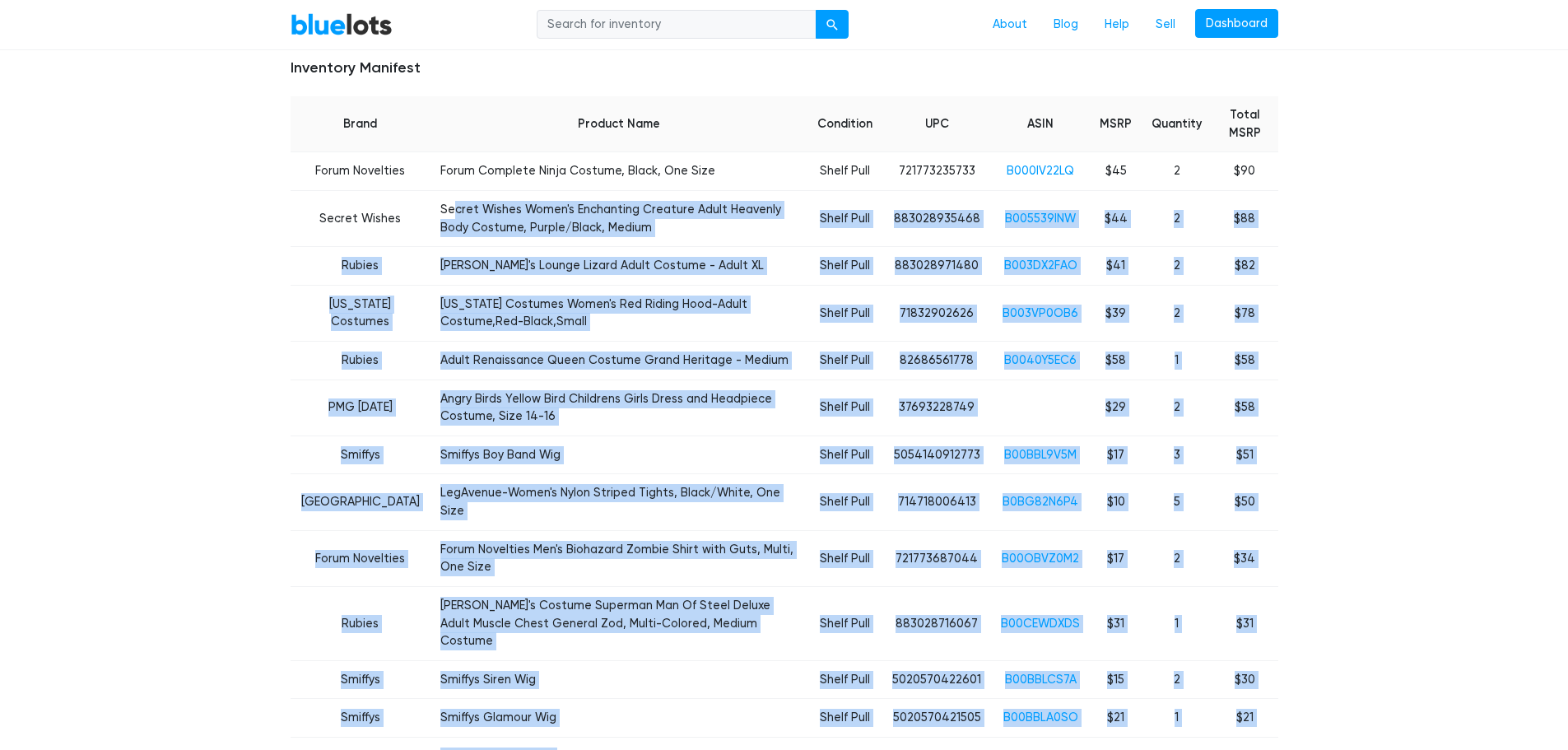
scroll to position [724, 0]
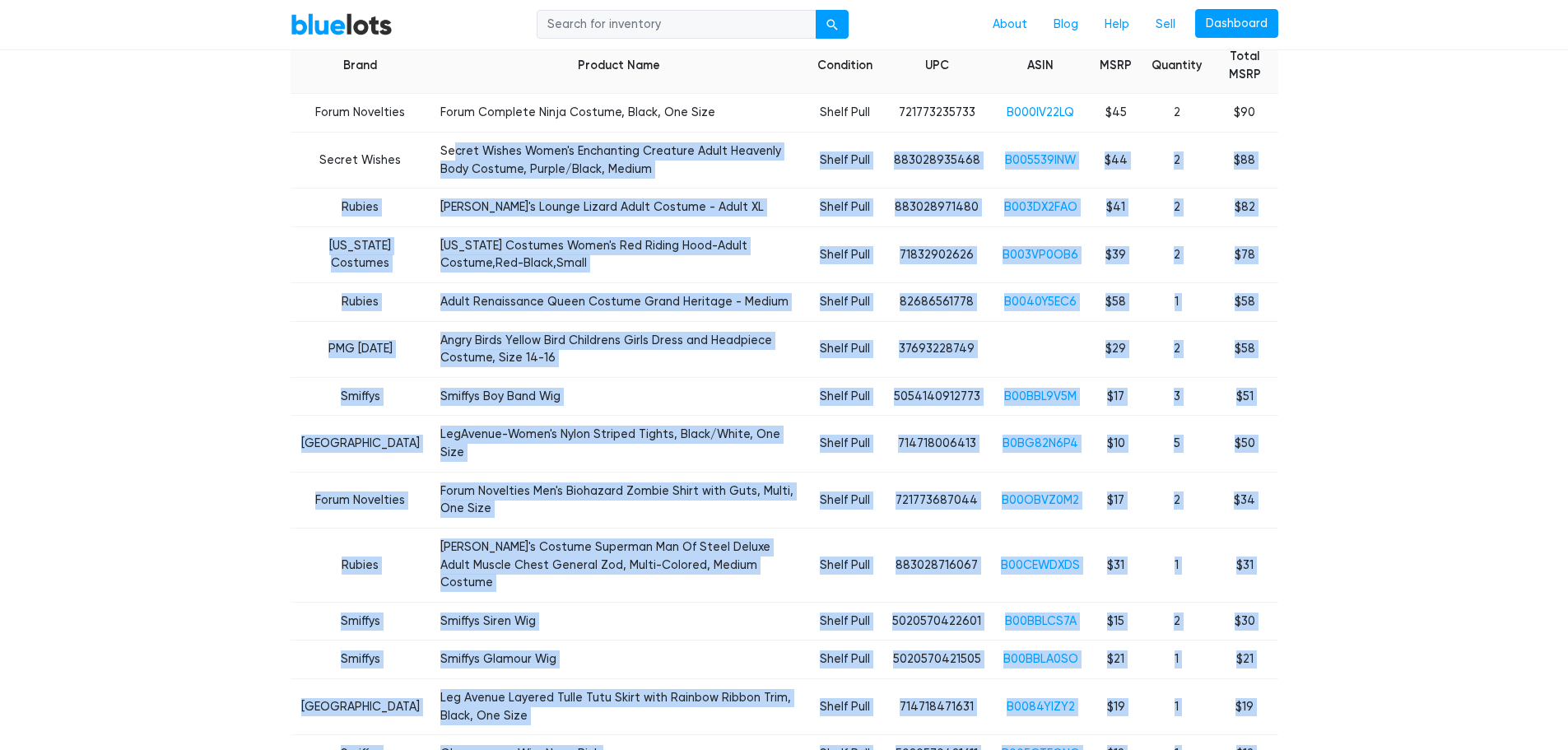
drag, startPoint x: 425, startPoint y: 196, endPoint x: 535, endPoint y: 694, distance: 510.0
click at [530, 740] on div "Inventory Manifest Brand Product Name Condition UPC ASIN MSRP Quantity Total MS…" at bounding box center [784, 412] width 1012 height 862
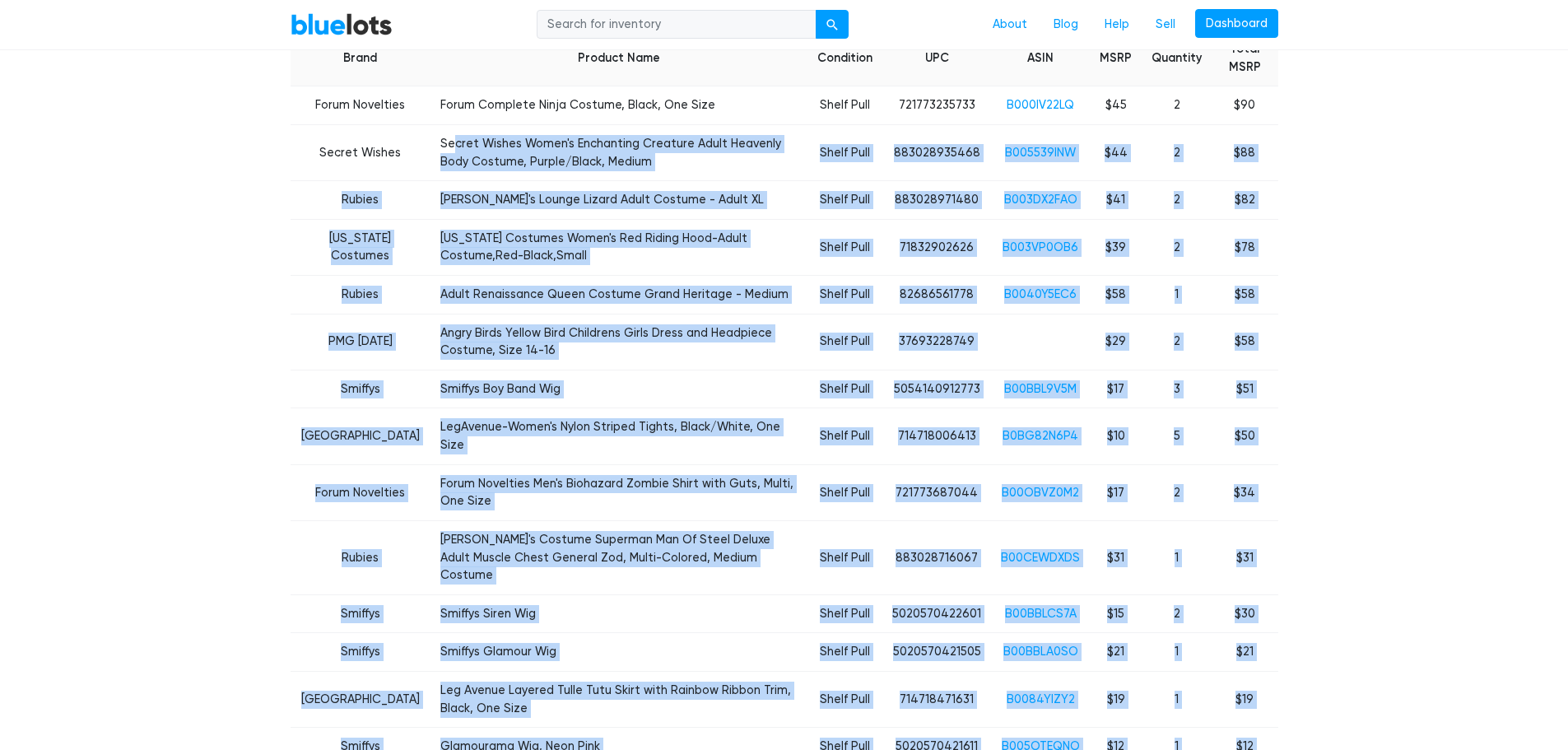
click at [1199, 421] on td "5" at bounding box center [1176, 436] width 70 height 56
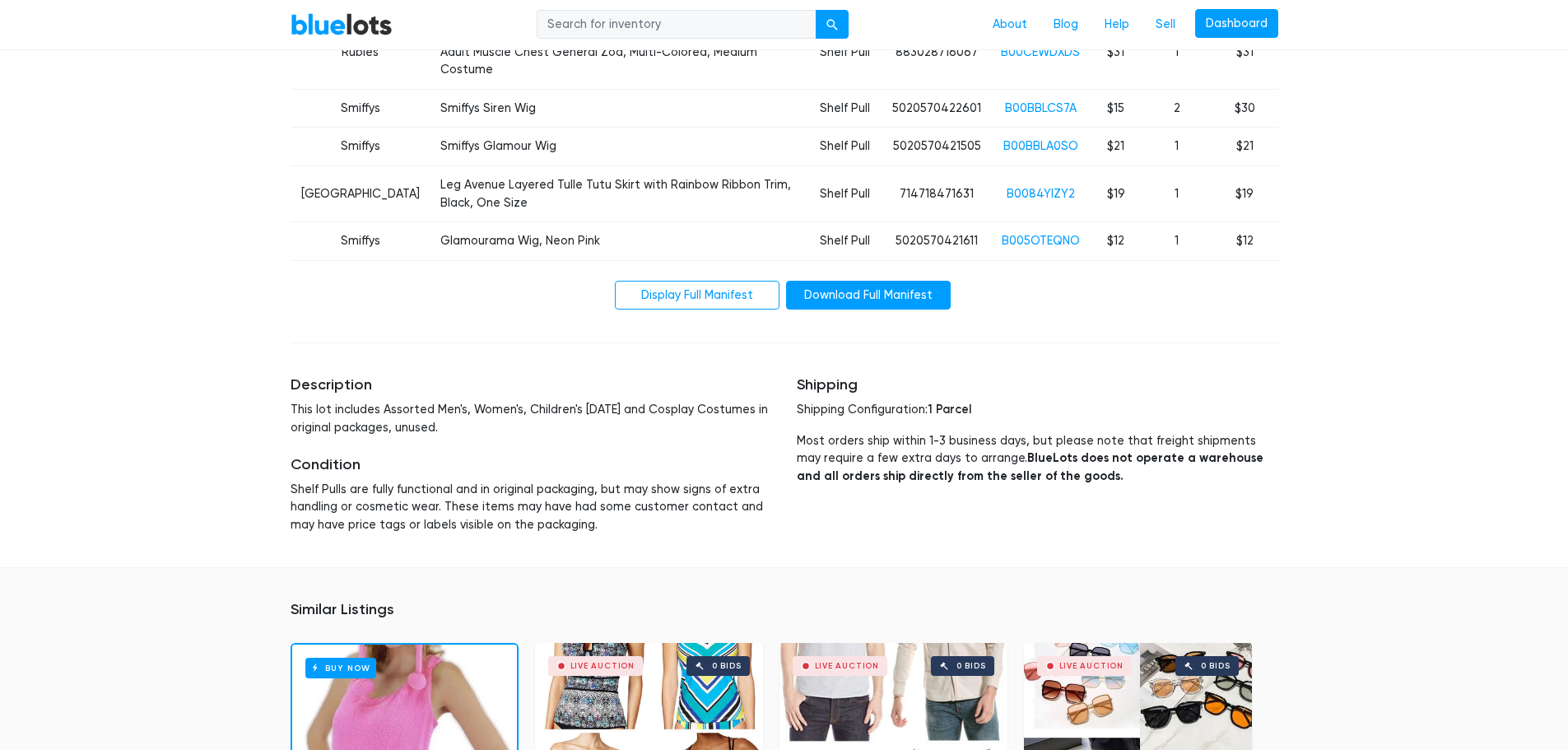
scroll to position [1328, 0]
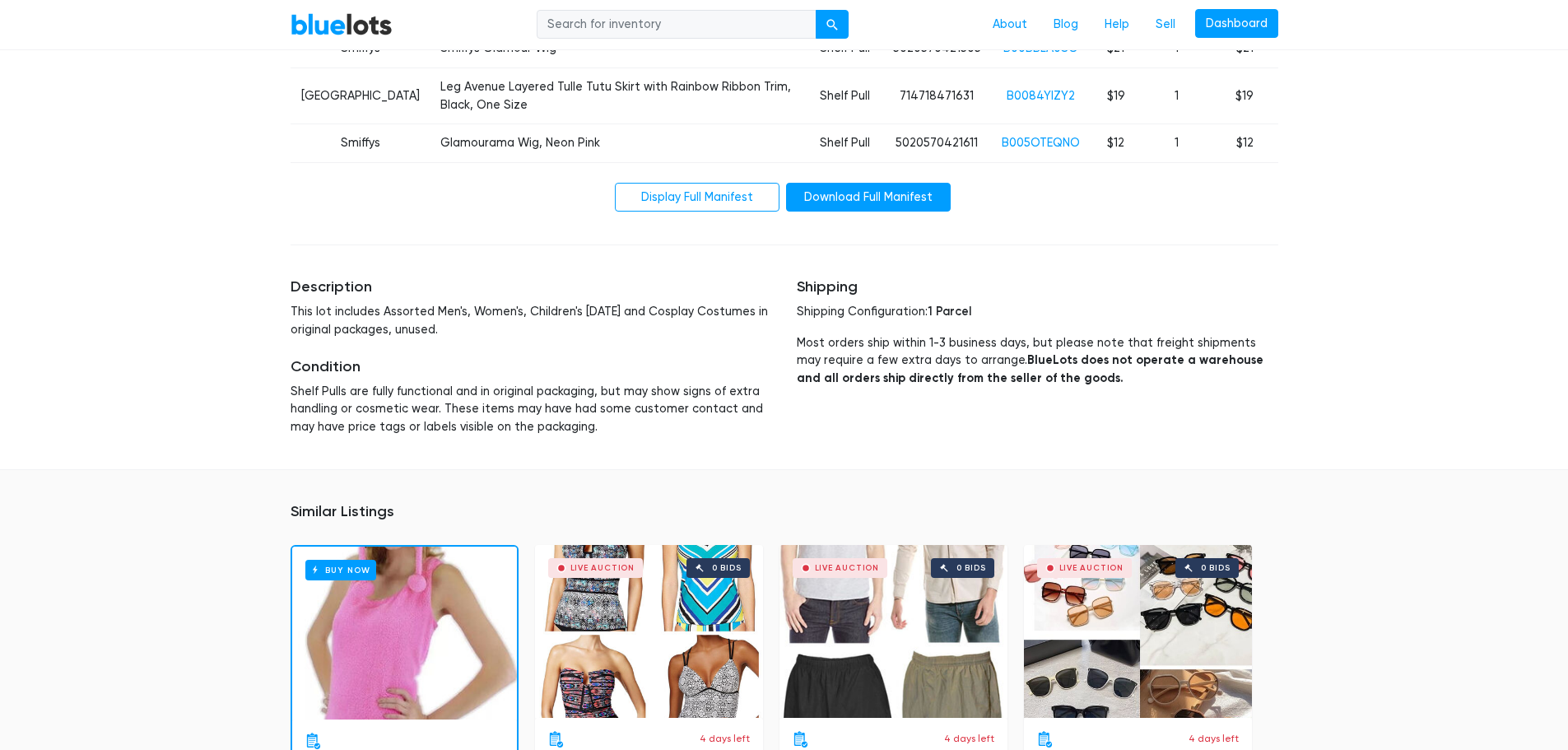
drag, startPoint x: 325, startPoint y: 253, endPoint x: 508, endPoint y: 267, distance: 183.5
click at [492, 278] on div "Description This lot includes Assorted Men's, Women's, Children's Halloween and…" at bounding box center [531, 308] width 481 height 60
click at [512, 303] on p "This lot includes Assorted Men's, Women's, Children's Halloween and Cosplay Cos…" at bounding box center [531, 321] width 481 height 36
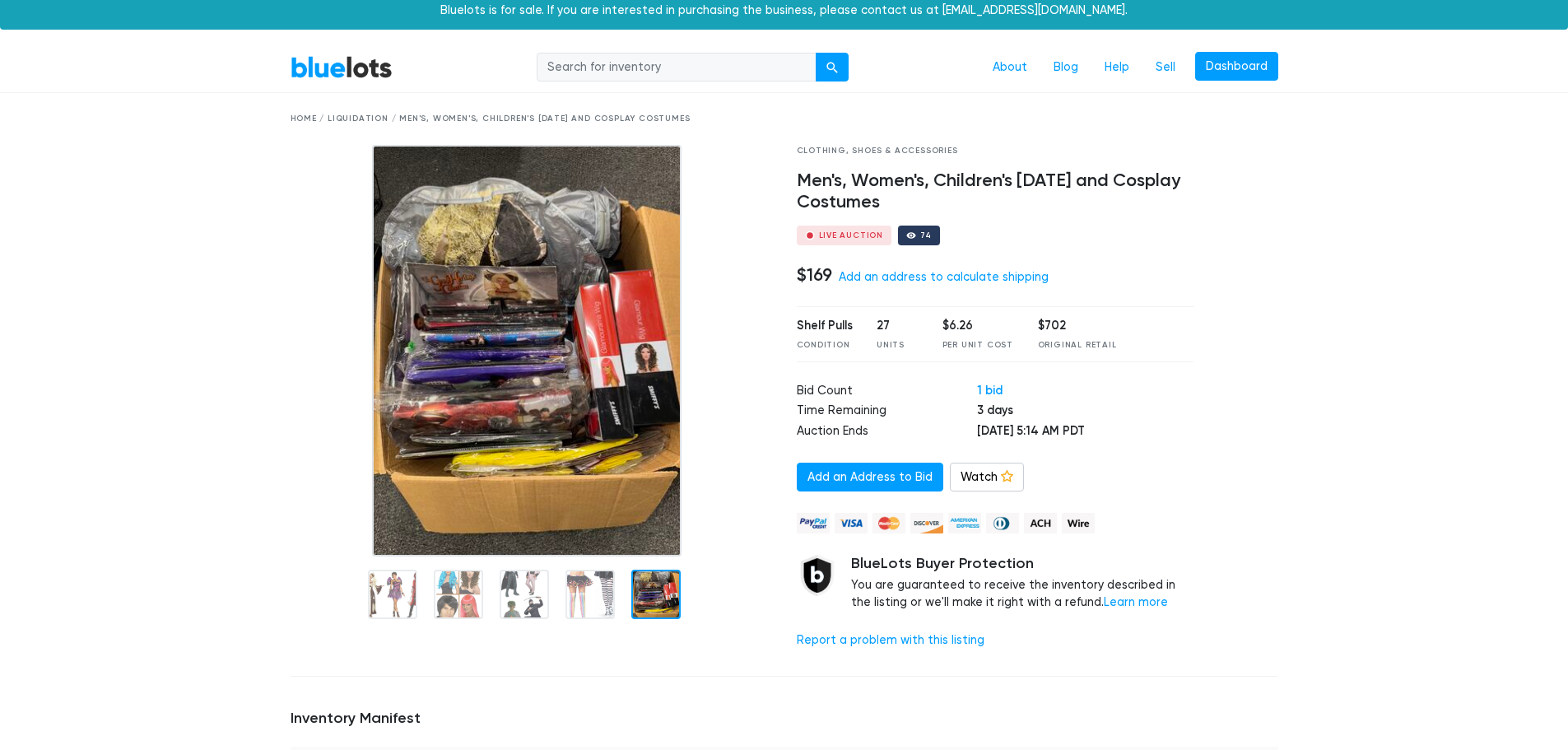
scroll to position [0, 0]
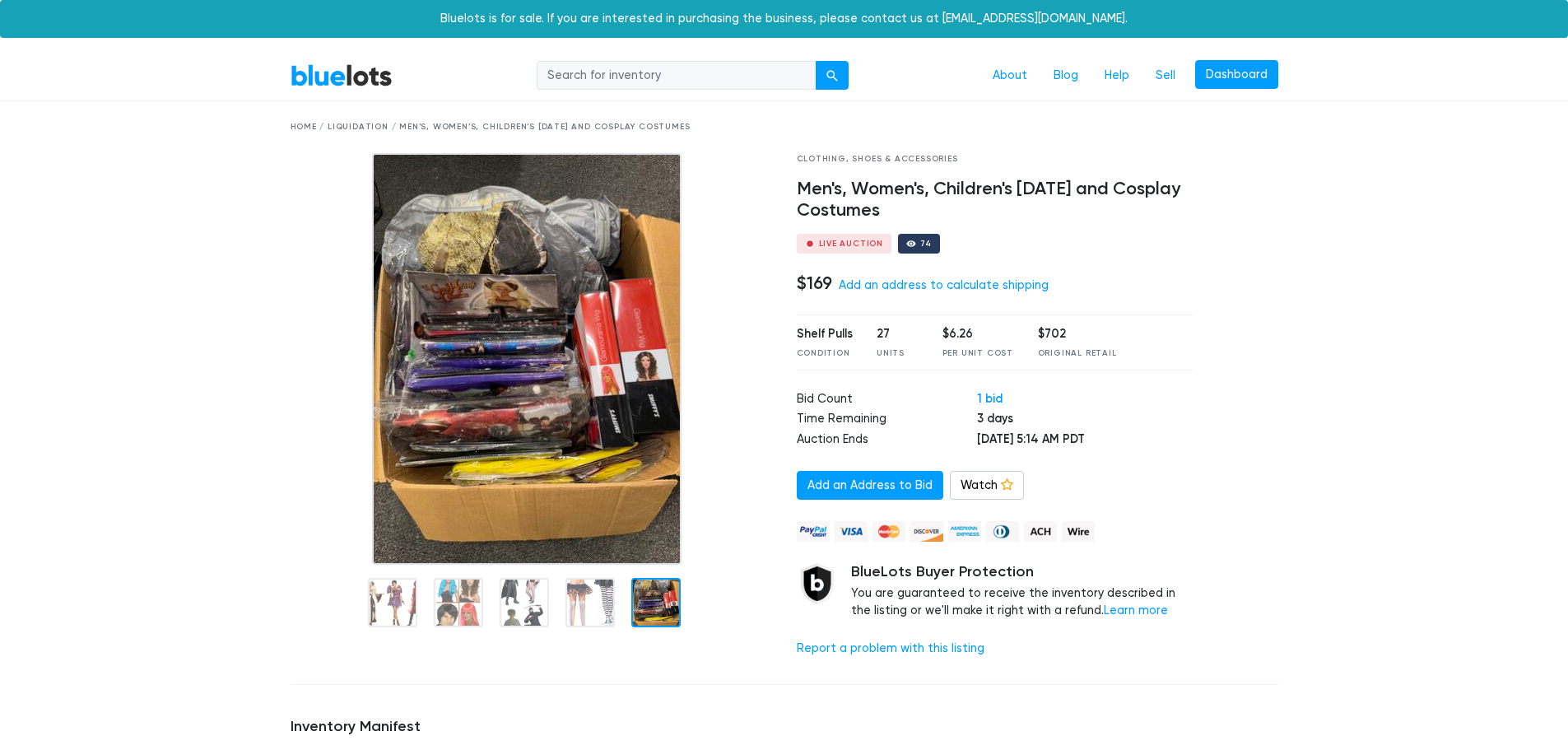
click at [369, 72] on link "BlueLots" at bounding box center [341, 75] width 102 height 24
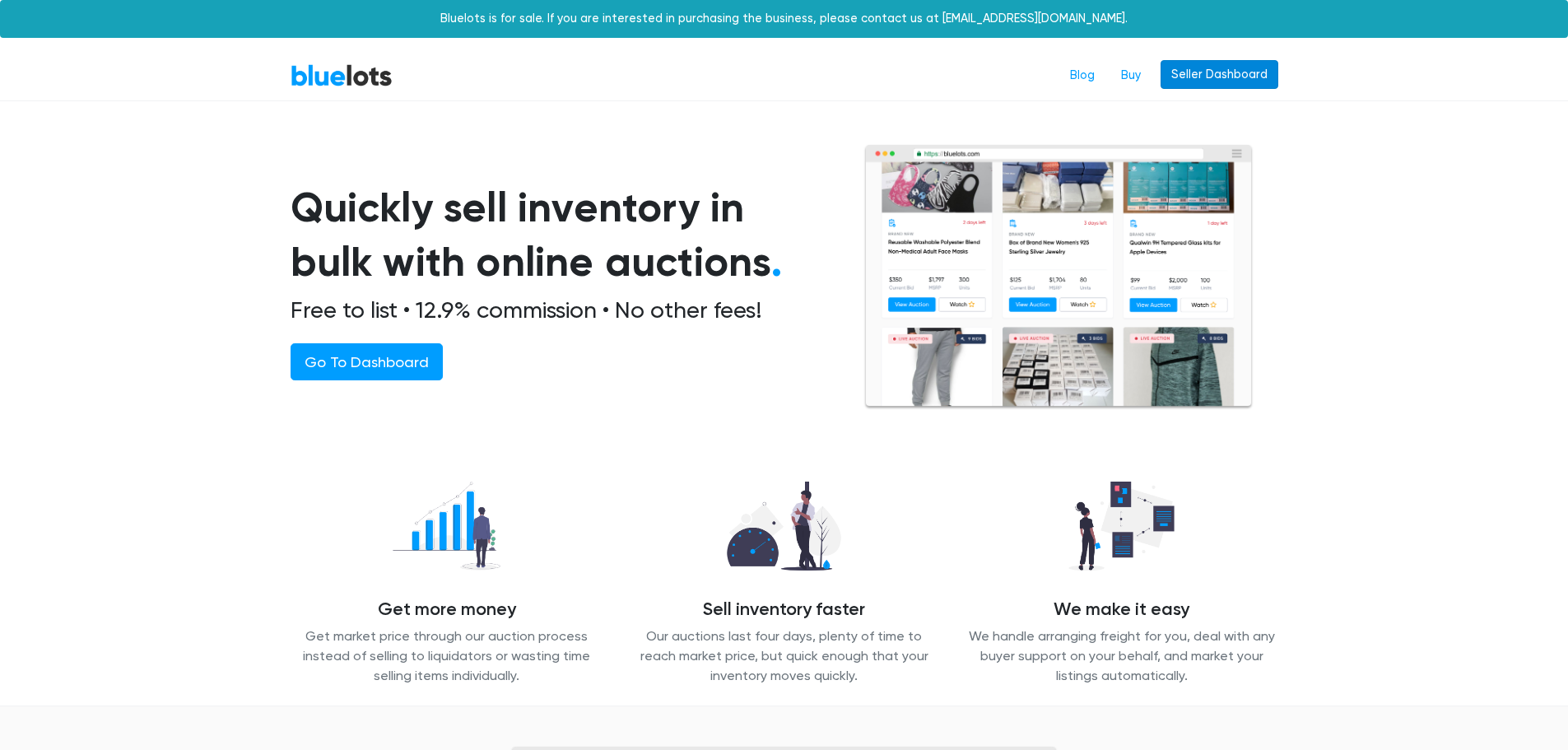
click at [1229, 76] on link "Seller Dashboard" at bounding box center [1219, 75] width 118 height 30
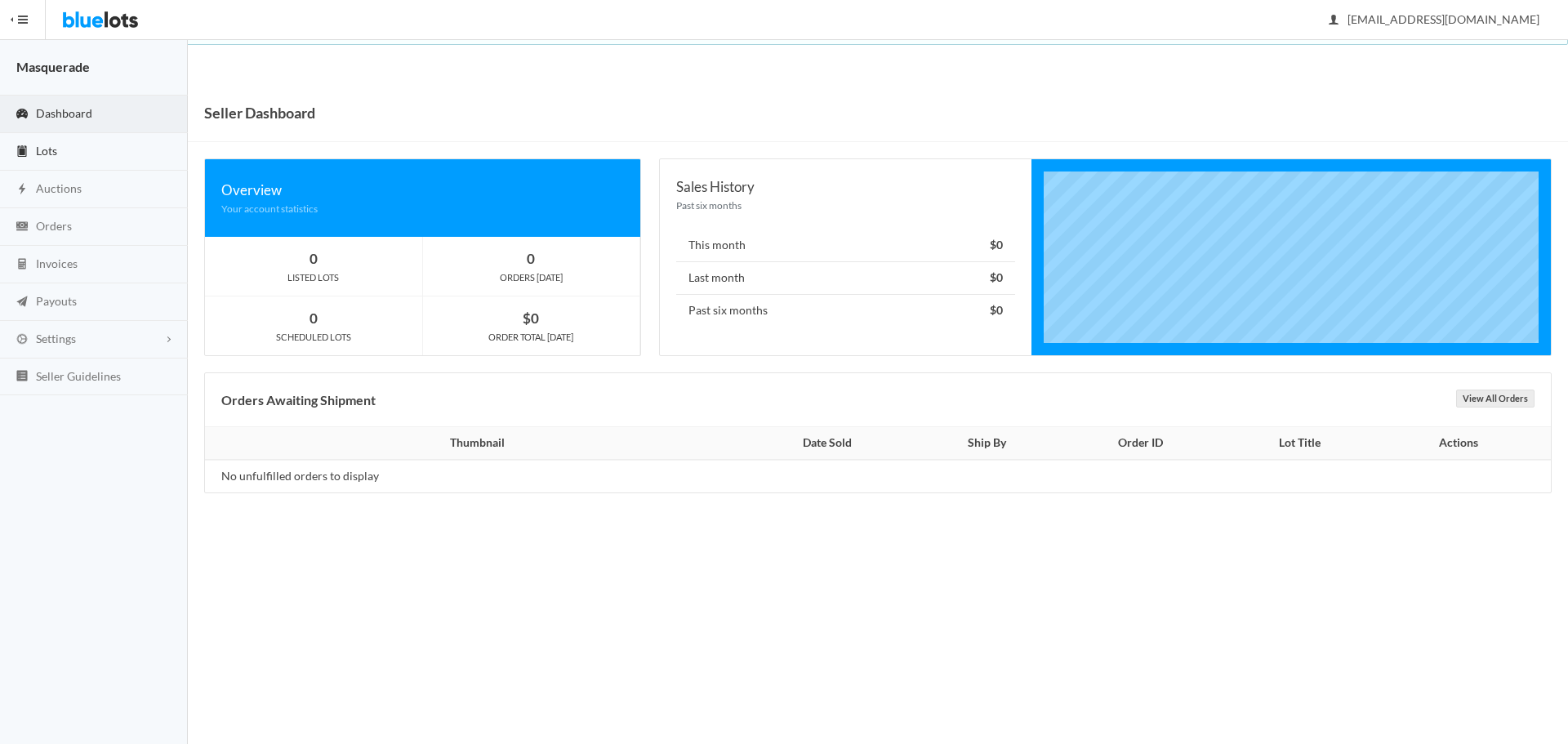
click at [35, 158] on link "Lots" at bounding box center [94, 152] width 188 height 38
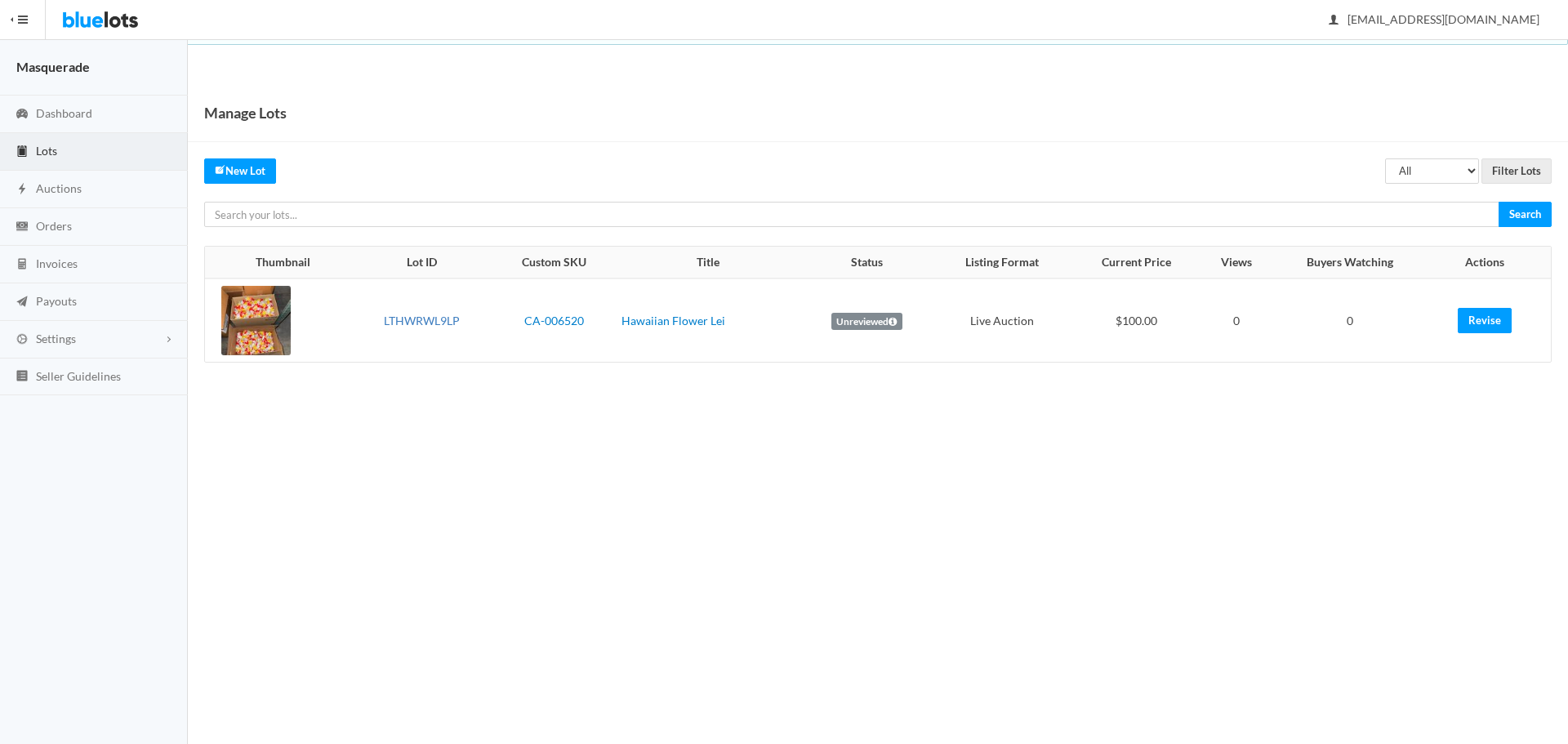
click at [418, 321] on link "LTHWRWL9LP" at bounding box center [422, 321] width 76 height 14
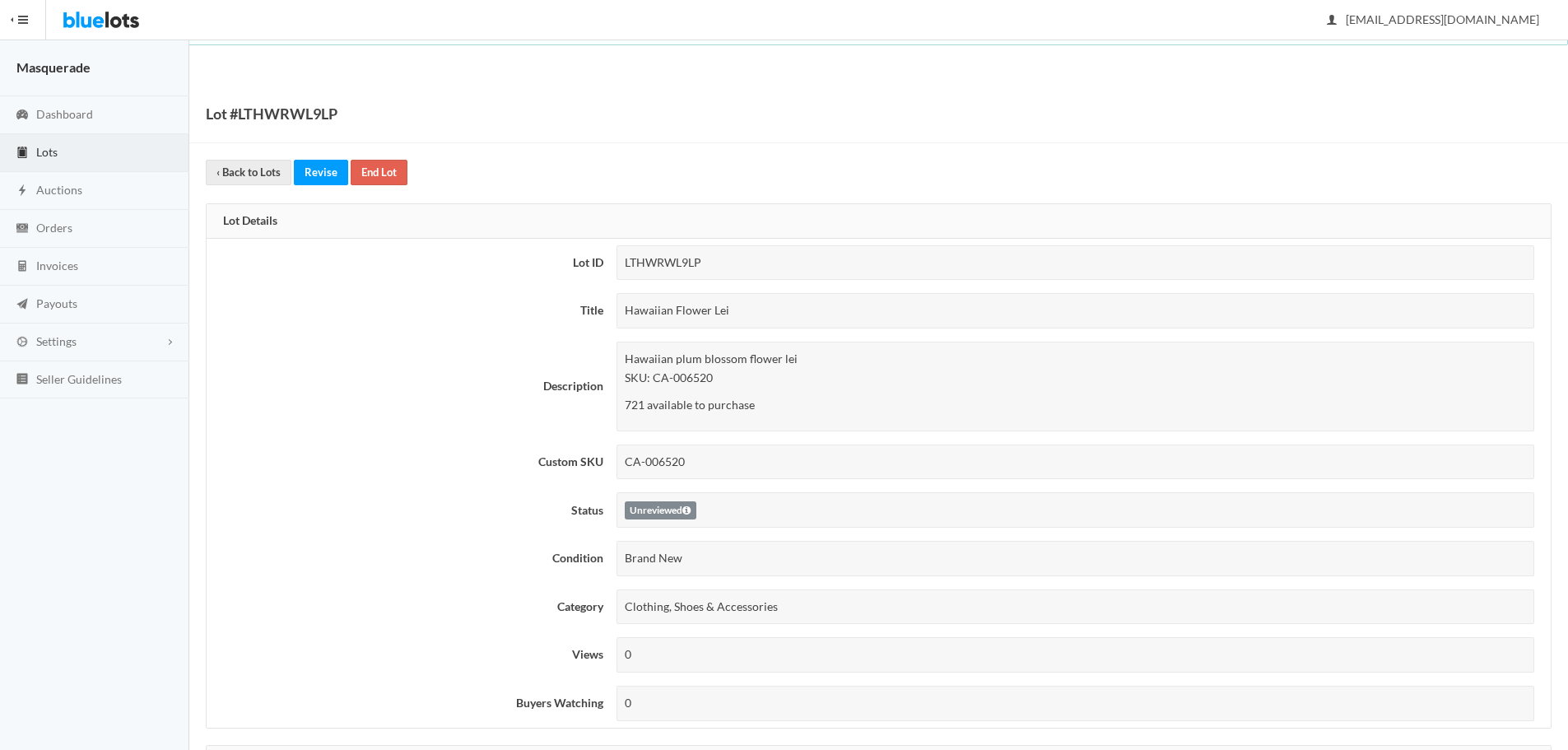
click at [640, 255] on div "LTHWRWL9LP" at bounding box center [1075, 262] width 917 height 36
drag, startPoint x: 628, startPoint y: 304, endPoint x: 855, endPoint y: 306, distance: 227.0
click at [852, 306] on div "Hawaiian Flower Lei" at bounding box center [1075, 311] width 917 height 36
drag, startPoint x: 821, startPoint y: 430, endPoint x: 851, endPoint y: 444, distance: 33.1
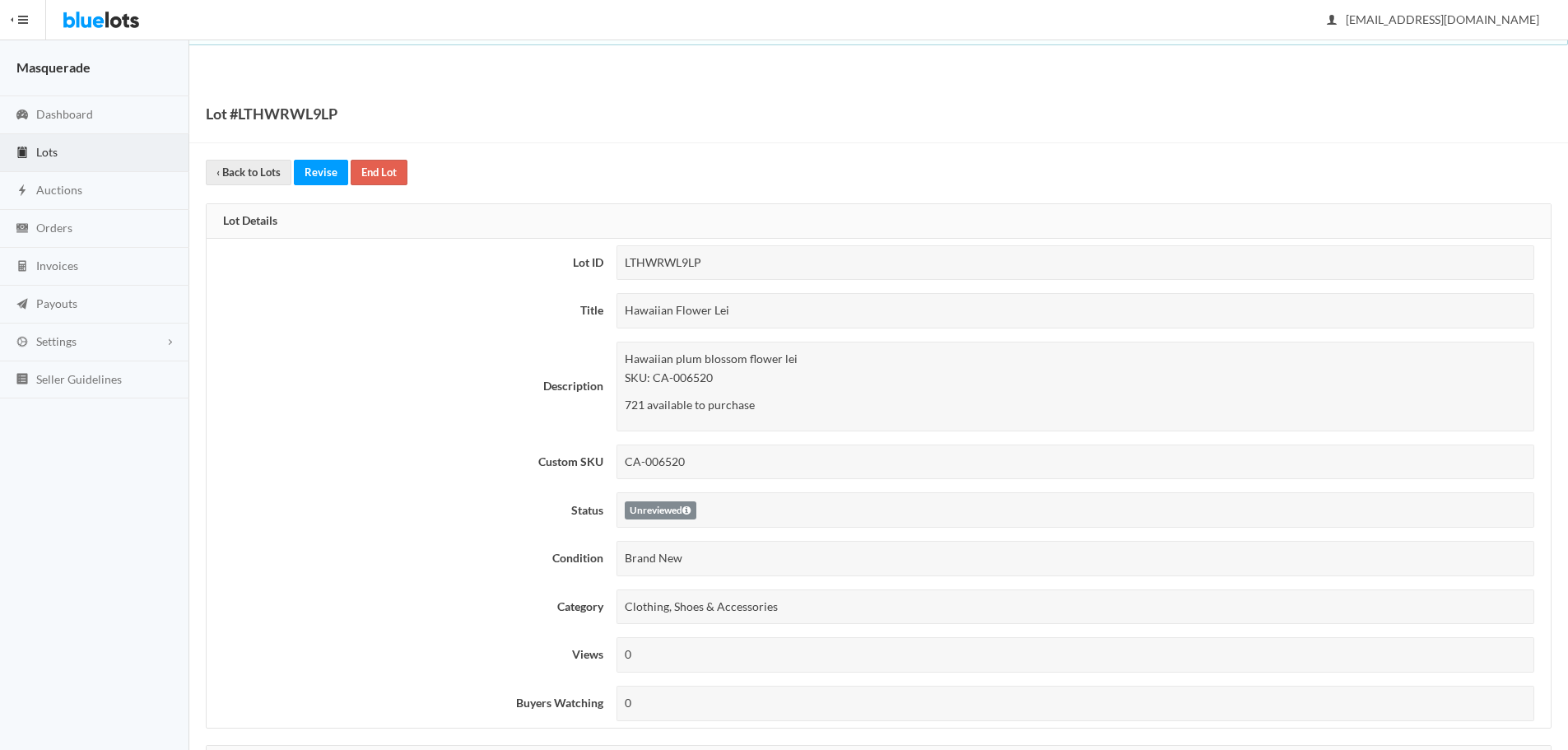
click at [851, 444] on tbody "Lot ID LTHWRWL9LP Title Hawaiian Flower Lei Description Hawaiian plum blossom f…" at bounding box center [878, 483] width 1344 height 489
click at [698, 369] on p "Hawaiian plum blossom flower lei SKU: CA-006520" at bounding box center [1075, 368] width 901 height 37
drag, startPoint x: 634, startPoint y: 460, endPoint x: 715, endPoint y: 479, distance: 83.2
click at [716, 473] on div "CA-006520" at bounding box center [1075, 462] width 917 height 36
drag, startPoint x: 634, startPoint y: 555, endPoint x: 722, endPoint y: 563, distance: 88.4
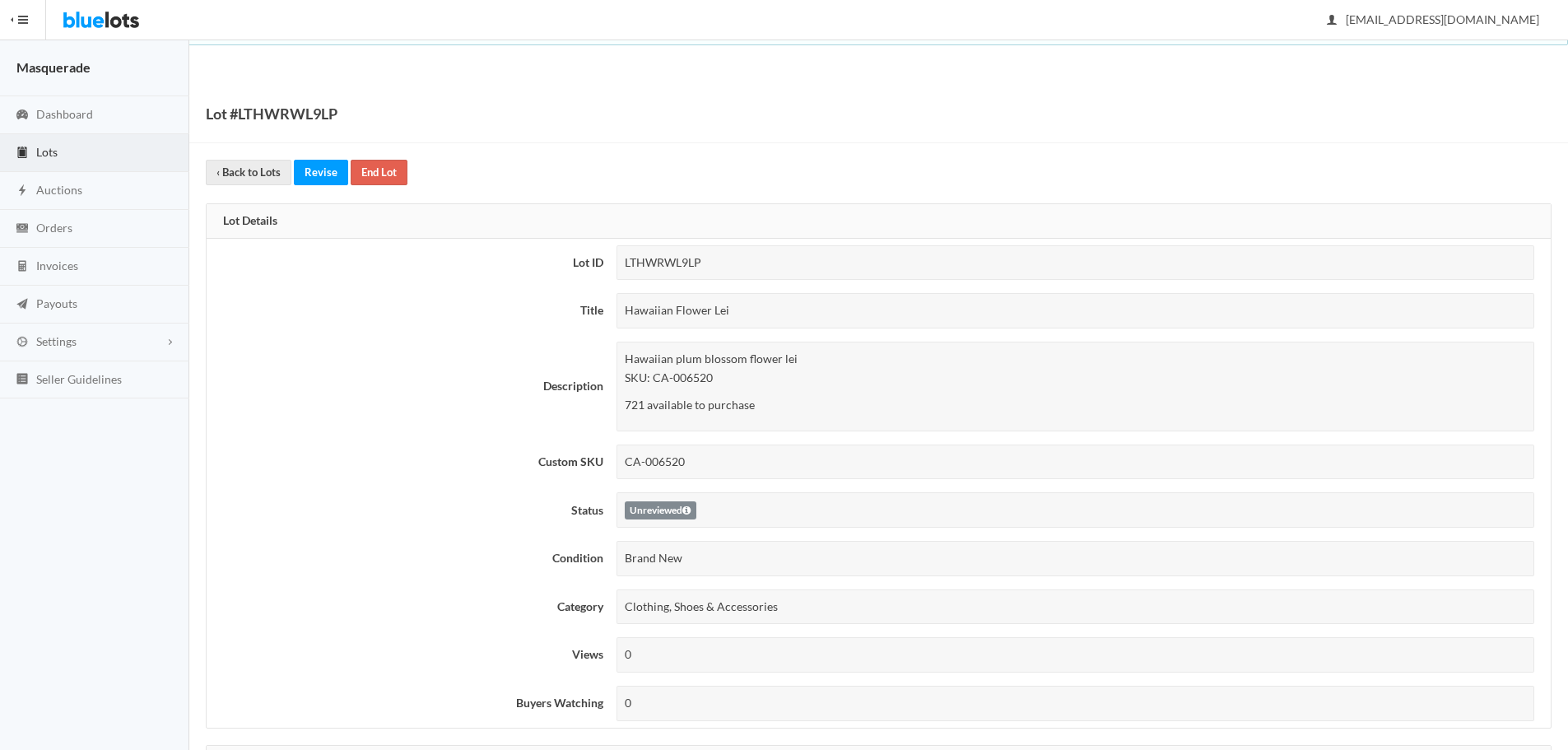
click at [723, 561] on div "Brand New" at bounding box center [1075, 558] width 917 height 36
drag, startPoint x: 670, startPoint y: 606, endPoint x: 924, endPoint y: 576, distance: 255.8
click at [924, 576] on tbody "Lot ID LTHWRWL9LP Title Hawaiian Flower Lei Description Hawaiian plum blossom f…" at bounding box center [878, 483] width 1344 height 489
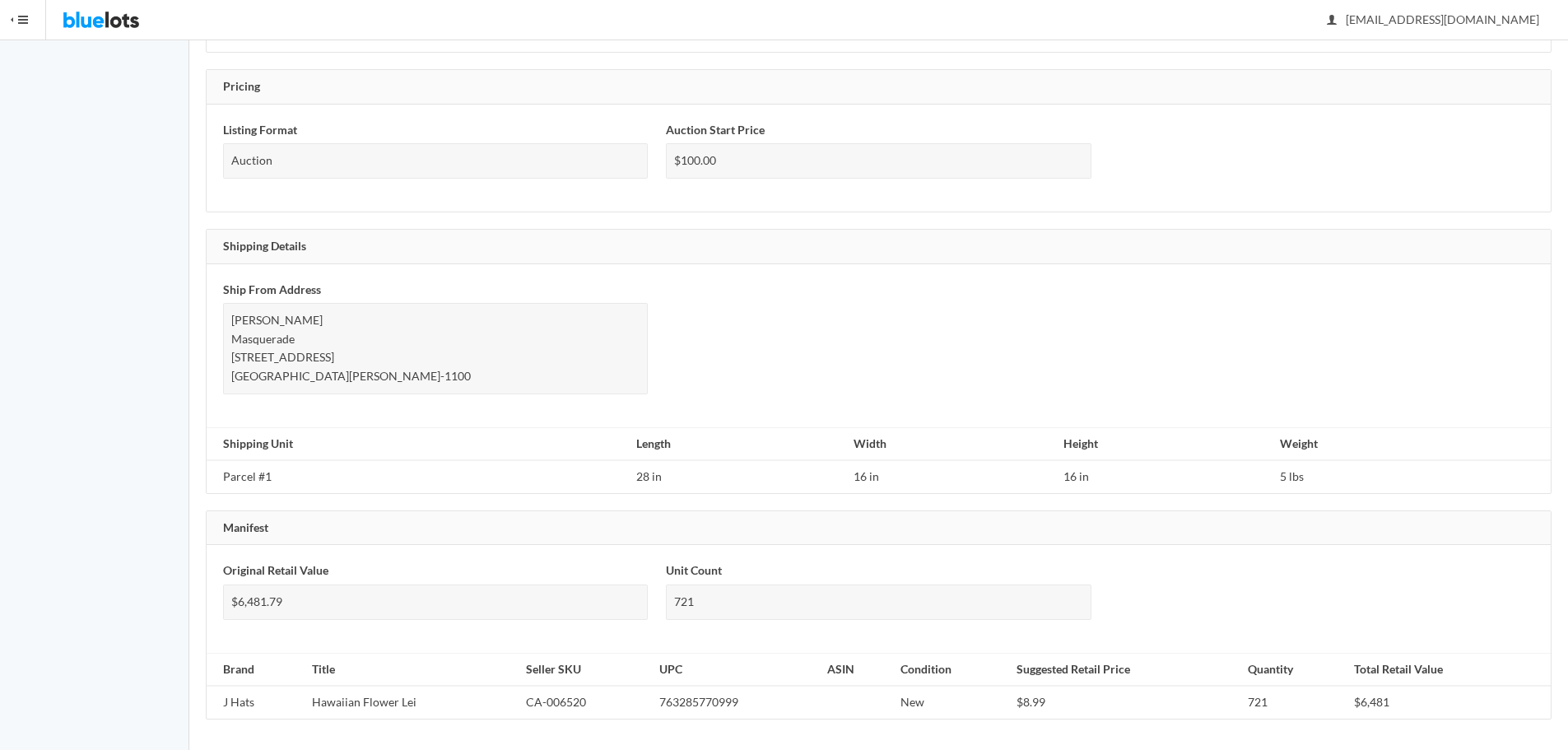
scroll to position [887, 0]
drag, startPoint x: 729, startPoint y: 482, endPoint x: 1283, endPoint y: 465, distance: 554.3
click at [1328, 467] on tr "Parcel #1 28 in 16 in 16 in 5 lbs" at bounding box center [878, 474] width 1344 height 33
click at [1281, 465] on td "5 lbs" at bounding box center [1412, 474] width 277 height 33
click at [671, 602] on div "721" at bounding box center [878, 600] width 425 height 36
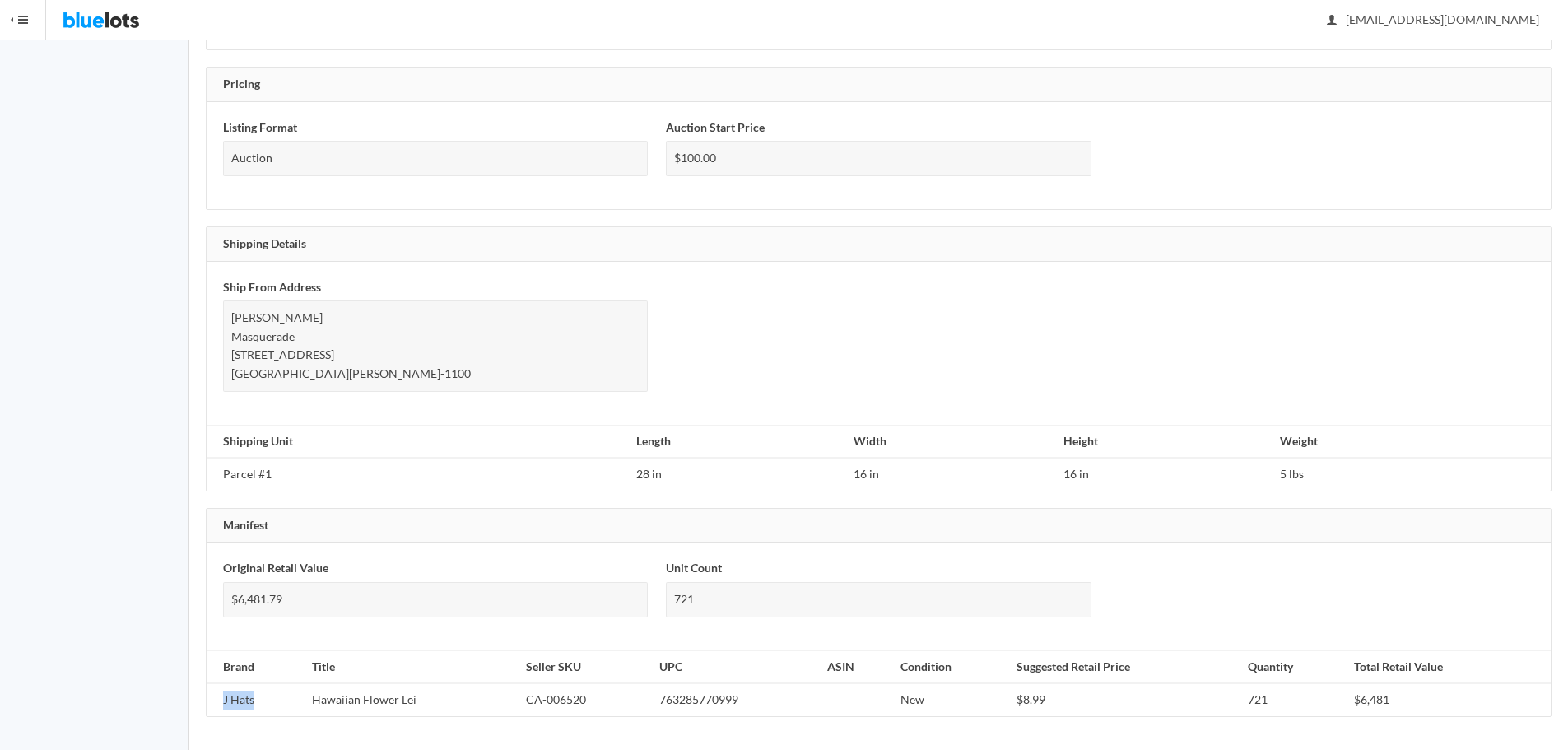
drag, startPoint x: 229, startPoint y: 702, endPoint x: 261, endPoint y: 708, distance: 32.6
click at [258, 708] on td "J Hats" at bounding box center [256, 700] width 99 height 33
drag, startPoint x: 864, startPoint y: 691, endPoint x: 940, endPoint y: 691, distance: 76.0
click at [908, 691] on tr "J Hats Hawaiian Flower Lei CA-006520 763285770999 New $8.99 721 $6,481" at bounding box center [878, 700] width 1344 height 33
click at [1062, 704] on td "$8.99" at bounding box center [1125, 700] width 231 height 33
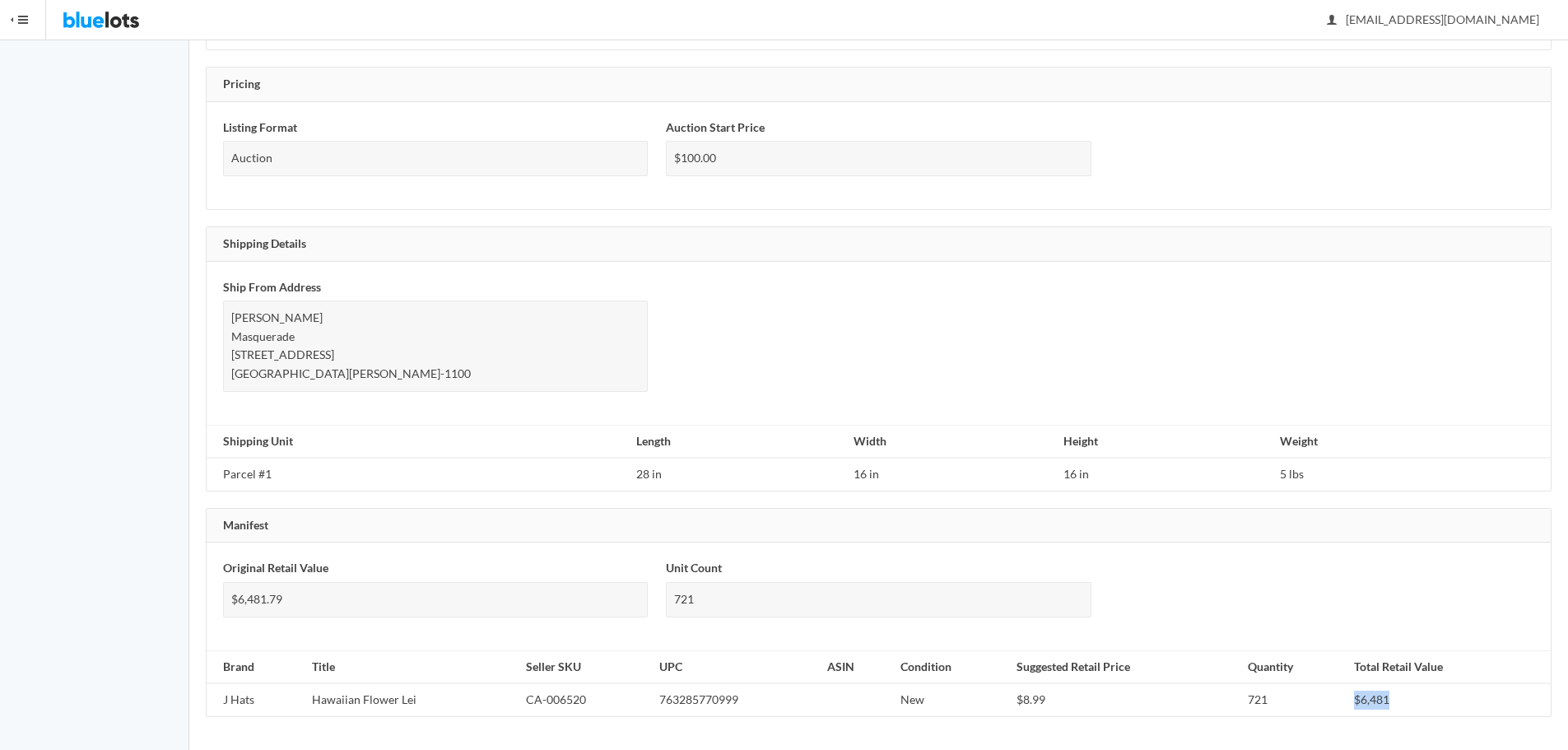
drag, startPoint x: 1365, startPoint y: 703, endPoint x: 1397, endPoint y: 705, distance: 32.1
click at [1397, 705] on tr "J Hats Hawaiian Flower Lei CA-006520 763285770999 New $8.99 721 $6,481" at bounding box center [878, 700] width 1344 height 33
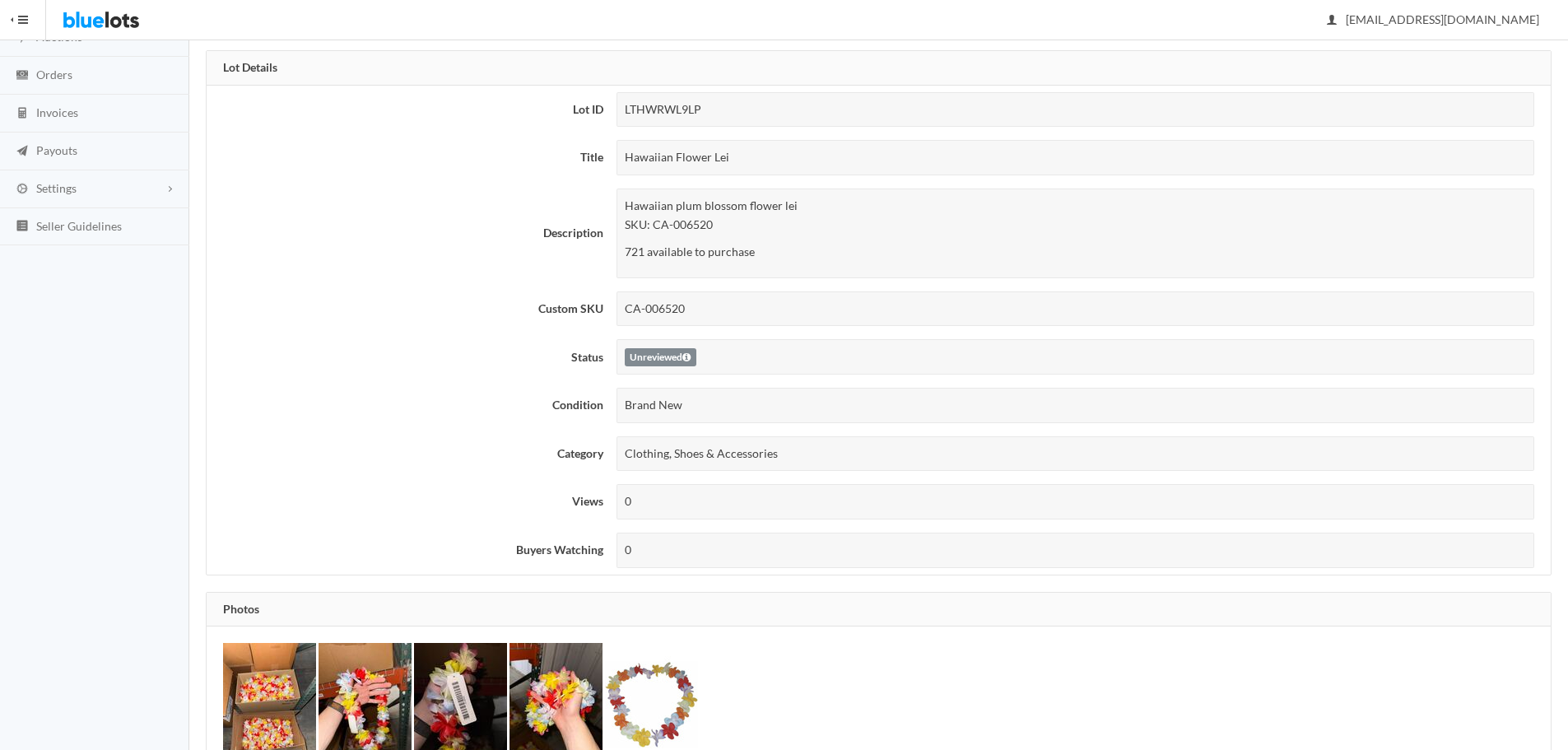
scroll to position [0, 0]
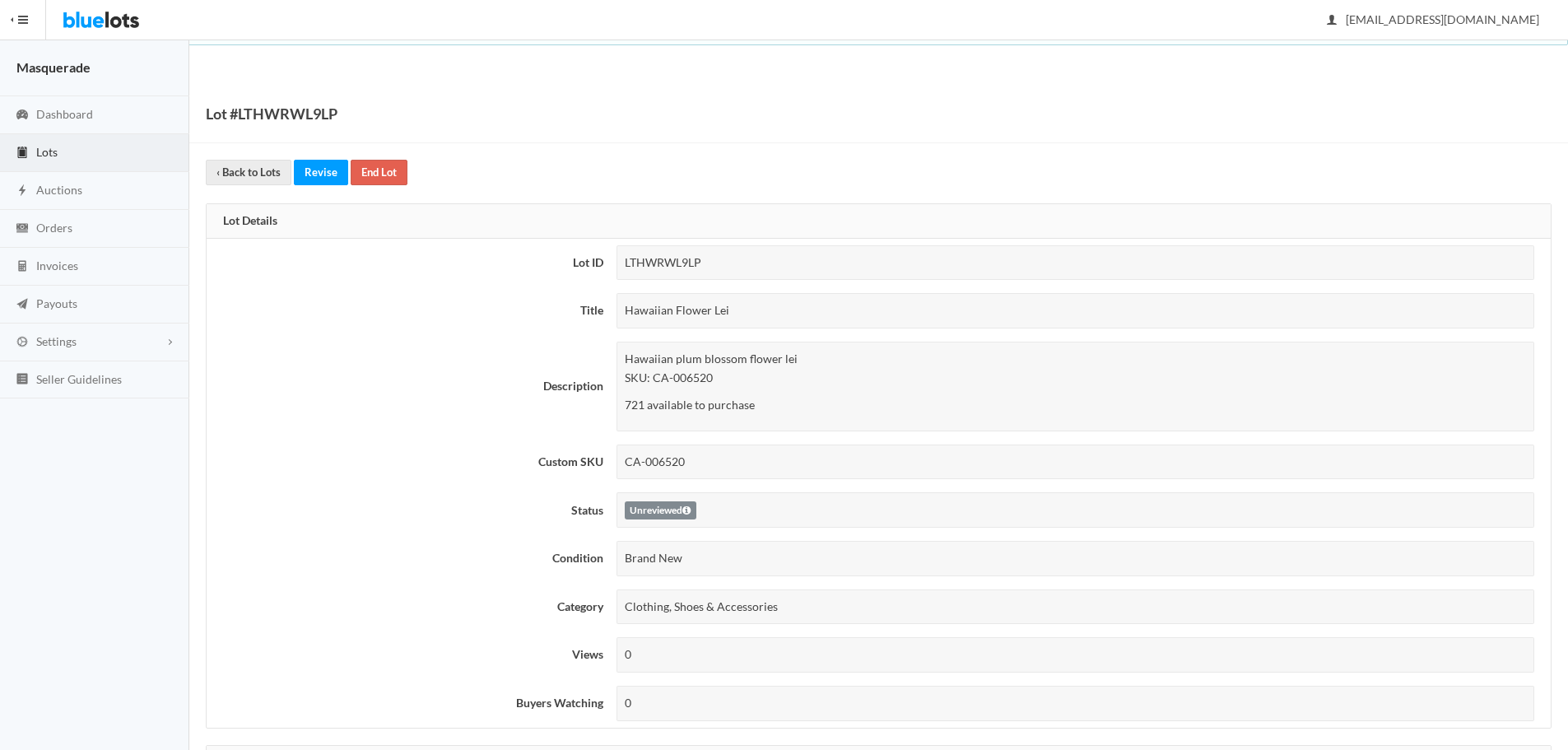
click at [801, 138] on div "Lot #LTHWRWL9LP" at bounding box center [878, 114] width 1379 height 58
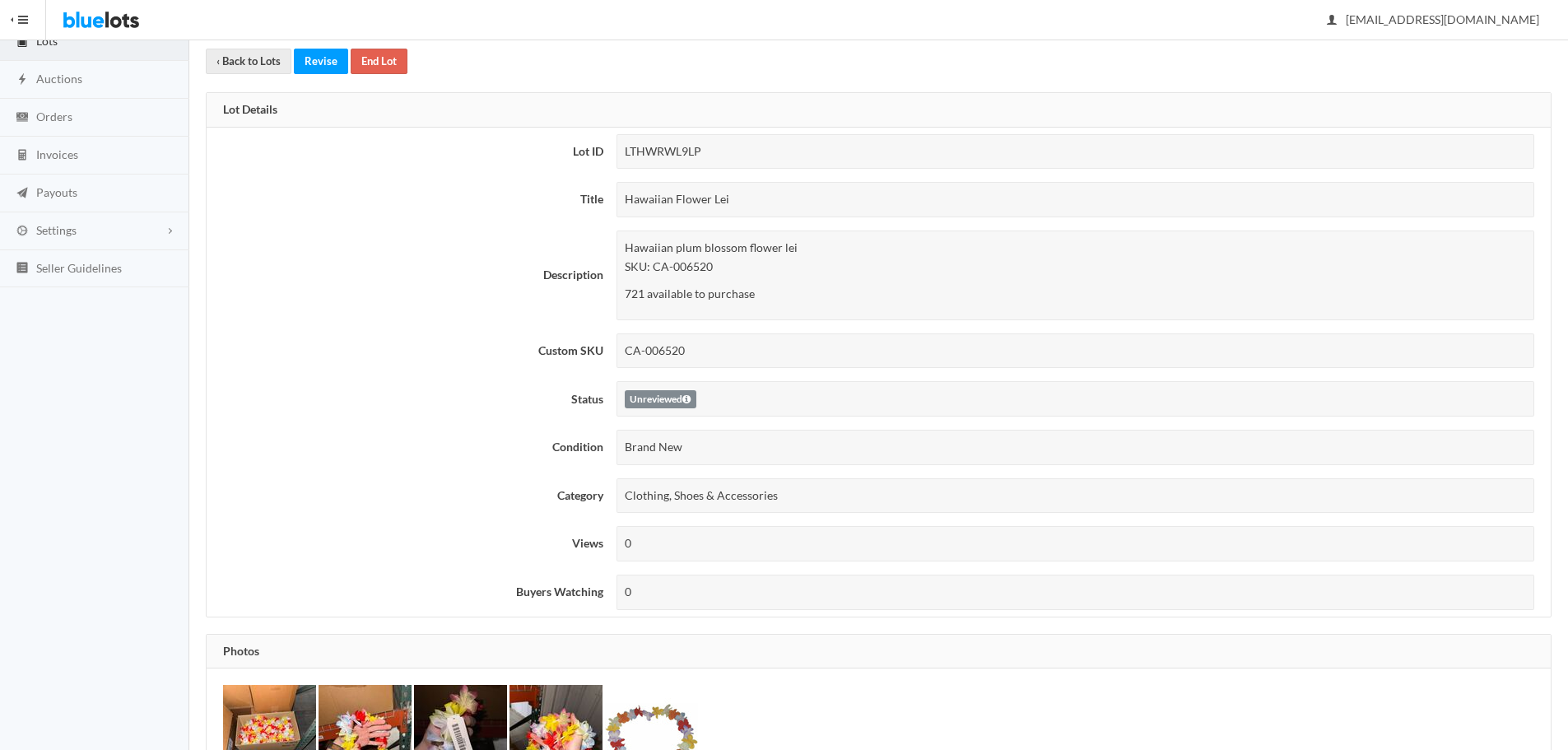
scroll to position [330, 0]
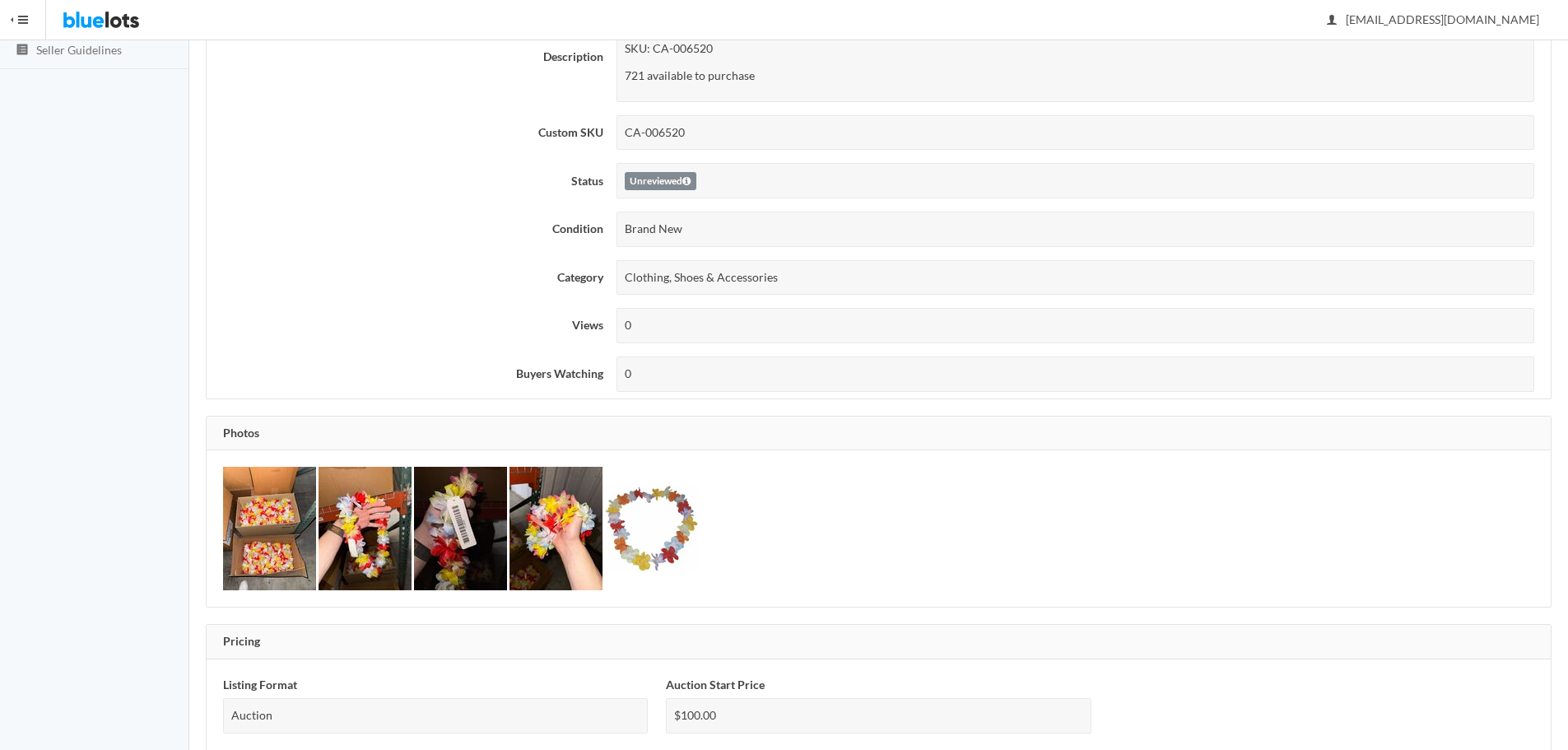
click at [277, 547] on img at bounding box center [270, 528] width 93 height 124
click at [384, 543] on img at bounding box center [365, 528] width 93 height 124
click at [670, 542] on img at bounding box center [652, 528] width 93 height 124
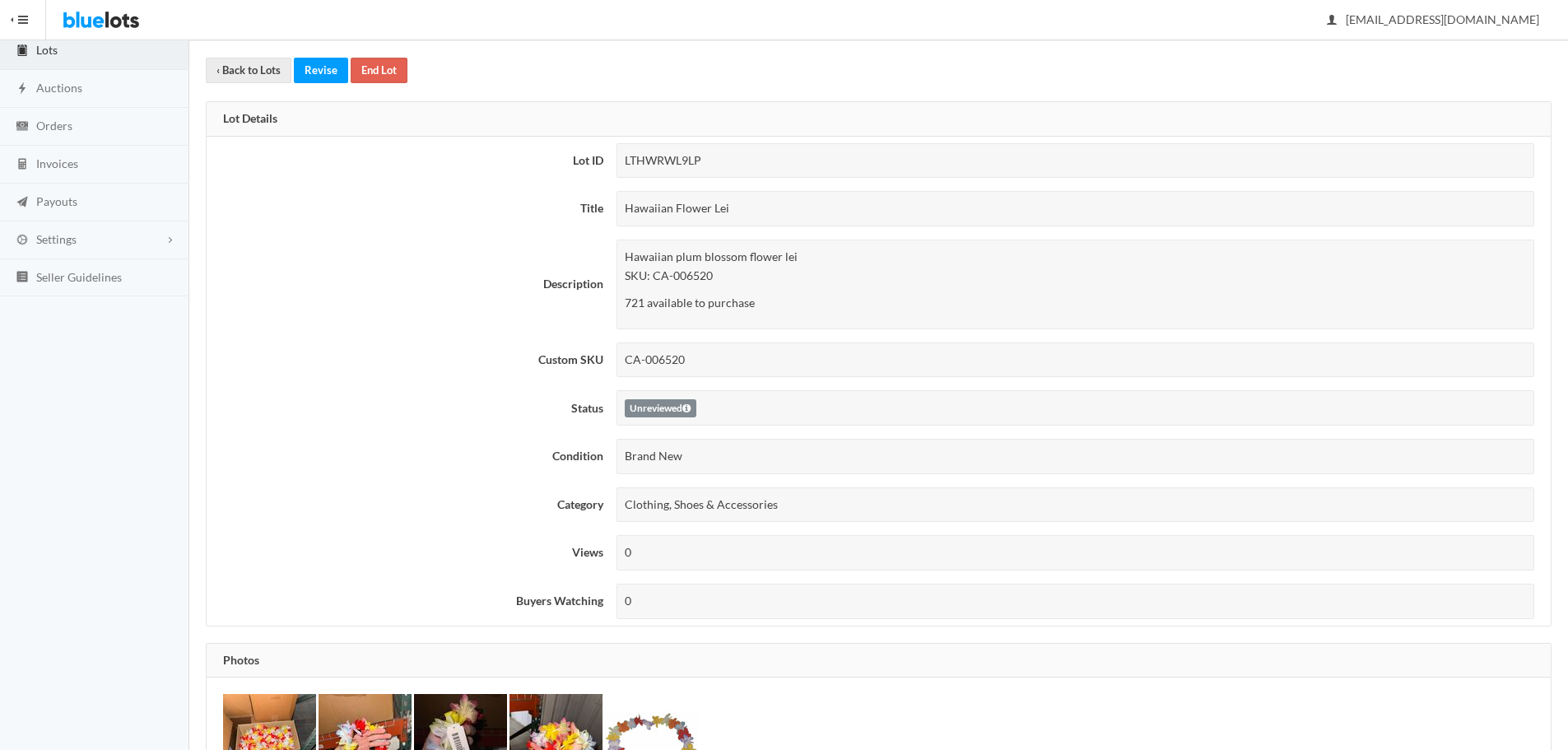
scroll to position [0, 0]
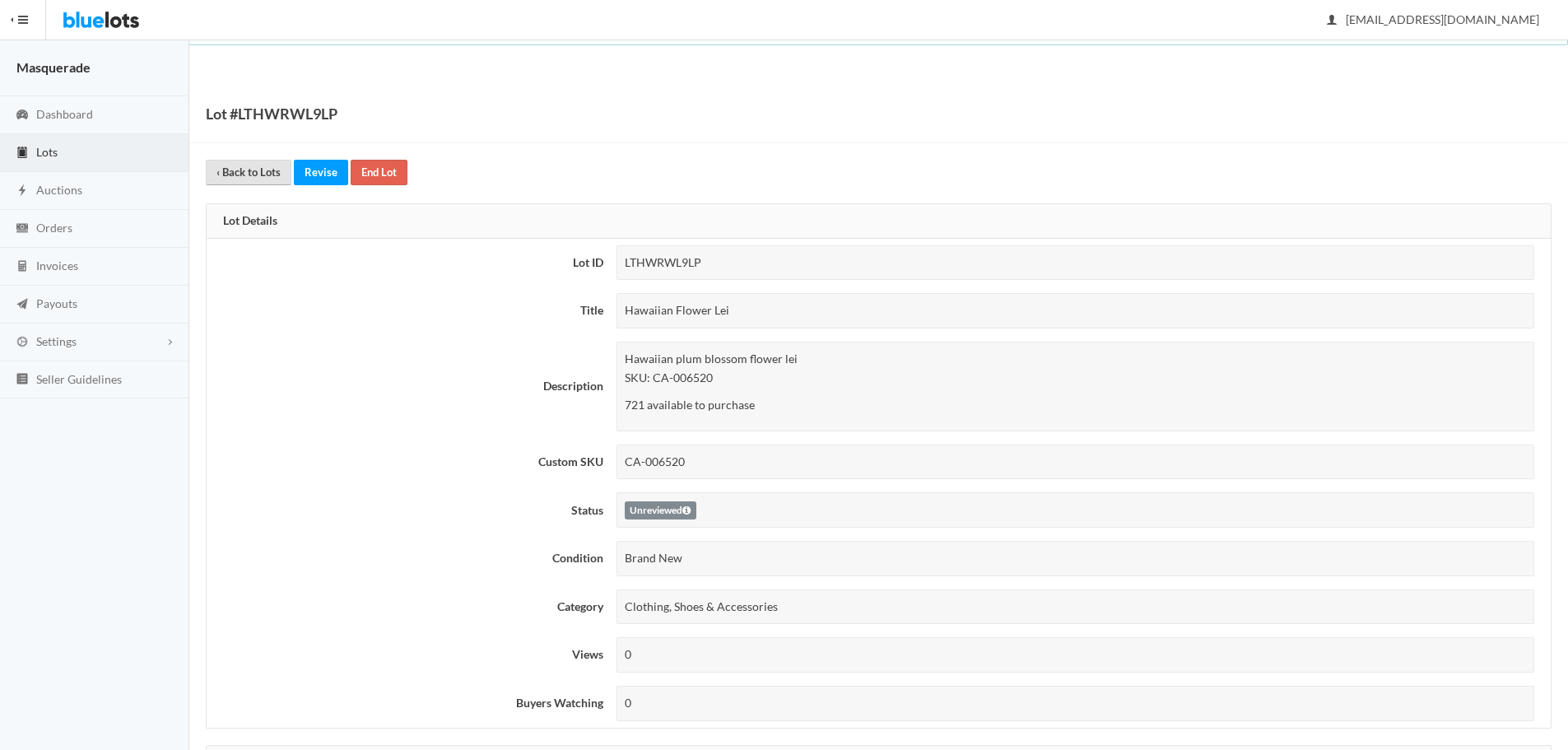
click at [226, 169] on link "‹ Back to Lots" at bounding box center [248, 172] width 85 height 26
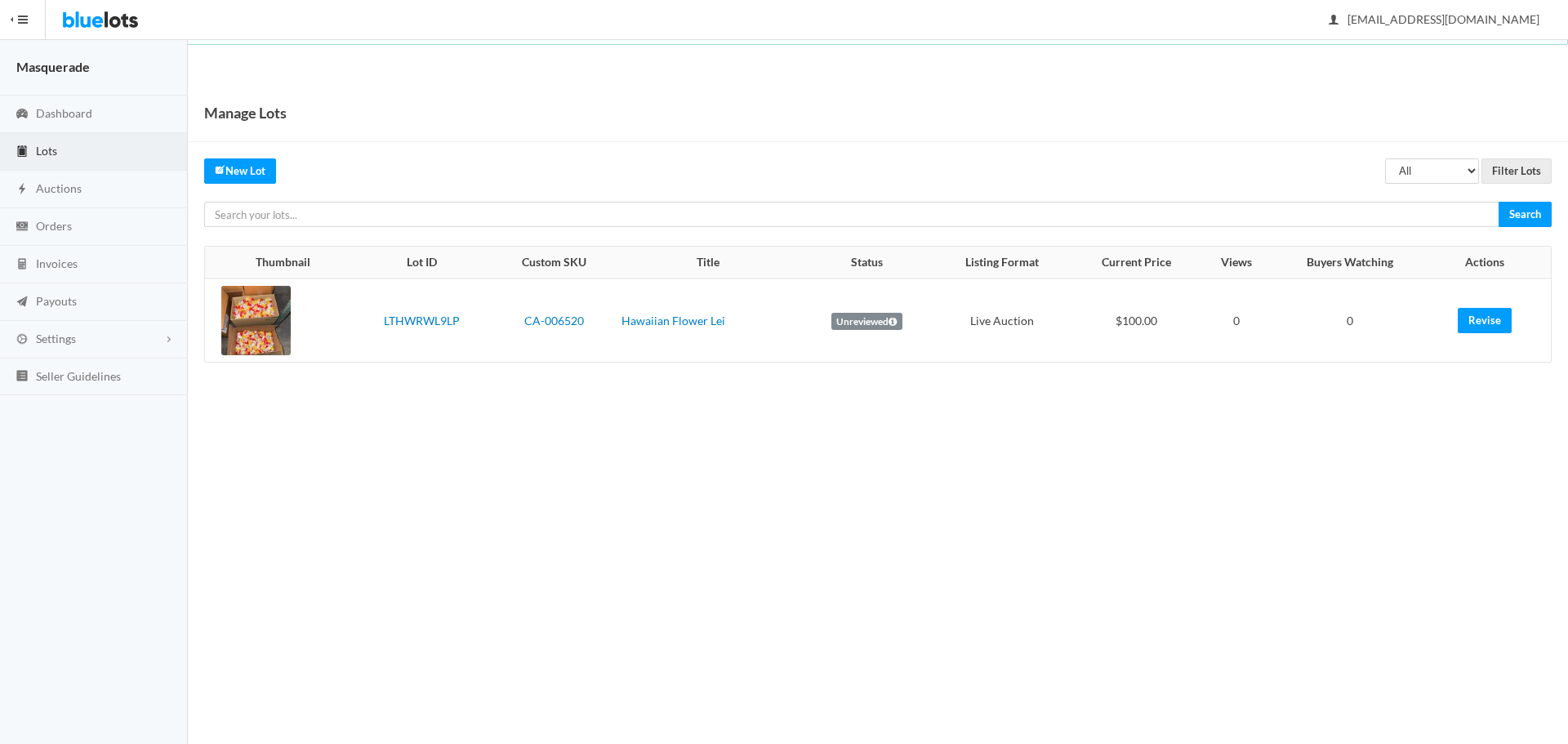
click at [255, 340] on div at bounding box center [256, 321] width 69 height 69
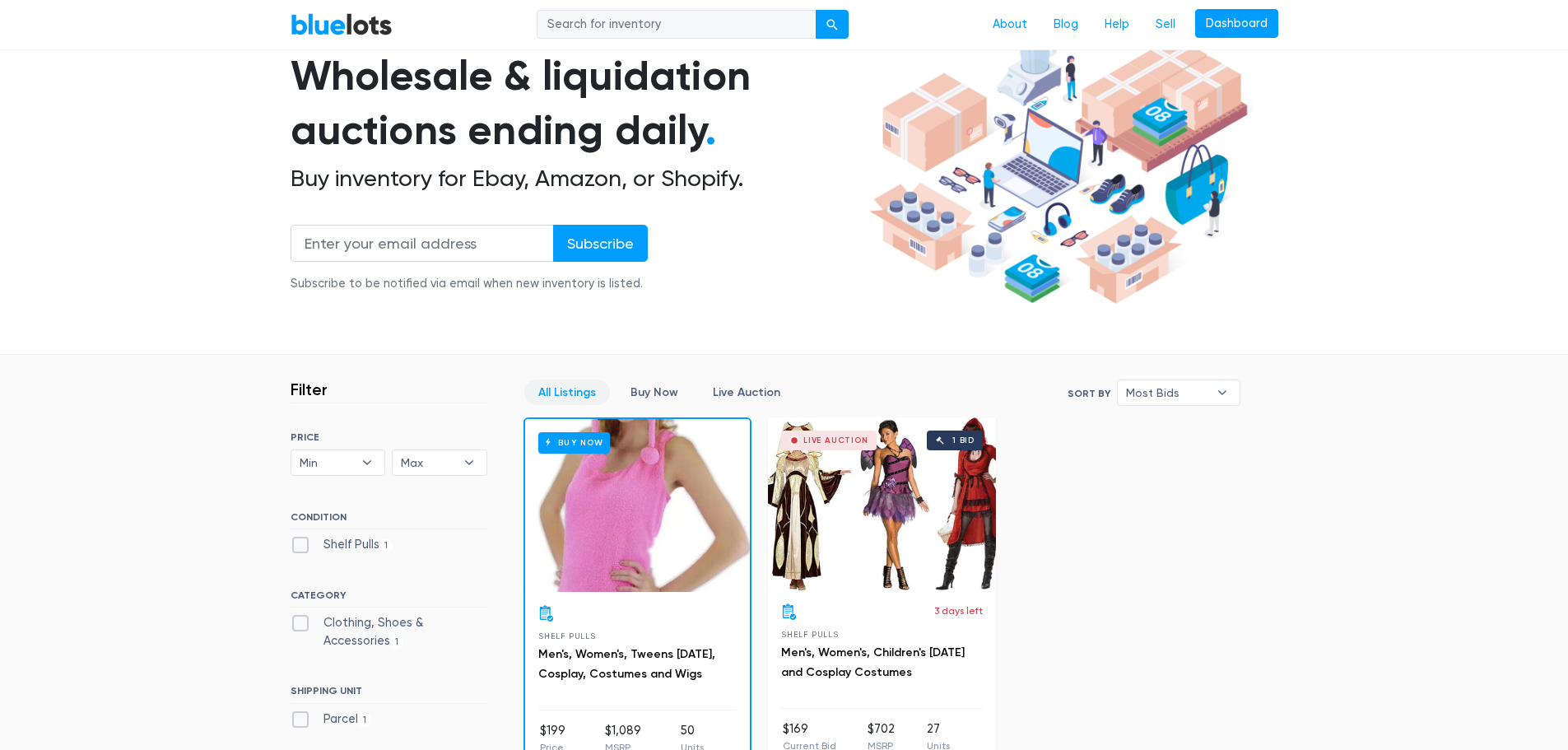
scroll to position [330, 0]
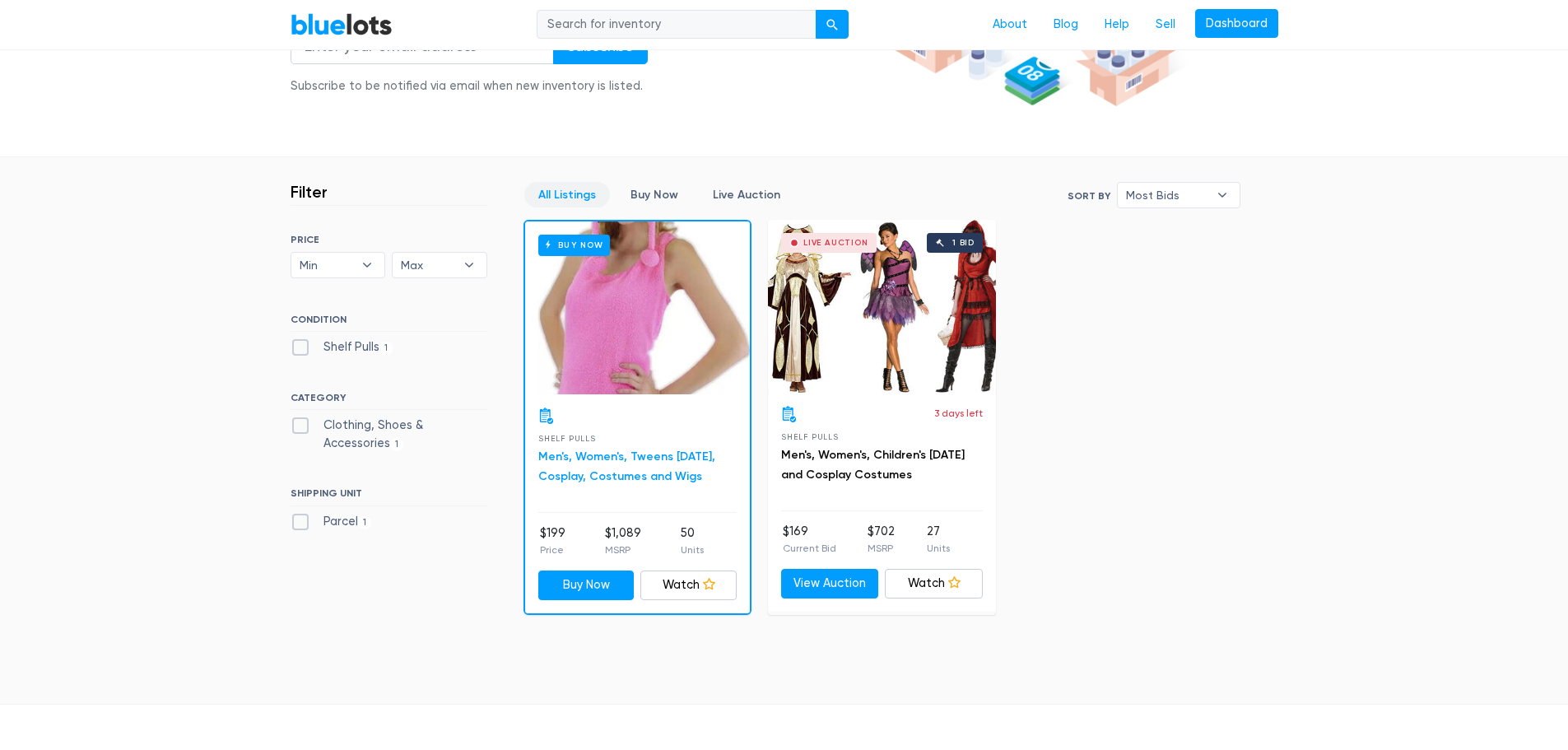
click at [592, 459] on link "Men's, Women's, Tweens [DATE], Cosplay, Costumes and Wigs" at bounding box center [626, 466] width 177 height 34
click at [1270, 405] on div "All Listings Buy Now Live Auction All Listings Buy Now Live Auction Sort By Mos…" at bounding box center [898, 398] width 750 height 432
click at [859, 355] on div "Live Auction 1 bid" at bounding box center [882, 306] width 228 height 173
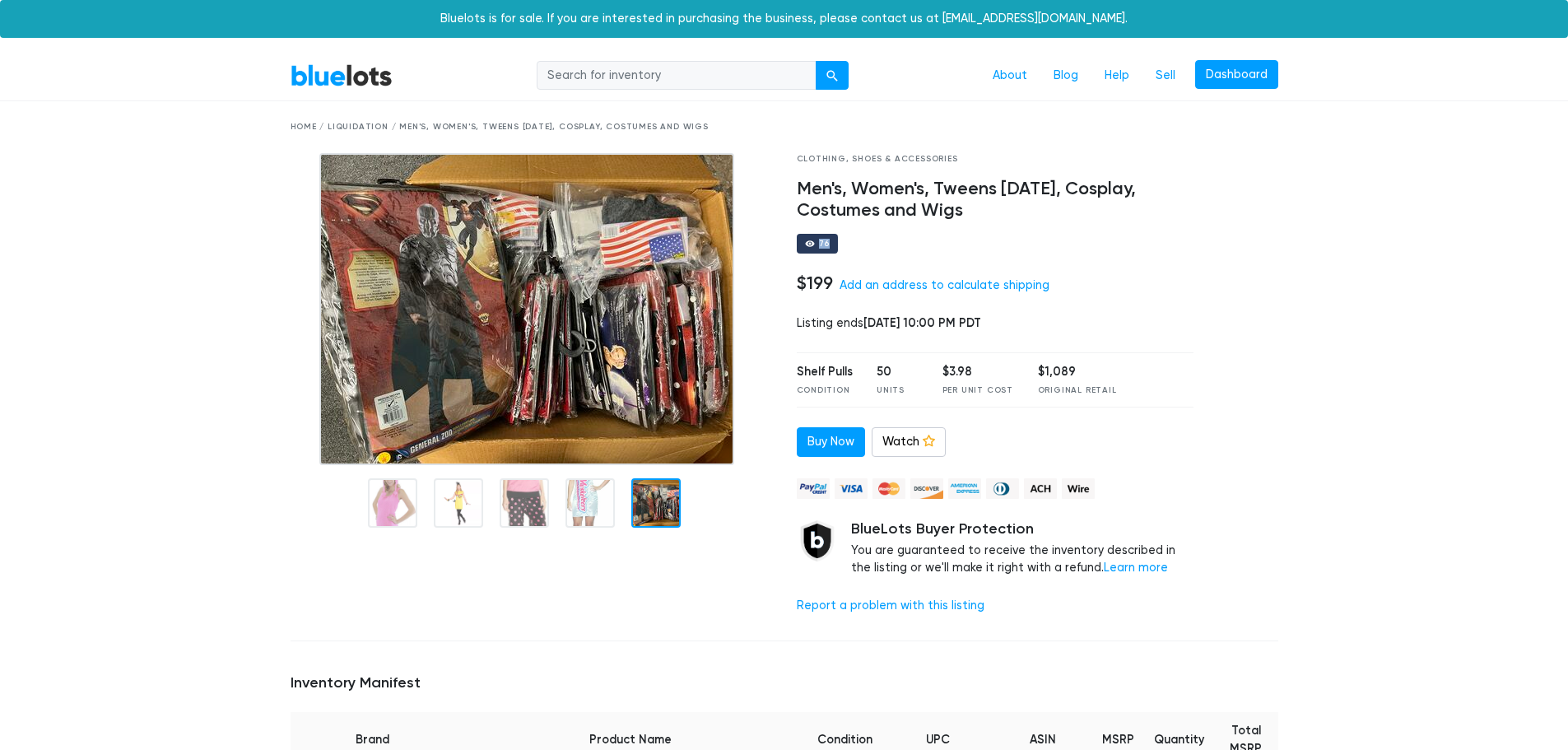
drag, startPoint x: 817, startPoint y: 242, endPoint x: 852, endPoint y: 251, distance: 36.1
click at [852, 251] on div "76" at bounding box center [995, 244] width 398 height 20
click at [808, 281] on h4 "$199" at bounding box center [815, 283] width 37 height 22
click at [1212, 265] on div at bounding box center [1248, 390] width 85 height 475
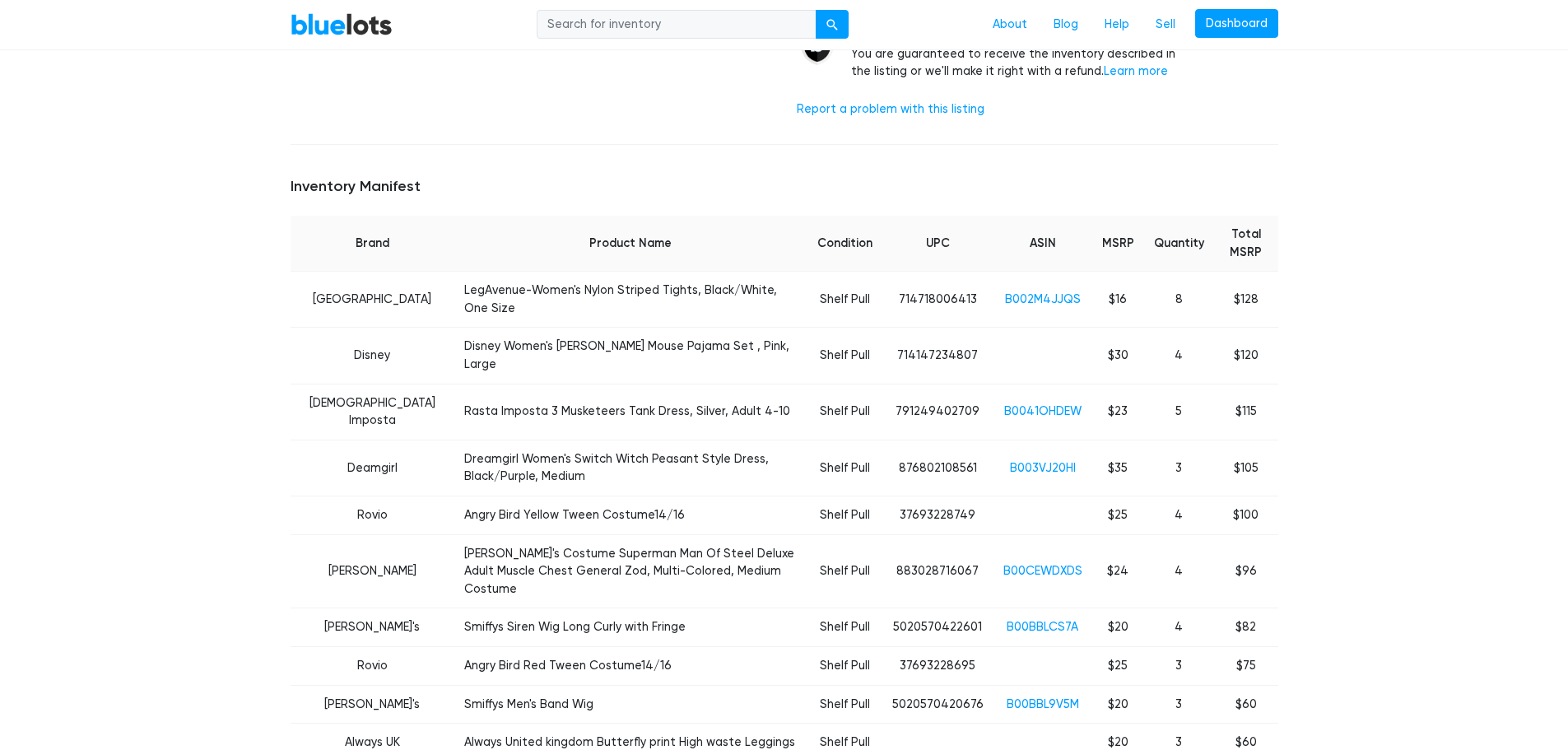
scroll to position [494, 0]
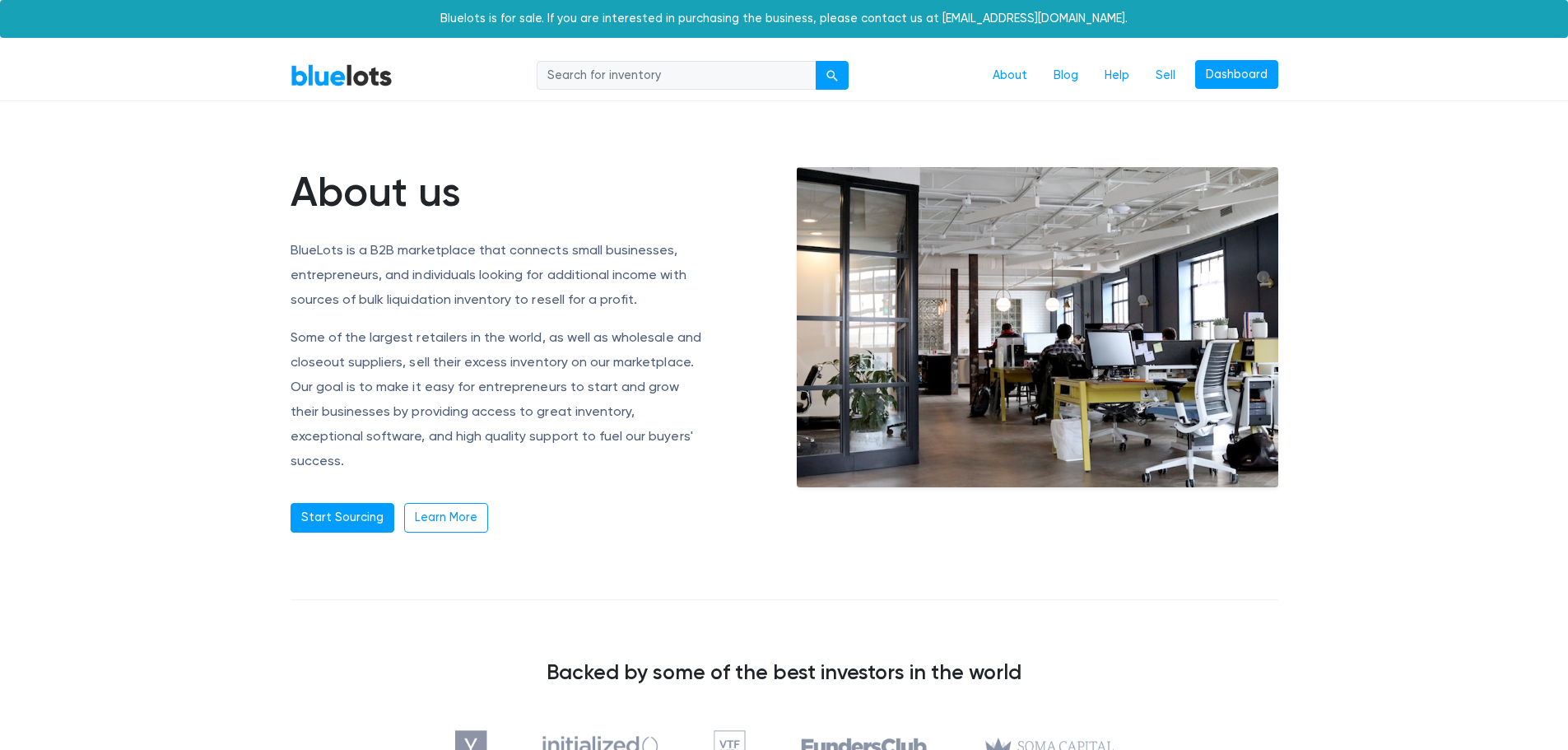
click at [338, 84] on link "BlueLots" at bounding box center [341, 75] width 102 height 24
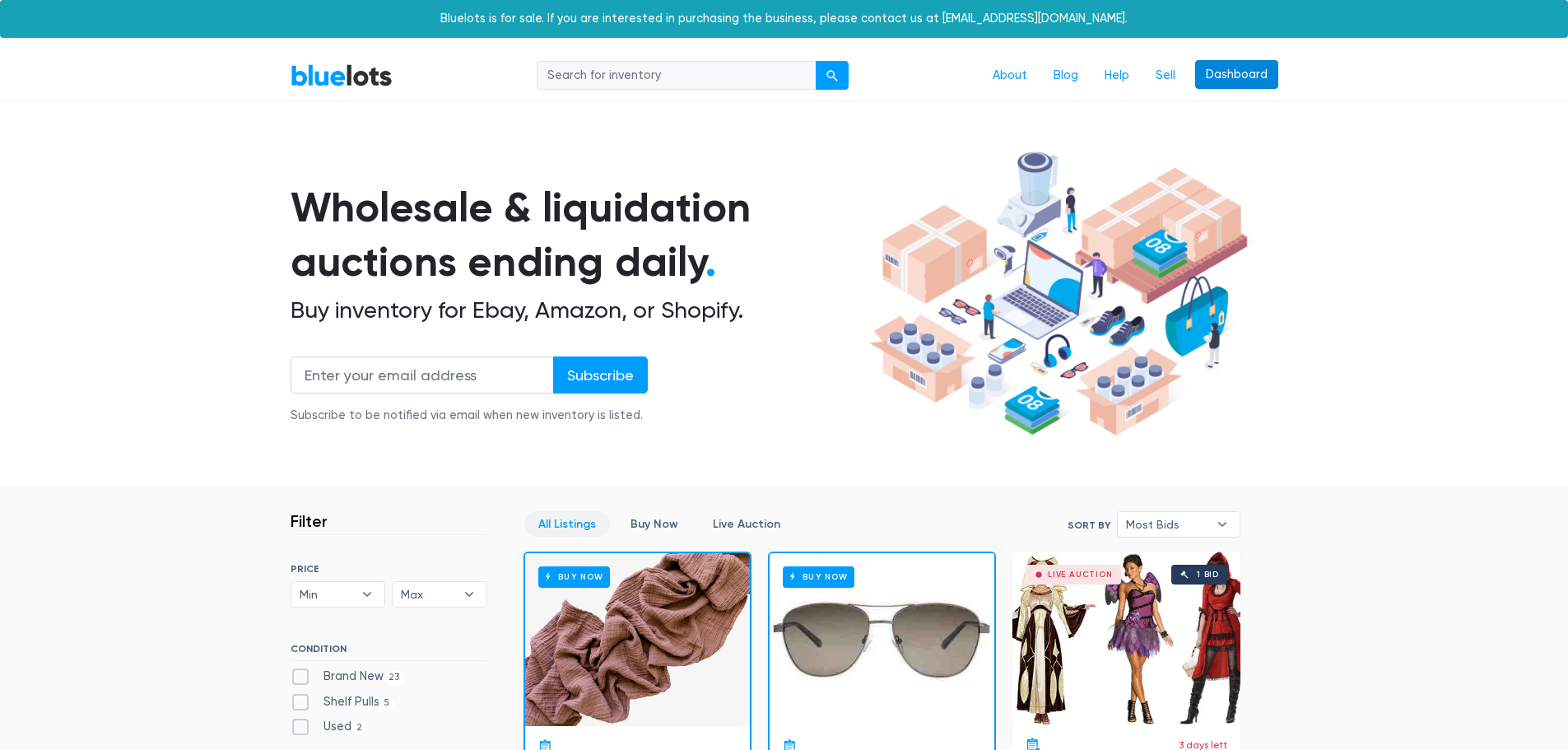
click at [1215, 73] on link "Dashboard" at bounding box center [1237, 75] width 83 height 30
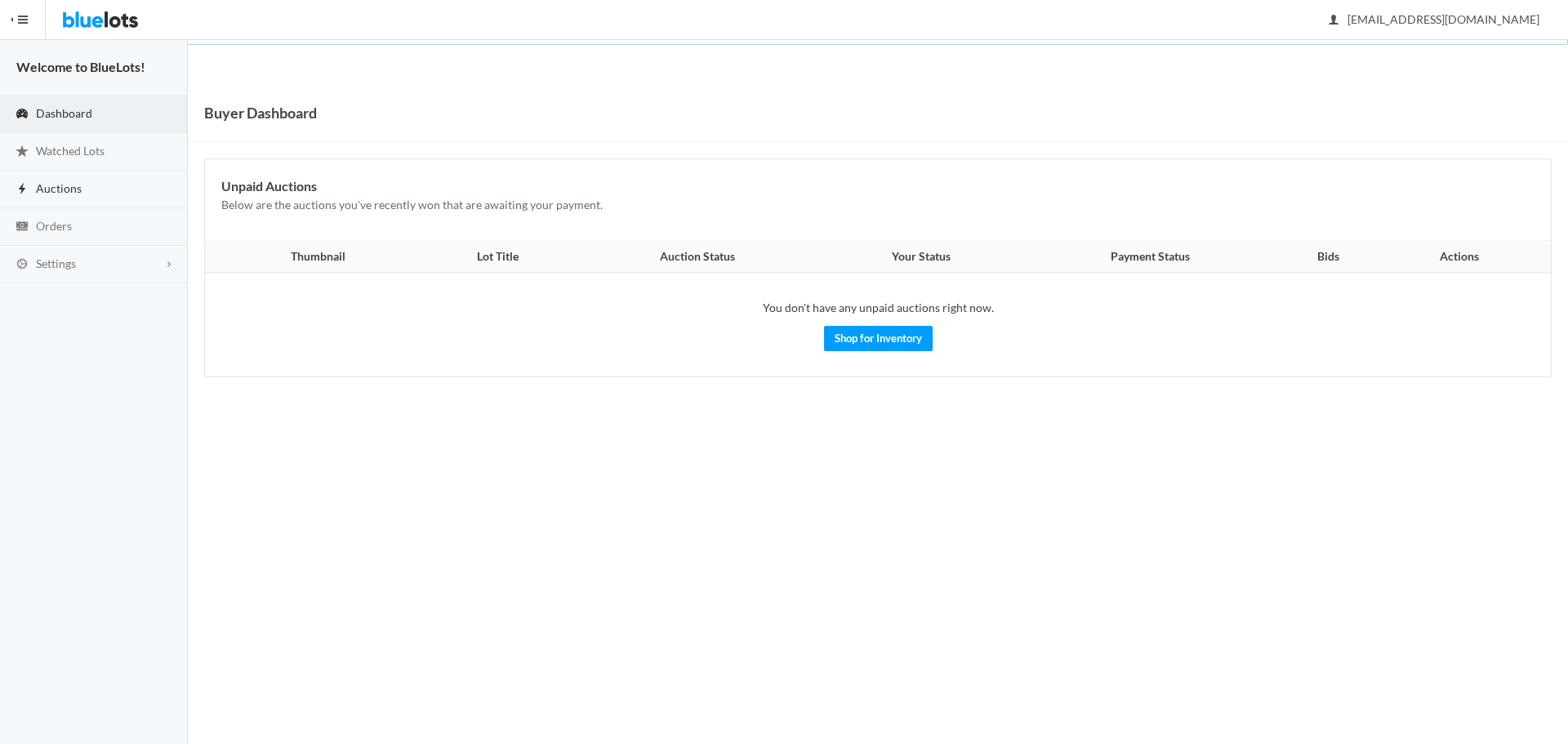
click at [49, 191] on span "Auctions" at bounding box center [59, 188] width 46 height 14
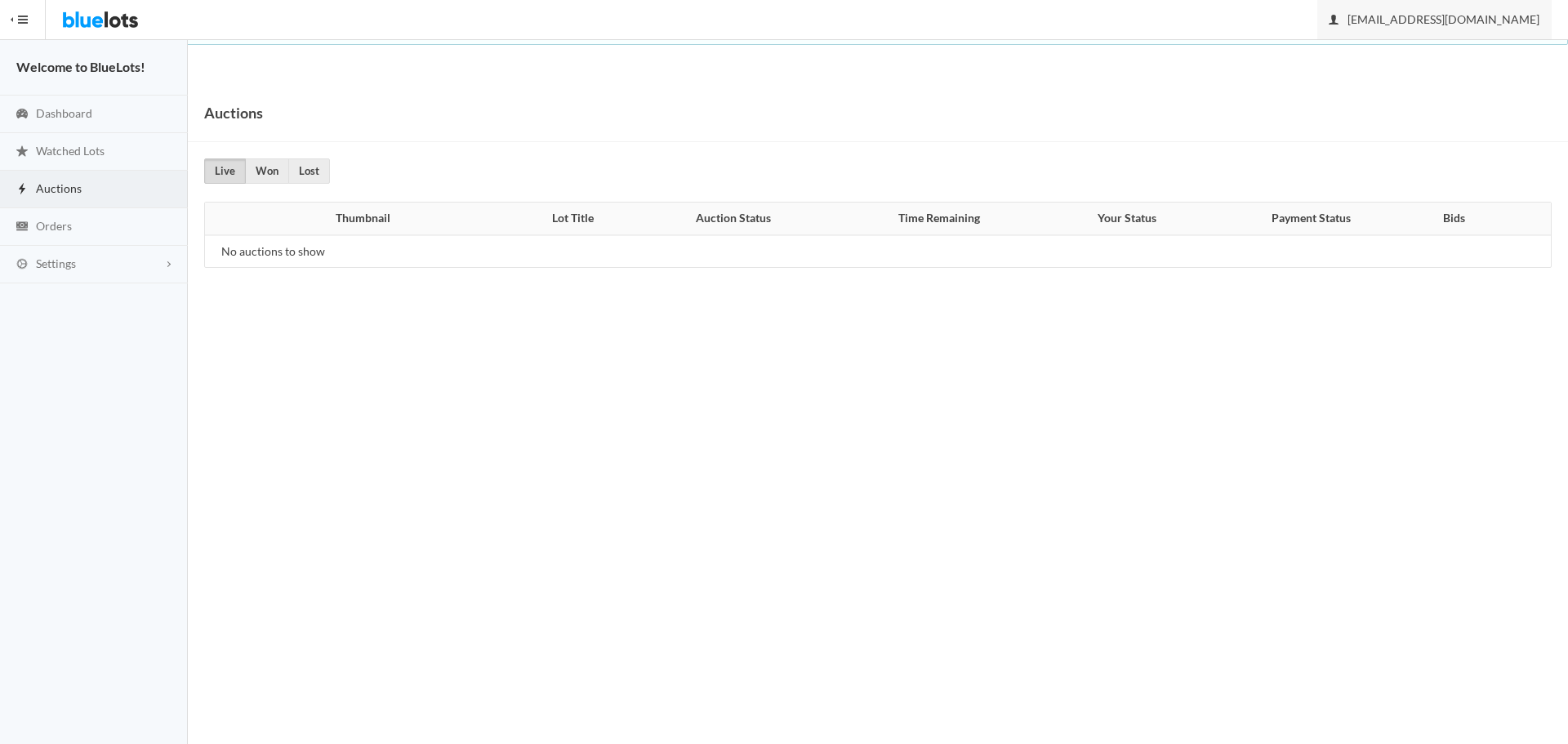
click at [1482, 17] on span "support@masquerade.com" at bounding box center [1434, 19] width 210 height 14
drag, startPoint x: 925, startPoint y: 47, endPoint x: 334, endPoint y: 58, distance: 591.1
click at [916, 50] on body "Bluelots is for sale. If you are interested in purchasing the business, please …" at bounding box center [784, 372] width 1568 height 744
click at [28, 13] on button "HIDE MENU" at bounding box center [23, 20] width 46 height 40
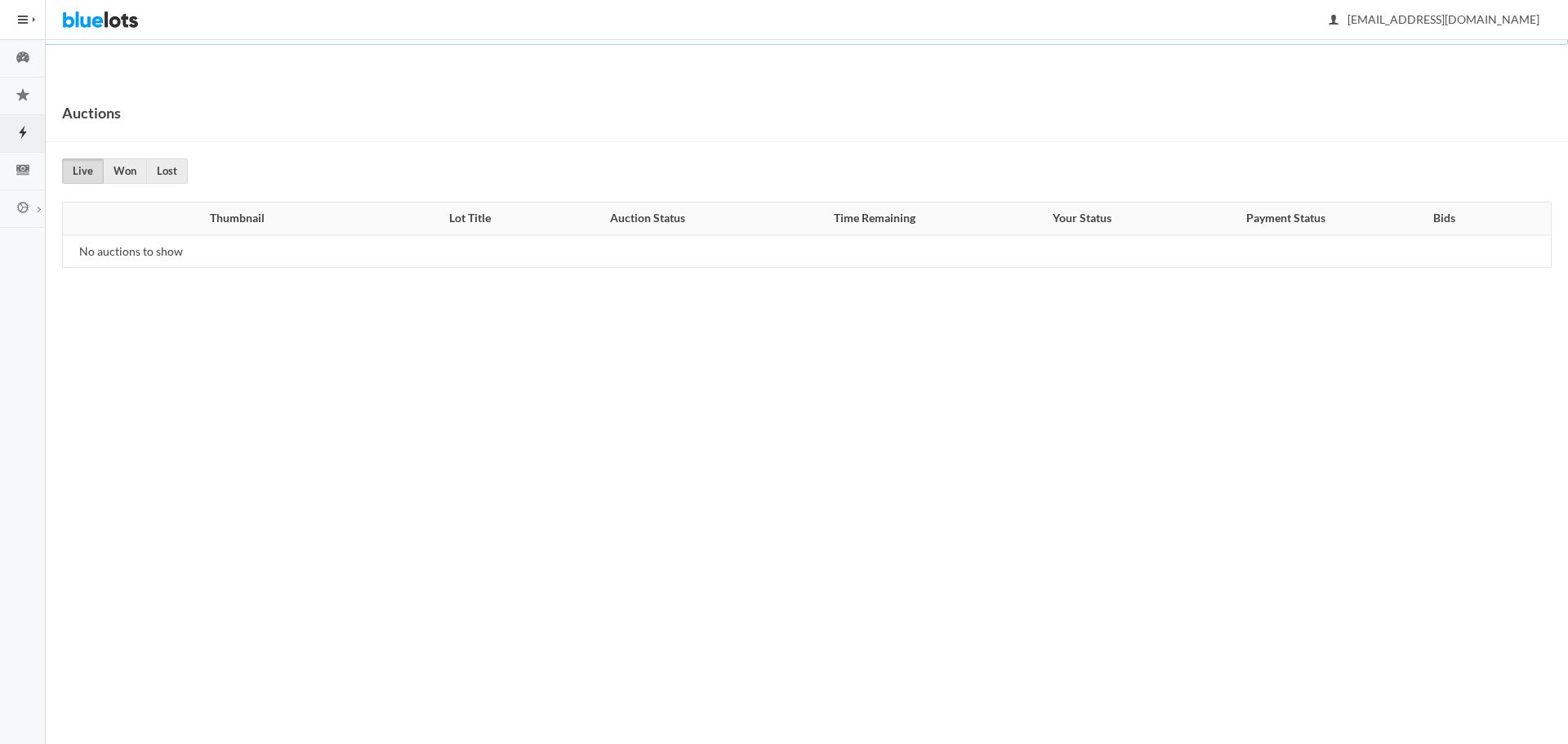
click at [29, 21] on button "HIDE MENU" at bounding box center [23, 20] width 46 height 40
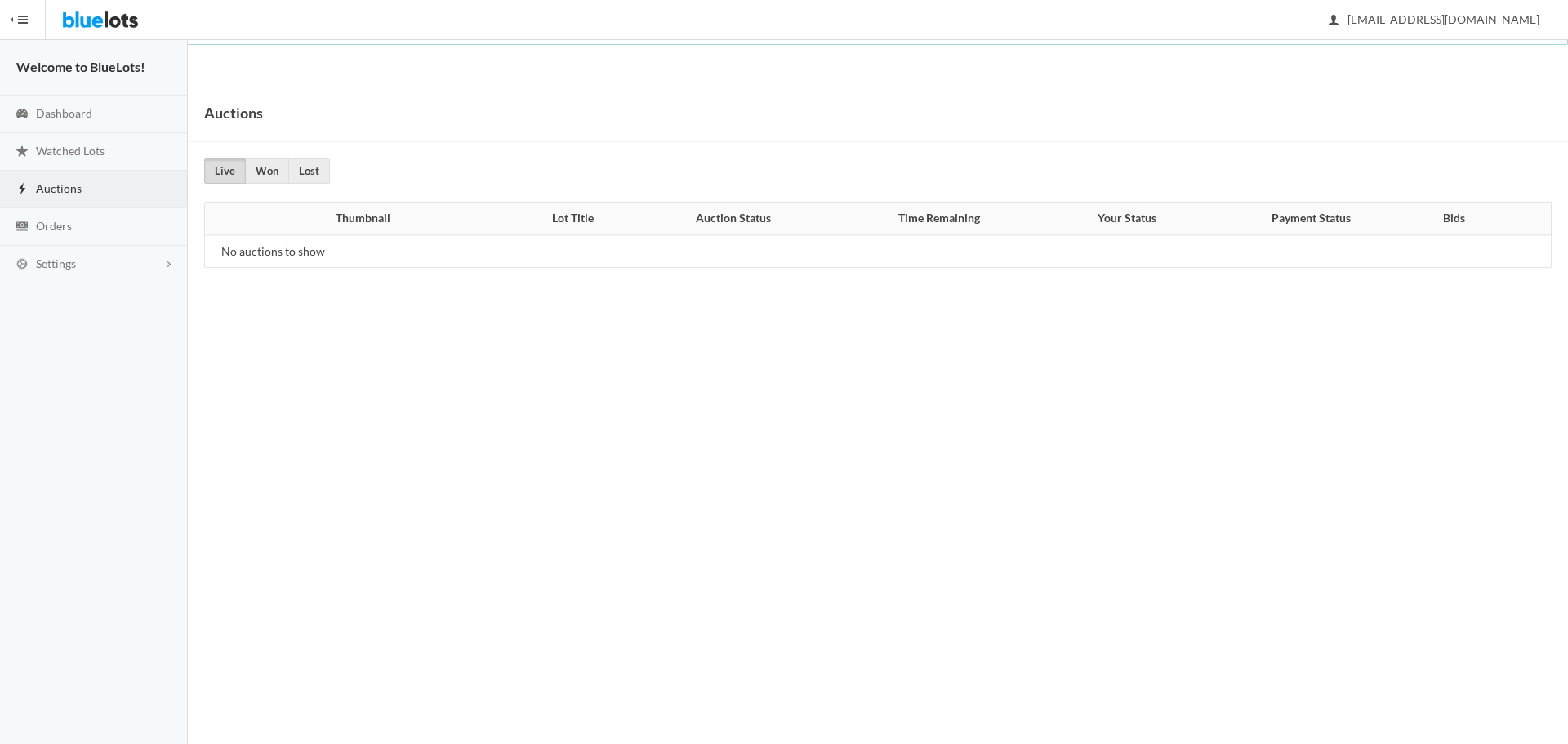
click at [110, 20] on img at bounding box center [100, 20] width 77 height 40
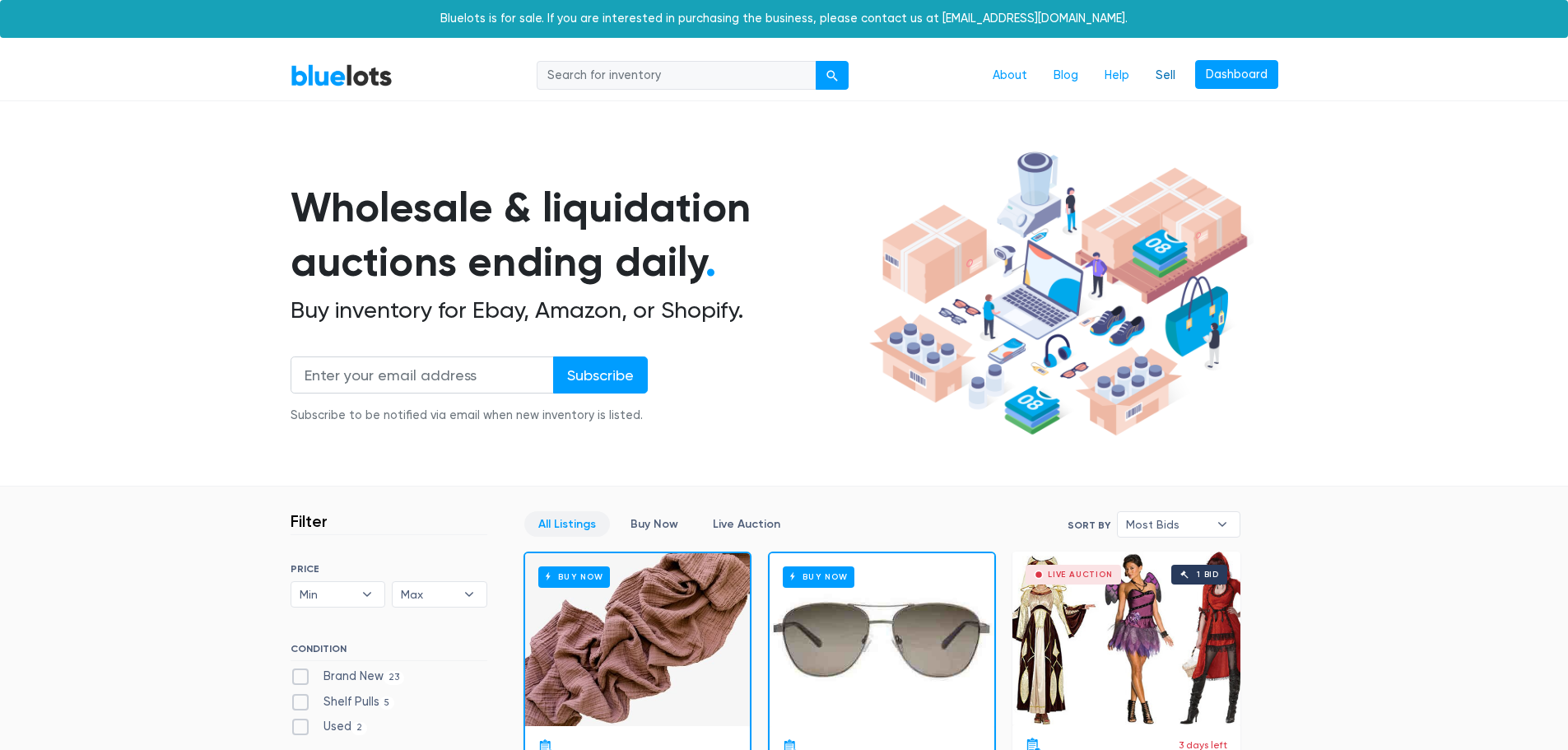
click at [1160, 66] on link "Sell" at bounding box center [1165, 76] width 46 height 32
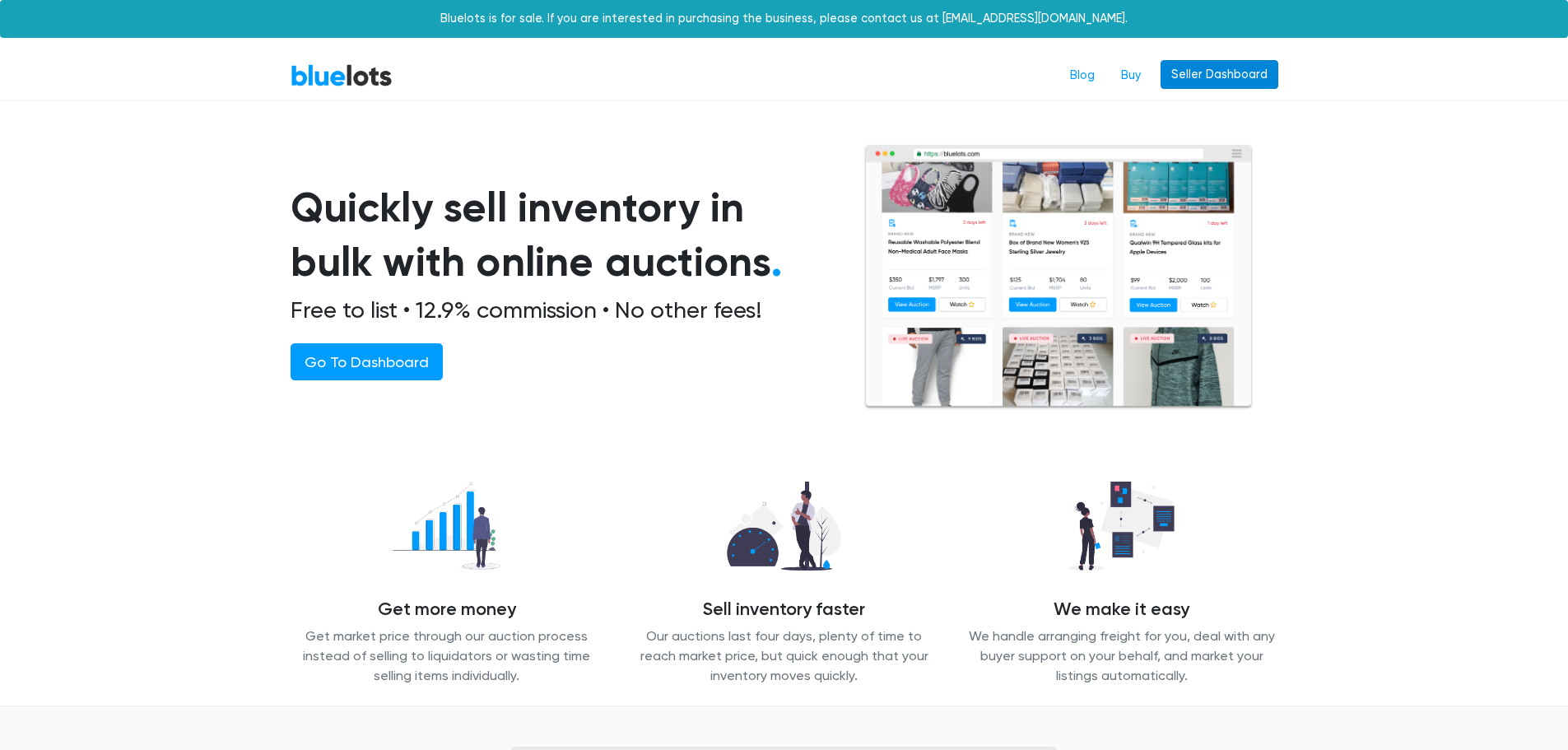
click at [1224, 81] on link "Seller Dashboard" at bounding box center [1219, 75] width 118 height 30
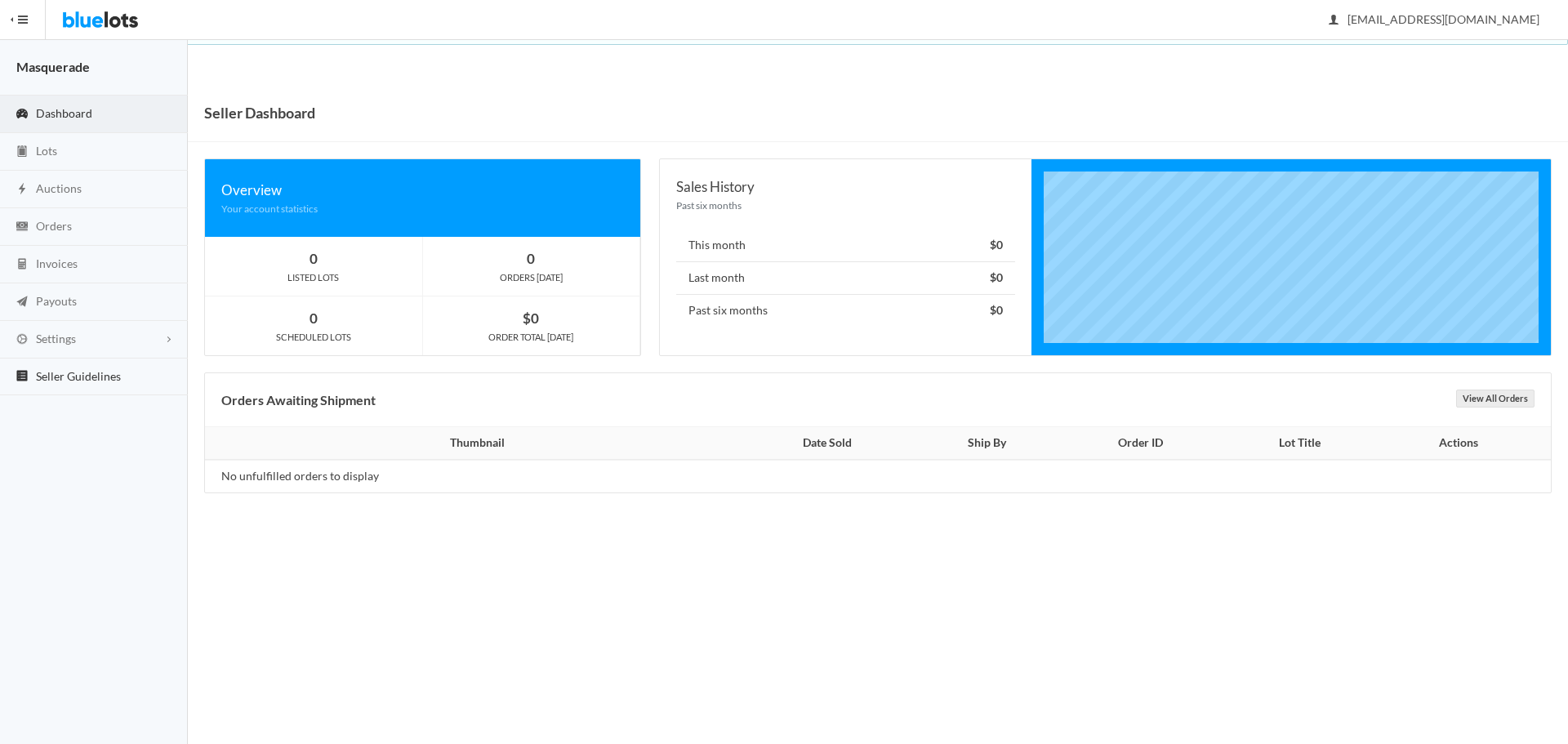
click at [56, 365] on link "Seller Guidelines" at bounding box center [94, 377] width 188 height 38
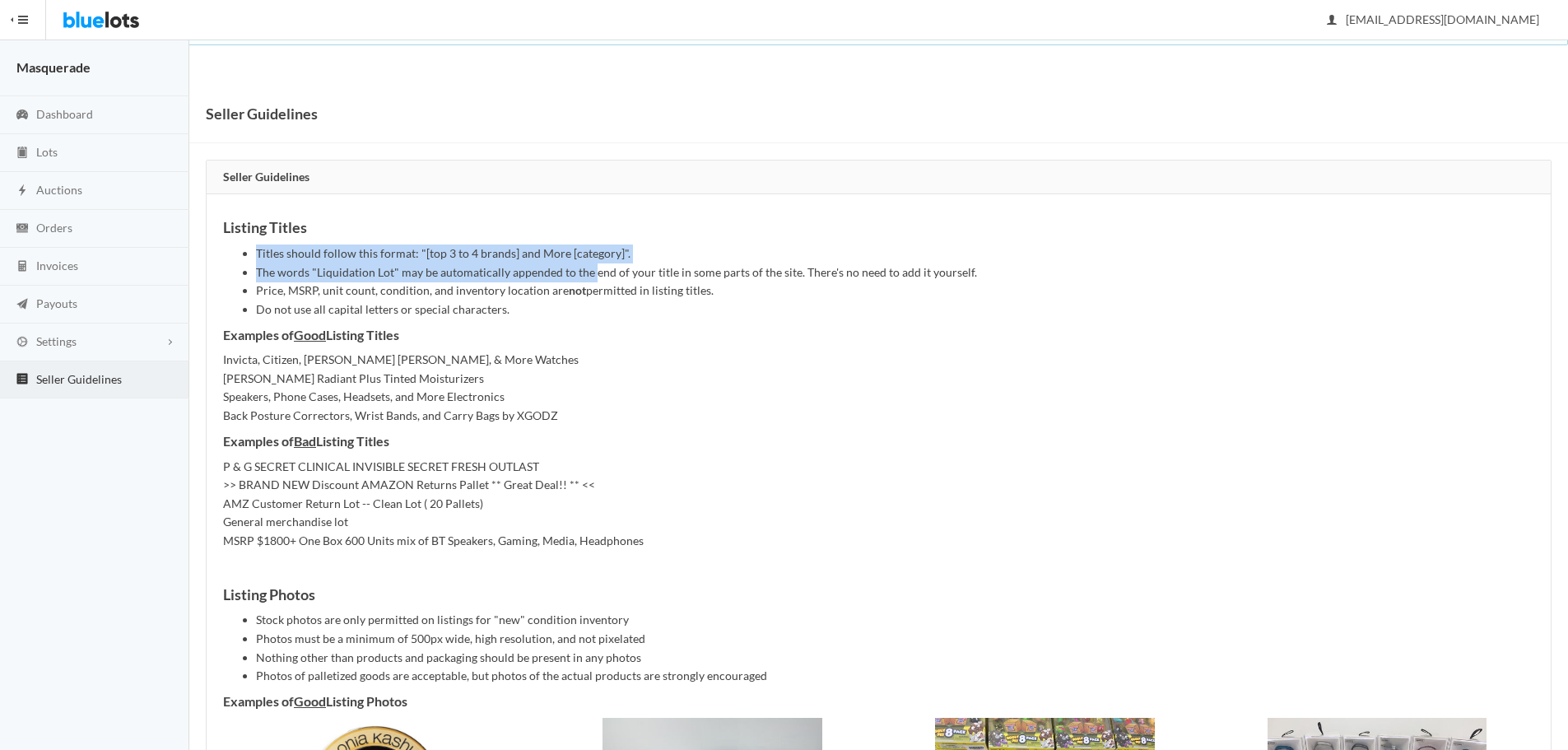
drag, startPoint x: 258, startPoint y: 250, endPoint x: 591, endPoint y: 266, distance: 333.4
click at [591, 266] on ul "Titles should follow this format: "[top 3 to 4 brands] and More [category]". Th…" at bounding box center [878, 281] width 1311 height 74
click at [554, 257] on li "Titles should follow this format: "[top 3 to 4 brands] and More [category]"." at bounding box center [895, 253] width 1278 height 19
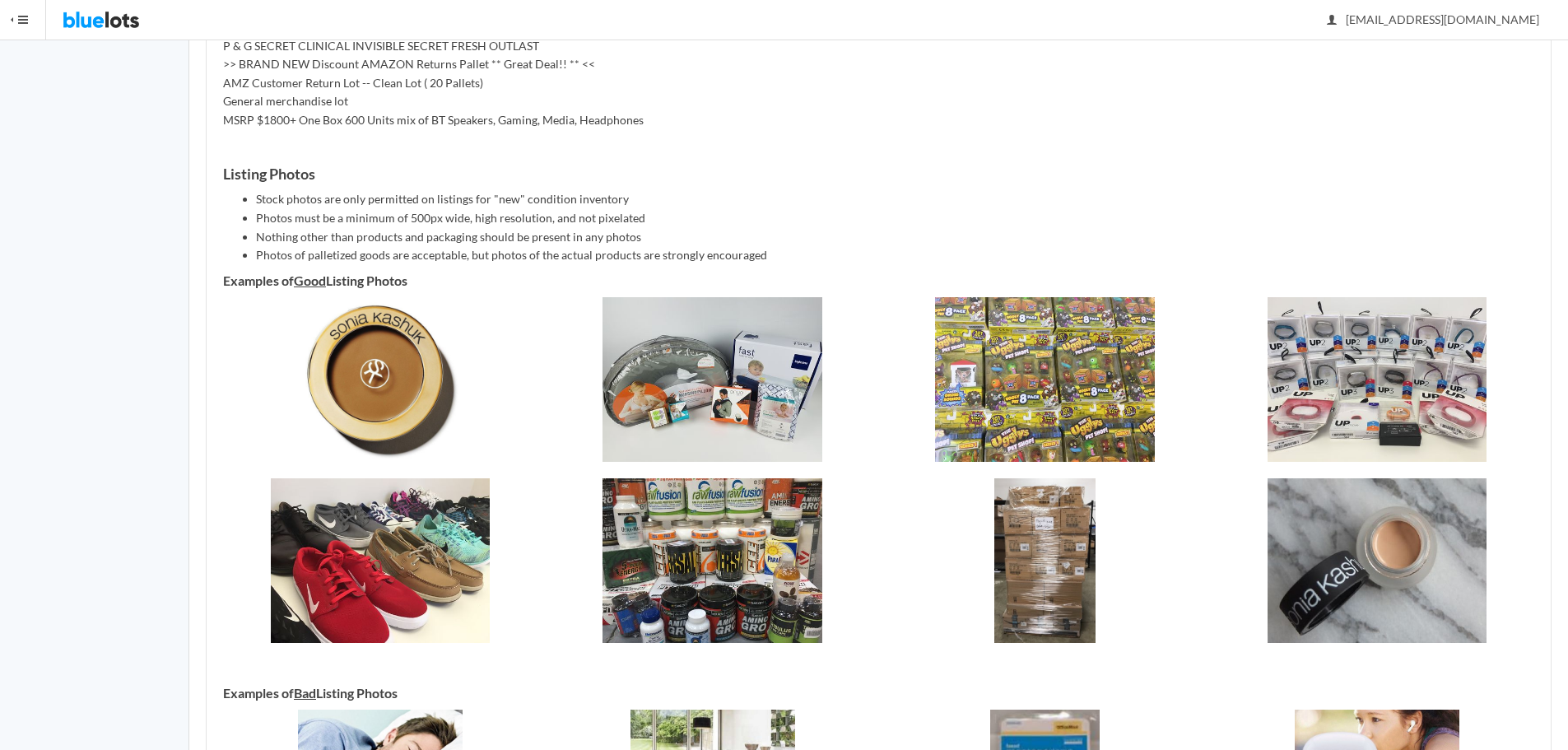
scroll to position [439, 0]
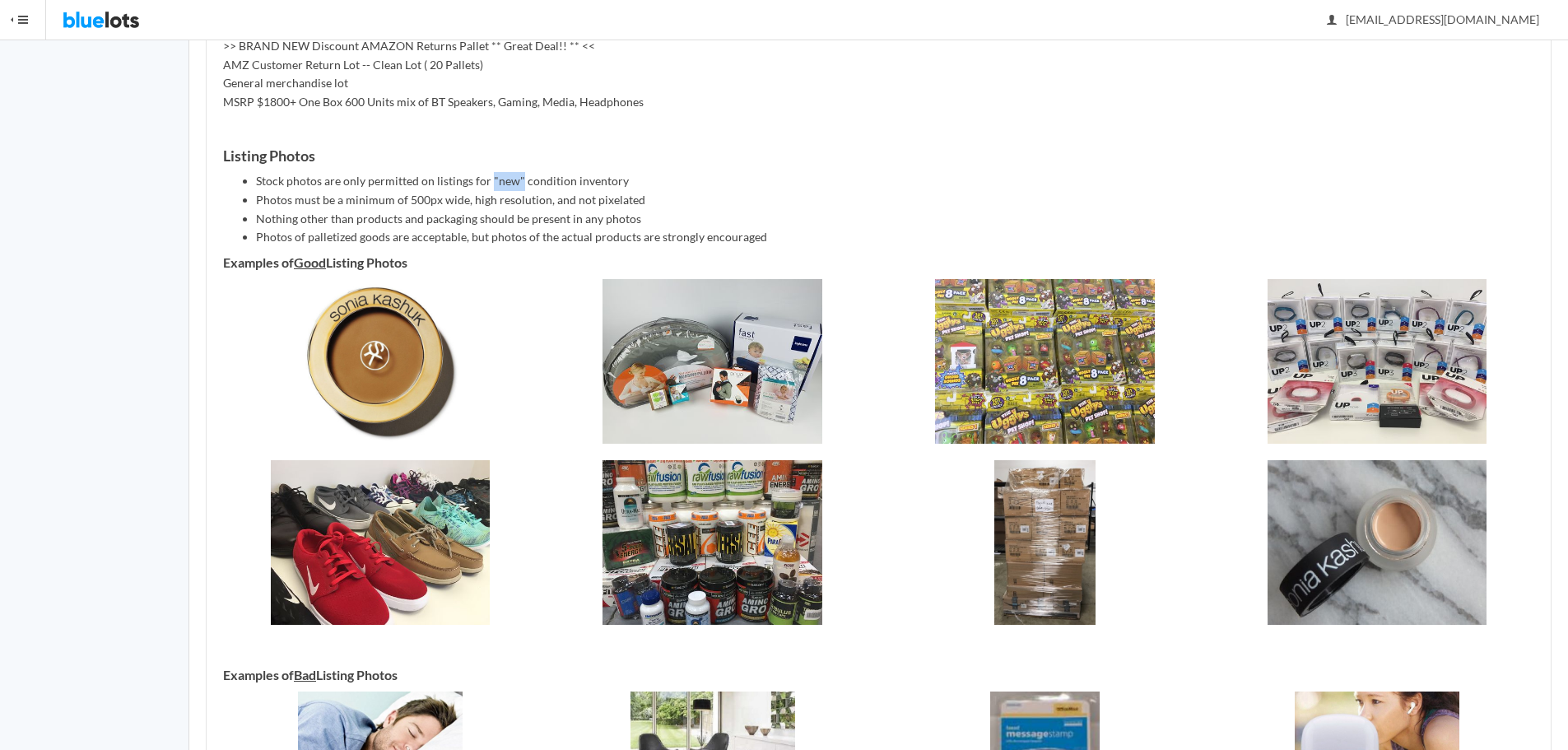
drag, startPoint x: 490, startPoint y: 178, endPoint x: 519, endPoint y: 182, distance: 29.3
click at [519, 182] on li "Stock photos are only permitted on listings for "new" condition inventory" at bounding box center [895, 181] width 1278 height 19
drag, startPoint x: 600, startPoint y: 176, endPoint x: 636, endPoint y: 174, distance: 36.1
click at [629, 174] on li "Stock photos are only permitted on listings for "new" condition inventory" at bounding box center [895, 181] width 1278 height 19
click at [613, 174] on li "Stock photos are only permitted on listings for "new" condition inventory" at bounding box center [895, 181] width 1278 height 19
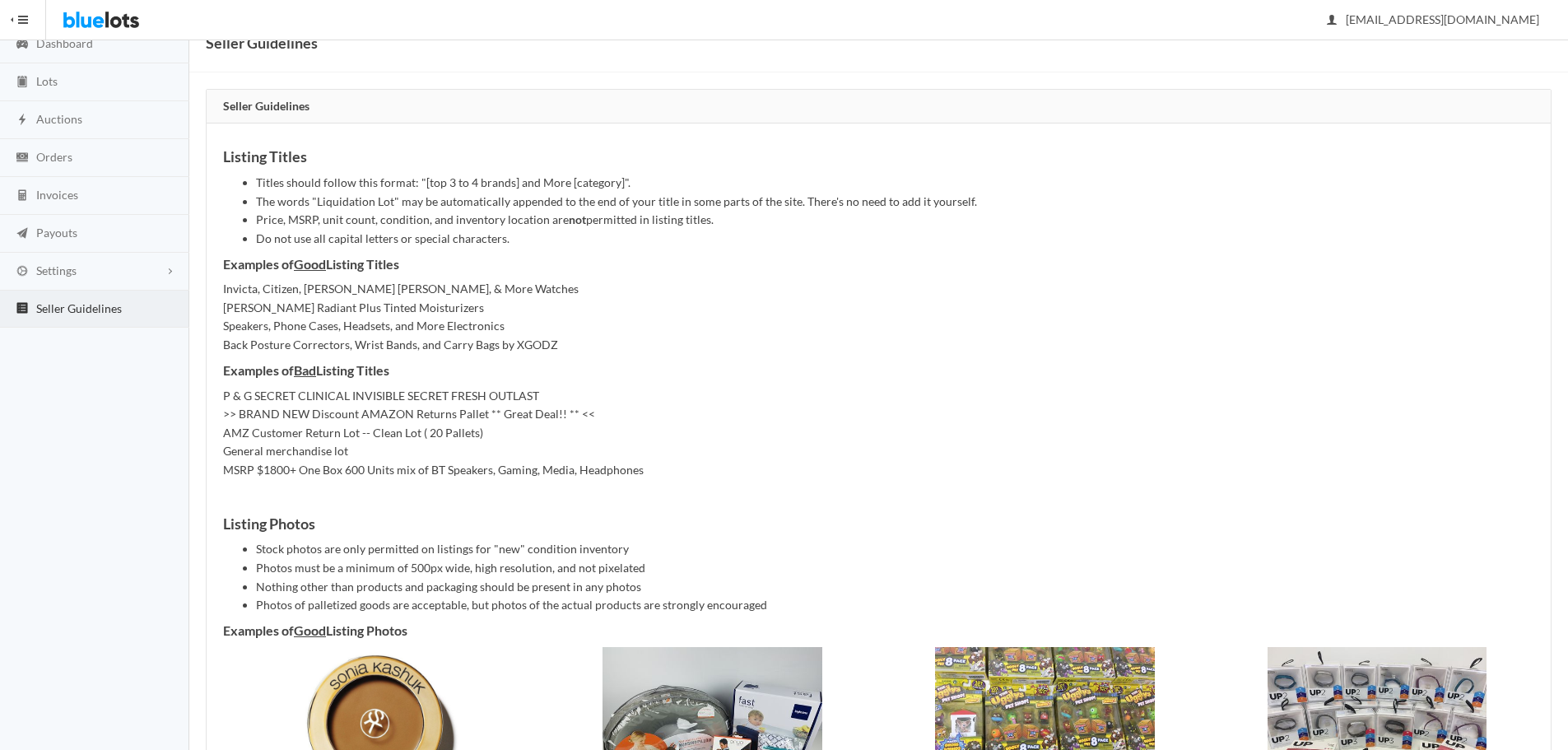
scroll to position [0, 0]
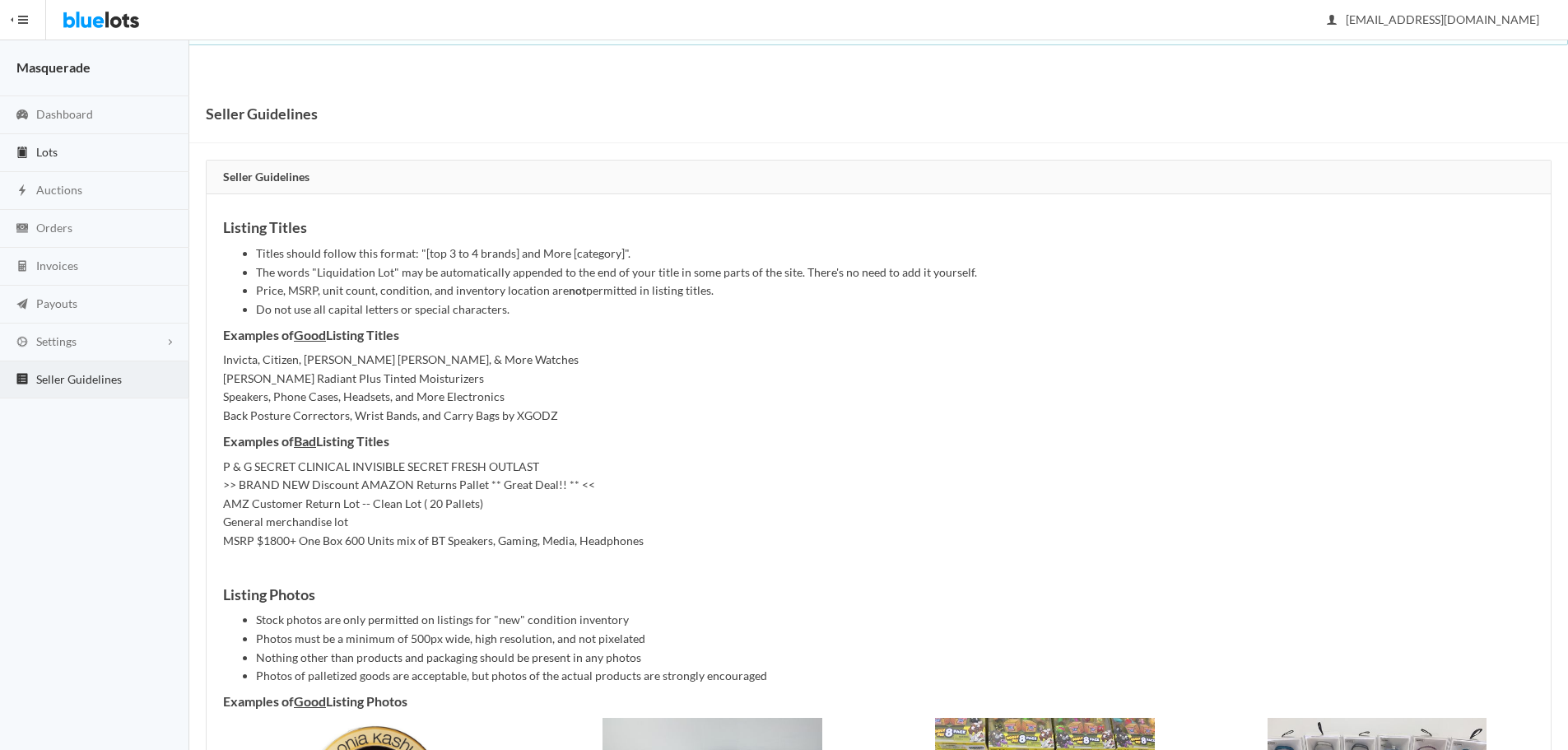
click at [55, 155] on span "Lots" at bounding box center [47, 151] width 22 height 14
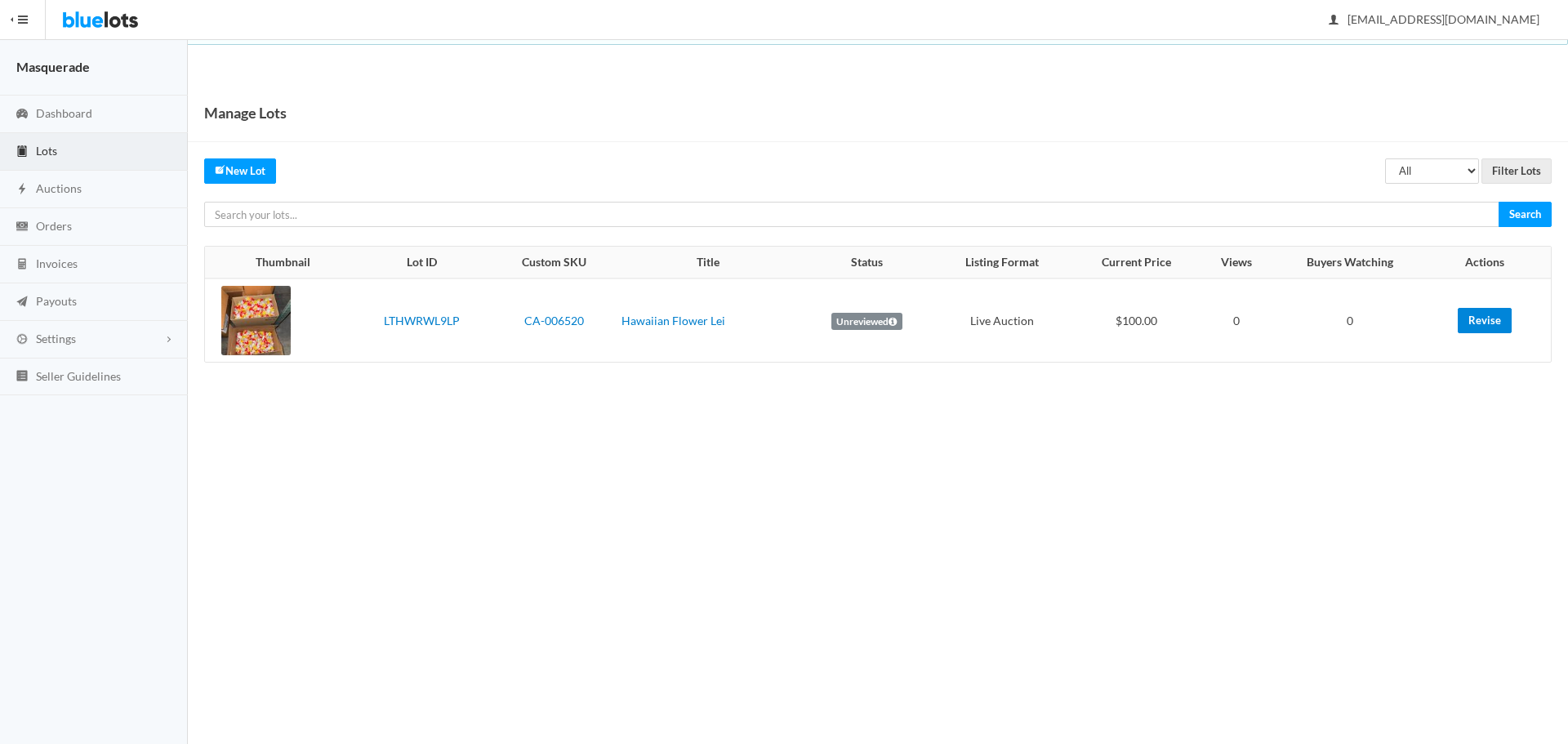
click at [1472, 320] on link "Revise" at bounding box center [1484, 321] width 54 height 26
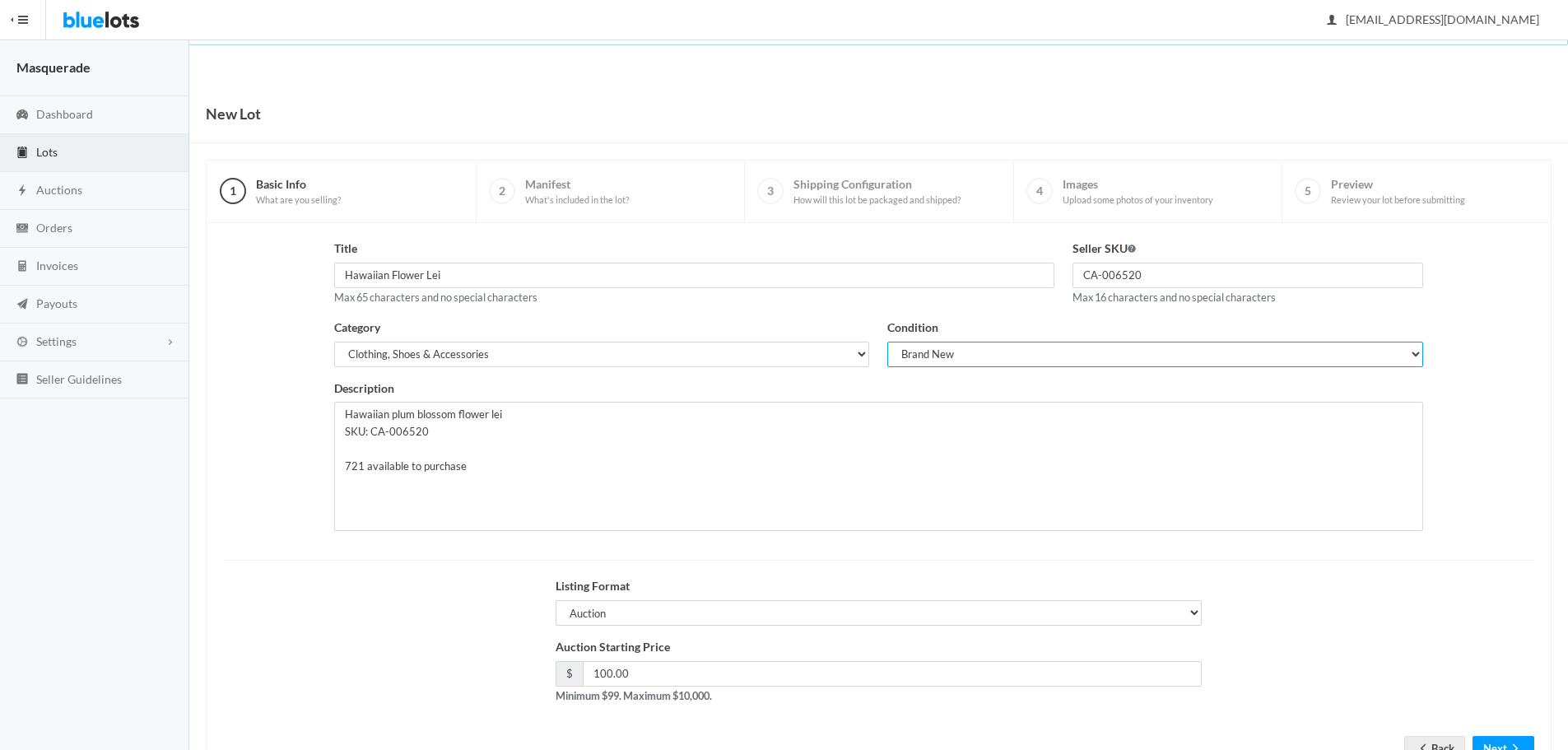
click at [1084, 347] on select "Brand New Shelf Pulls Customer Returns Used Mixed" at bounding box center [1155, 354] width 535 height 26
select select "2"
click at [887, 341] on select "Brand New Shelf Pulls Customer Returns Used Mixed" at bounding box center [1155, 354] width 535 height 26
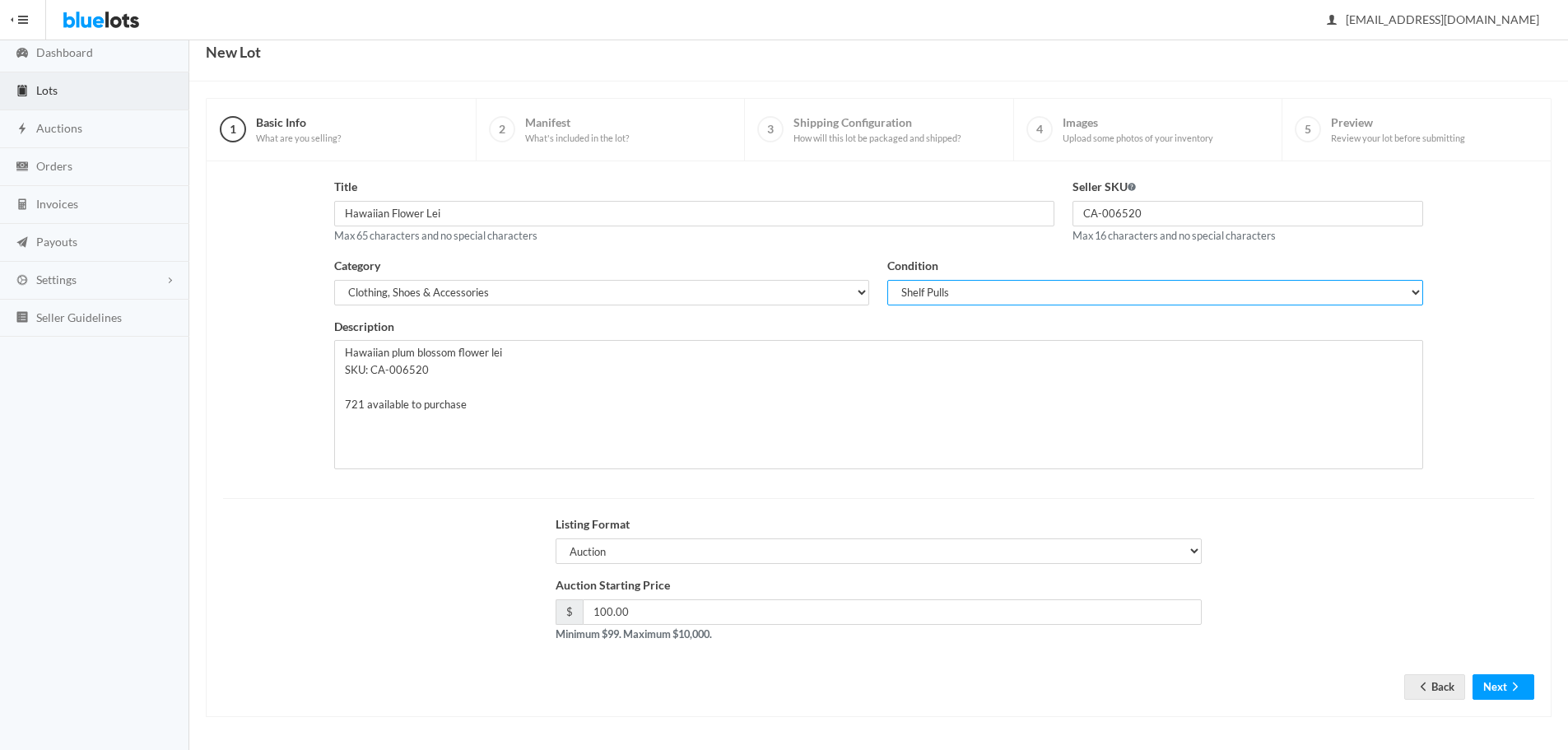
scroll to position [62, 0]
click at [1484, 688] on button "Next" at bounding box center [1503, 686] width 61 height 26
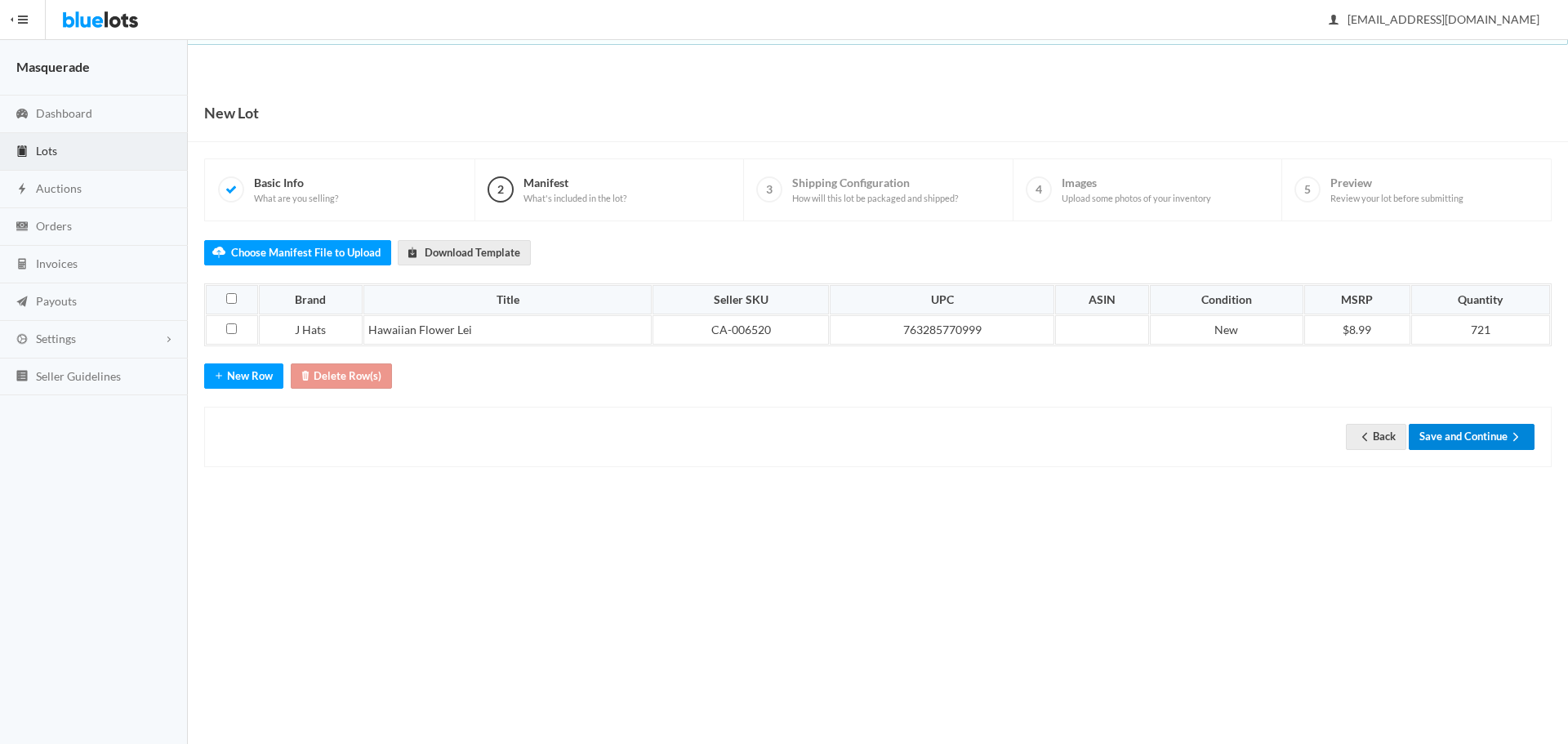
click at [1449, 426] on button "Save and Continue" at bounding box center [1471, 437] width 126 height 26
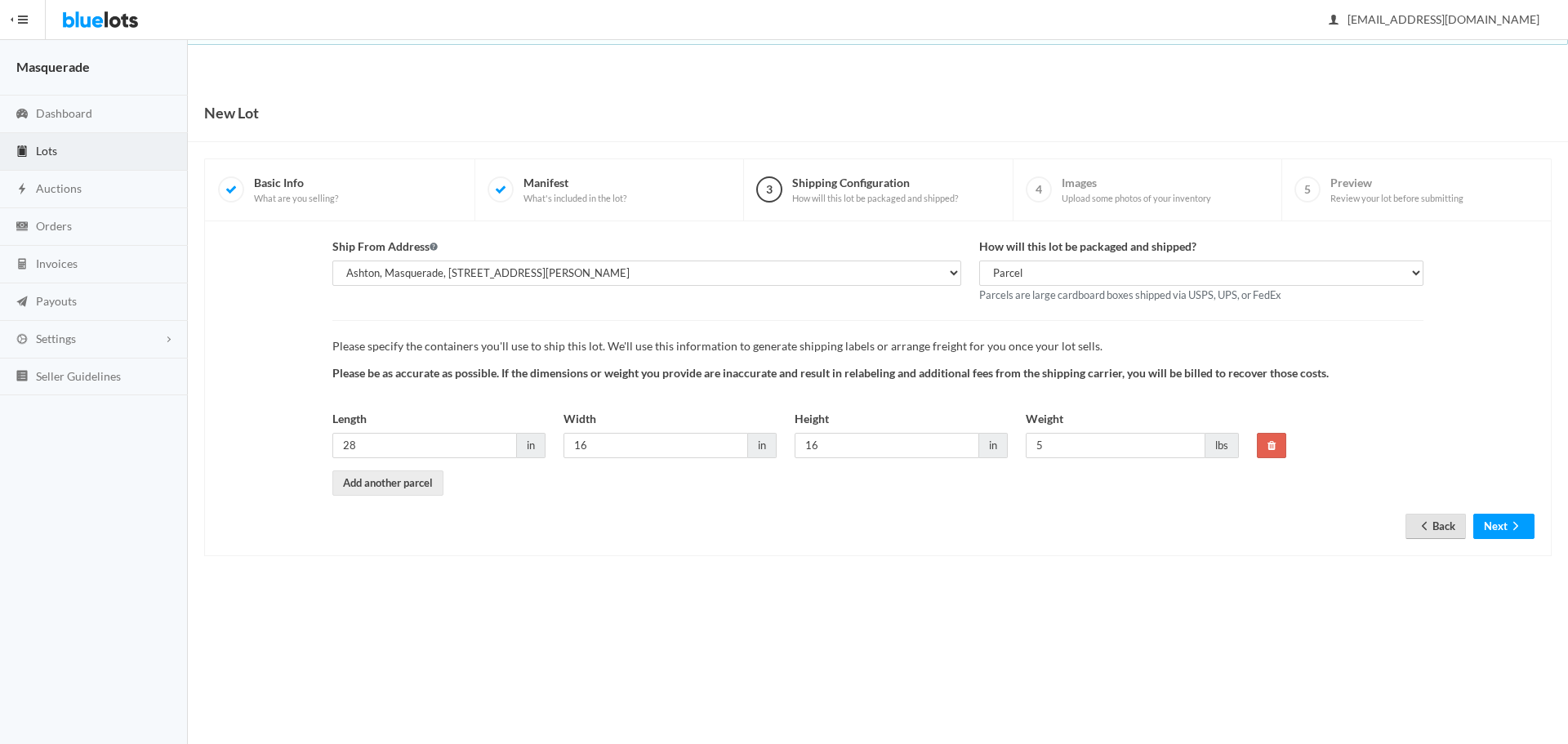
click at [1430, 521] on link "Back" at bounding box center [1435, 526] width 60 height 26
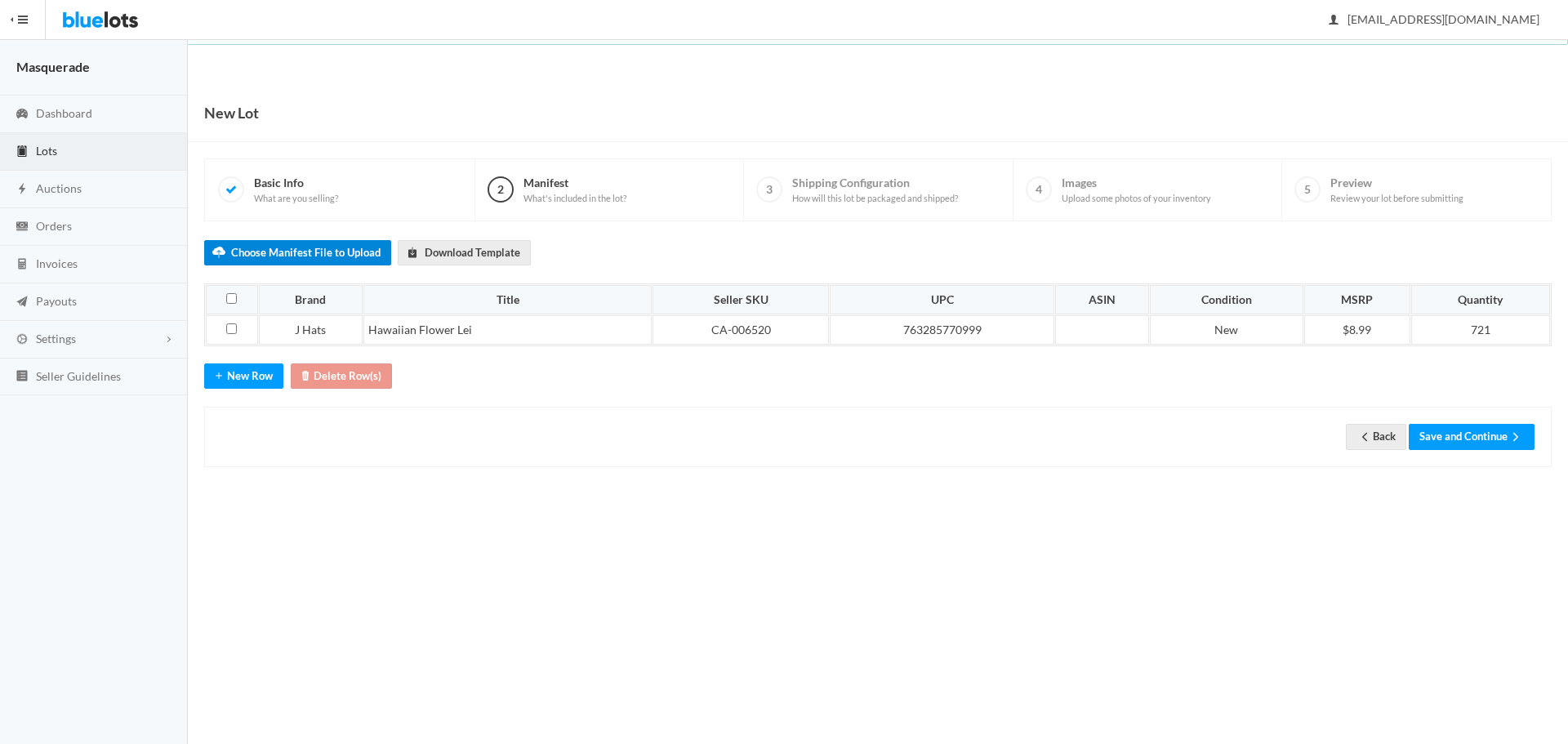
click at [319, 254] on label "Choose Manifest File to Upload" at bounding box center [297, 252] width 187 height 26
click at [0, 0] on input "Choose Manifest File to Upload" at bounding box center [0, 0] width 0 height 0
click at [1498, 438] on button "Save and Continue" at bounding box center [1471, 437] width 126 height 26
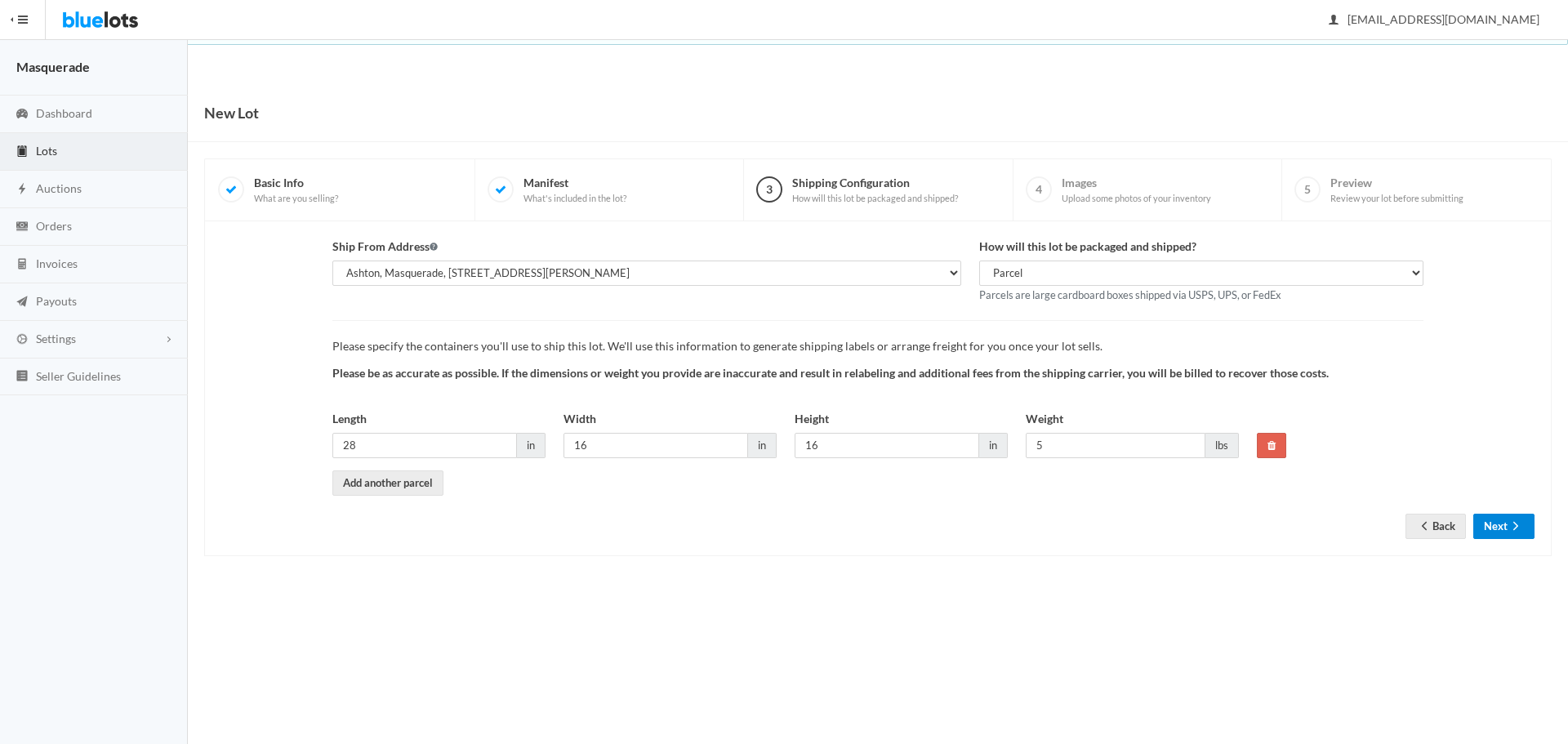
click at [1526, 523] on button "Next" at bounding box center [1503, 526] width 61 height 26
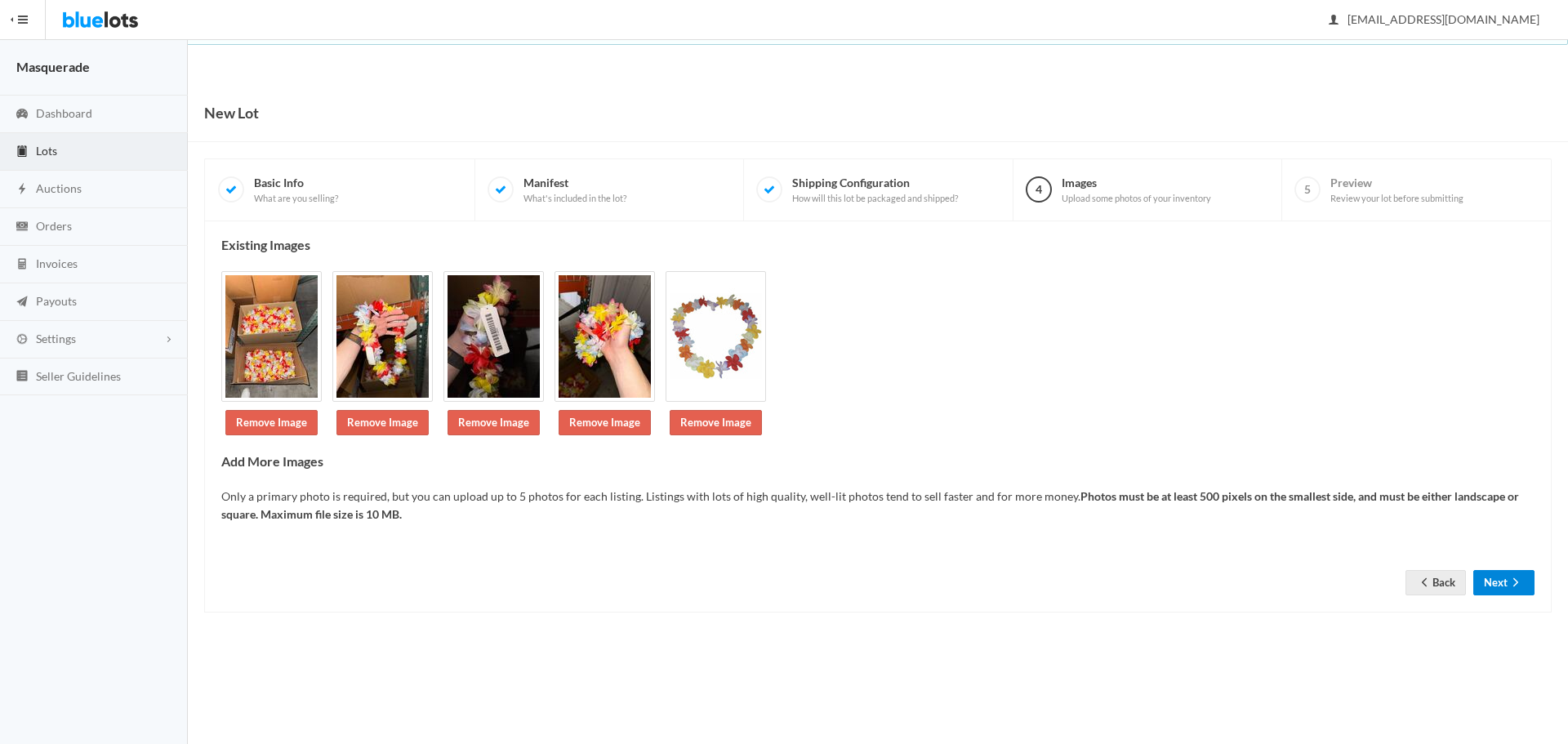
click at [1507, 582] on icon "arrow forward" at bounding box center [1515, 583] width 16 height 13
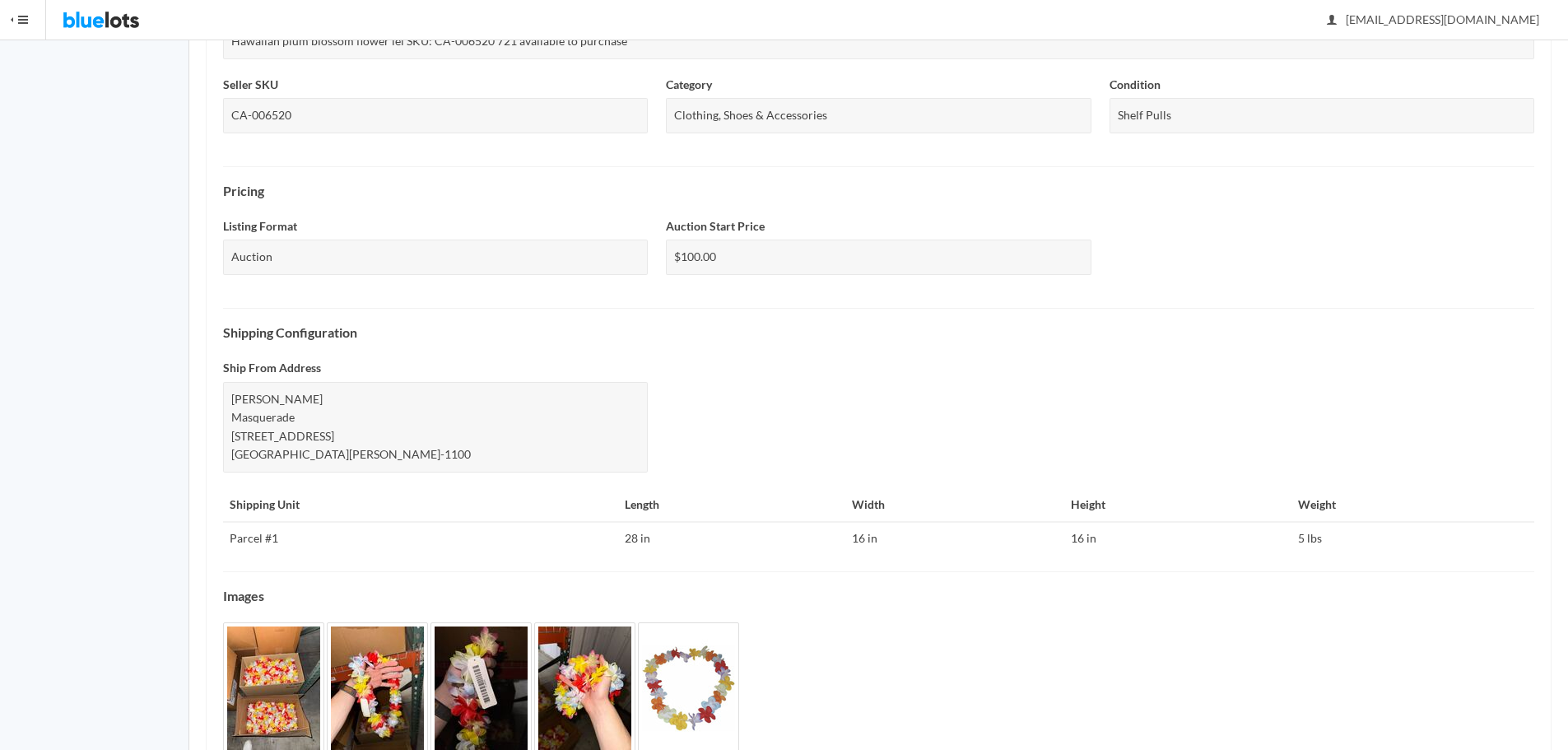
scroll to position [454, 0]
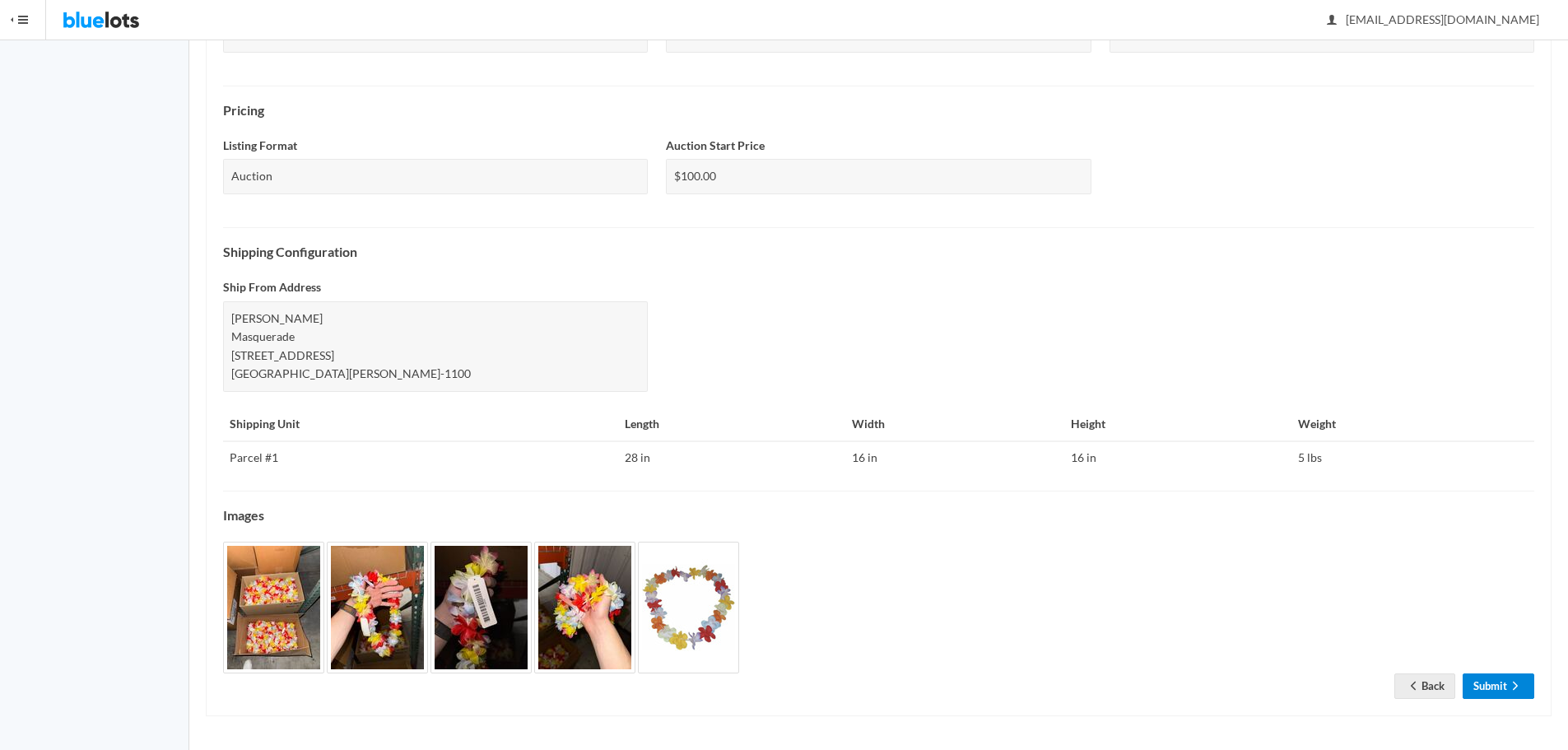
click at [1497, 686] on link "Submit" at bounding box center [1498, 686] width 71 height 26
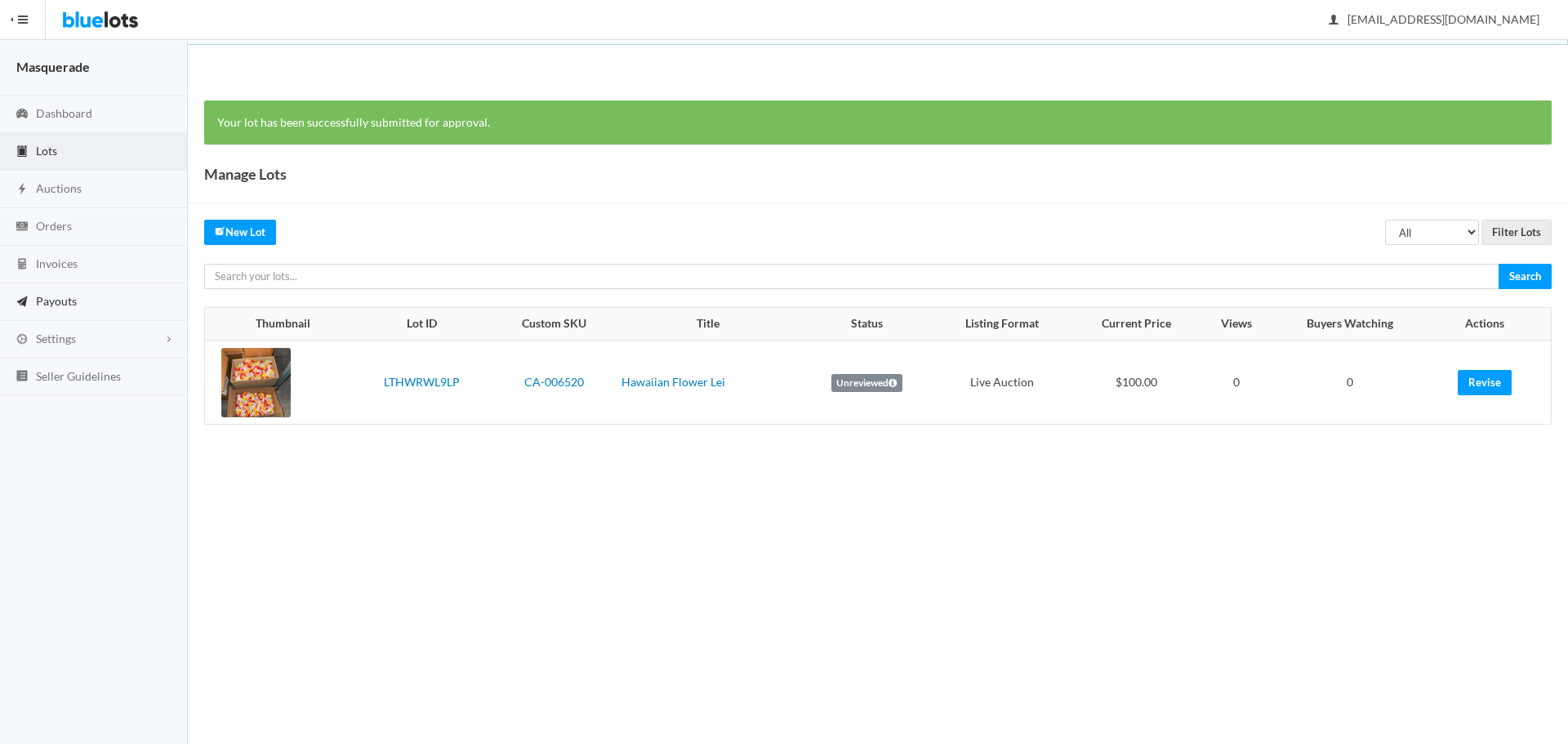
click at [124, 307] on link "Payouts" at bounding box center [94, 302] width 188 height 38
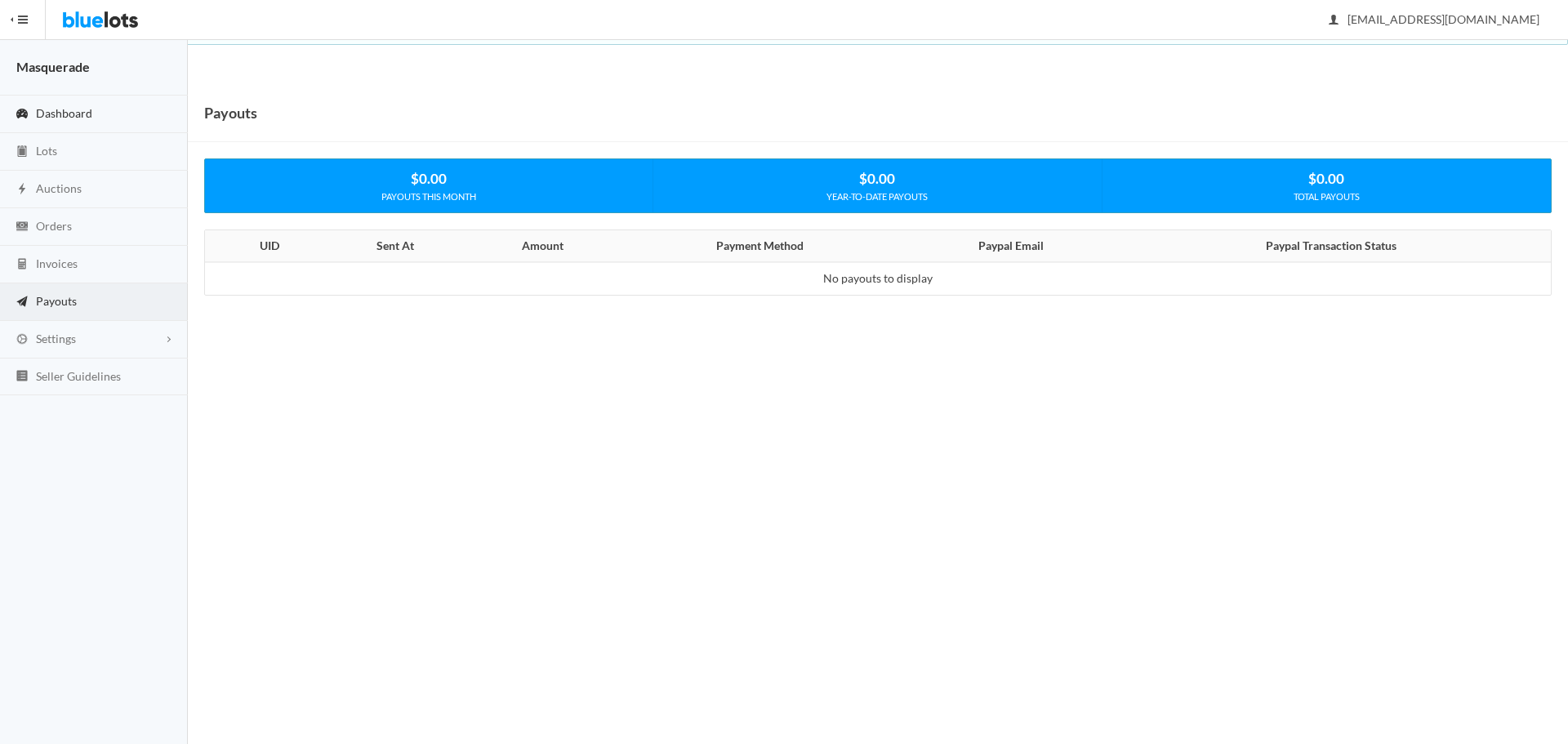
click at [100, 111] on link "Dashboard" at bounding box center [94, 115] width 188 height 38
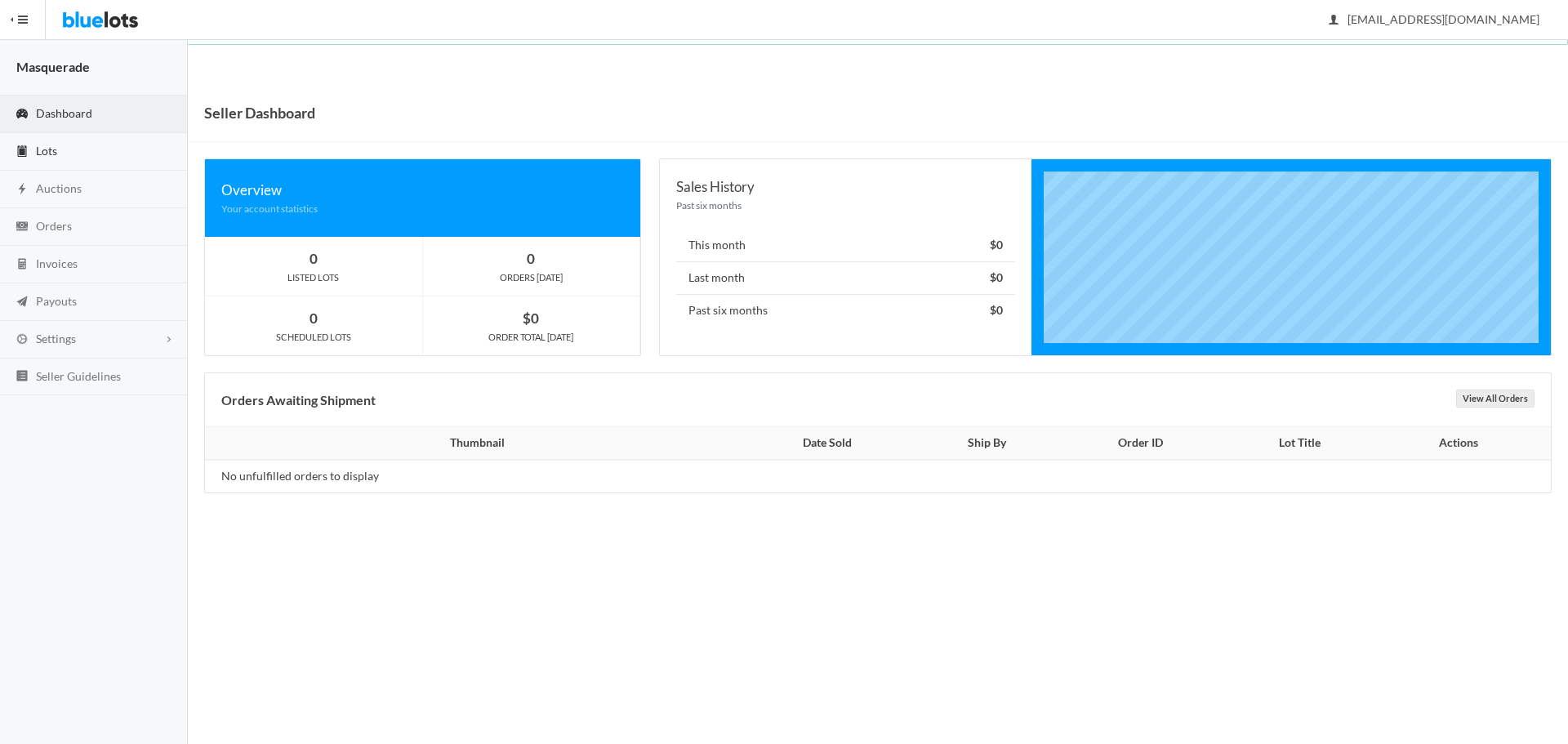
click at [37, 152] on span "Lots" at bounding box center [47, 150] width 21 height 14
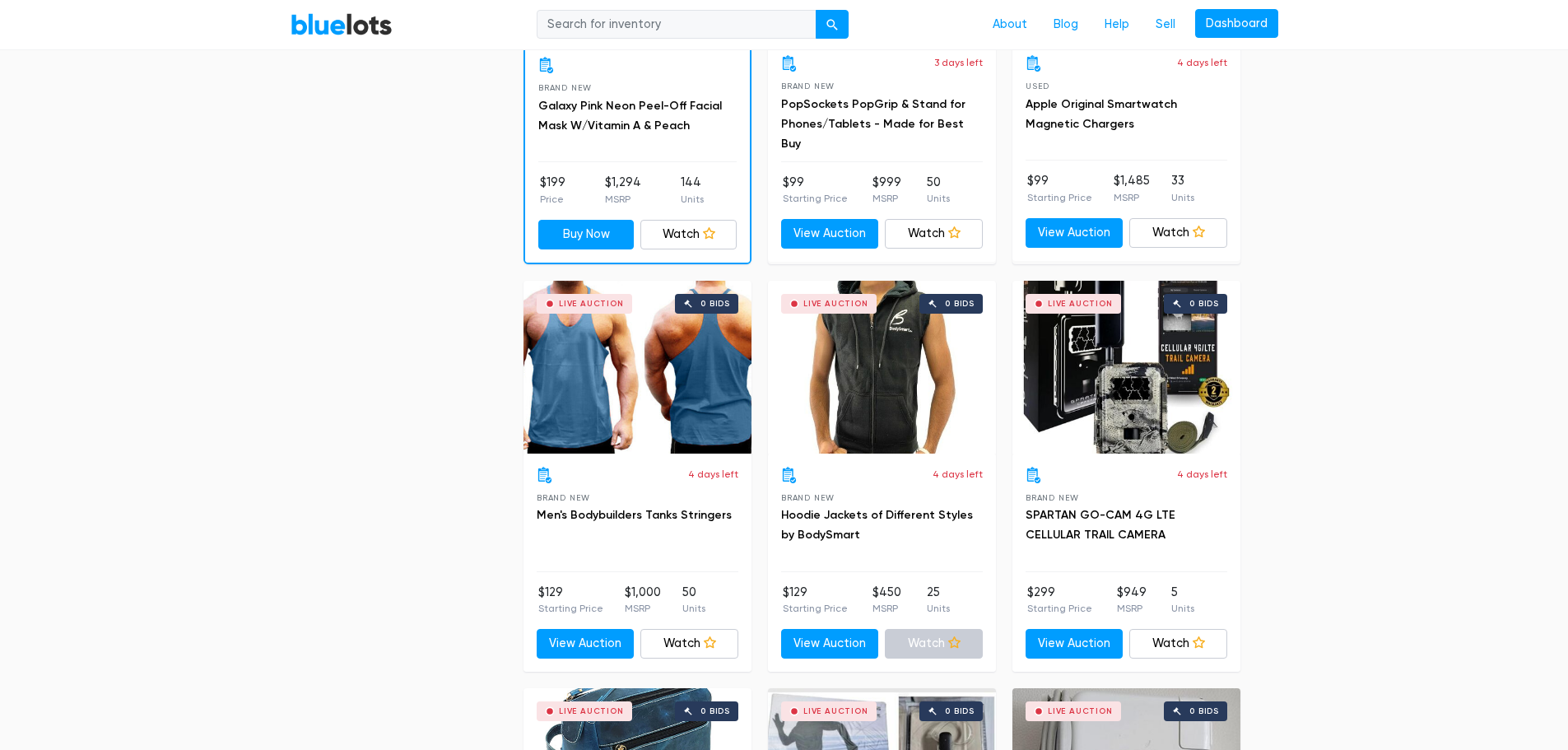
scroll to position [1921, 0]
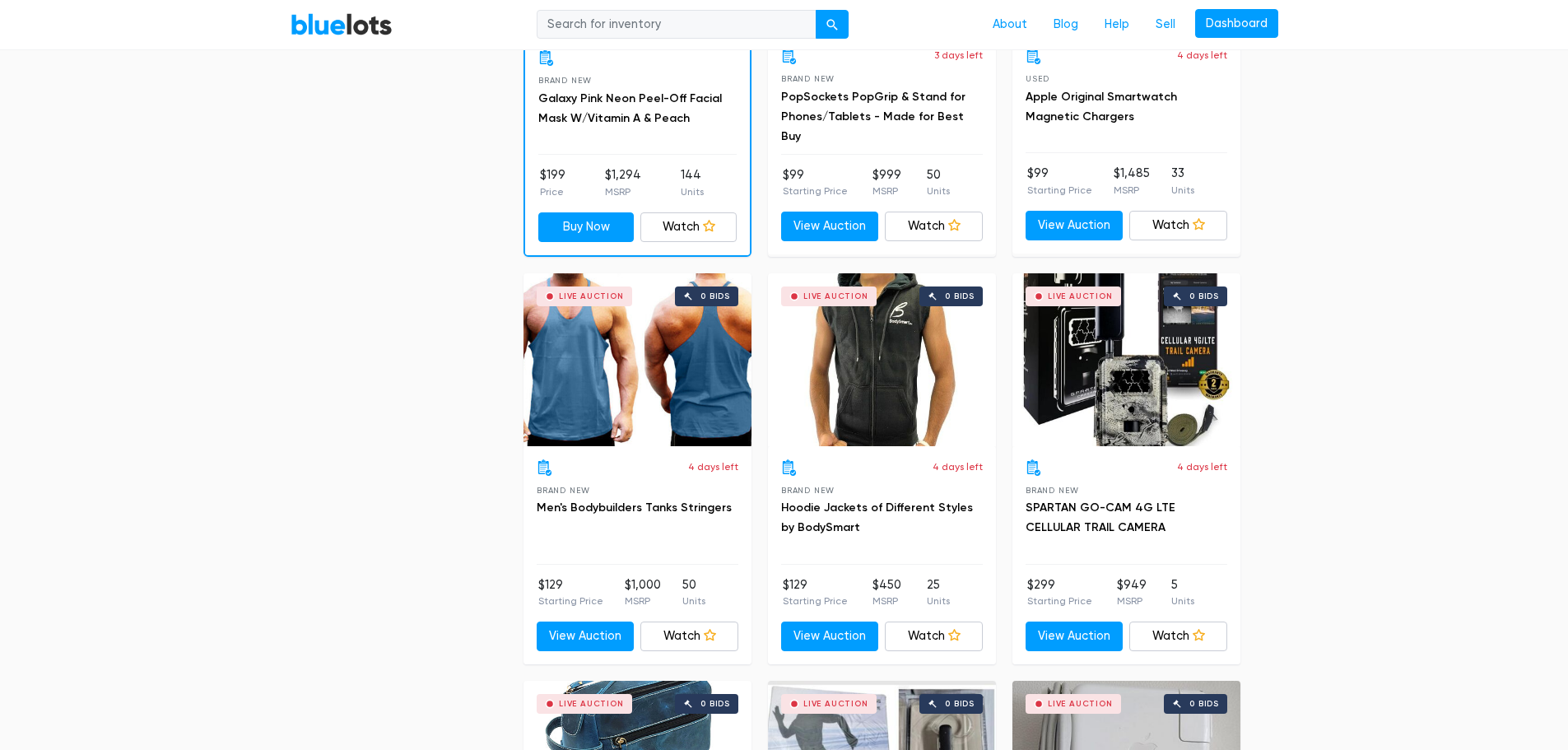
drag, startPoint x: 927, startPoint y: 583, endPoint x: 951, endPoint y: 606, distance: 33.2
click at [952, 607] on ul "$129 Starting Price $450 MSRP 25 Units" at bounding box center [882, 593] width 202 height 33
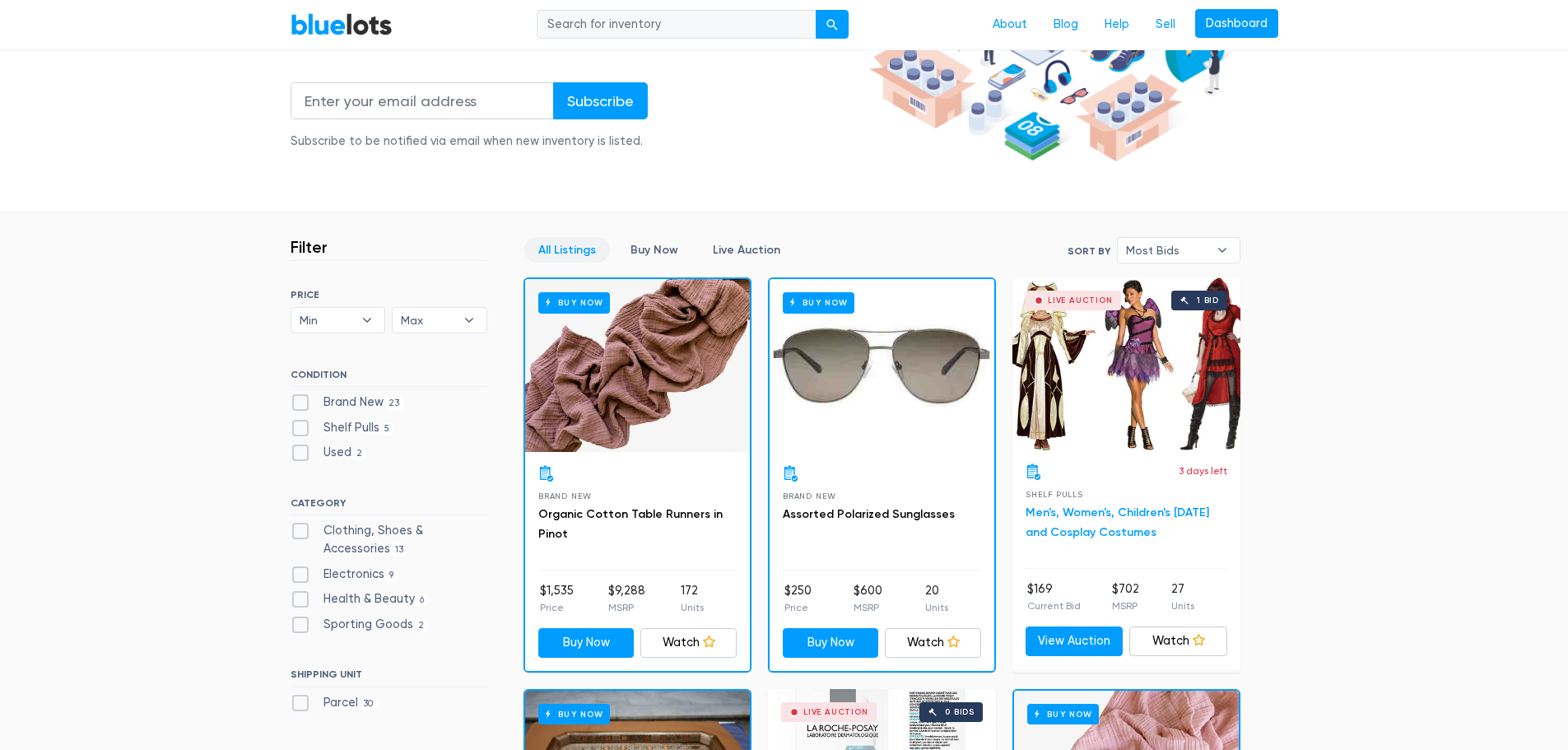
click at [1097, 512] on link "Men's, Women's, Children's Halloween and Cosplay Costumes" at bounding box center [1116, 522] width 183 height 34
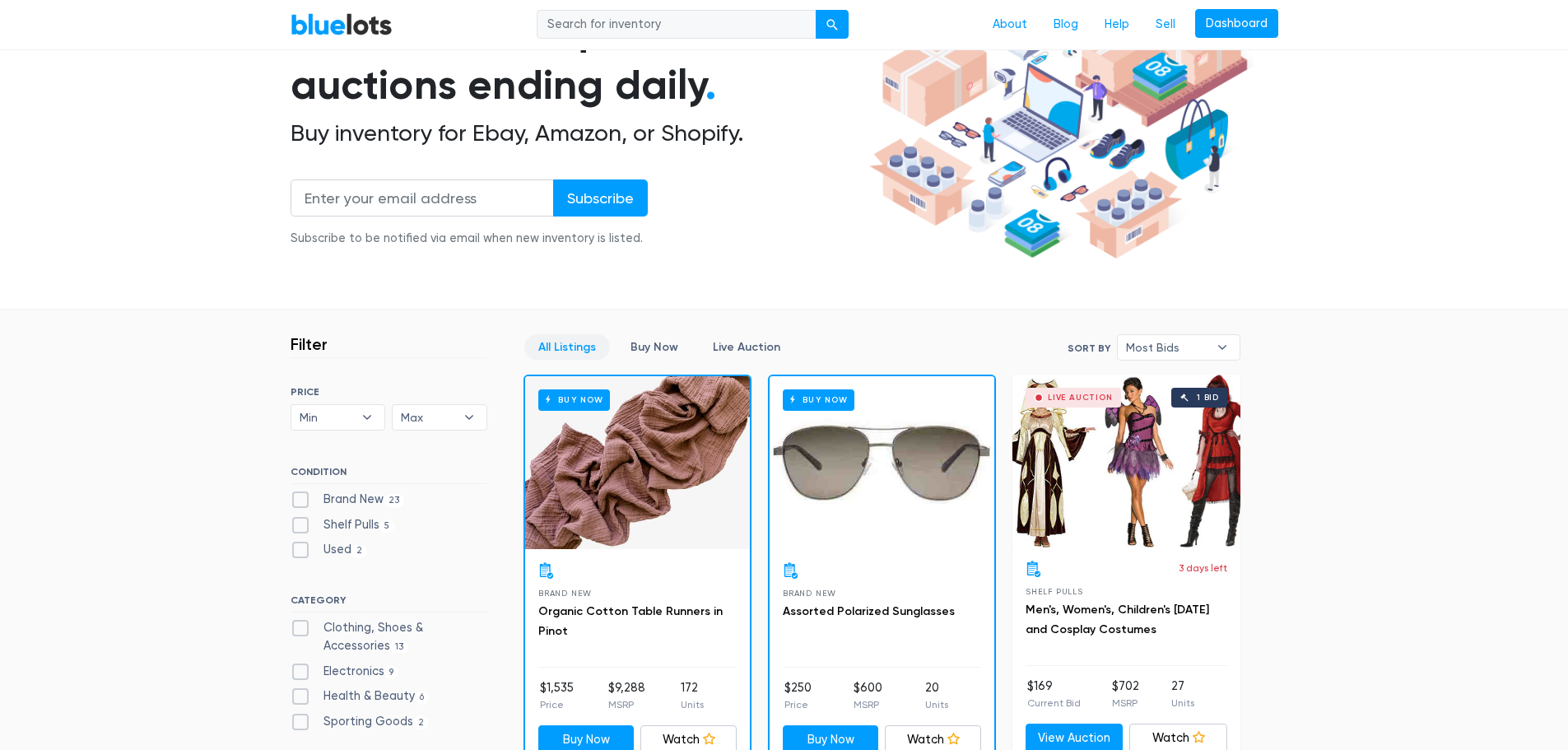
scroll to position [0, 0]
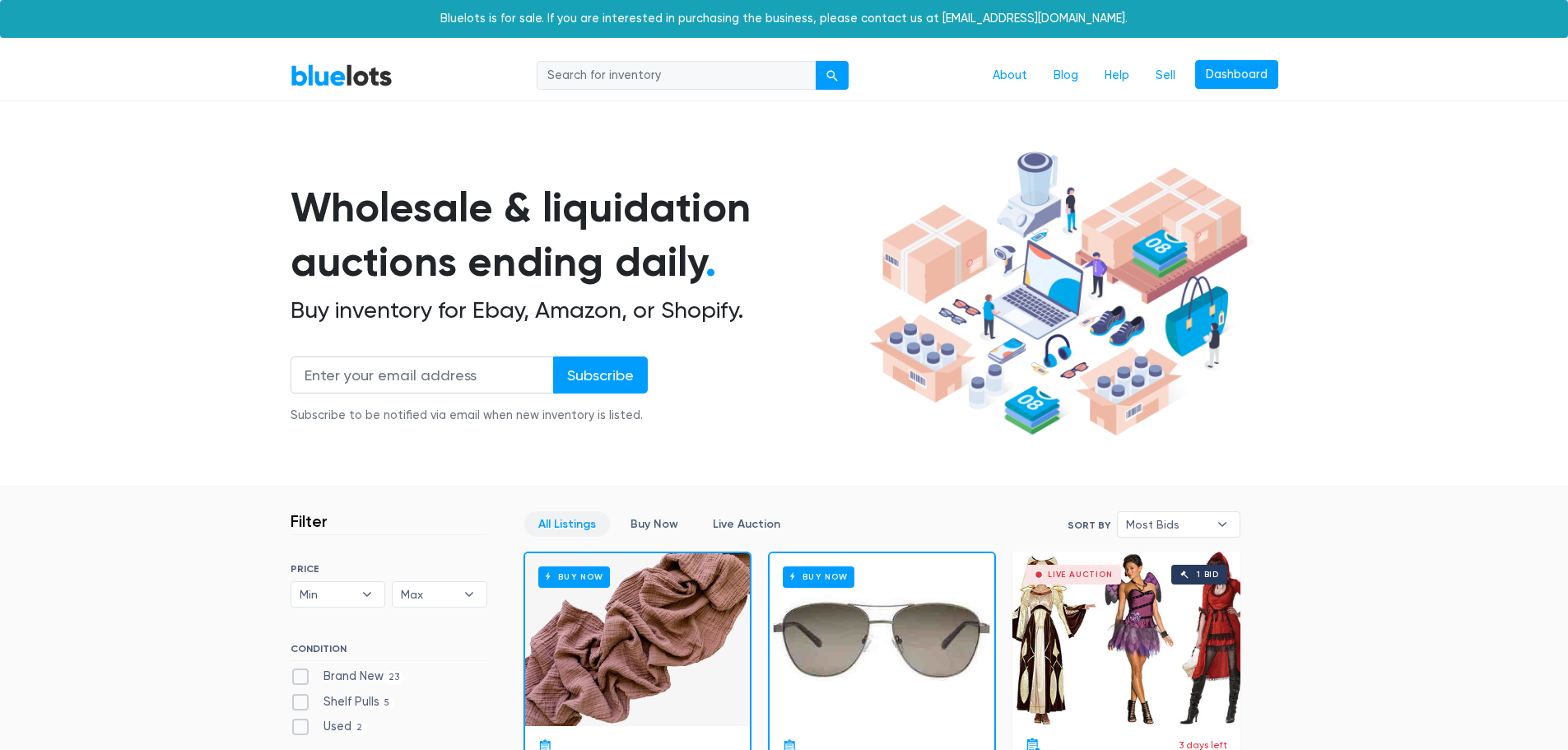
drag, startPoint x: 1248, startPoint y: 73, endPoint x: 1184, endPoint y: 120, distance: 79.4
click at [1248, 73] on link "Dashboard" at bounding box center [1237, 75] width 83 height 30
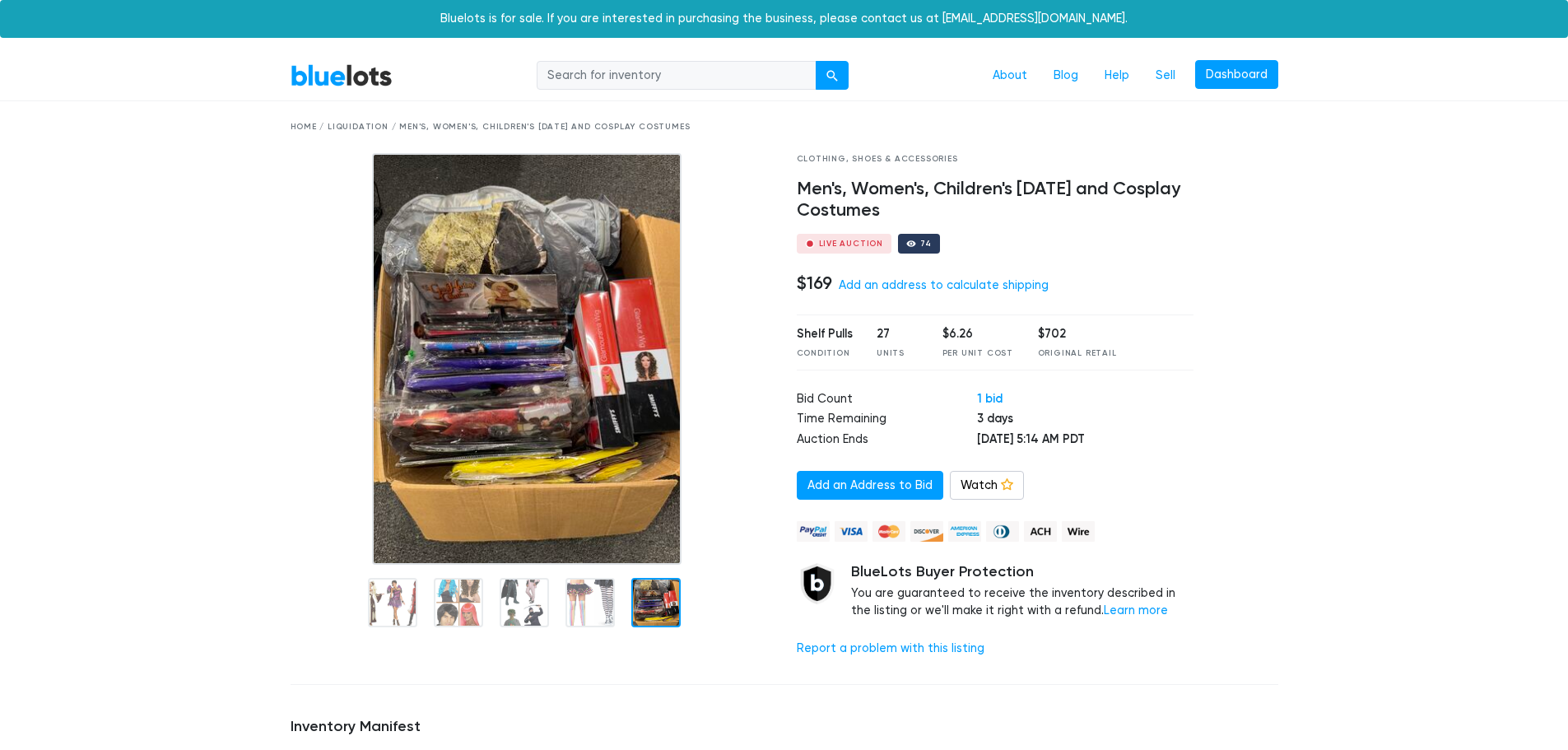
click at [829, 288] on h4 "$169" at bounding box center [814, 283] width 36 height 22
click at [814, 283] on h4 "$169" at bounding box center [814, 283] width 36 height 22
click at [919, 194] on h4 "Men's, Women's, Children's Halloween and Cosplay Costumes" at bounding box center [995, 200] width 398 height 43
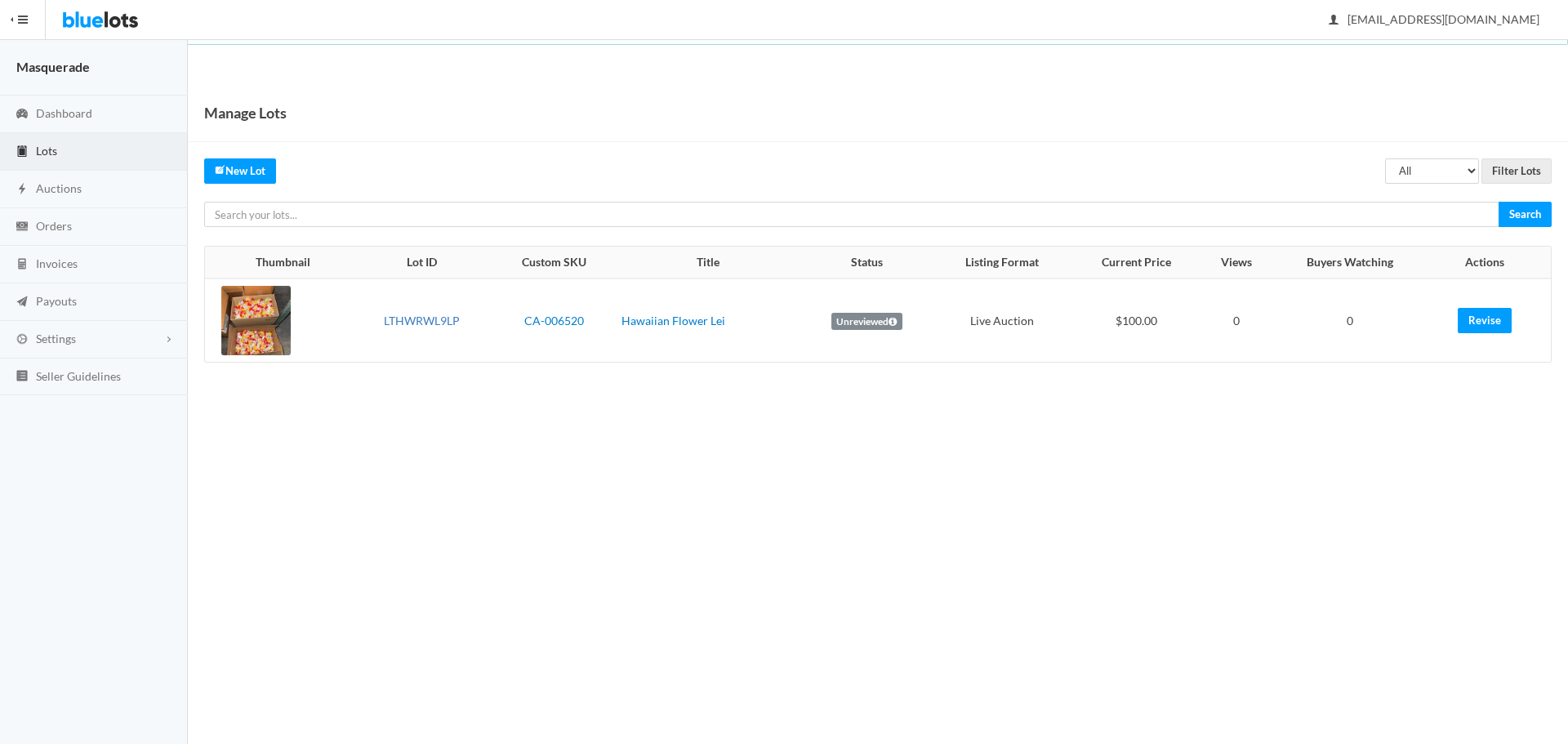
click at [450, 326] on link "LTHWRWL9LP" at bounding box center [422, 321] width 76 height 14
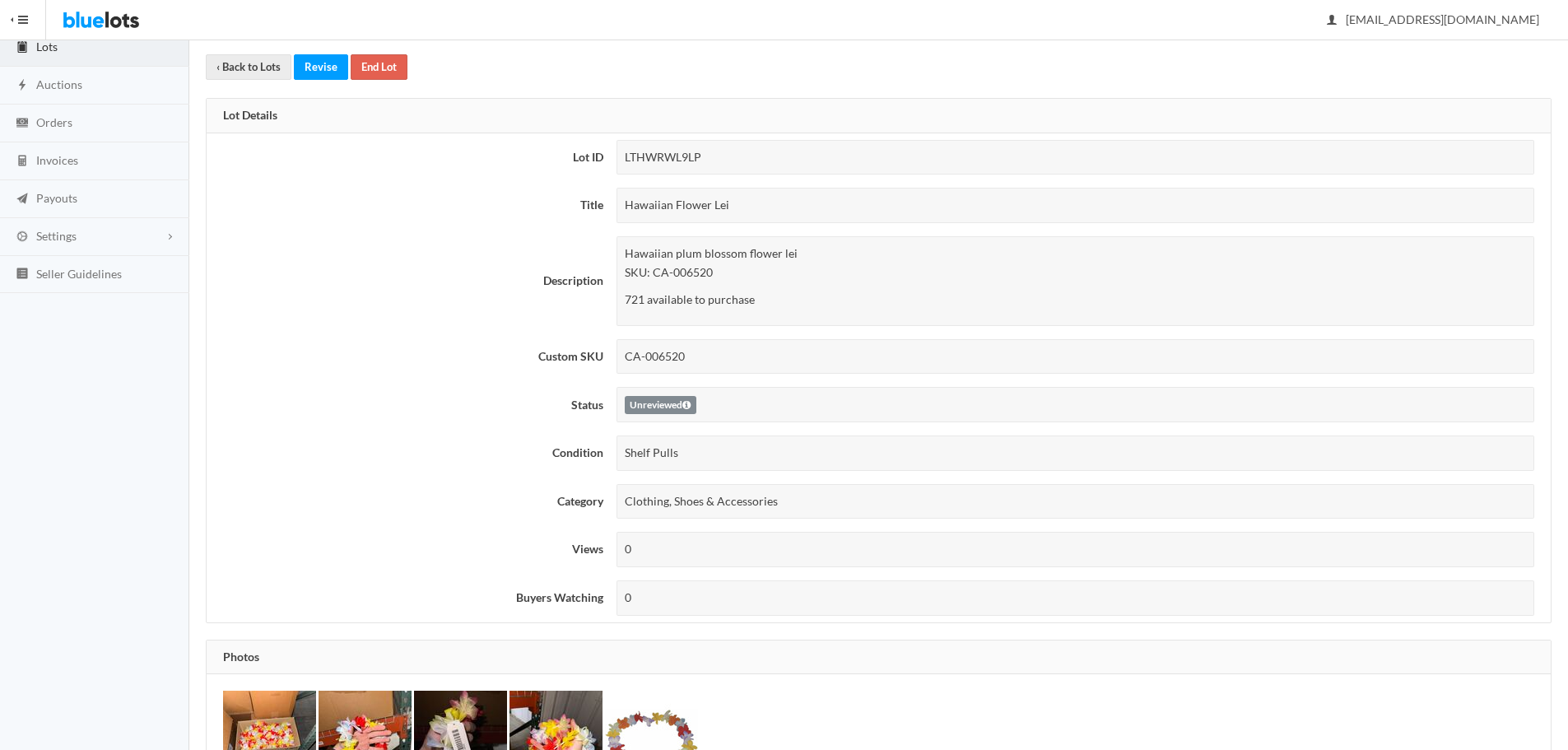
scroll to position [110, 0]
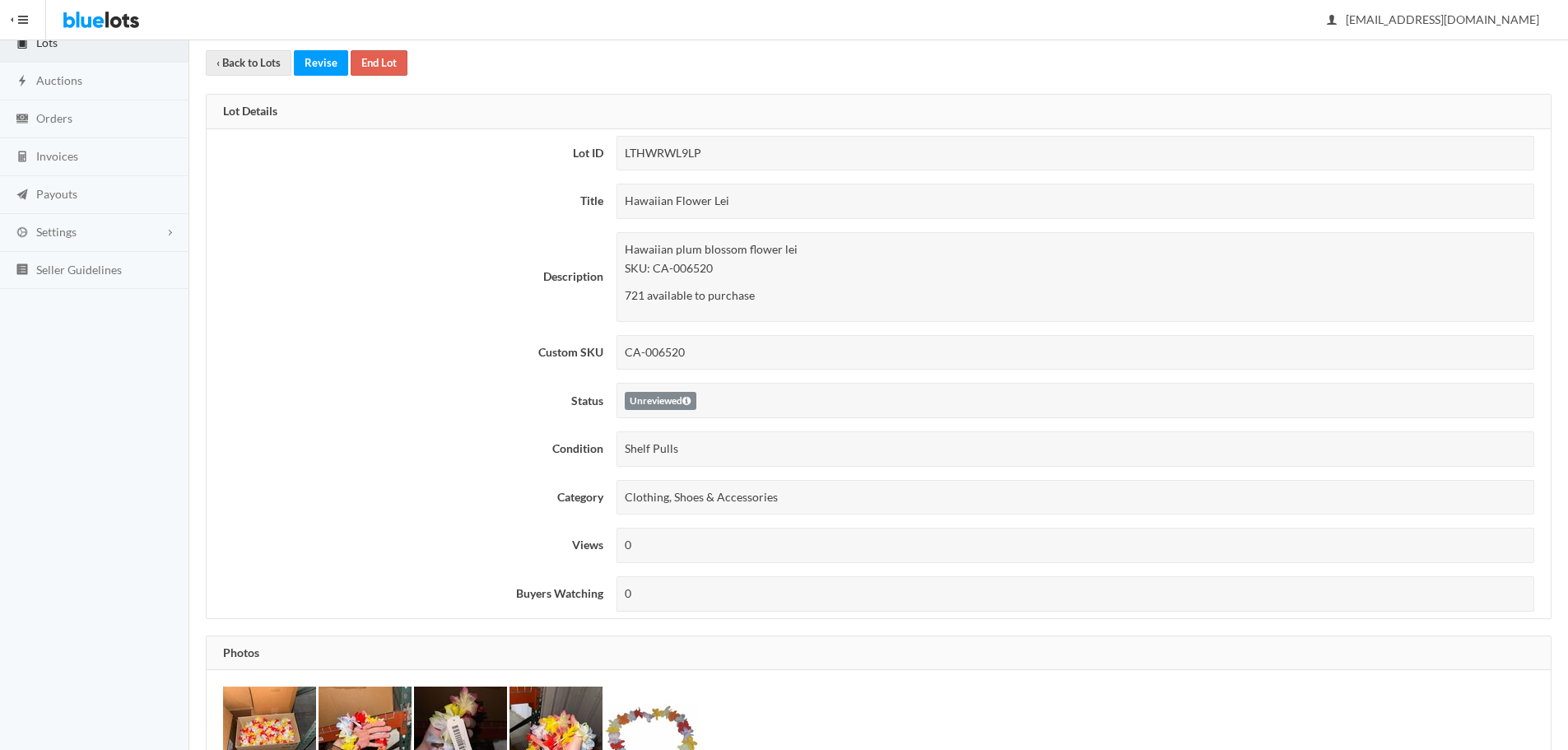
drag, startPoint x: 623, startPoint y: 194, endPoint x: 740, endPoint y: 203, distance: 117.3
click at [740, 203] on div "Hawaiian Flower Lei" at bounding box center [1075, 201] width 917 height 36
click at [708, 199] on div "Hawaiian Flower Lei" at bounding box center [1075, 201] width 917 height 36
drag, startPoint x: 624, startPoint y: 292, endPoint x: 642, endPoint y: 298, distance: 19.0
click at [642, 298] on p "721 available to purchase" at bounding box center [1075, 296] width 901 height 19
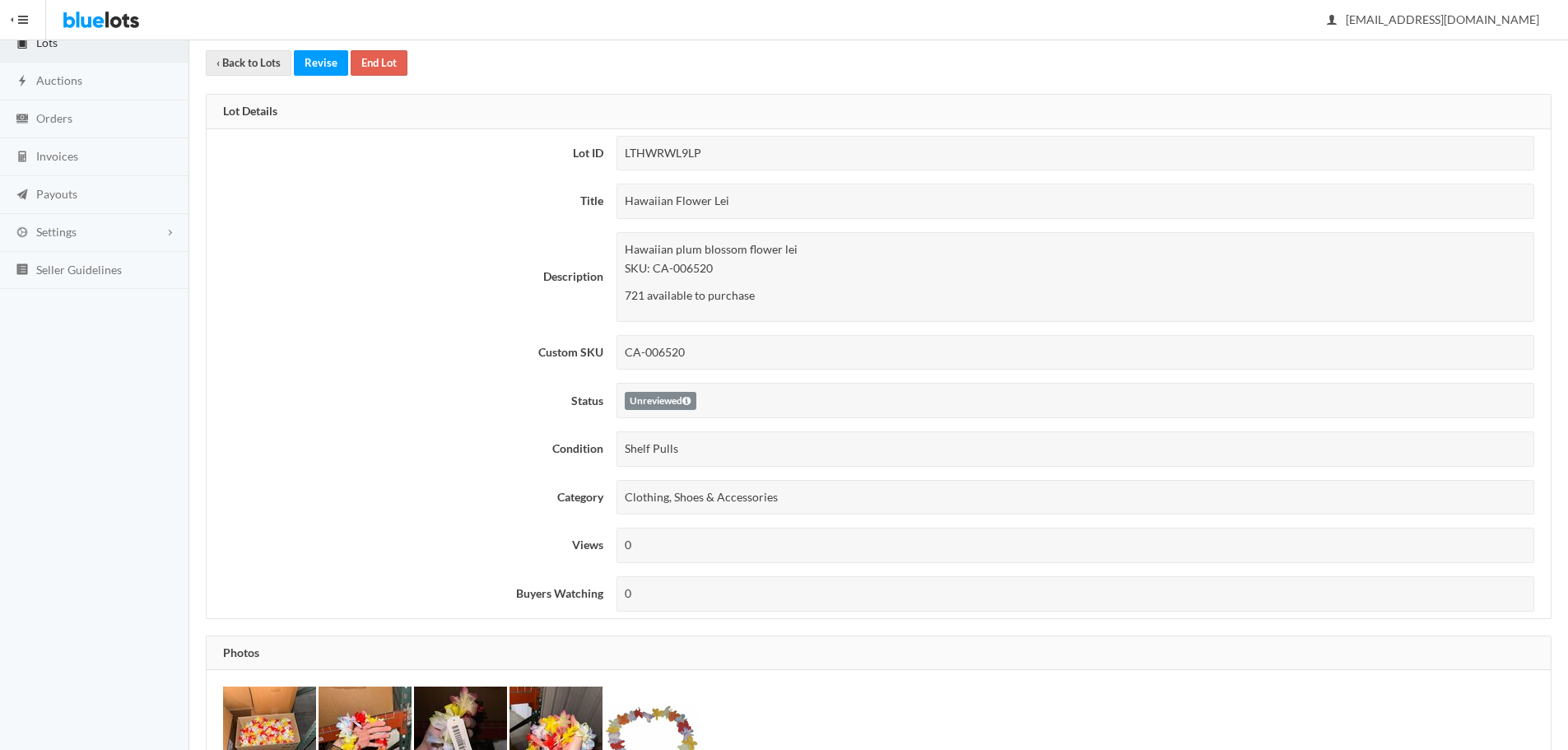
click at [675, 294] on p "721 available to purchase" at bounding box center [1075, 296] width 901 height 19
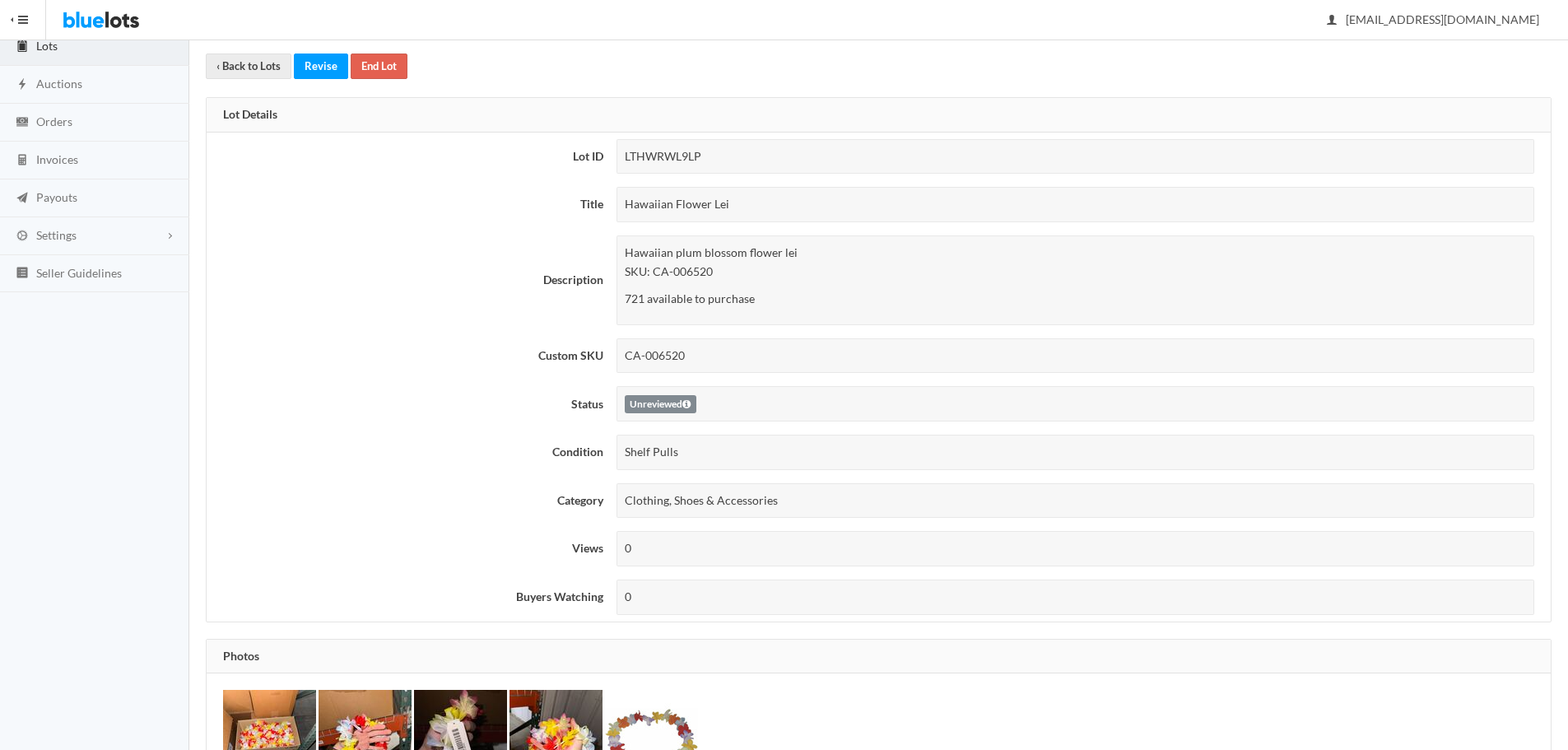
scroll to position [0, 0]
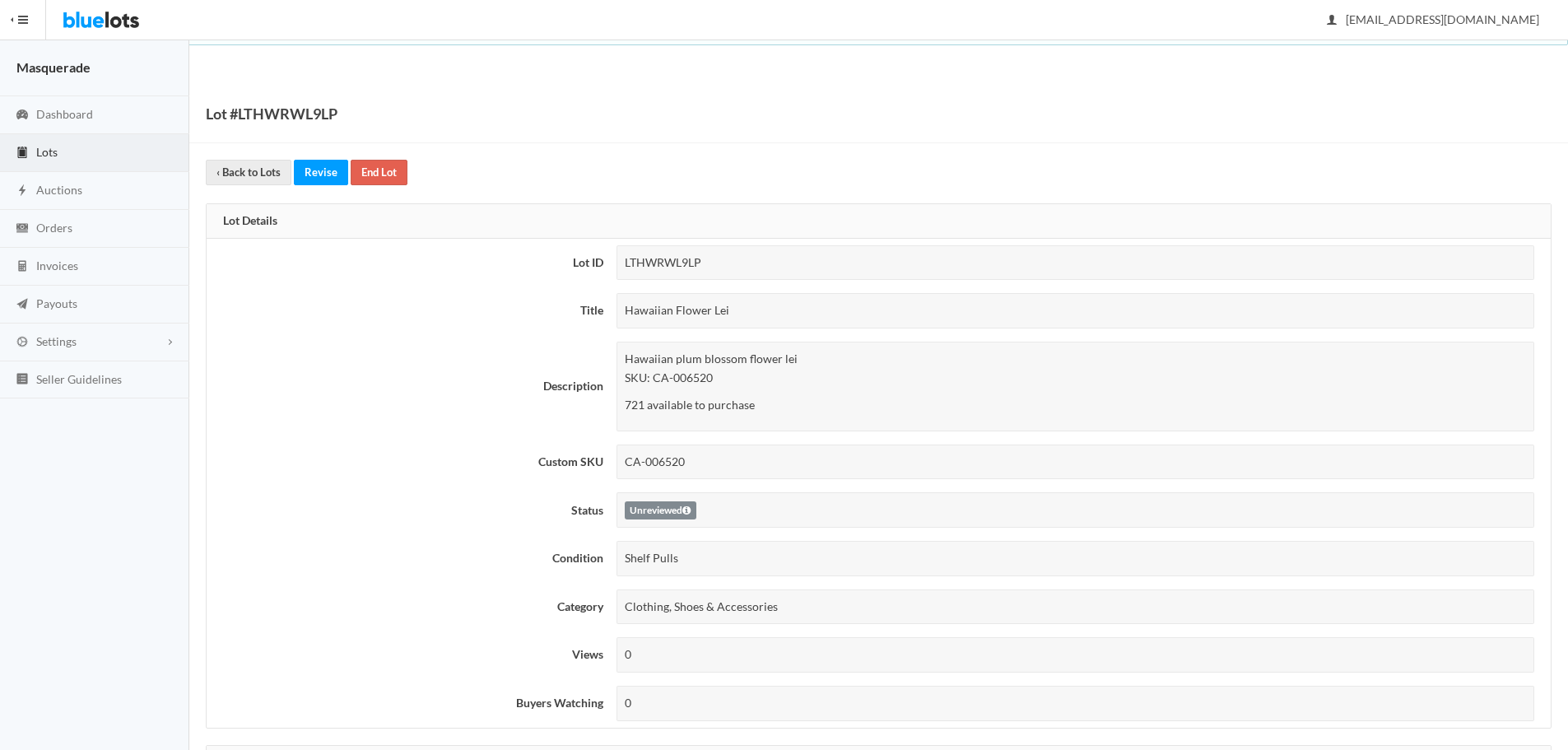
drag, startPoint x: 631, startPoint y: 403, endPoint x: 653, endPoint y: 404, distance: 22.0
click at [653, 404] on p "721 available to purchase" at bounding box center [1075, 405] width 901 height 19
drag, startPoint x: 698, startPoint y: 405, endPoint x: 818, endPoint y: 410, distance: 120.1
click at [704, 405] on p "721 available to purchase" at bounding box center [1075, 405] width 901 height 19
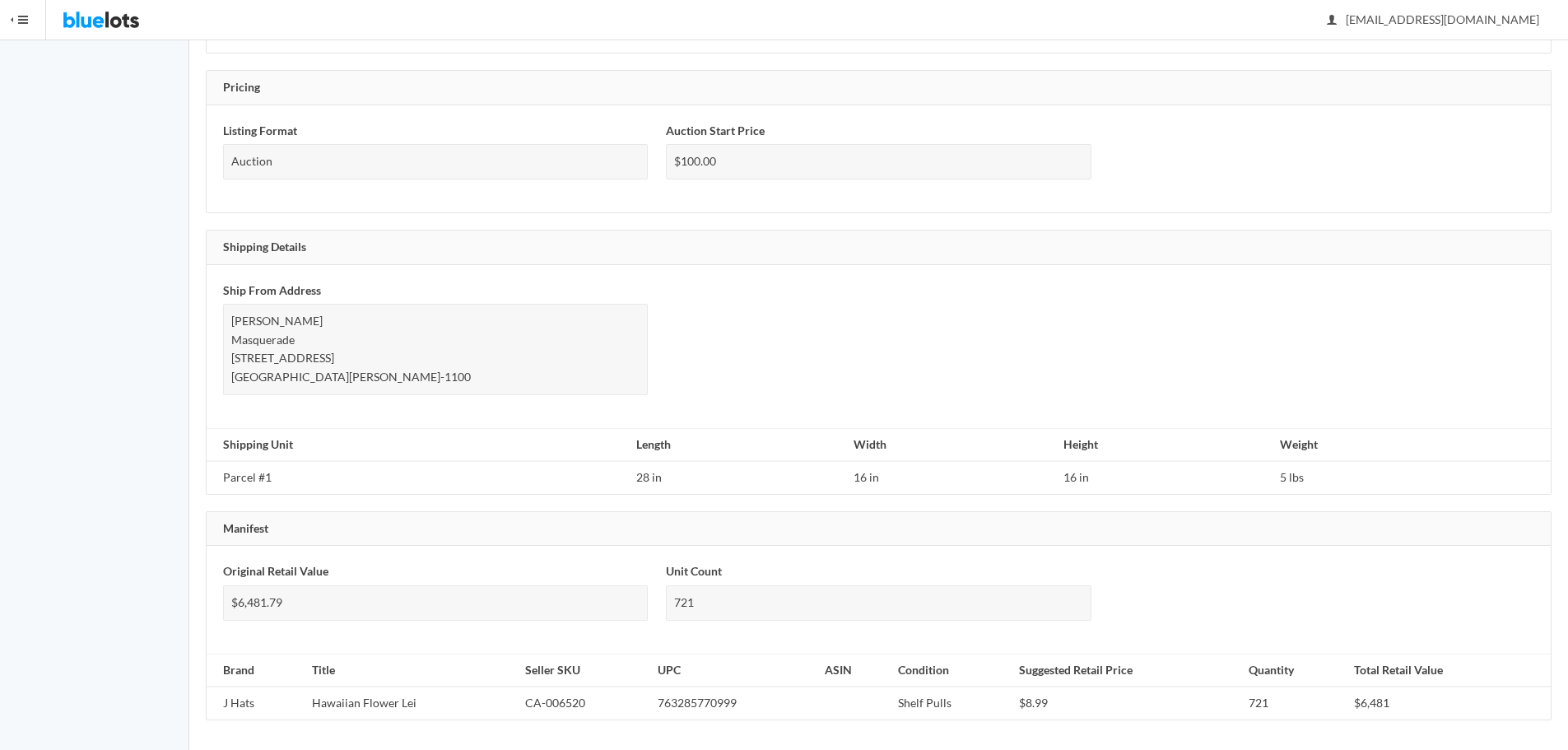
scroll to position [887, 0]
drag, startPoint x: 1013, startPoint y: 701, endPoint x: 1051, endPoint y: 705, distance: 38.2
click at [1050, 705] on td "$8.99" at bounding box center [1126, 700] width 230 height 33
drag, startPoint x: 1351, startPoint y: 703, endPoint x: 1387, endPoint y: 703, distance: 36.0
click at [1387, 703] on td "$6,481" at bounding box center [1448, 700] width 203 height 33
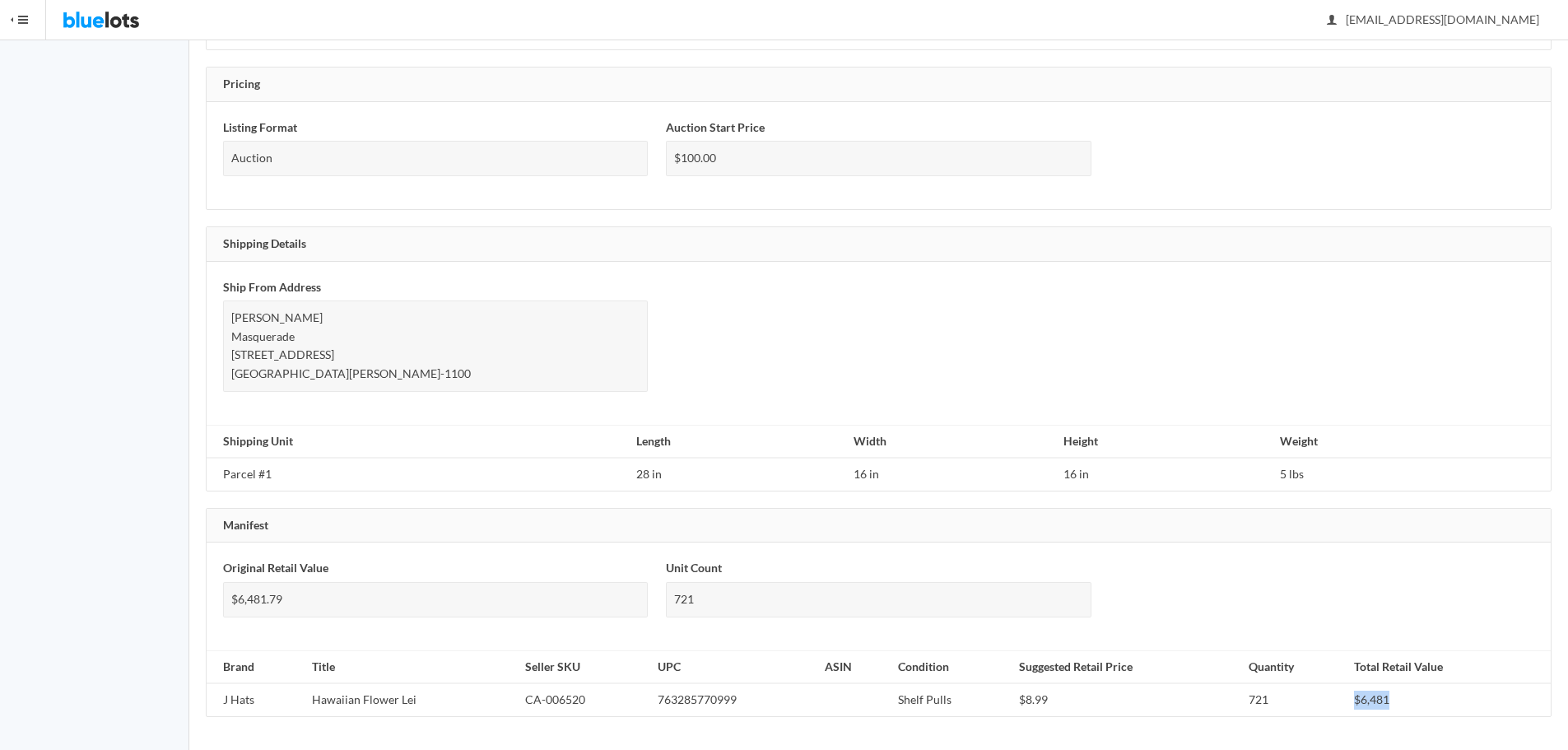
click at [1370, 699] on td "$6,481" at bounding box center [1448, 700] width 203 height 33
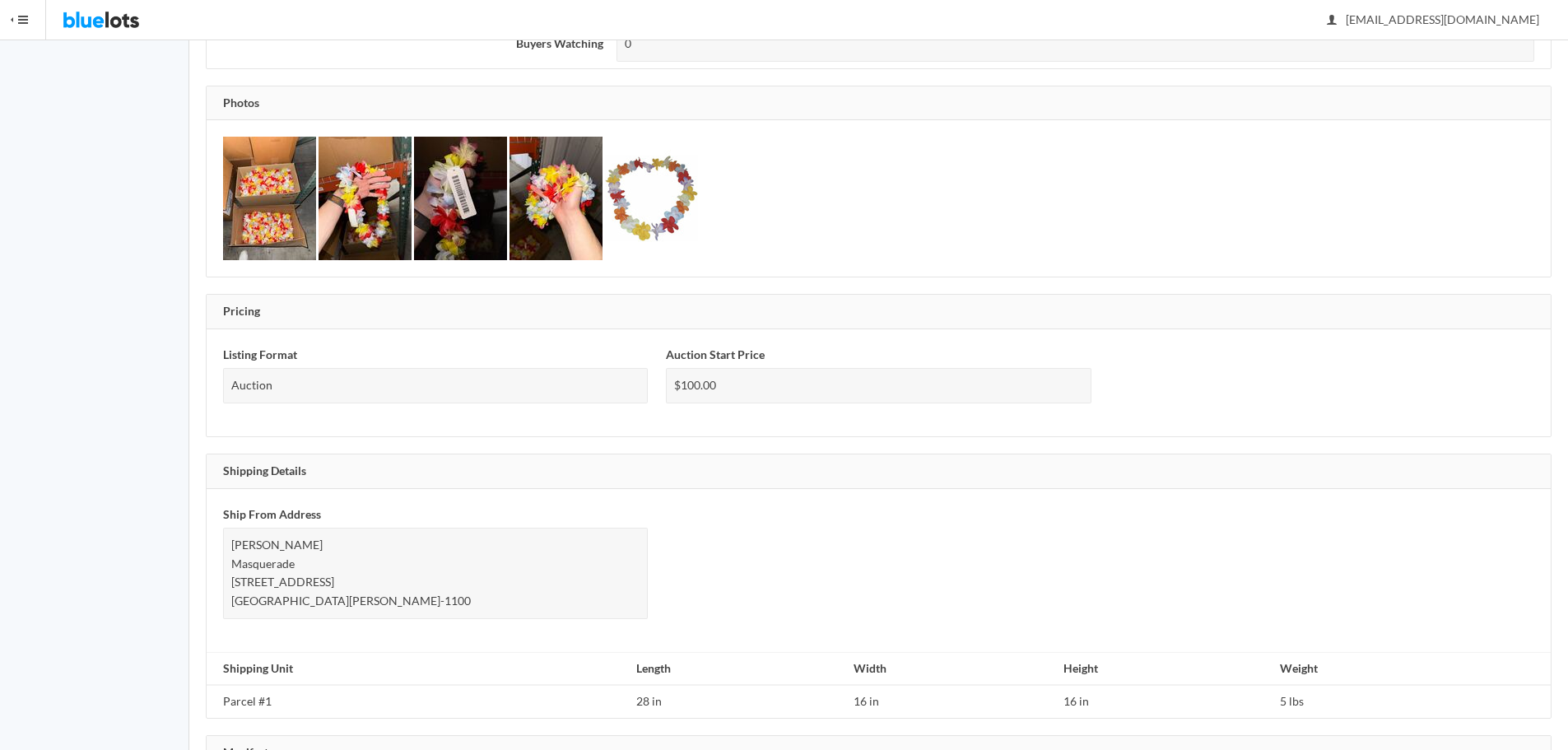
scroll to position [659, 0]
drag, startPoint x: 716, startPoint y: 387, endPoint x: 611, endPoint y: 391, distance: 105.1
click at [628, 393] on div "Listing Format Auction Auction Start Price $100.00" at bounding box center [878, 383] width 1329 height 74
click at [684, 384] on div "$100.00" at bounding box center [878, 386] width 425 height 36
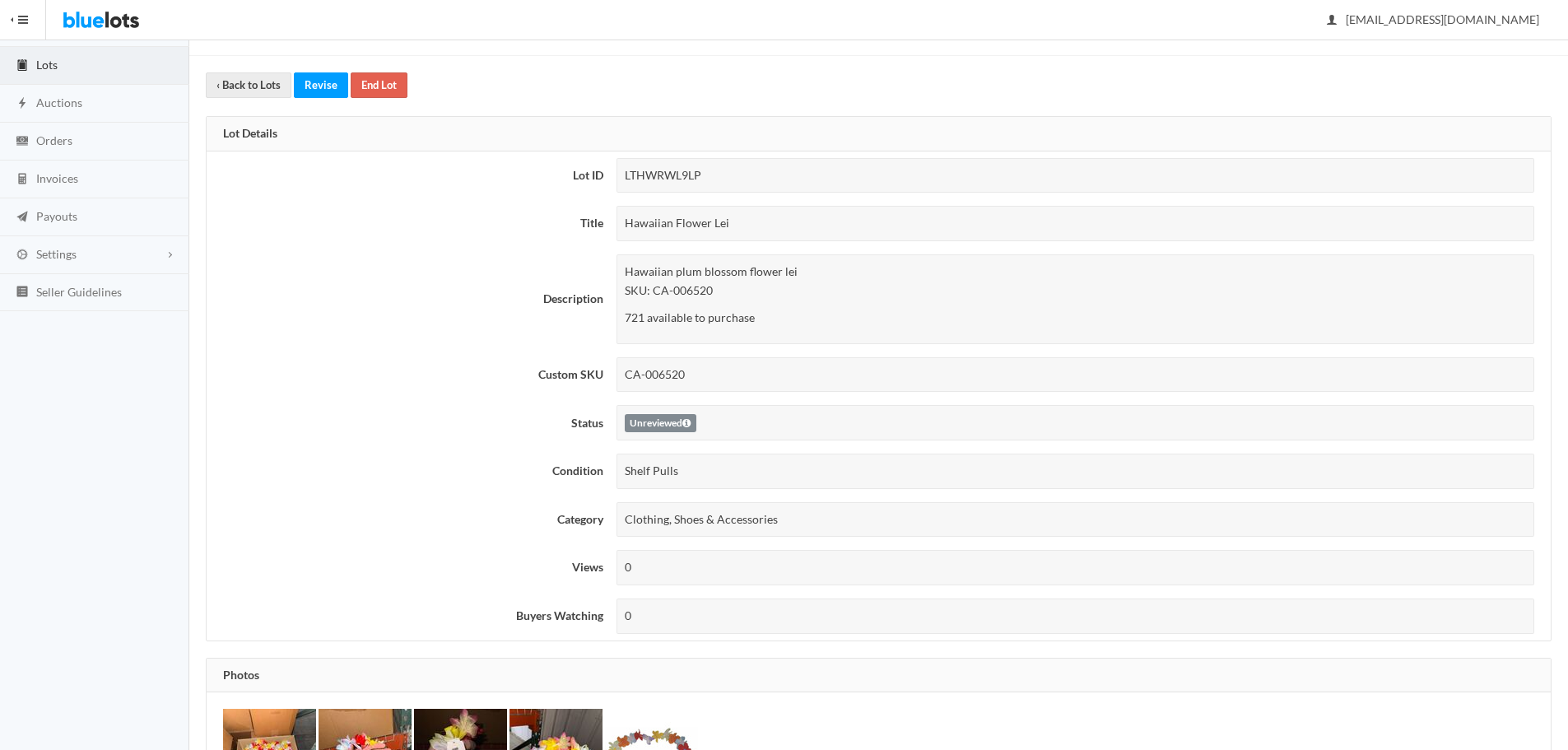
scroll to position [0, 0]
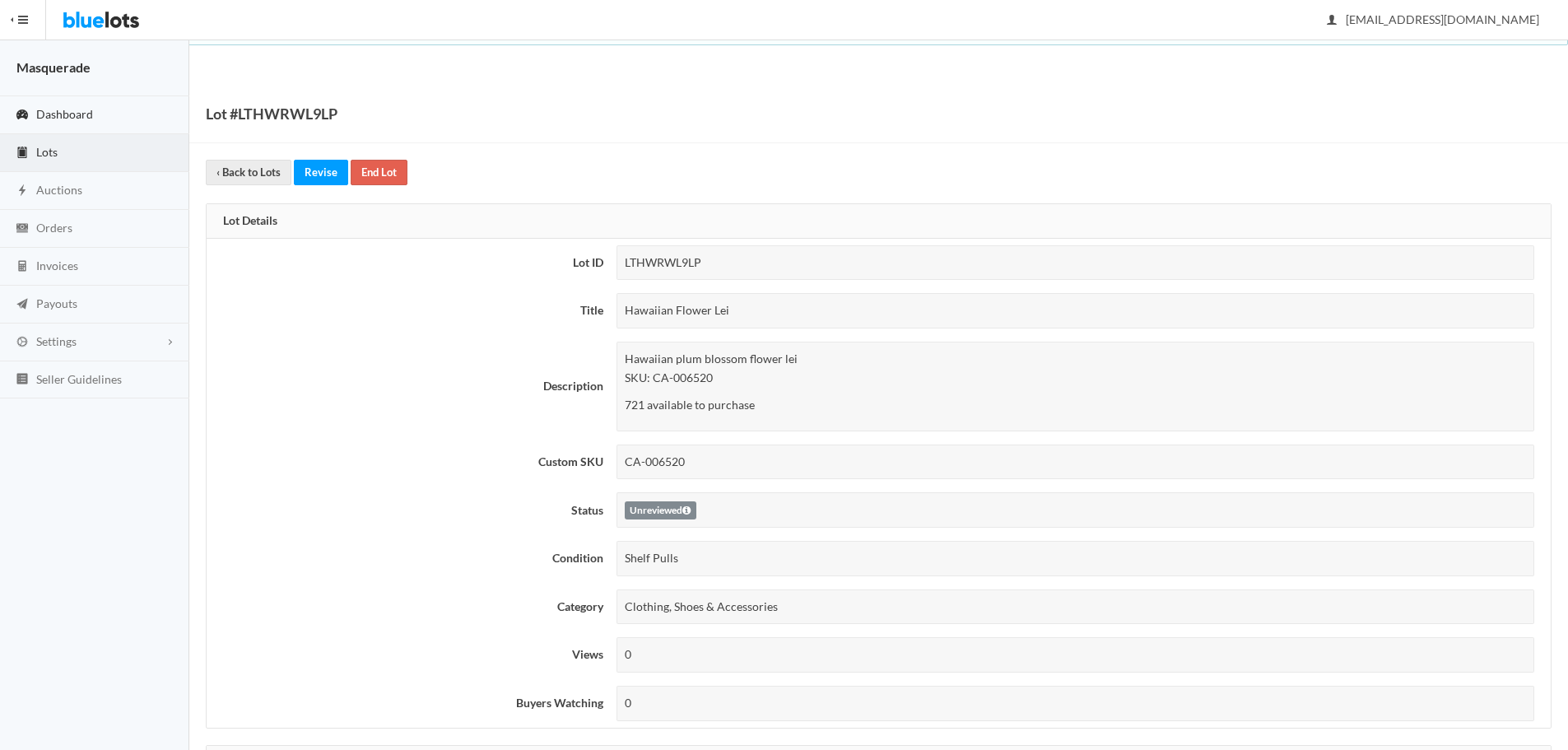
click at [72, 110] on span "Dashboard" at bounding box center [65, 114] width 56 height 14
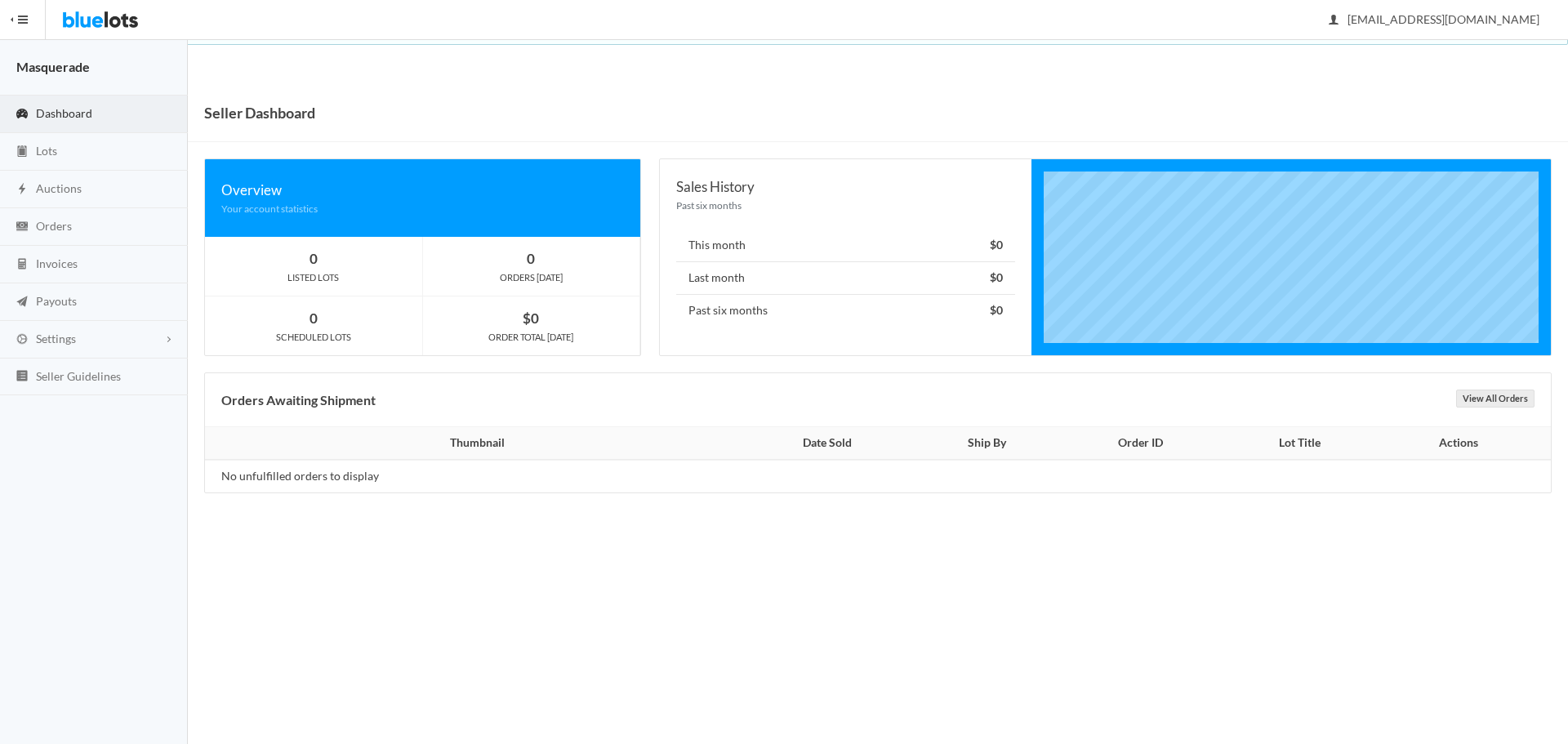
drag, startPoint x: 1561, startPoint y: 2, endPoint x: 490, endPoint y: 339, distance: 1122.8
click at [1113, 396] on div "Orders Awaiting Shipment View All Orders" at bounding box center [878, 400] width 1346 height 54
click at [82, 215] on link "Orders" at bounding box center [94, 227] width 188 height 38
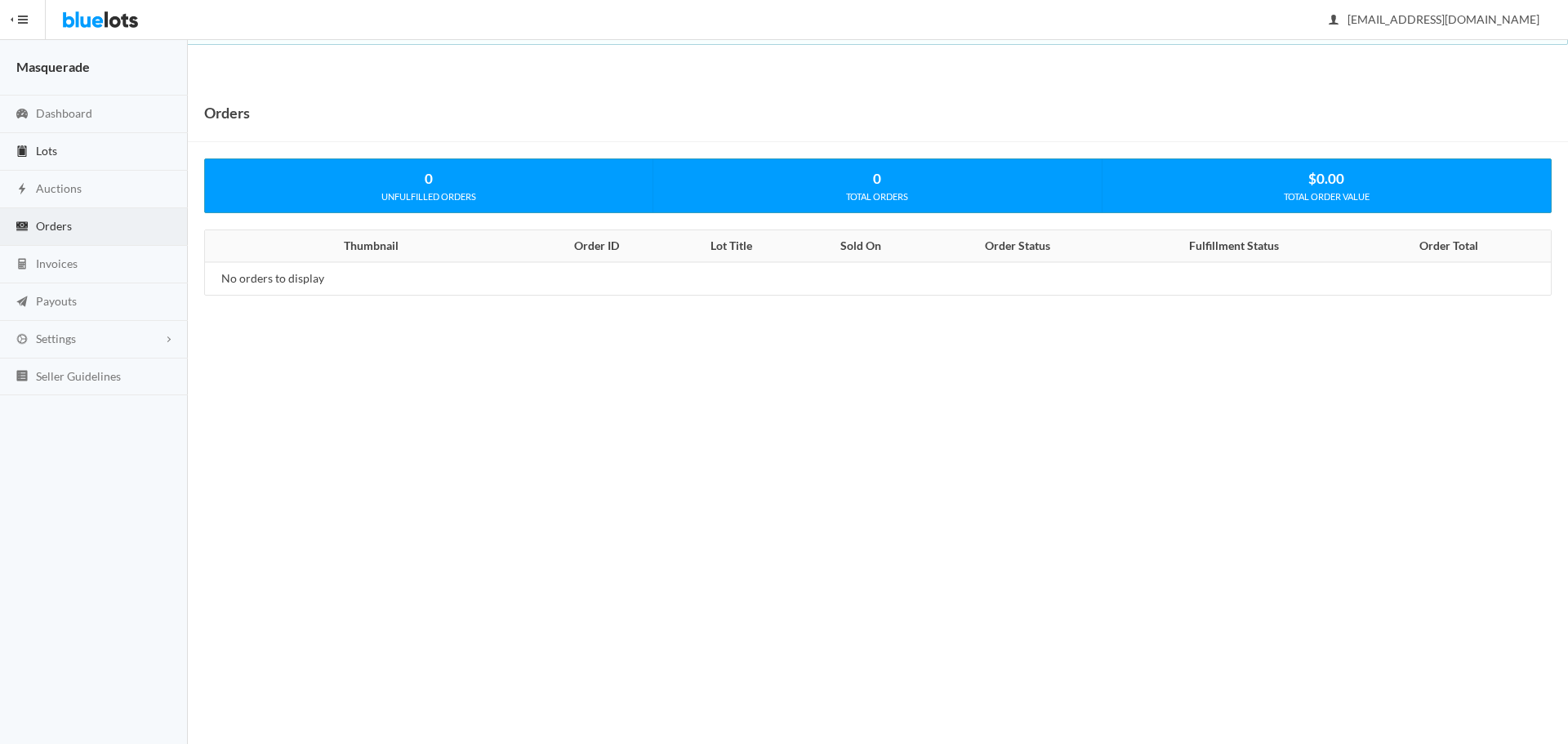
click at [65, 158] on link "Lots" at bounding box center [94, 152] width 188 height 38
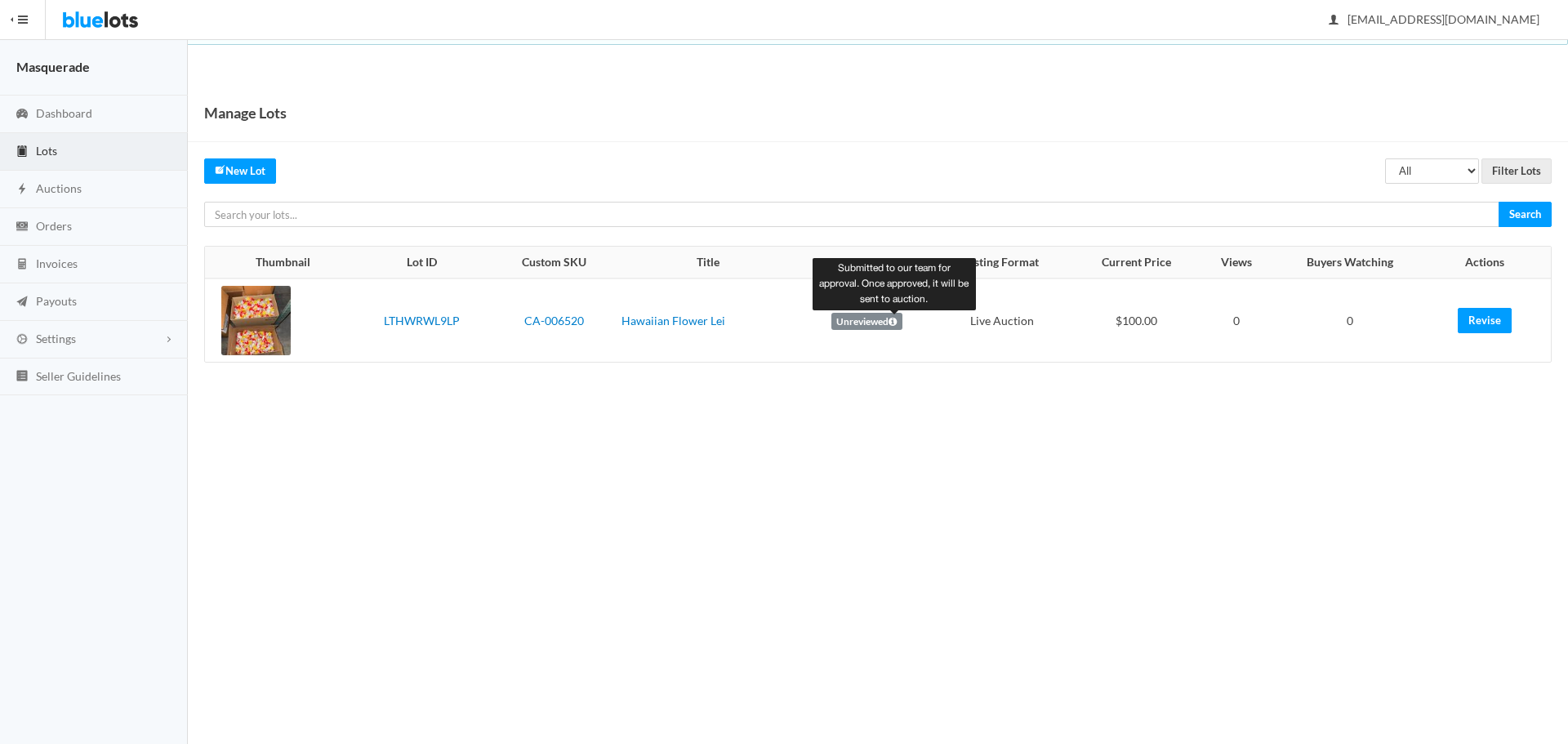
click at [891, 325] on icon at bounding box center [893, 322] width 8 height 10
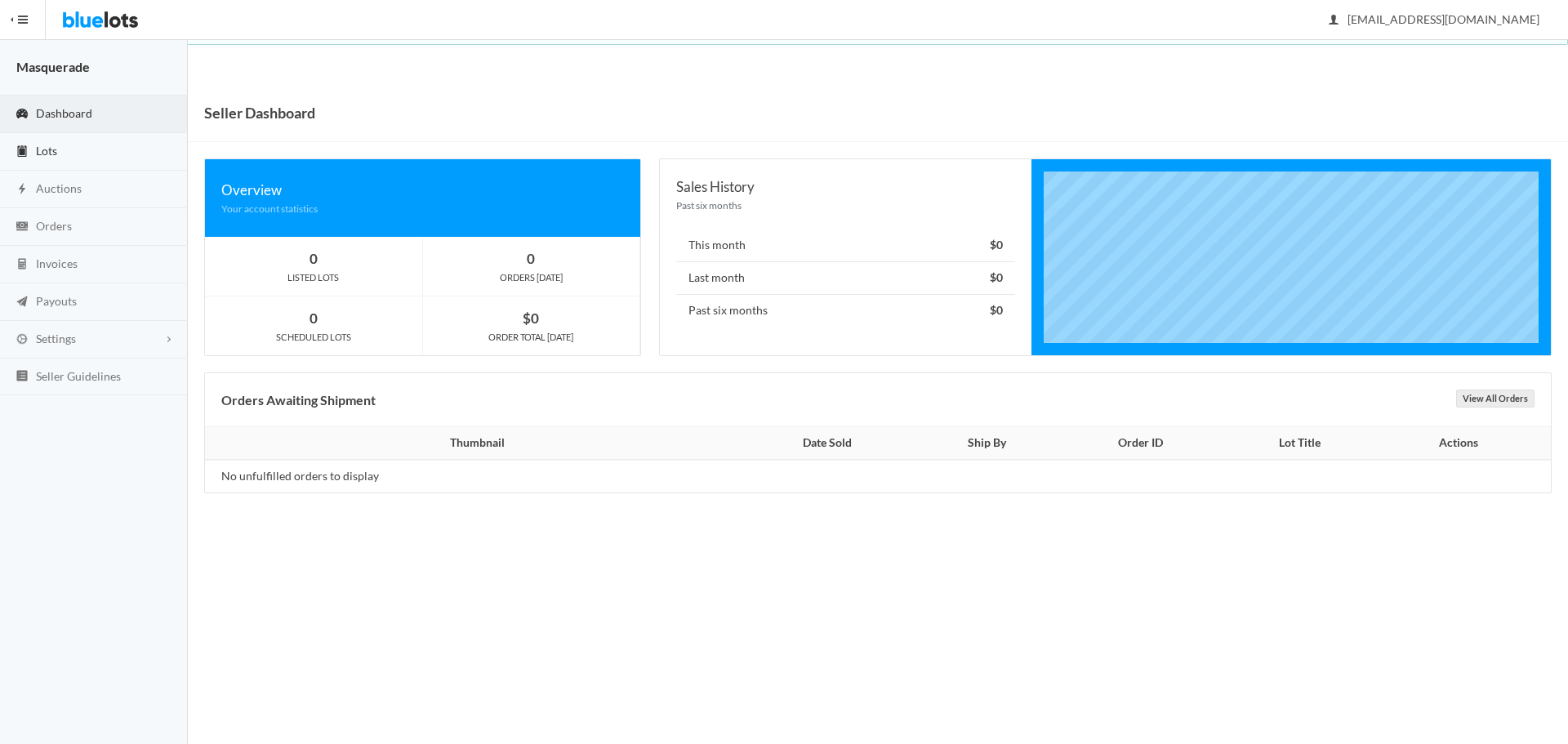
click at [54, 153] on span "Lots" at bounding box center [47, 150] width 21 height 14
